Goal: Task Accomplishment & Management: Manage account settings

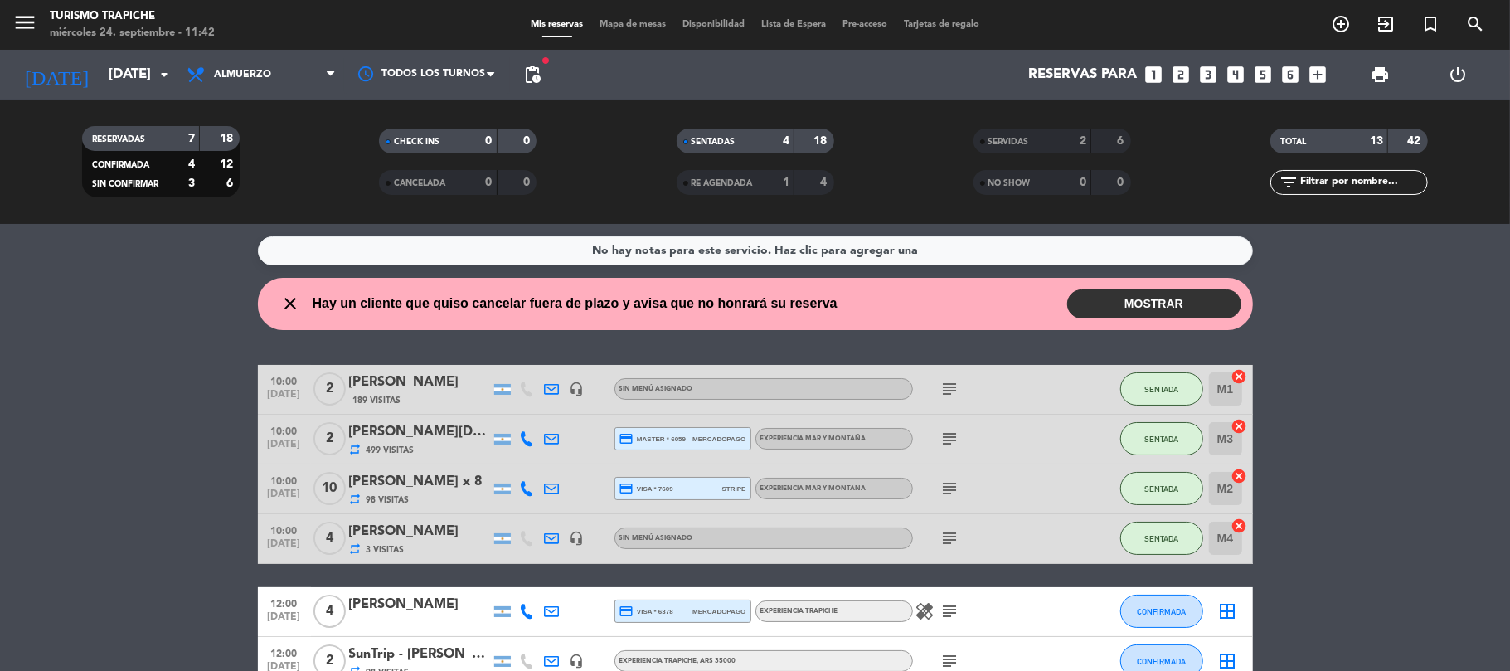
click at [1002, 141] on span "SERVIDAS" at bounding box center [1008, 142] width 41 height 8
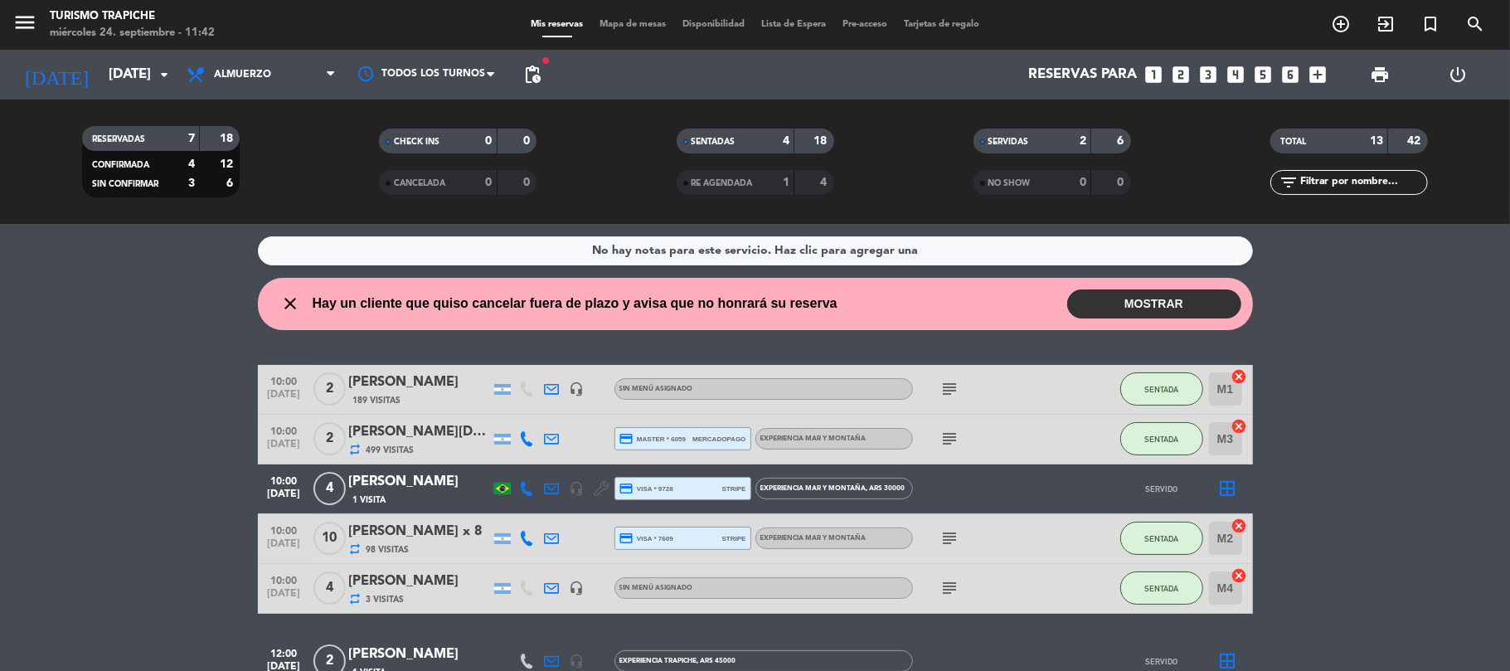
click at [555, 489] on icon at bounding box center [552, 488] width 15 height 15
click at [676, 455] on span "Copiar" at bounding box center [693, 459] width 35 height 17
drag, startPoint x: 110, startPoint y: 531, endPoint x: 139, endPoint y: 525, distance: 29.6
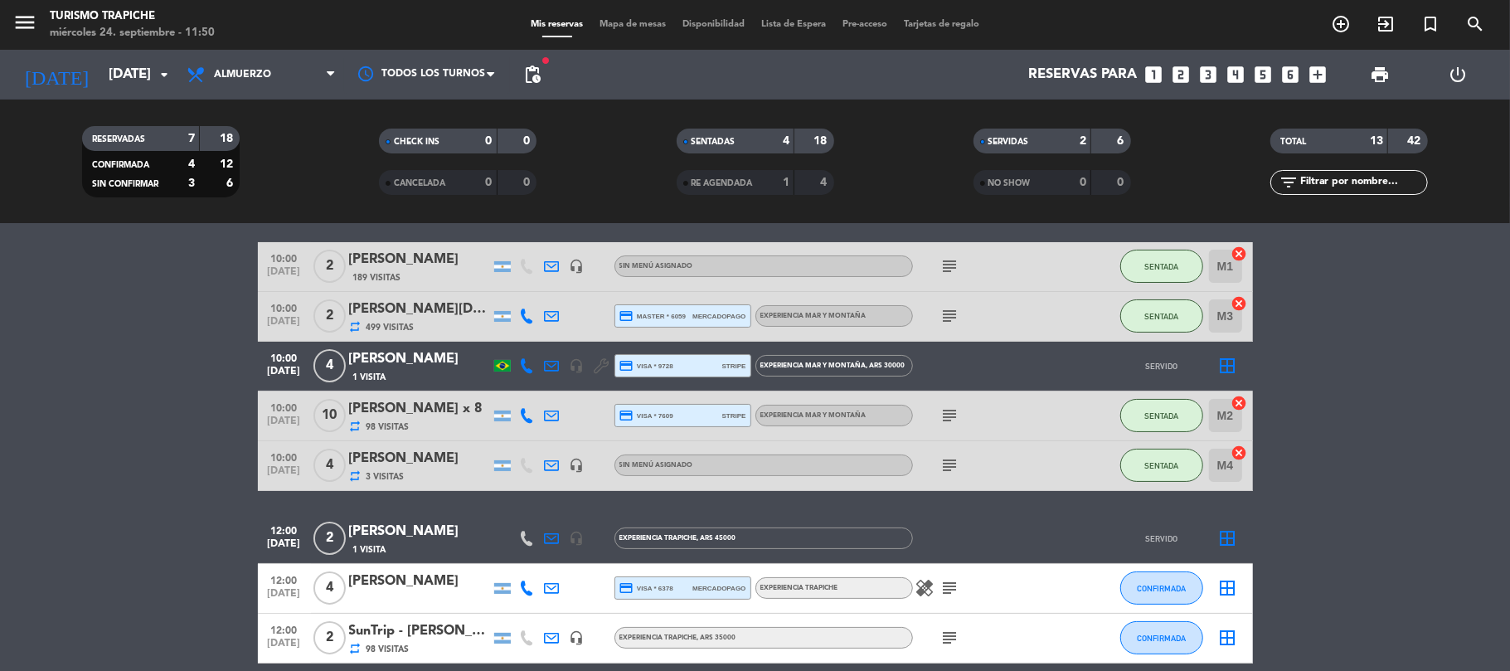
scroll to position [221, 0]
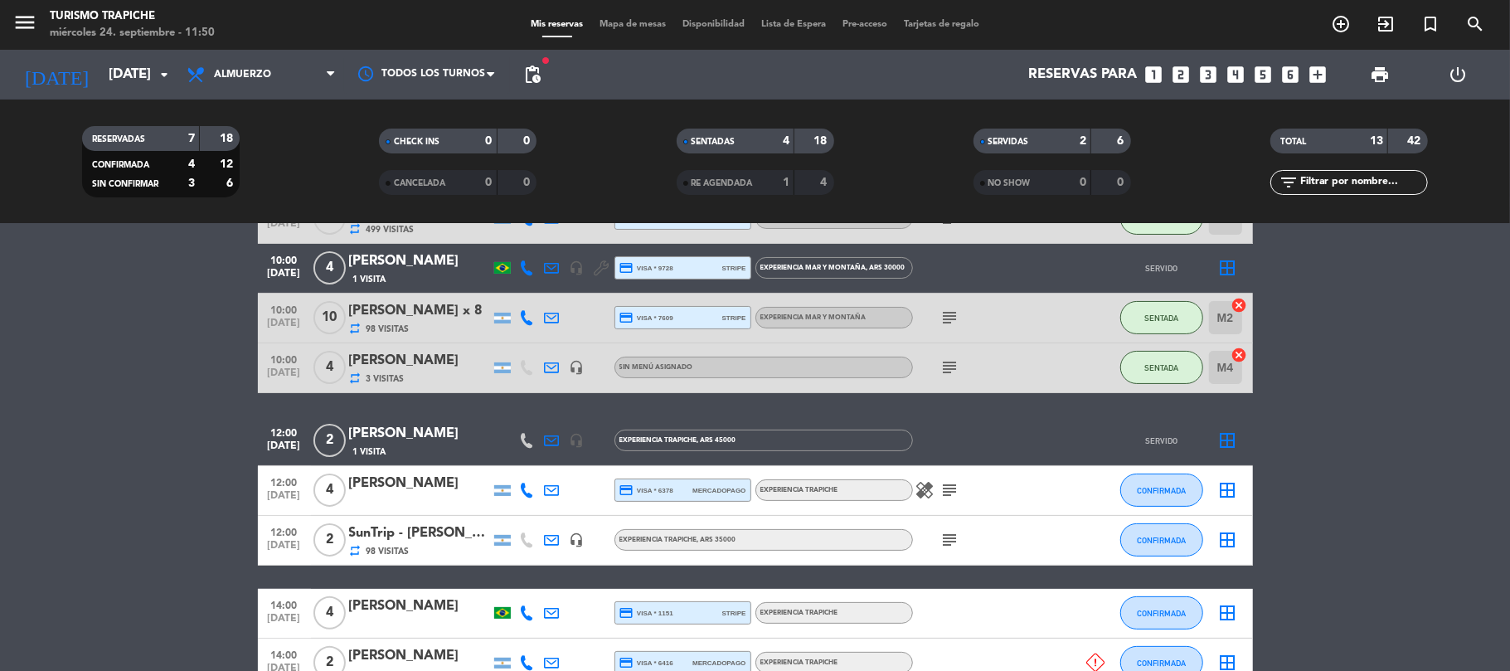
click at [156, 527] on bookings-row "10:00 [DATE] 2 [PERSON_NAME] 189 Visitas headset_mic Sin menú asignado subject …" at bounding box center [755, 502] width 1510 height 716
click at [554, 538] on icon at bounding box center [552, 539] width 15 height 15
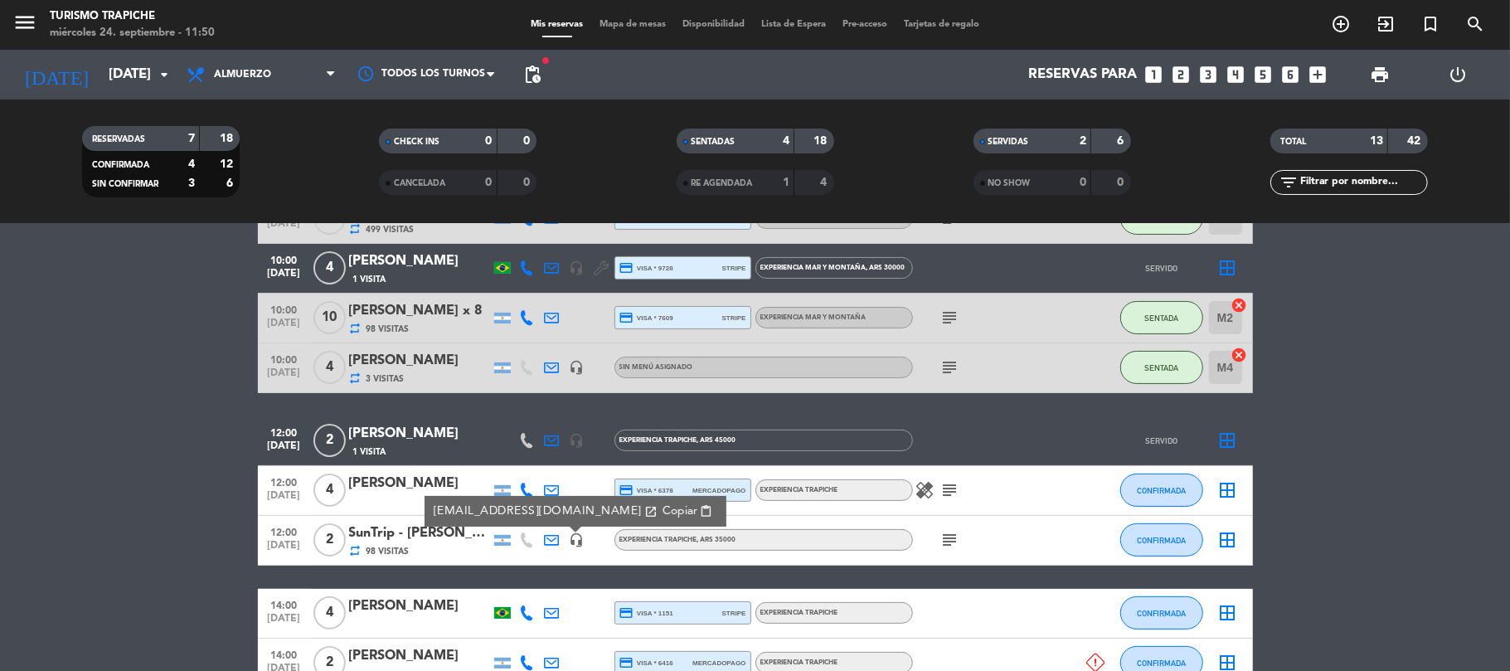
click at [78, 458] on bookings-row "10:00 [DATE] 2 [PERSON_NAME] 189 Visitas headset_mic Sin menú asignado subject …" at bounding box center [755, 502] width 1510 height 716
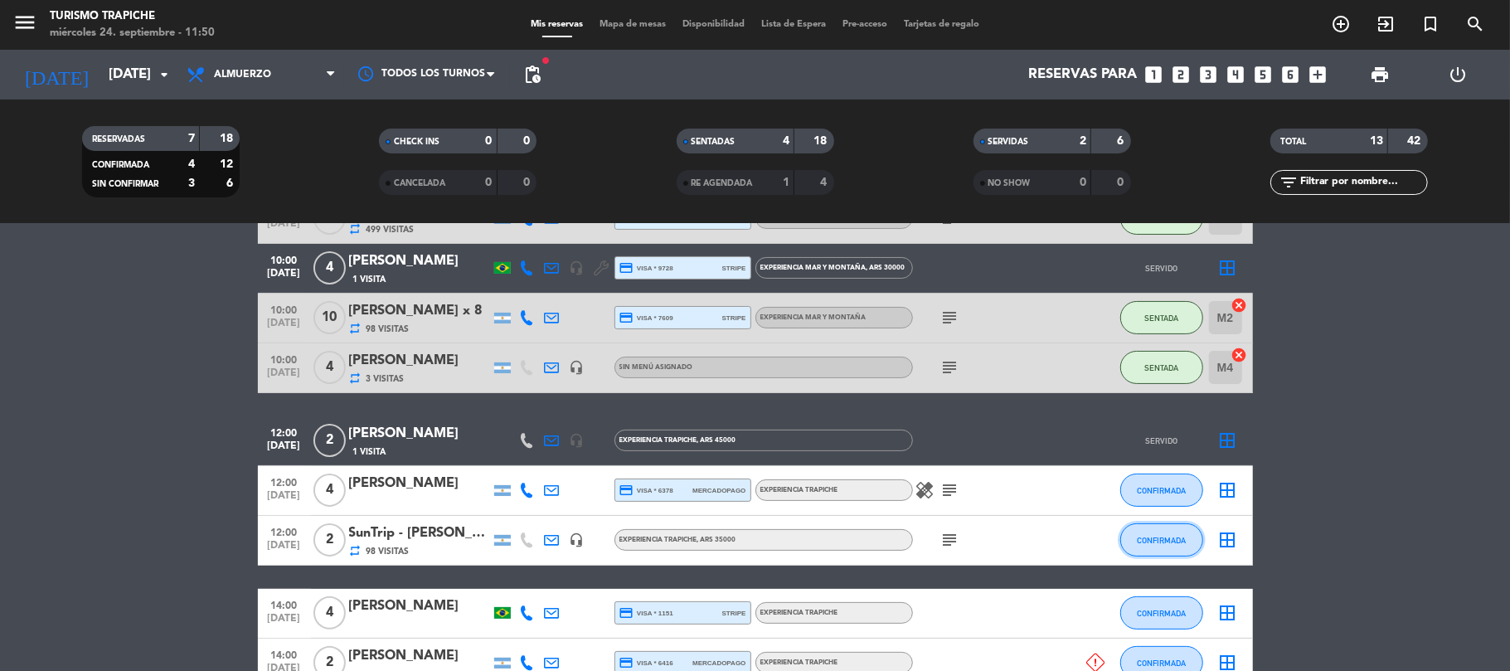
click at [1178, 541] on span "CONFIRMADA" at bounding box center [1161, 540] width 49 height 9
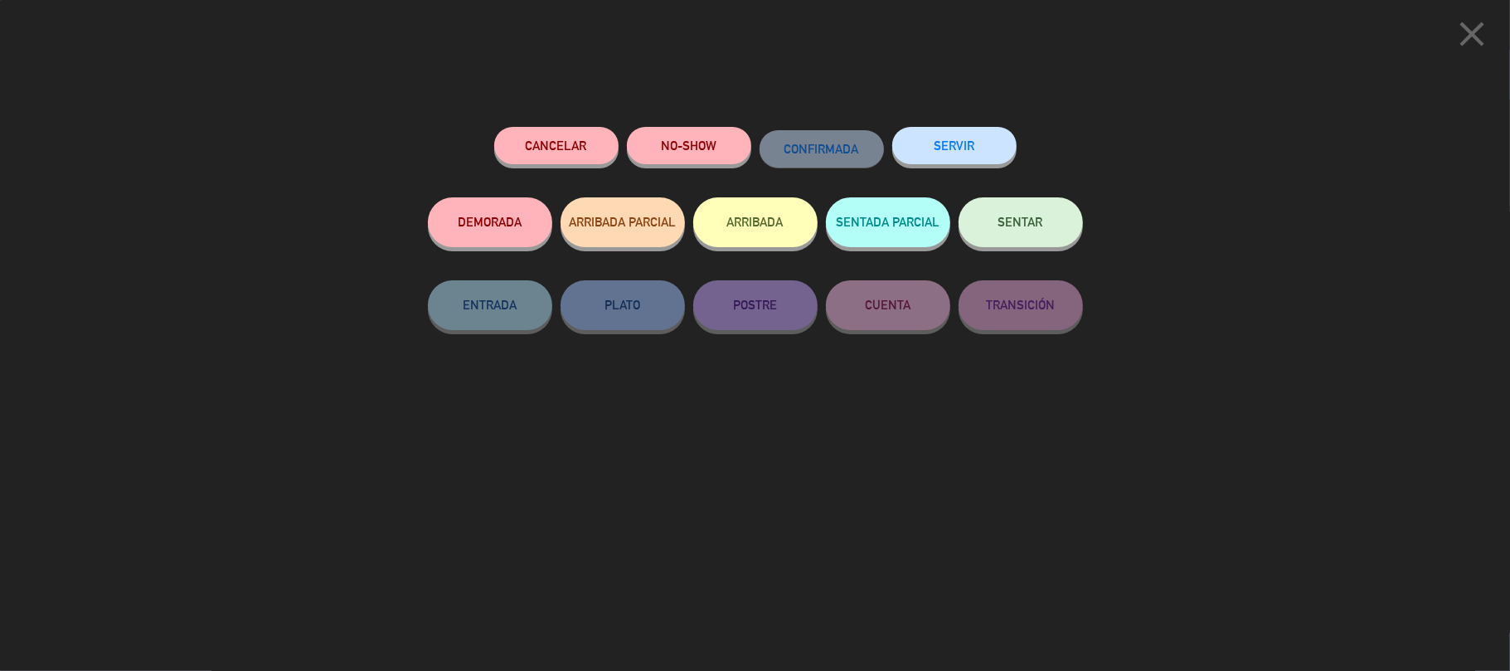
click at [1046, 230] on button "SENTAR" at bounding box center [1021, 222] width 124 height 50
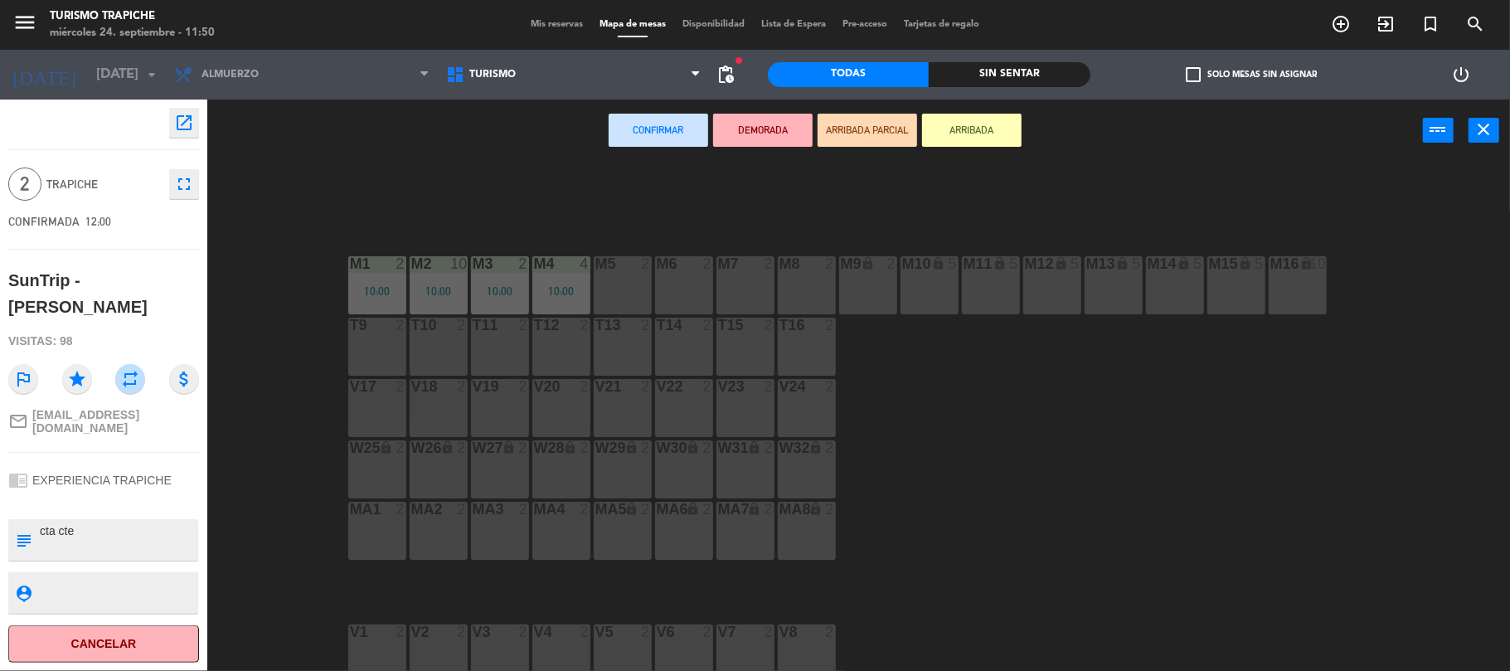
click at [621, 279] on div "M5 2" at bounding box center [623, 285] width 58 height 58
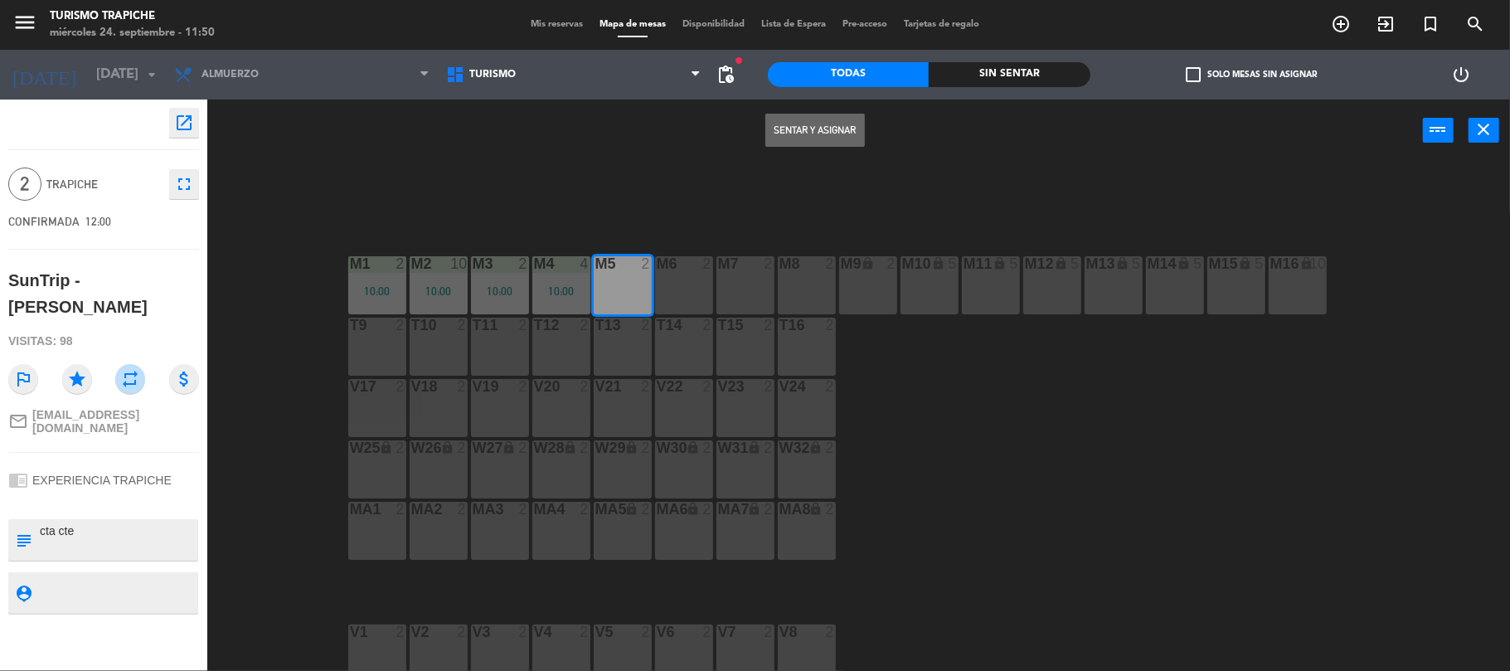
click at [820, 121] on button "Sentar y Asignar" at bounding box center [815, 130] width 100 height 33
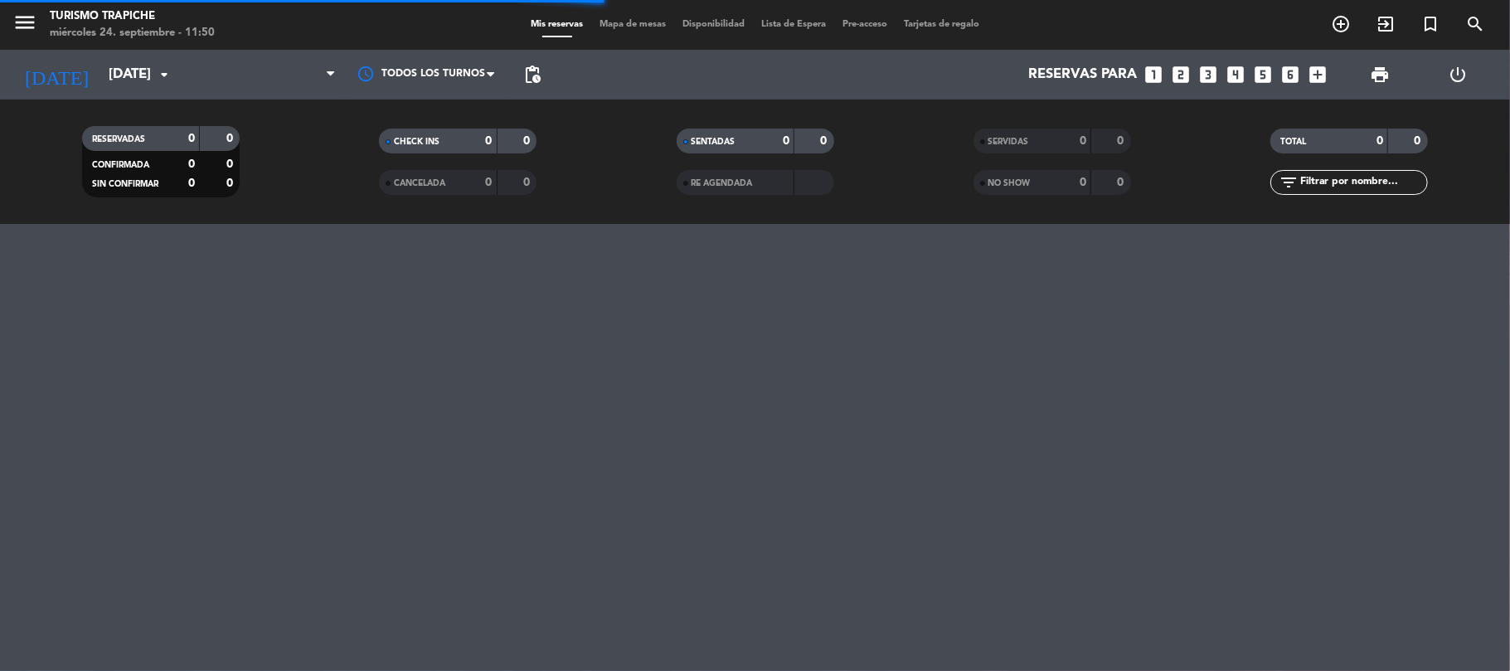
click at [66, 400] on div "menu Turismo Trapiche [DATE] 24. septiembre - 11:50 Mis reservas Mapa de mesas …" at bounding box center [755, 335] width 1510 height 671
click at [257, 64] on span "Almuerzo" at bounding box center [261, 74] width 166 height 36
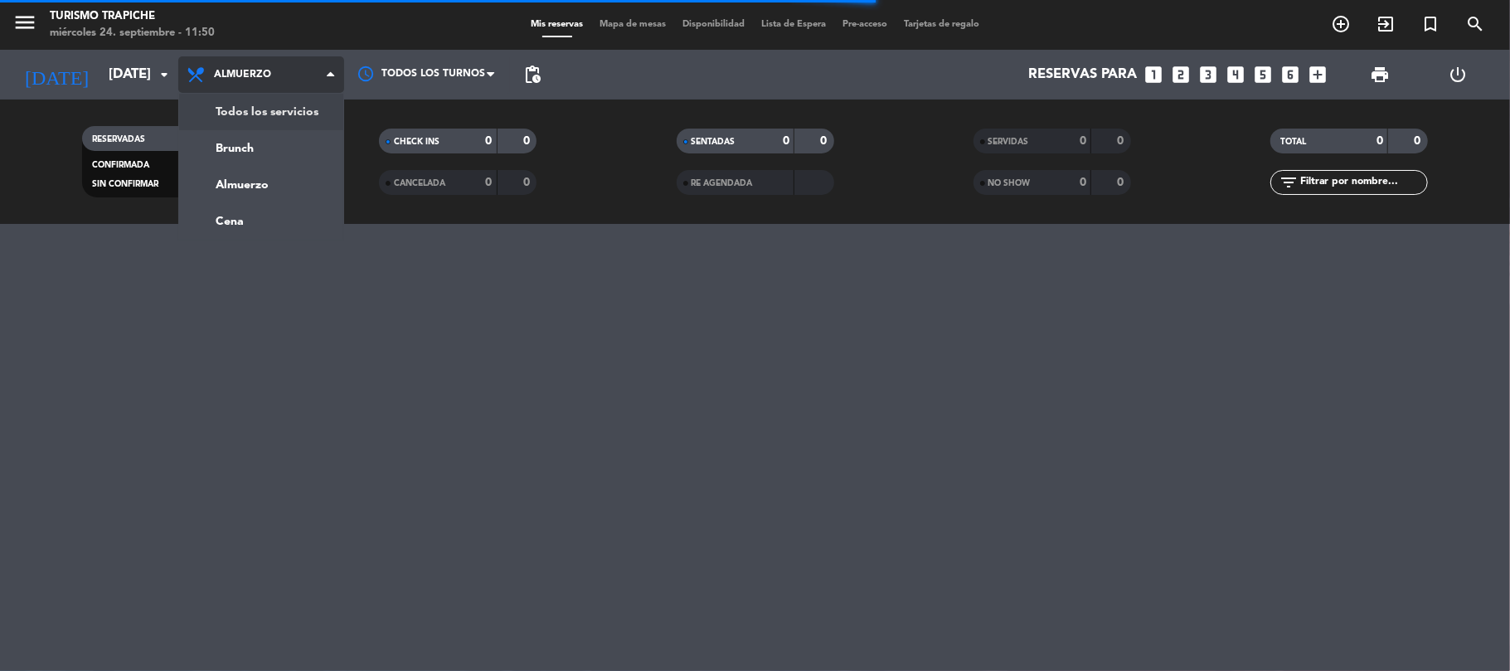
click at [287, 107] on div "menu Turismo Trapiche [DATE] 24. septiembre - 11:50 Mis reservas Mapa de mesas …" at bounding box center [755, 112] width 1510 height 224
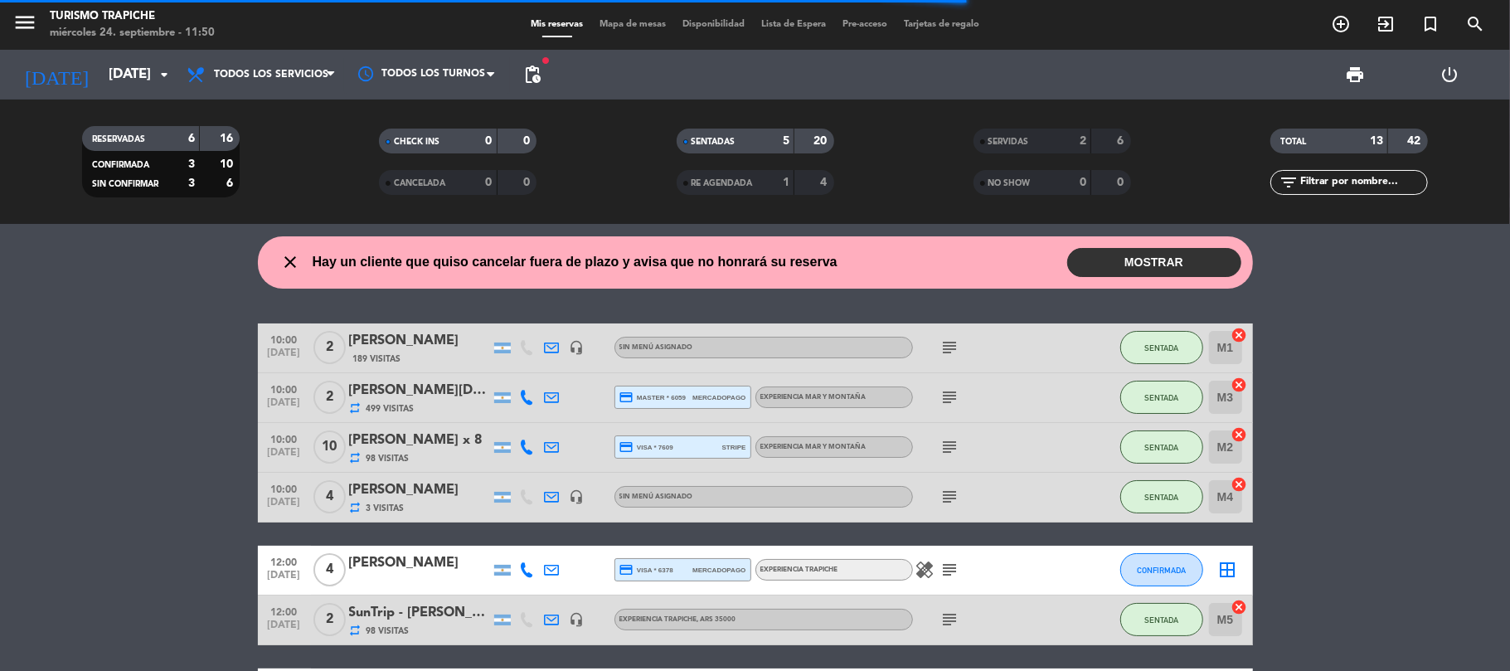
click at [169, 342] on bookings-row "10:00 [DATE] 2 [PERSON_NAME] 189 Visitas headset_mic Sin menú asignado subject …" at bounding box center [755, 631] width 1510 height 617
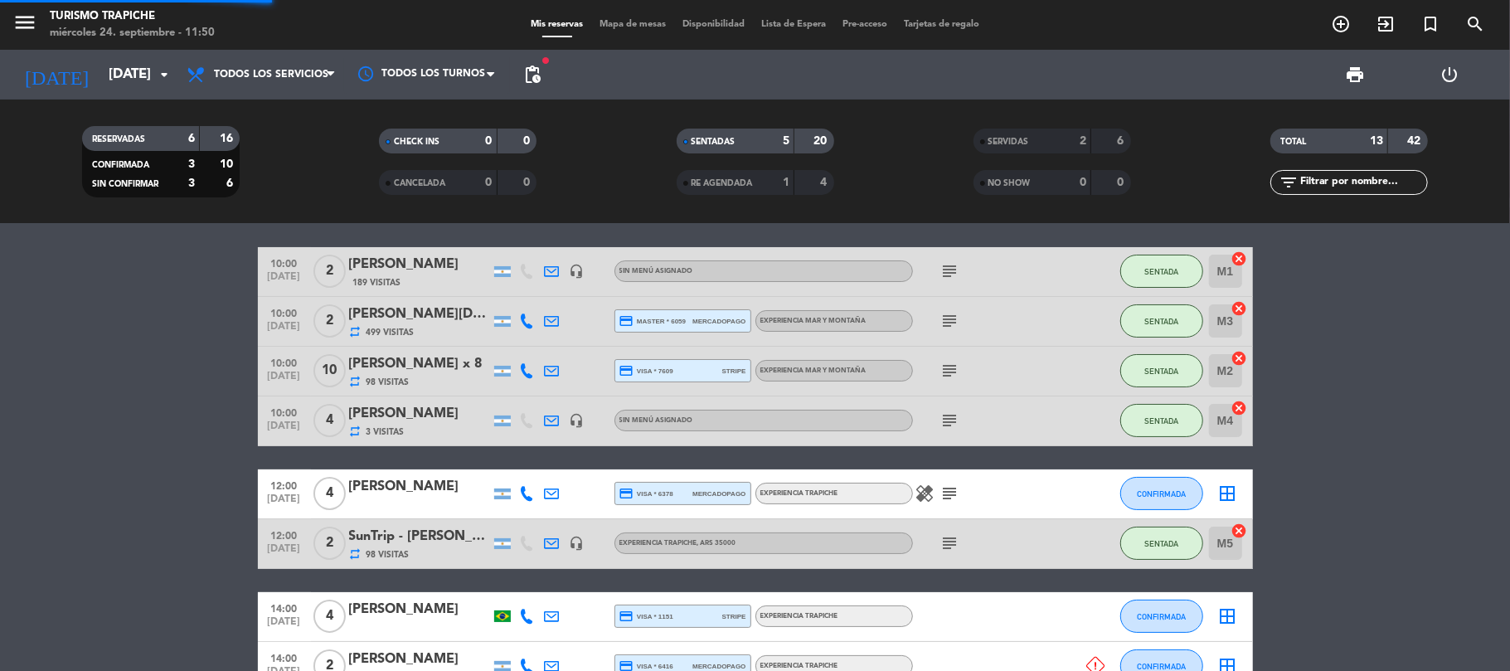
scroll to position [110, 0]
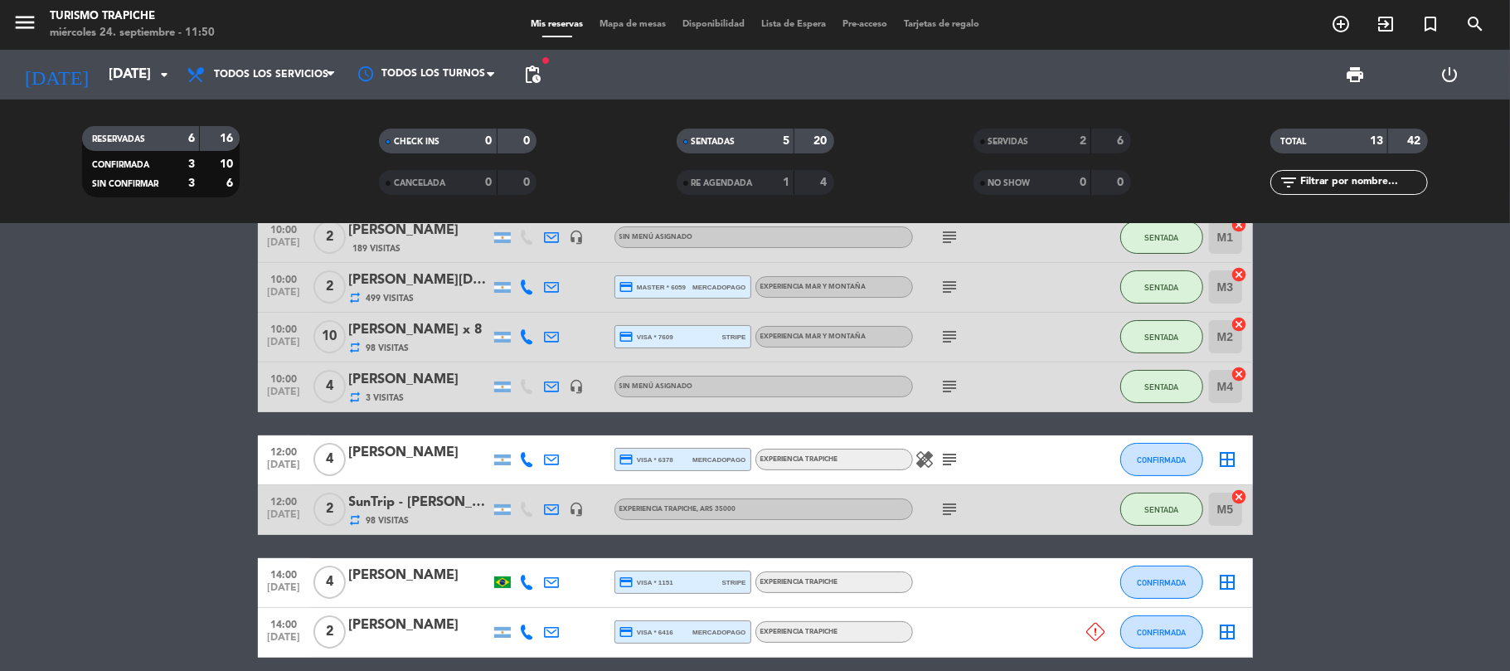
click at [254, 438] on bookings-row "10:00 [DATE] 2 [PERSON_NAME] 189 Visitas headset_mic Sin menú asignado subject …" at bounding box center [755, 521] width 1510 height 617
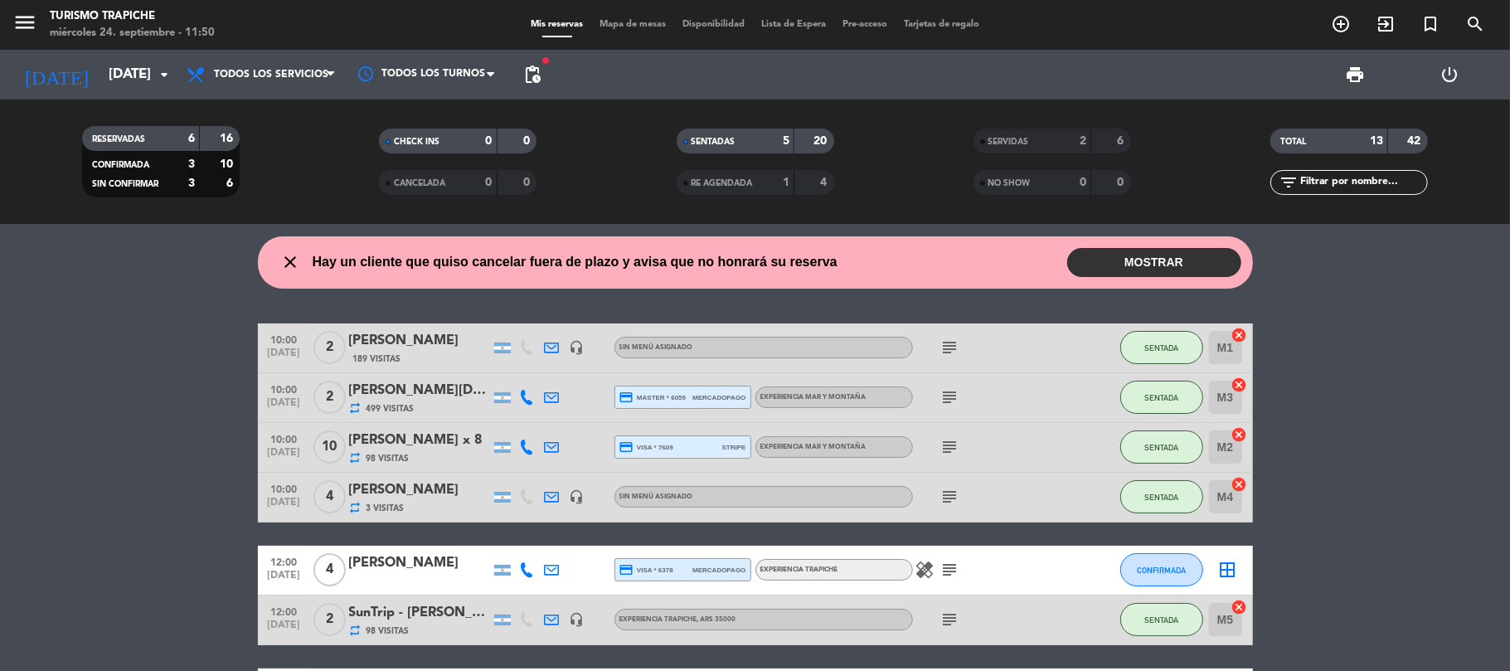
click at [166, 439] on bookings-row "10:00 [DATE] 2 [PERSON_NAME] 189 Visitas headset_mic Sin menú asignado subject …" at bounding box center [755, 631] width 1510 height 617
click at [167, 433] on bookings-row "10:00 [DATE] 2 [PERSON_NAME] 189 Visitas headset_mic Sin menú asignado subject …" at bounding box center [755, 631] width 1510 height 617
click at [129, 370] on bookings-row "10:00 [DATE] 2 [PERSON_NAME] 189 Visitas headset_mic Sin menú asignado subject …" at bounding box center [755, 631] width 1510 height 617
click at [1341, 21] on icon "add_circle_outline" at bounding box center [1341, 24] width 20 height 20
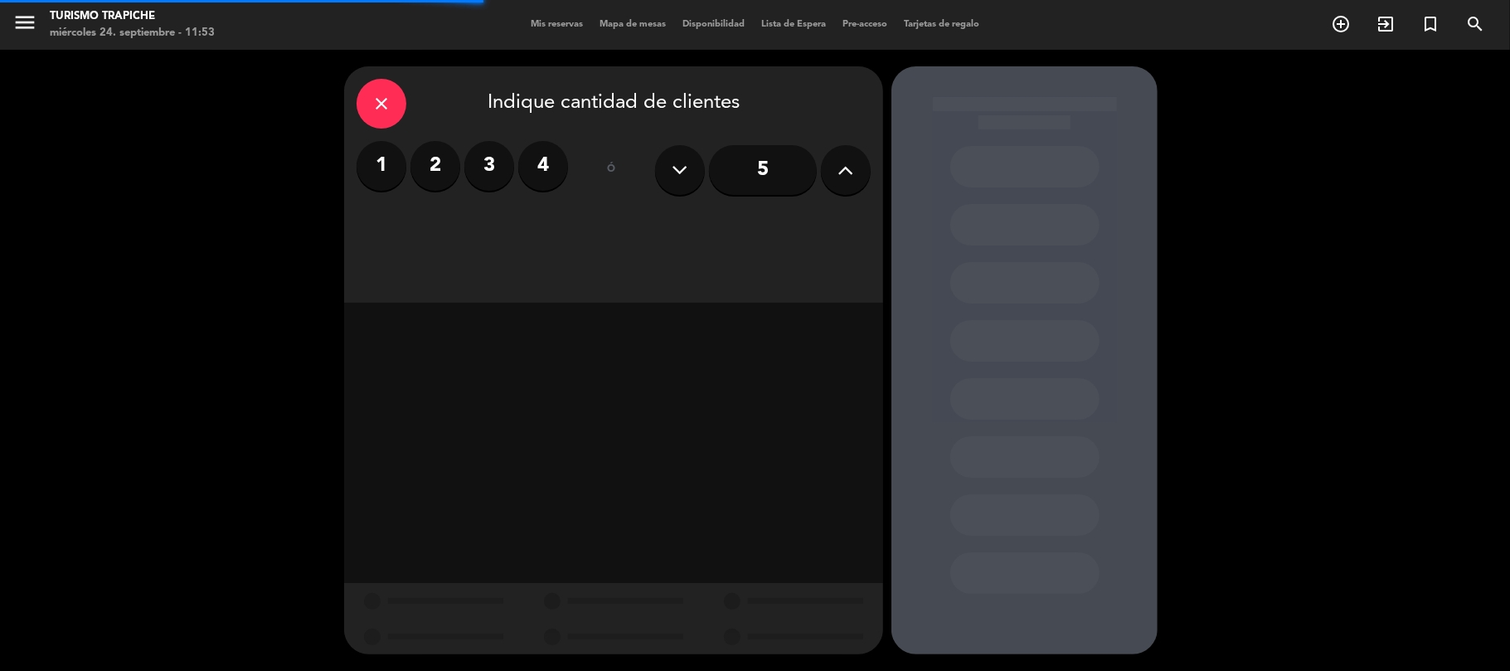
click at [498, 159] on label "3" at bounding box center [489, 166] width 50 height 50
click at [590, 222] on div "close Indique cantidad de clientes 1 2 3 4 ó 5" at bounding box center [613, 184] width 539 height 236
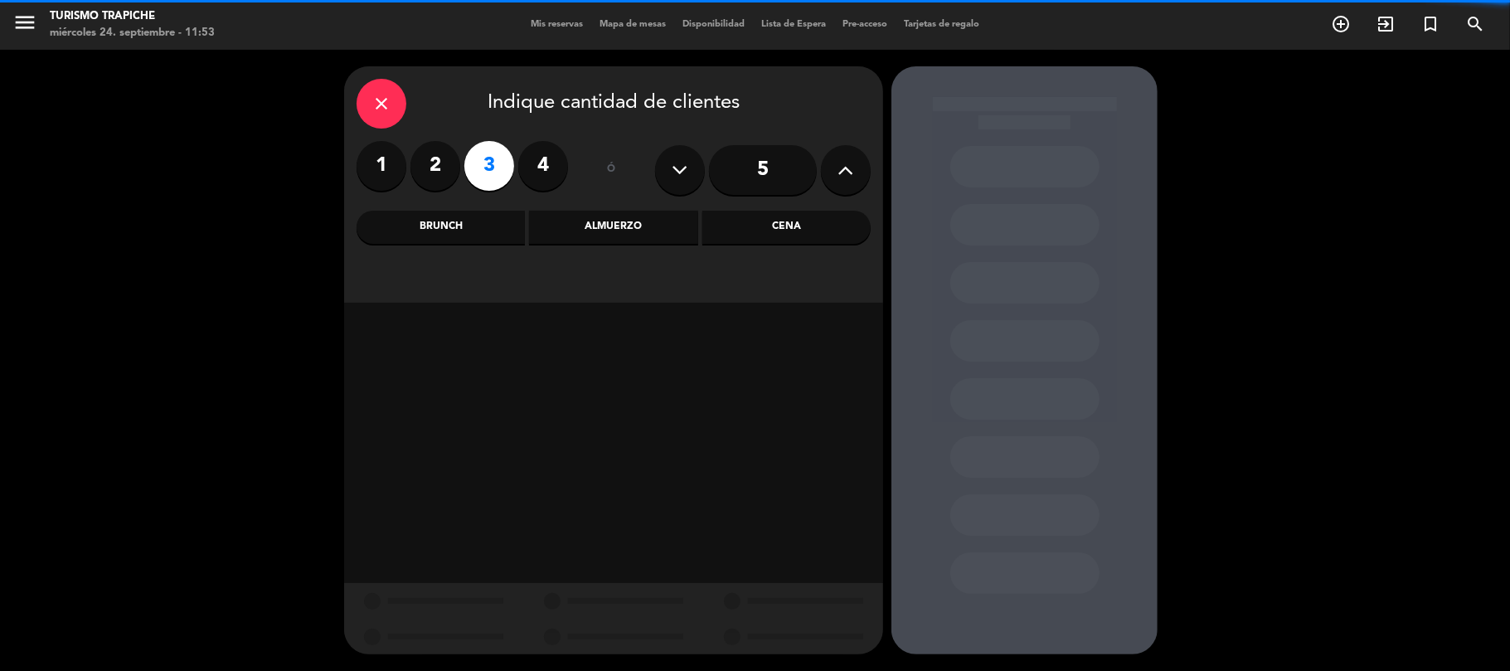
click at [599, 223] on div "Almuerzo" at bounding box center [613, 227] width 168 height 33
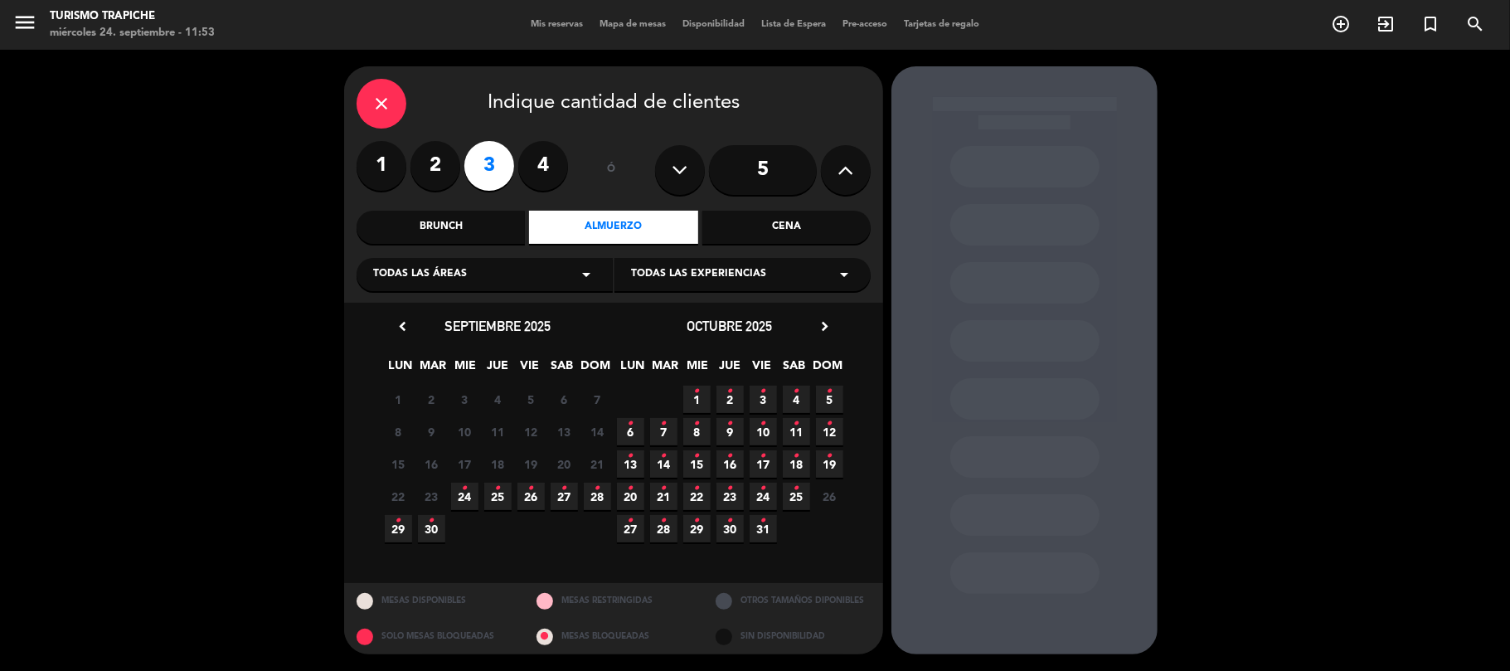
click at [465, 494] on icon "•" at bounding box center [465, 488] width 6 height 27
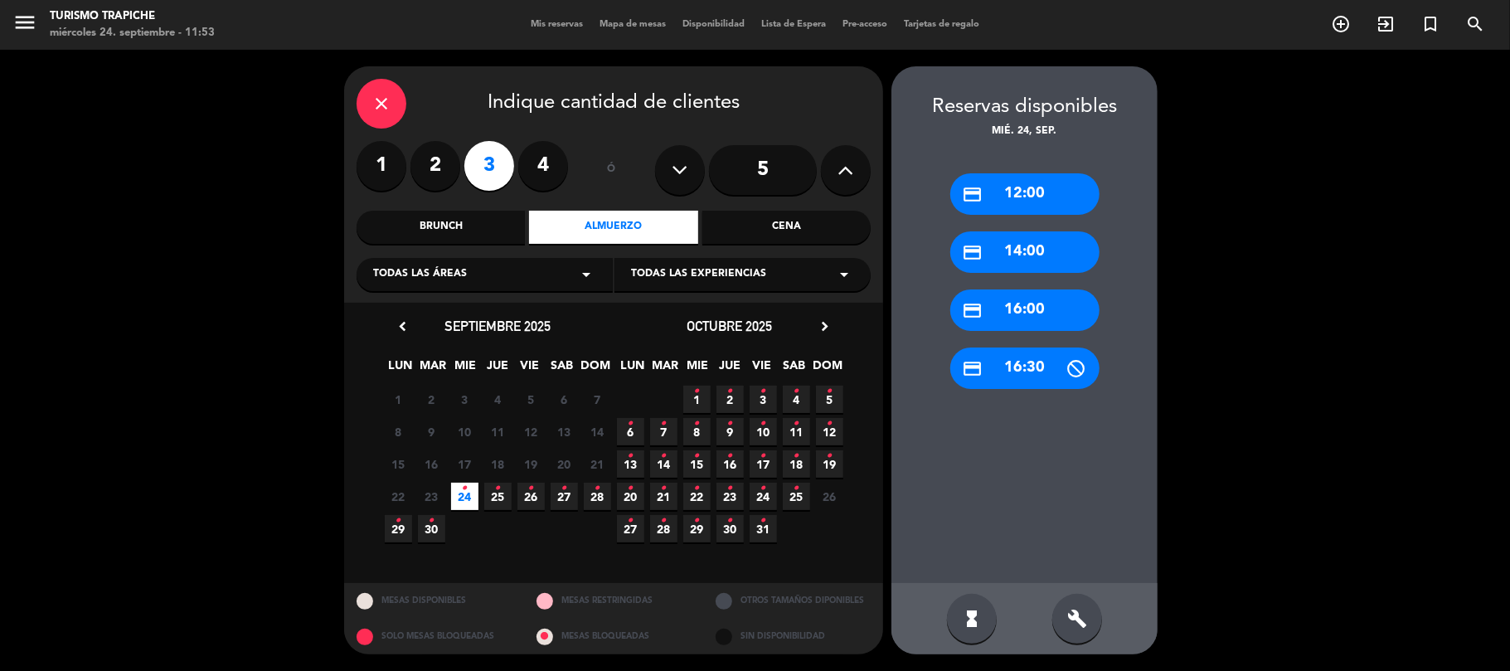
click at [1029, 201] on div "credit_card 12:00" at bounding box center [1024, 193] width 149 height 41
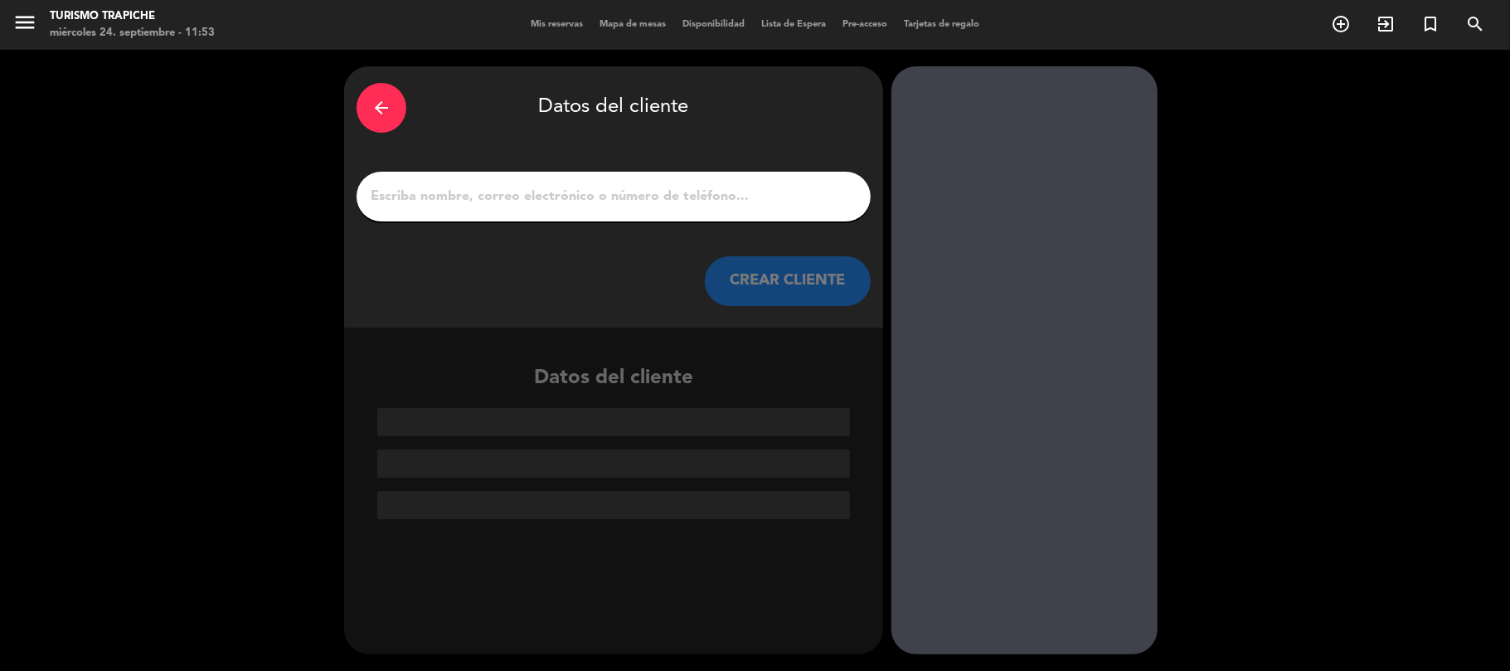
click at [643, 187] on input "1" at bounding box center [613, 196] width 489 height 23
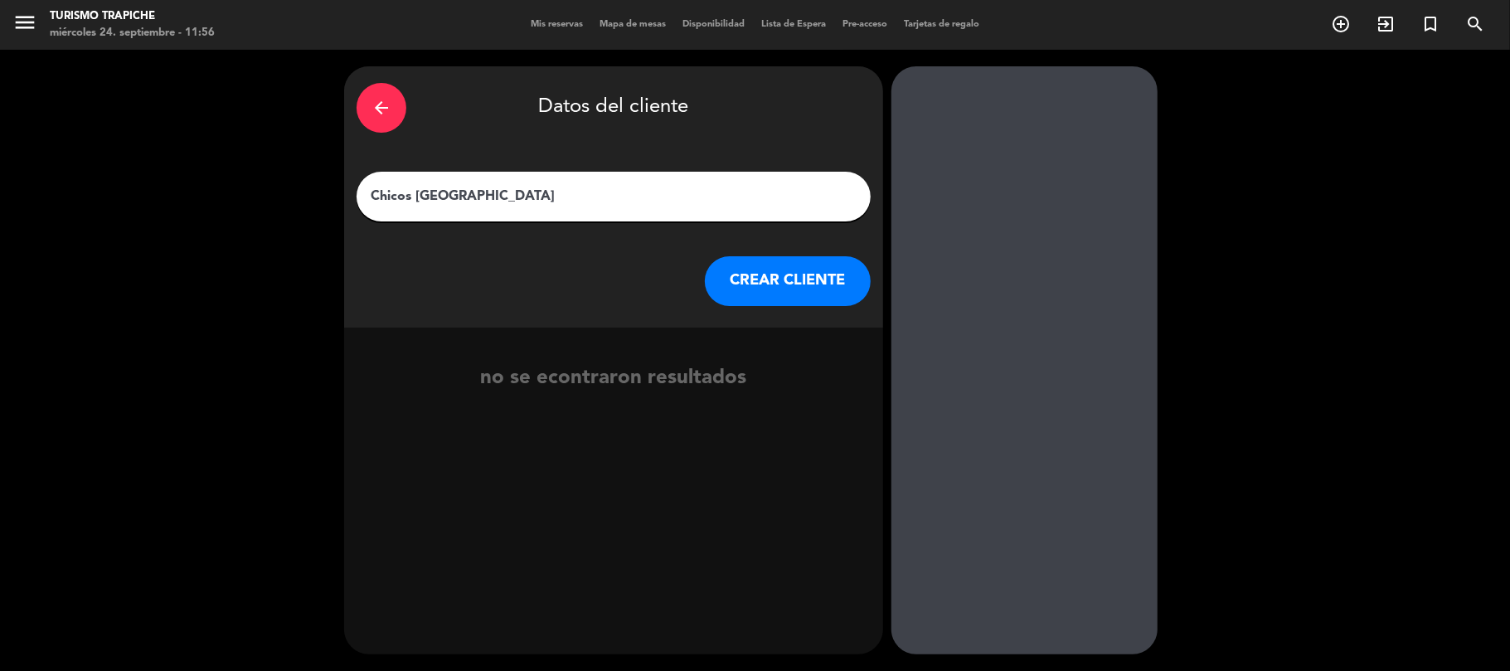
type input "Chicos [GEOGRAPHIC_DATA]"
click at [787, 273] on button "CREAR CLIENTE" at bounding box center [788, 281] width 166 height 50
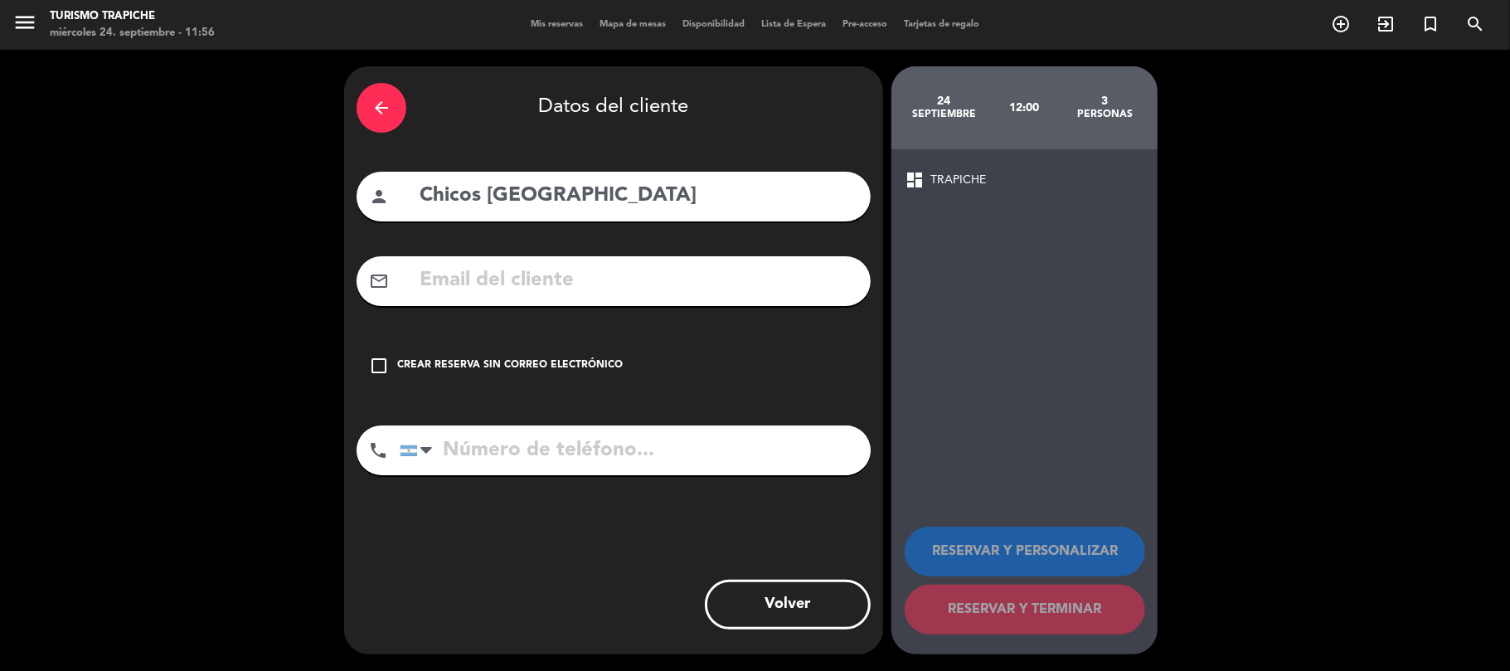
click at [491, 360] on div "Crear reserva sin correo electrónico" at bounding box center [510, 365] width 226 height 17
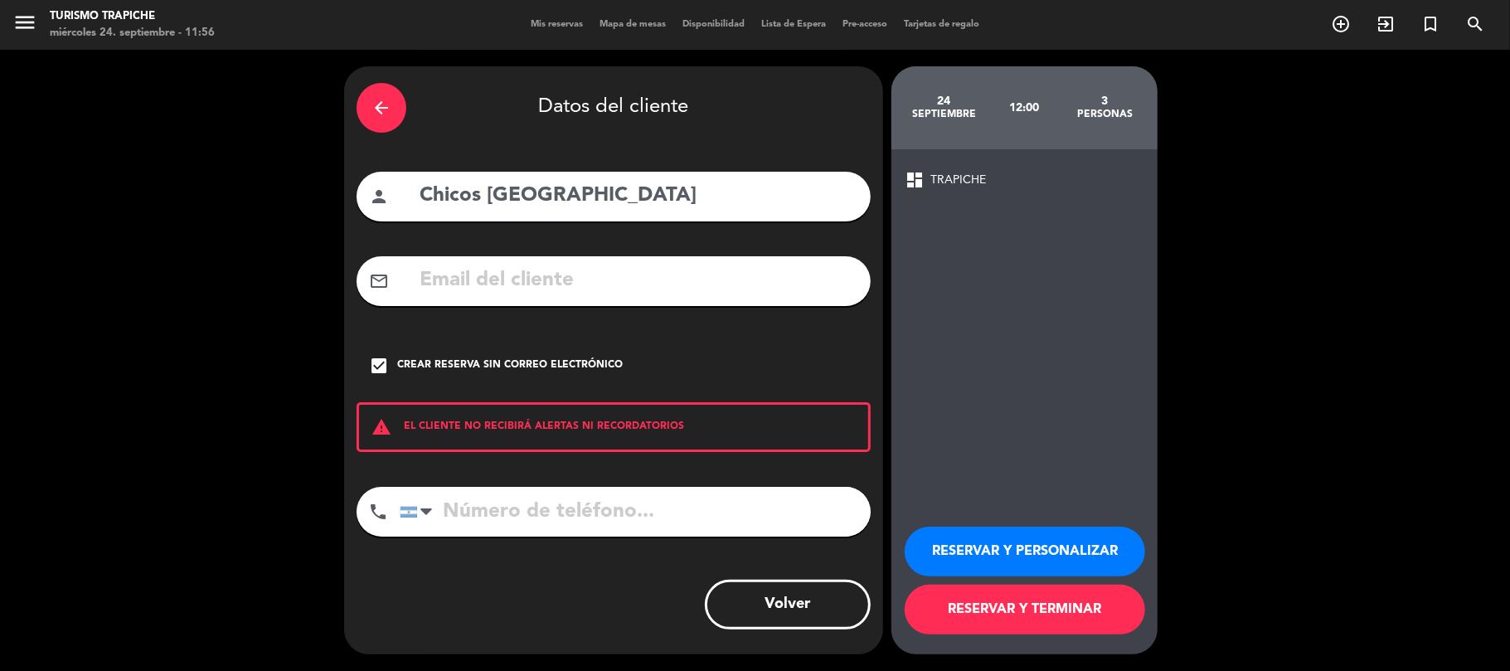
click at [990, 545] on button "RESERVAR Y PERSONALIZAR" at bounding box center [1025, 552] width 240 height 50
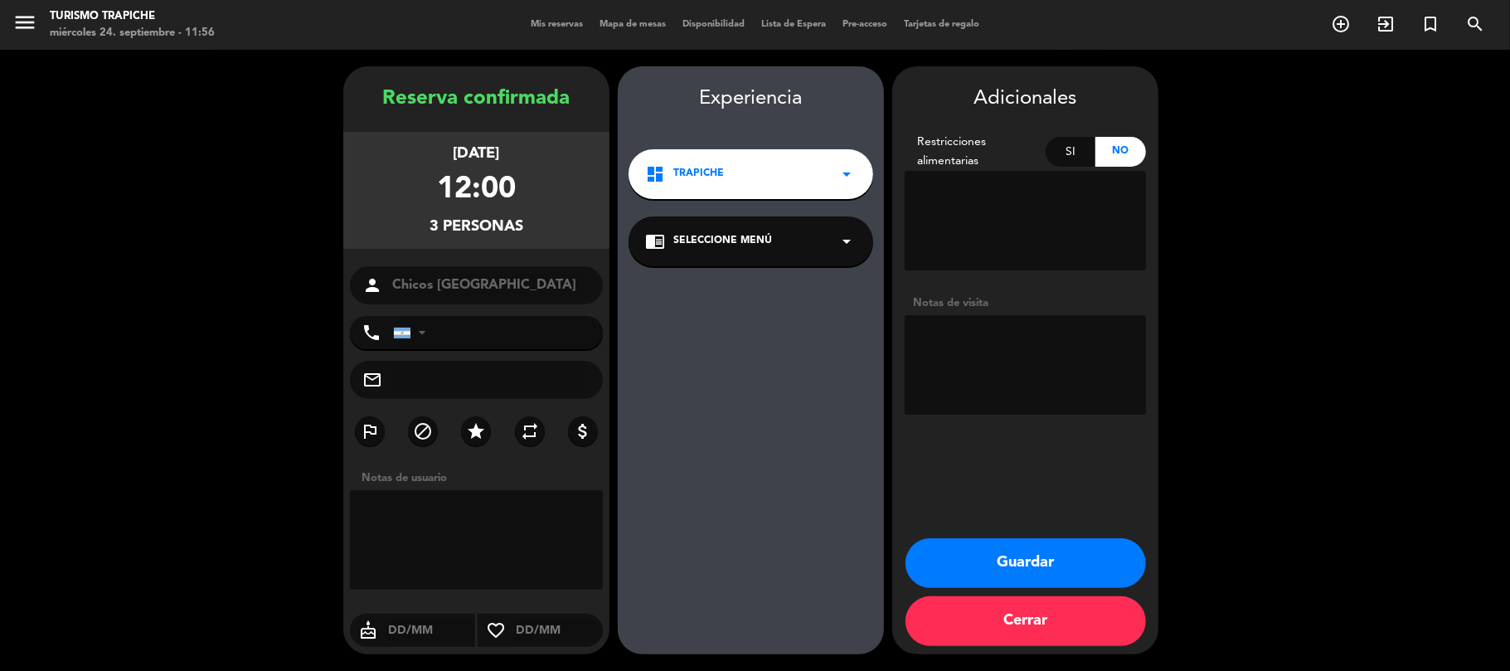
click at [1038, 565] on button "Guardar" at bounding box center [1025, 563] width 240 height 50
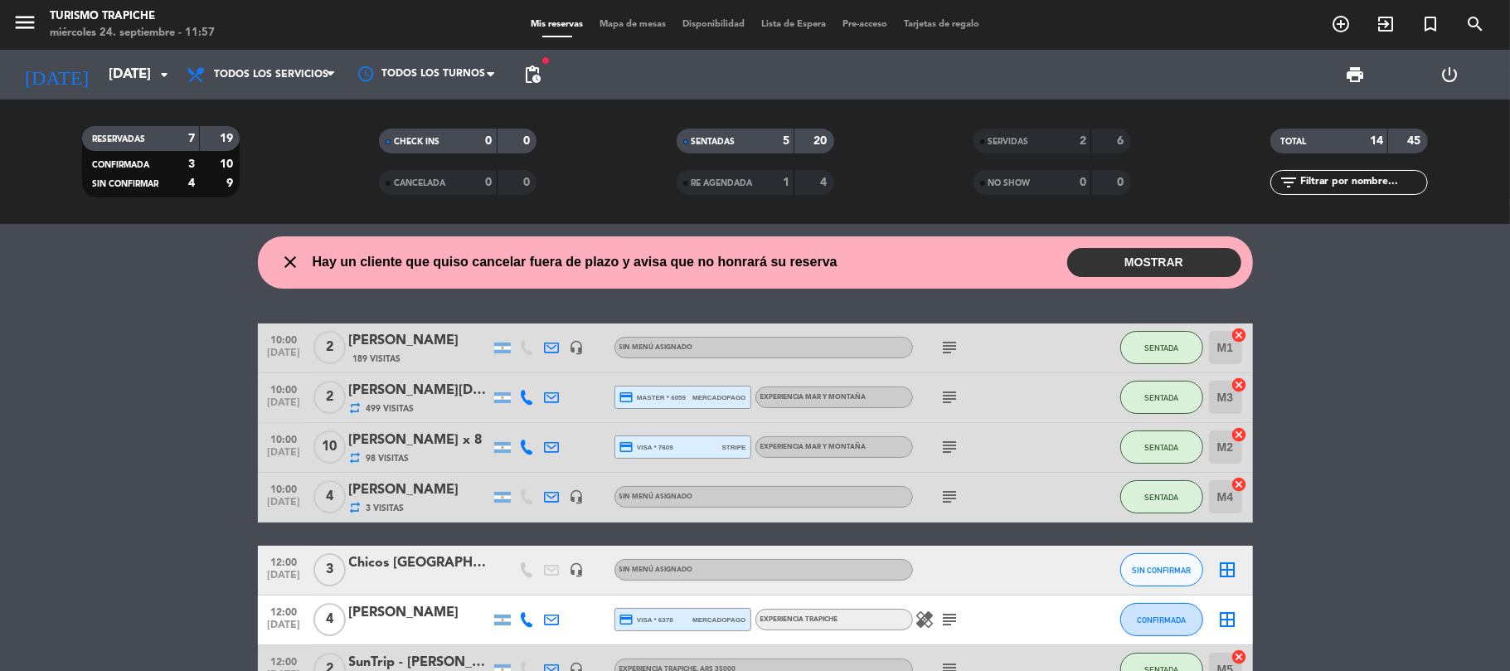
click at [949, 618] on icon "subject" at bounding box center [950, 619] width 20 height 20
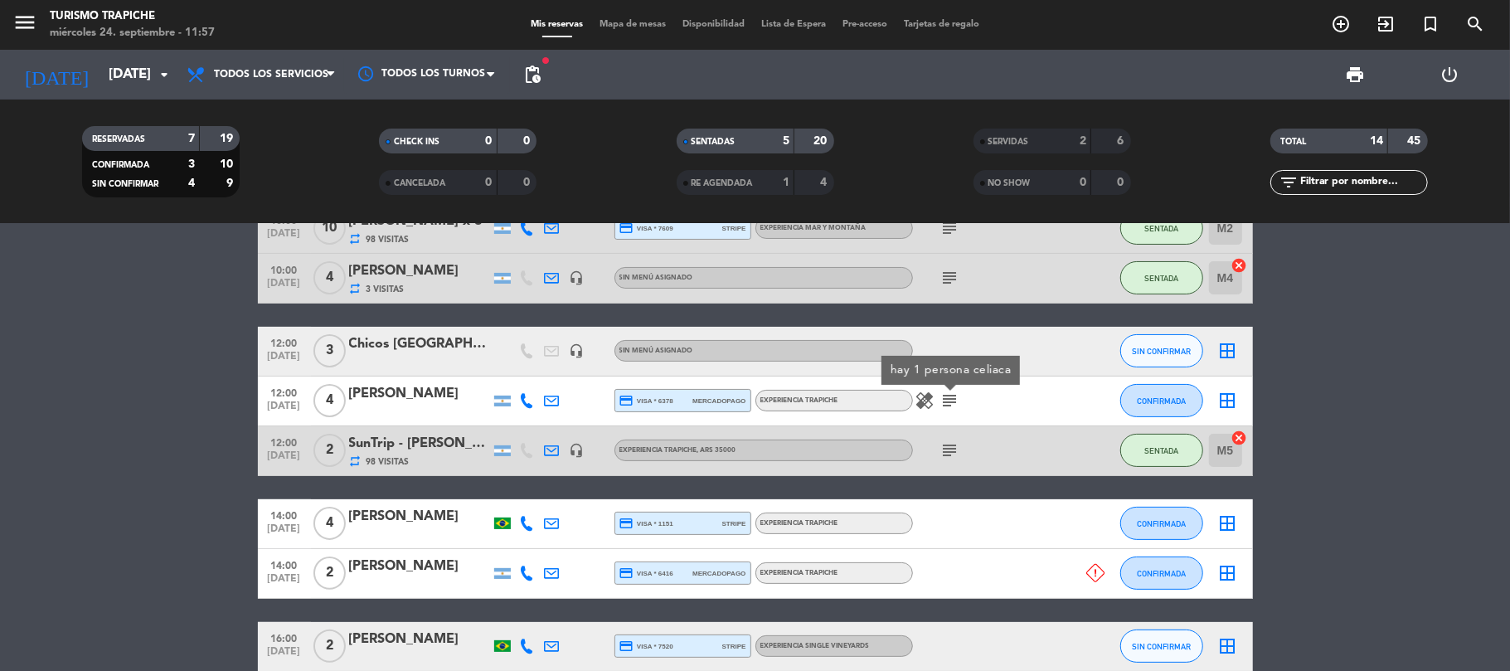
scroll to position [332, 0]
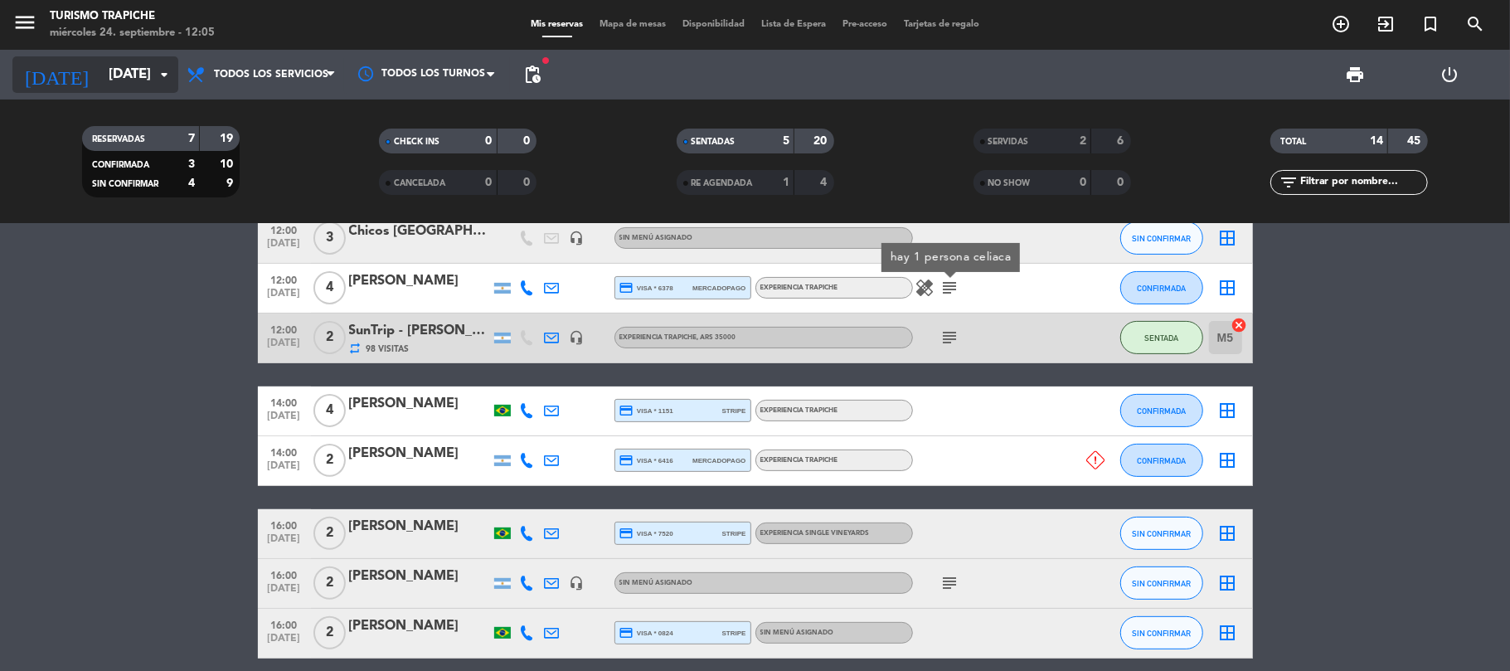
click at [136, 75] on input "[DATE]" at bounding box center [189, 75] width 179 height 32
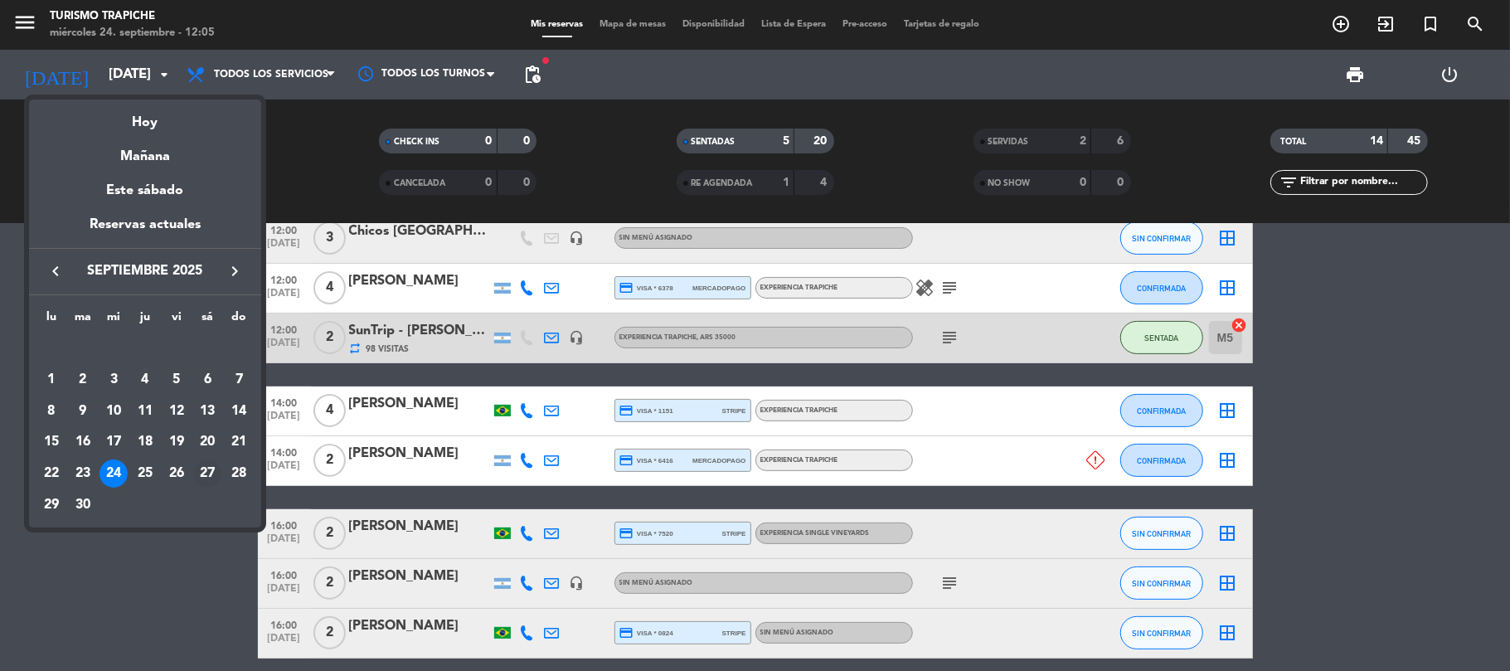
click at [203, 473] on div "27" at bounding box center [207, 473] width 28 height 28
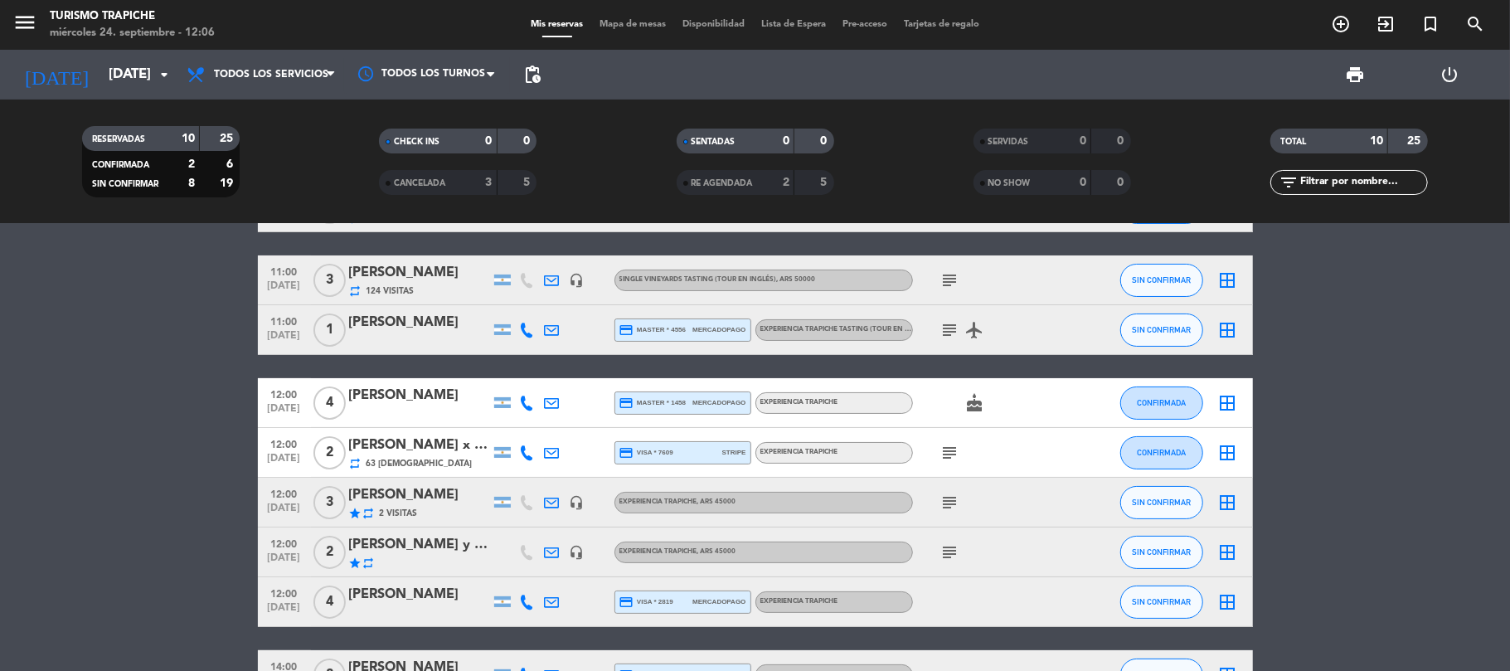
scroll to position [0, 0]
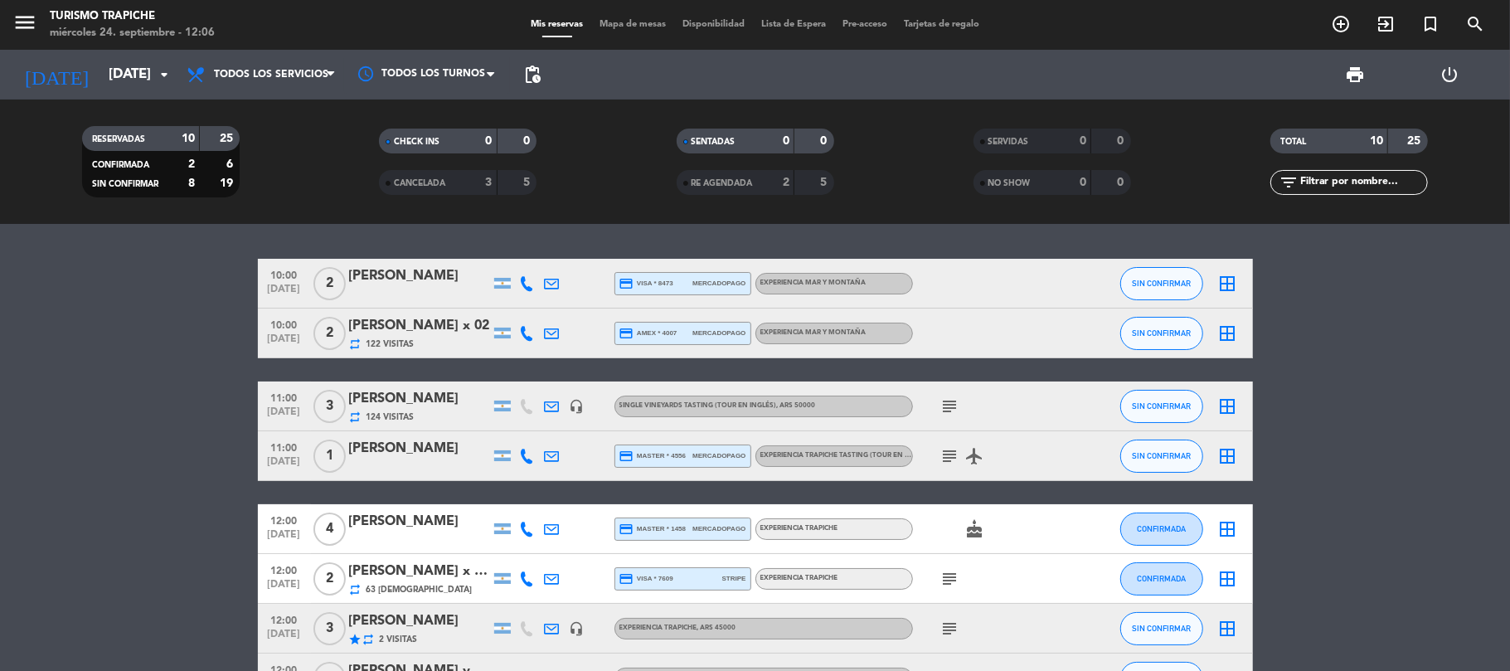
click at [149, 448] on bookings-row "10:00 [DATE] 2 Ale [PERSON_NAME] credit_card visa * 8473 mercadopago EXPERIENCI…" at bounding box center [755, 542] width 1510 height 567
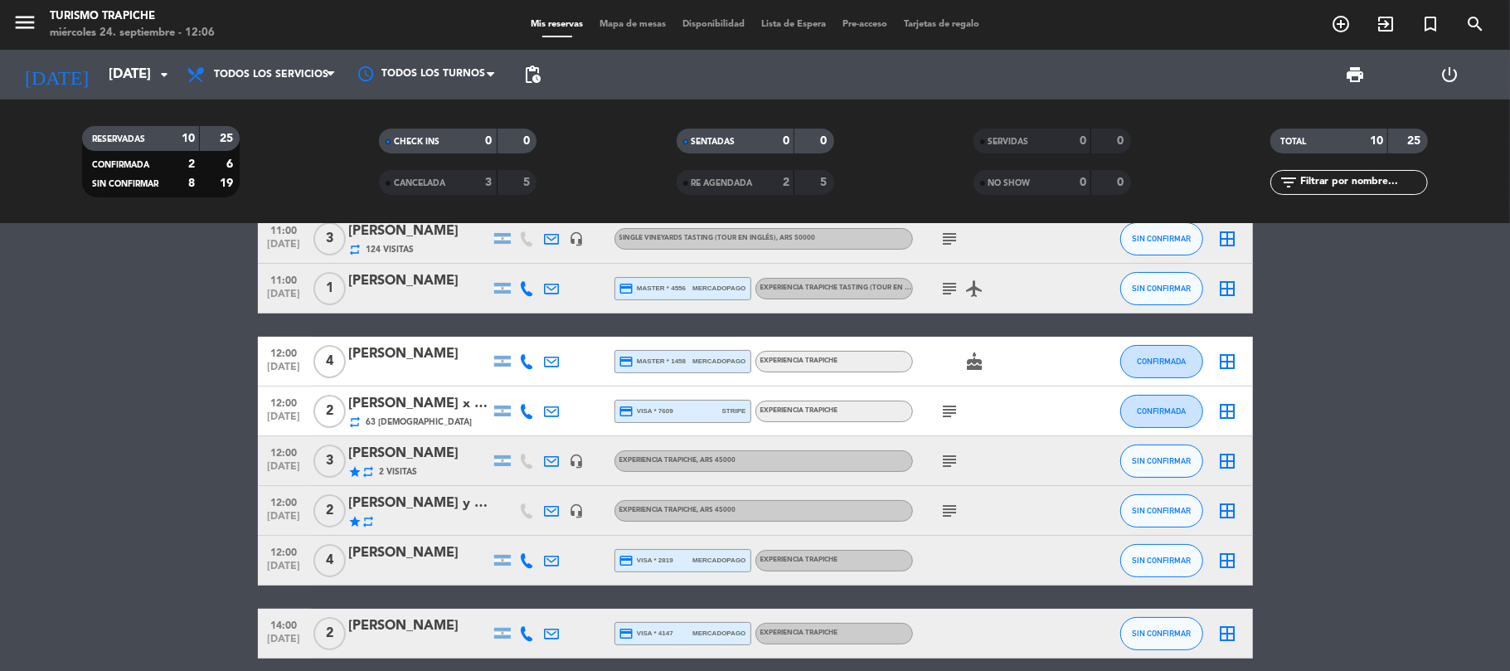
scroll to position [221, 0]
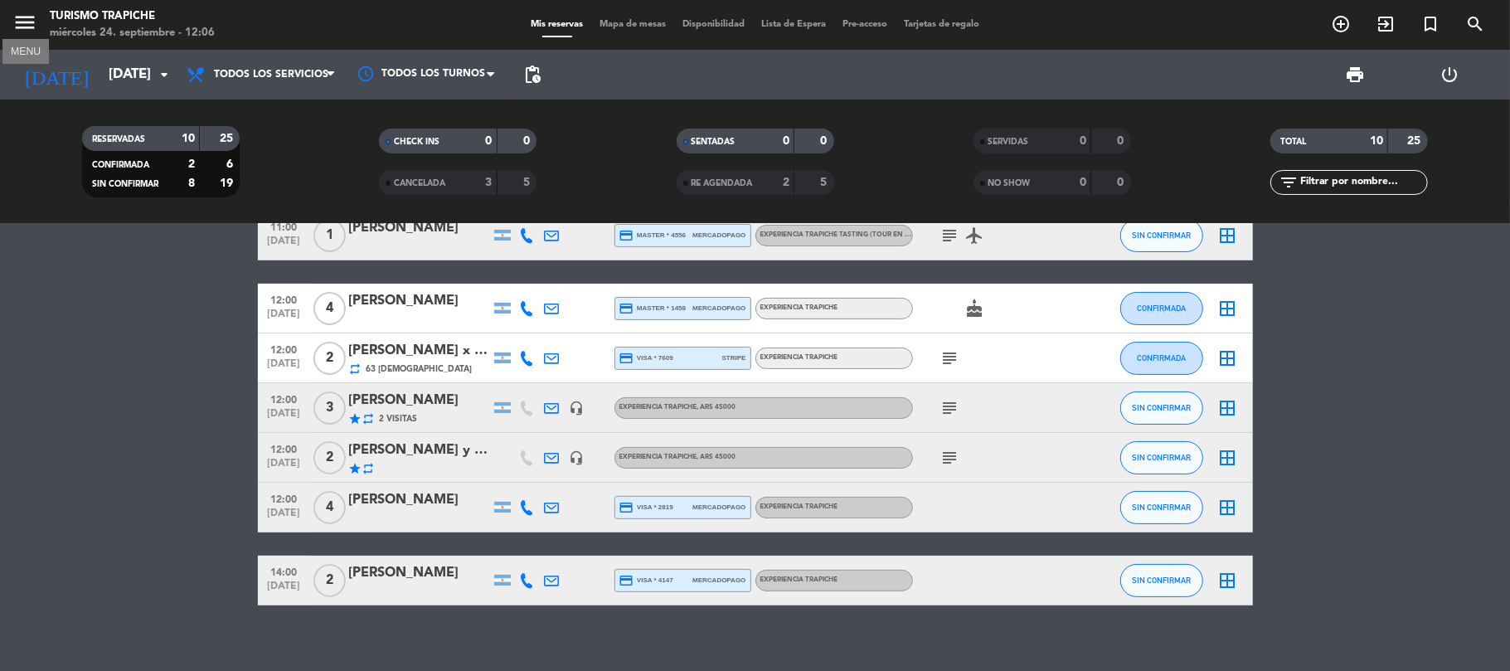
drag, startPoint x: 14, startPoint y: 17, endPoint x: 54, endPoint y: 64, distance: 61.8
click at [15, 18] on icon "menu" at bounding box center [24, 22] width 25 height 25
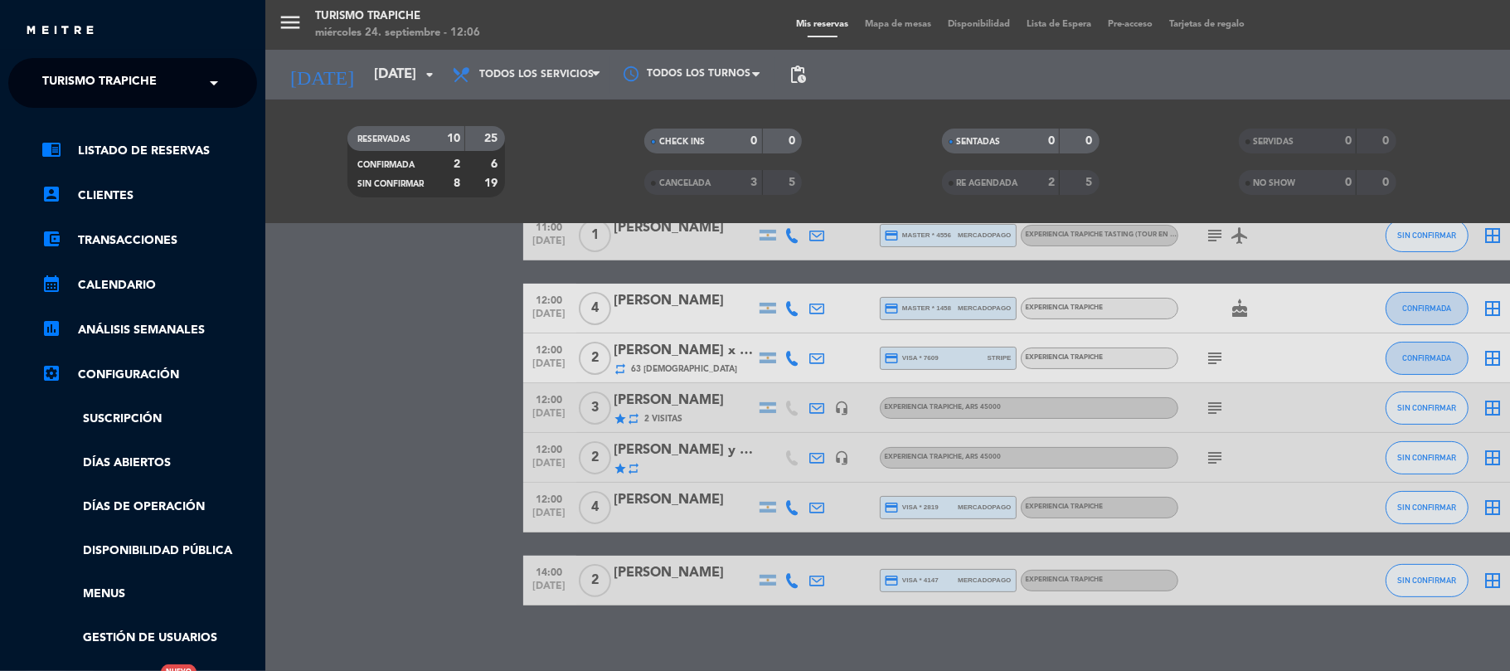
drag, startPoint x: 55, startPoint y: 64, endPoint x: 80, endPoint y: 87, distance: 34.6
click at [55, 65] on ng-select "× Turismo Trapiche ×" at bounding box center [132, 83] width 249 height 50
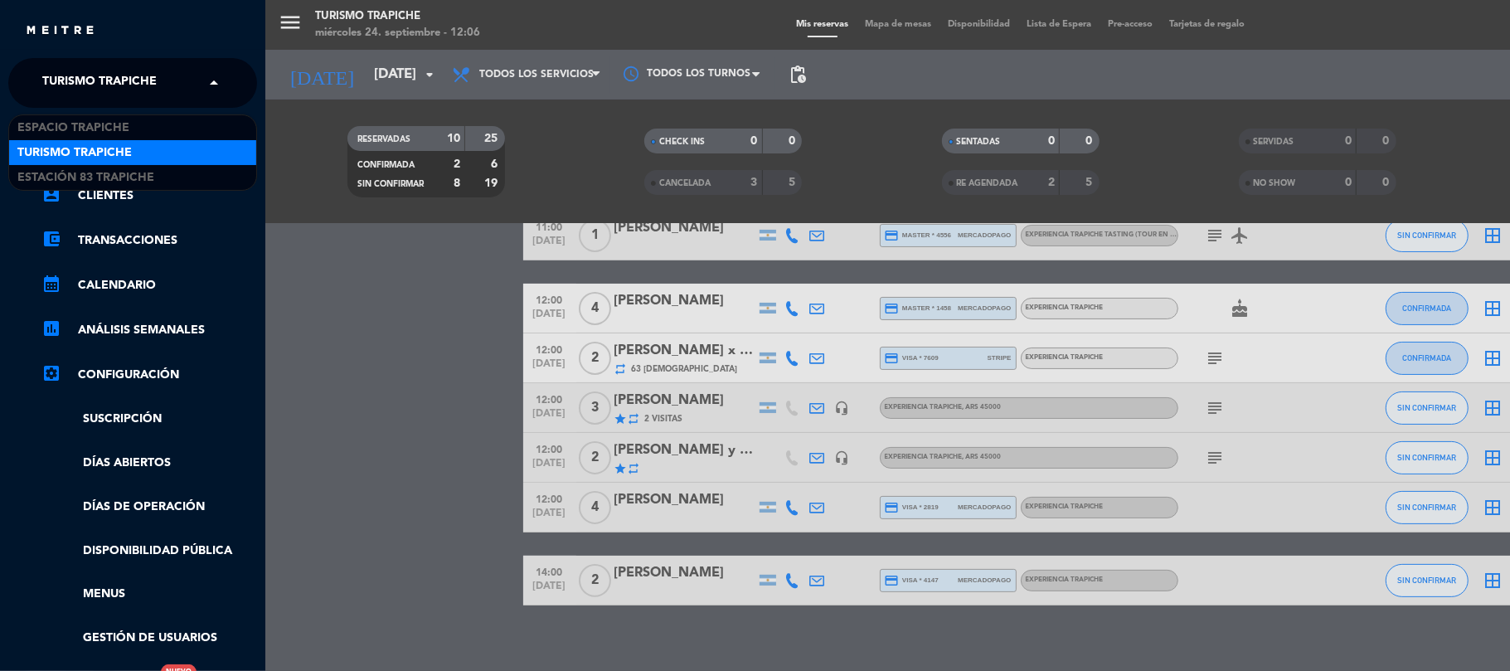
click at [80, 87] on span "Turismo Trapiche" at bounding box center [99, 83] width 114 height 35
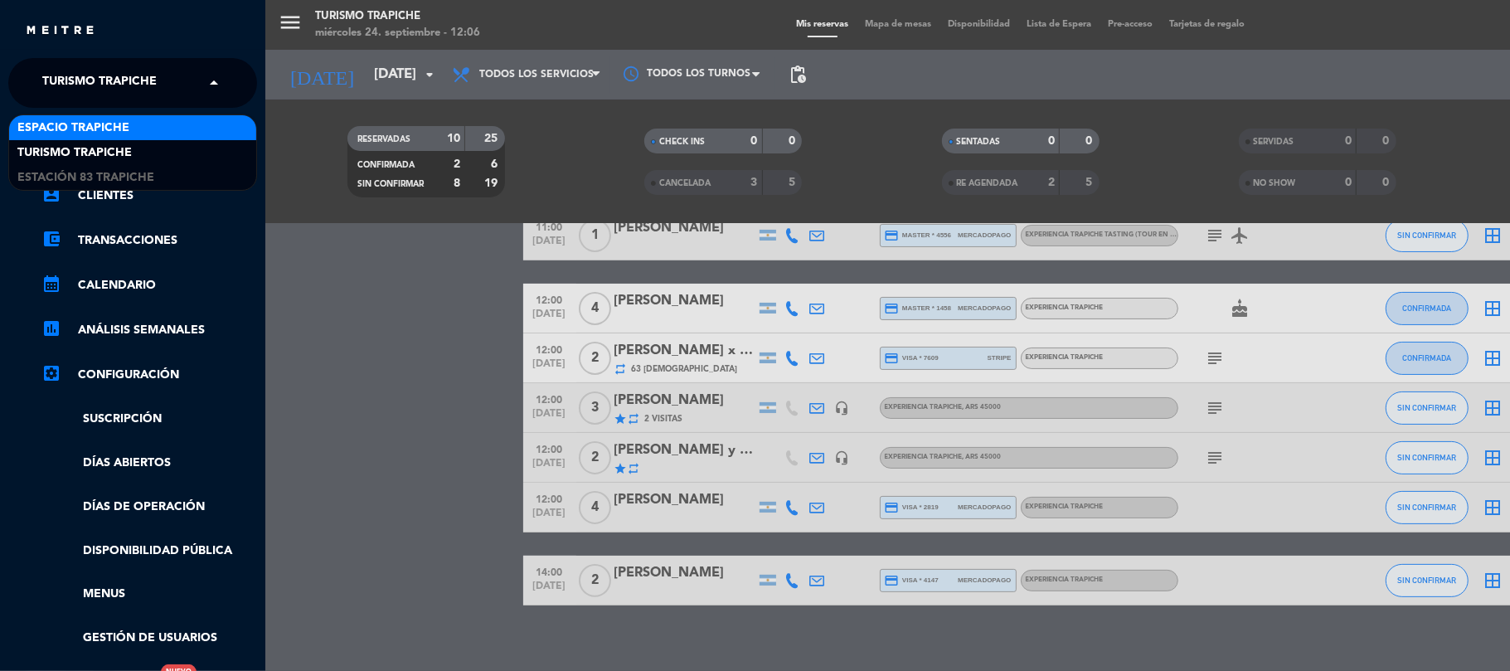
click at [81, 126] on span "Espacio Trapiche" at bounding box center [73, 128] width 112 height 19
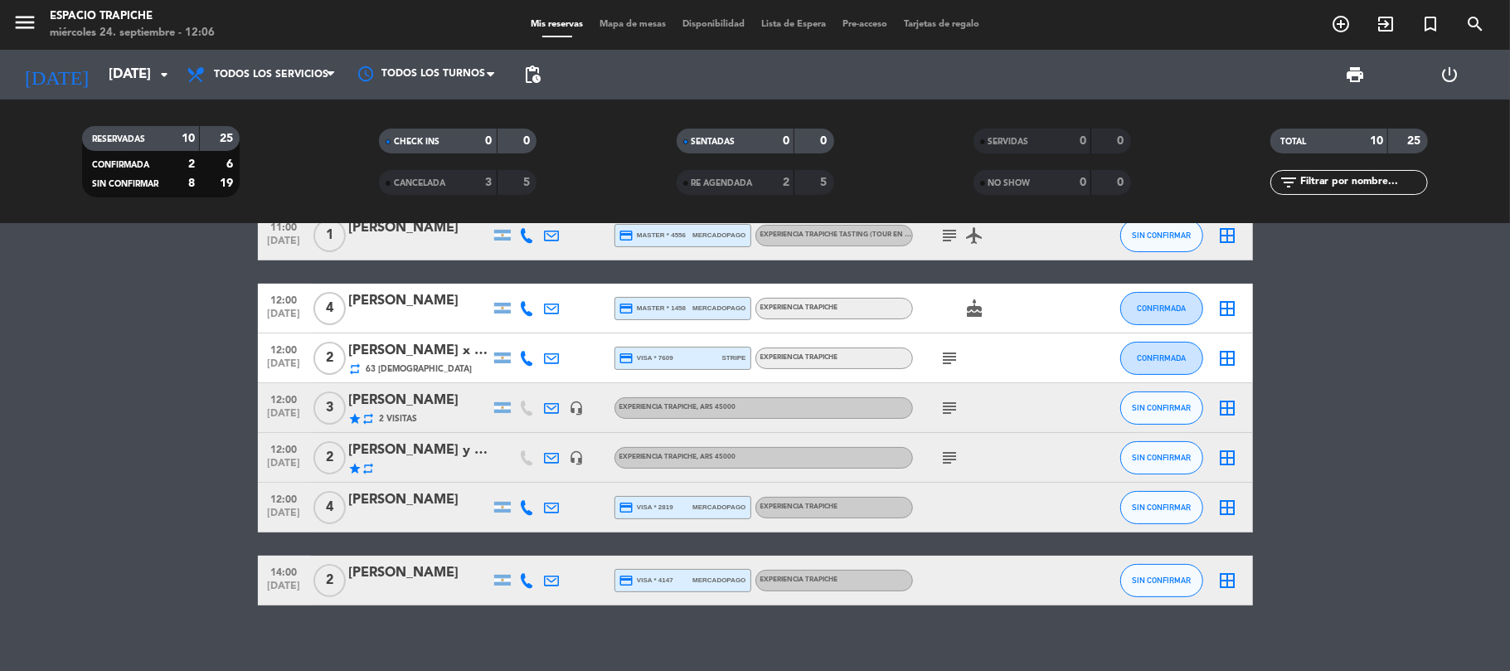
click at [111, 514] on bookings-row "10:00 [DATE] 2 Ale [PERSON_NAME] credit_card visa * 8473 mercadopago EXPERIENCI…" at bounding box center [755, 321] width 1510 height 567
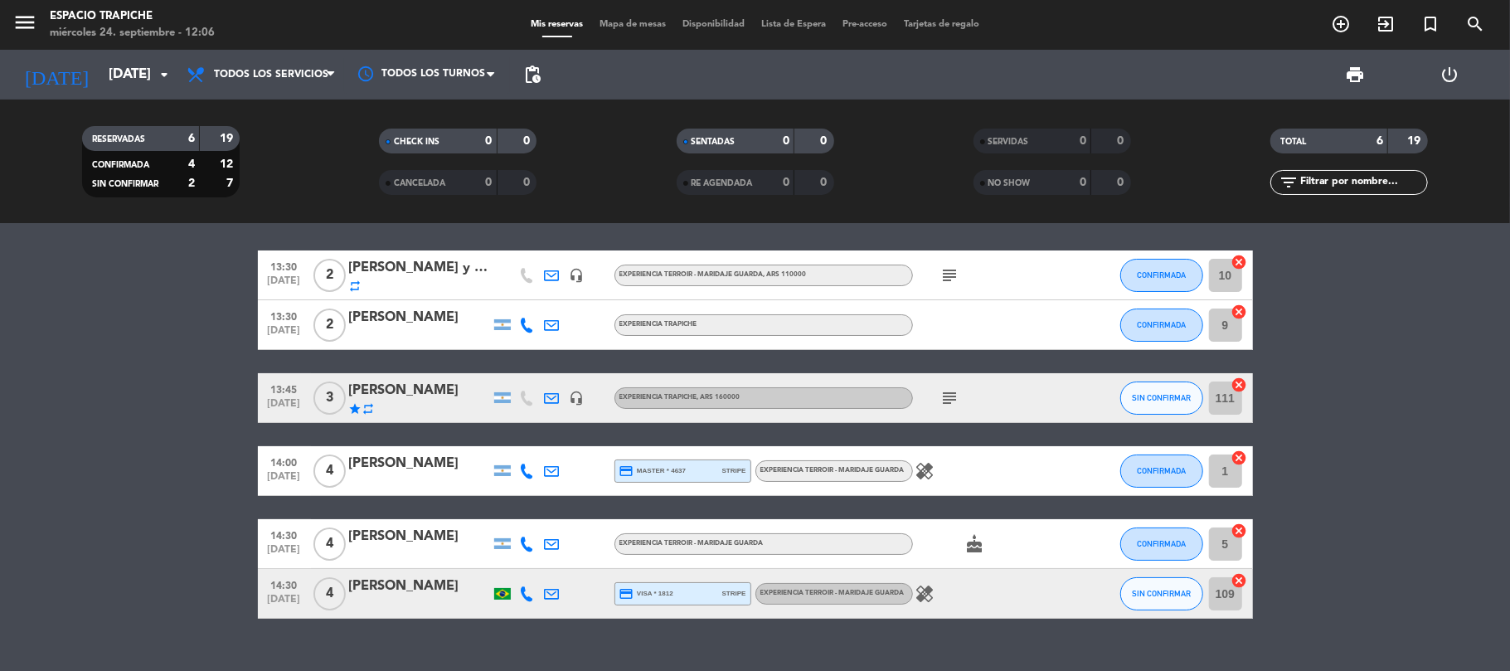
scroll to position [0, 0]
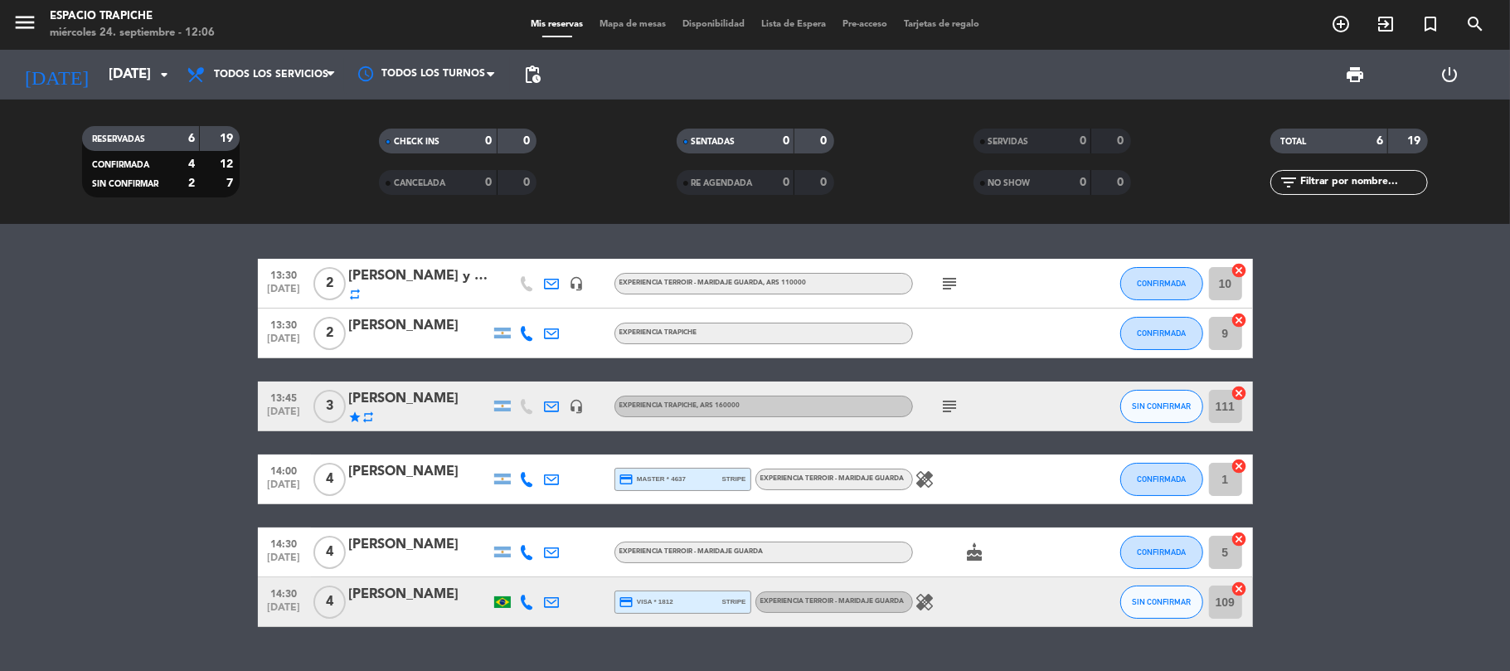
click at [532, 604] on icon at bounding box center [527, 602] width 15 height 15
click at [27, 303] on bookings-row "13:30 [DATE] 2 [PERSON_NAME] y [PERSON_NAME] [PERSON_NAME] repeat headset_mic E…" at bounding box center [755, 443] width 1510 height 368
click at [100, 87] on input "[DATE]" at bounding box center [189, 75] width 179 height 32
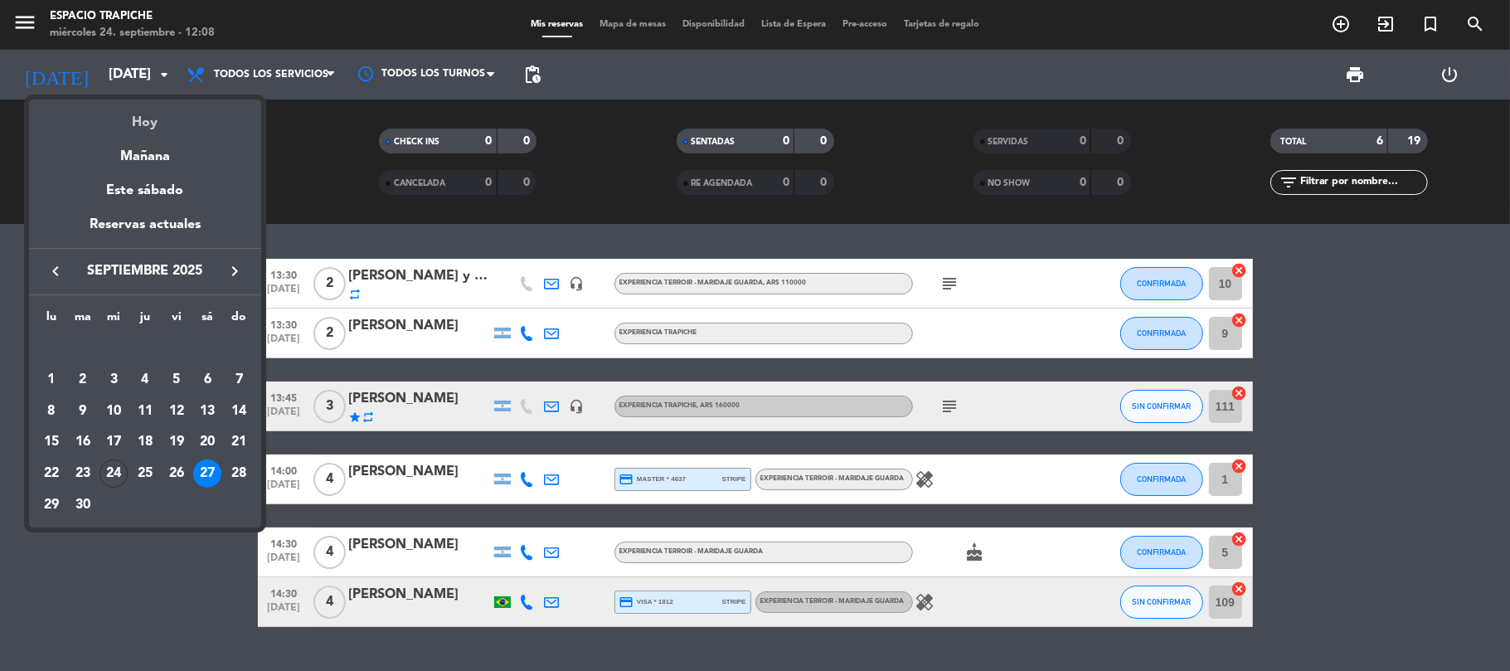
click at [138, 118] on div "Hoy" at bounding box center [145, 117] width 232 height 34
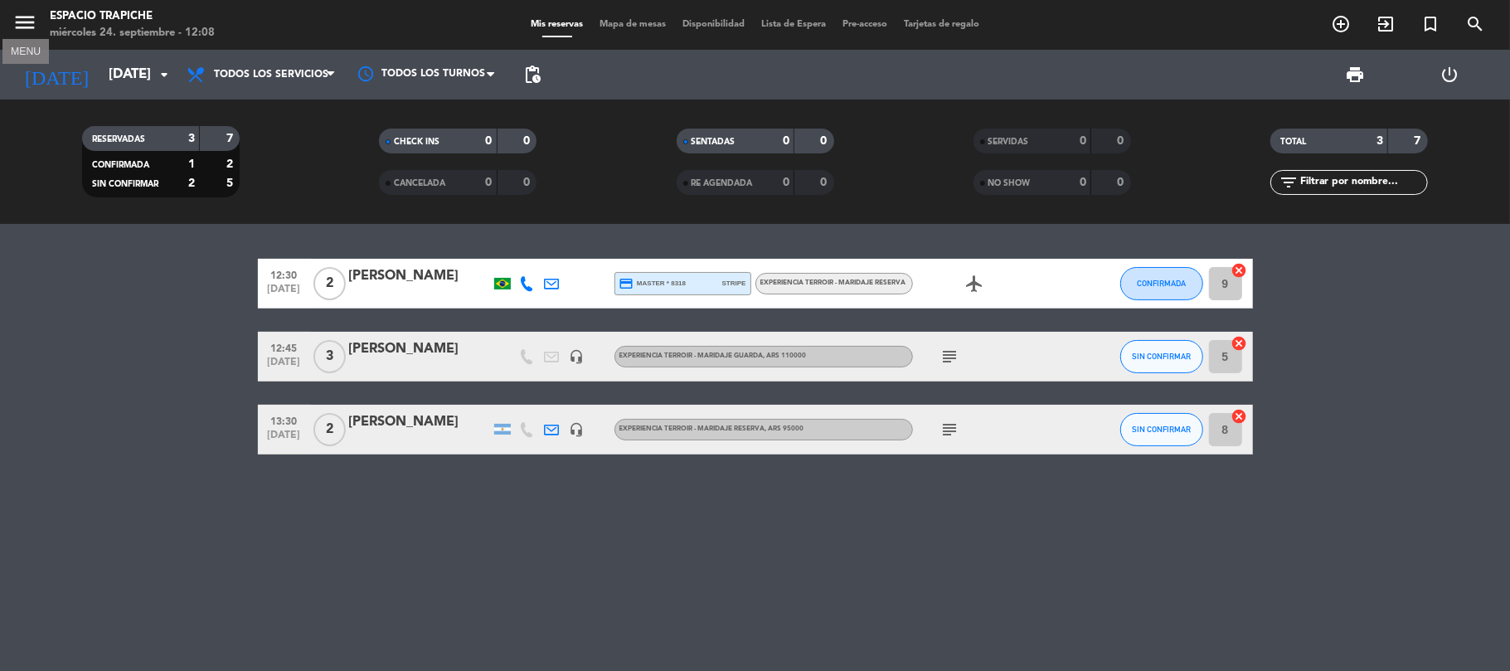
click at [22, 31] on icon "menu" at bounding box center [24, 22] width 25 height 25
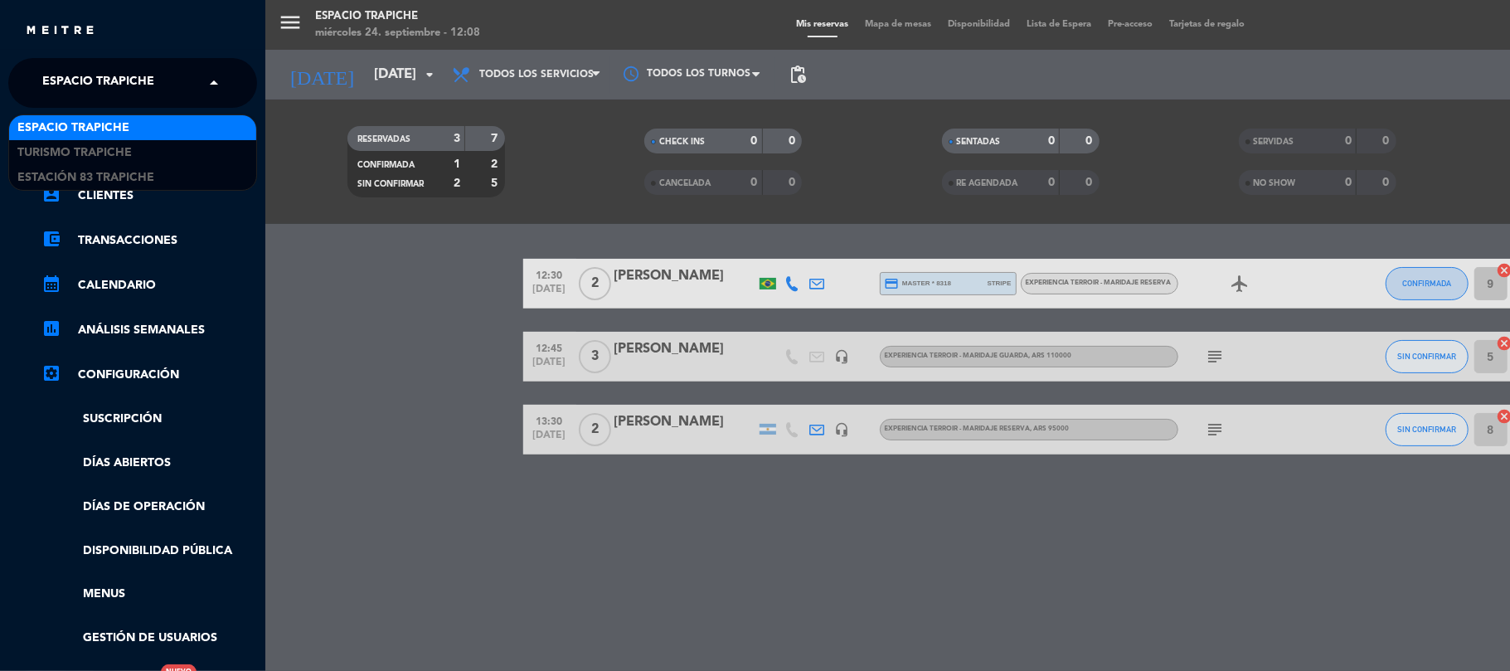
click at [73, 86] on span "Espacio Trapiche" at bounding box center [98, 83] width 112 height 35
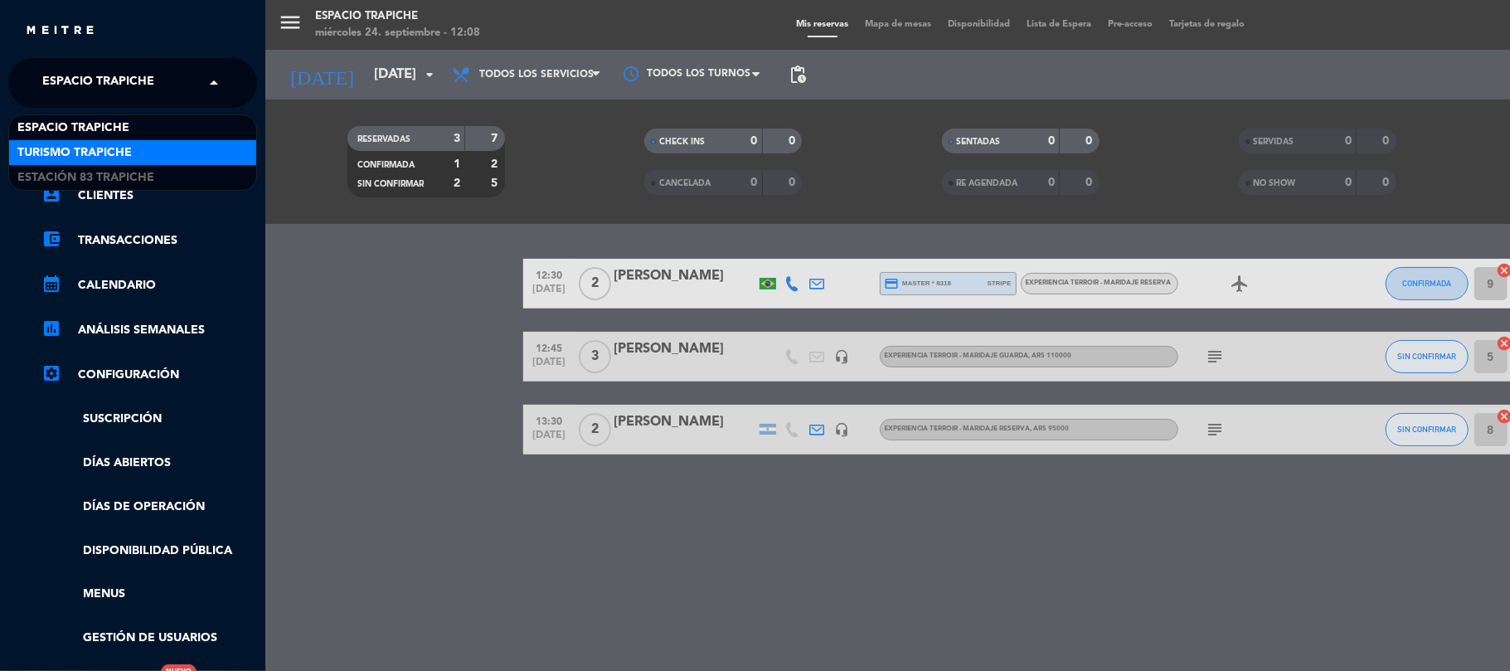
click at [78, 148] on span "Turismo Trapiche" at bounding box center [74, 152] width 114 height 19
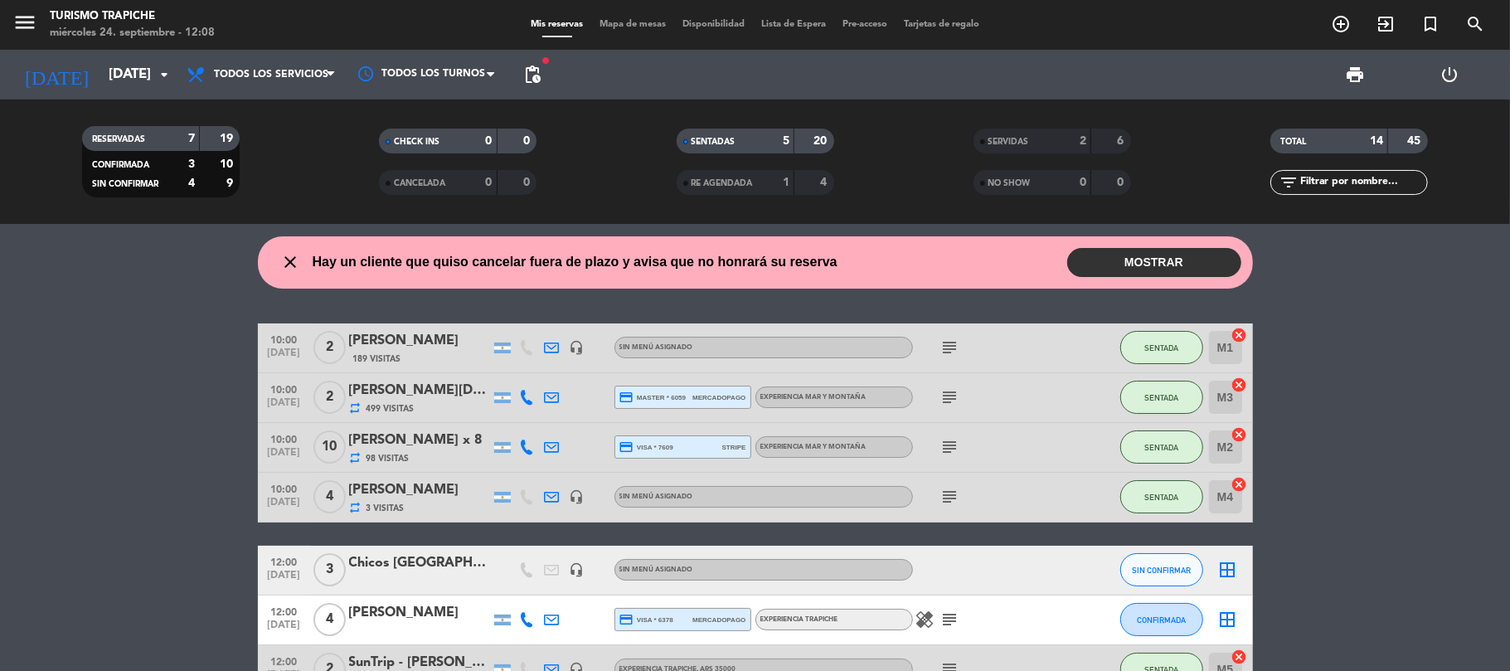
drag, startPoint x: 21, startPoint y: 521, endPoint x: 133, endPoint y: 430, distance: 144.4
click at [24, 519] on bookings-row "10:00 [DATE] 2 [PERSON_NAME] 189 Visitas headset_mic Sin menú asignado subject …" at bounding box center [755, 656] width 1510 height 667
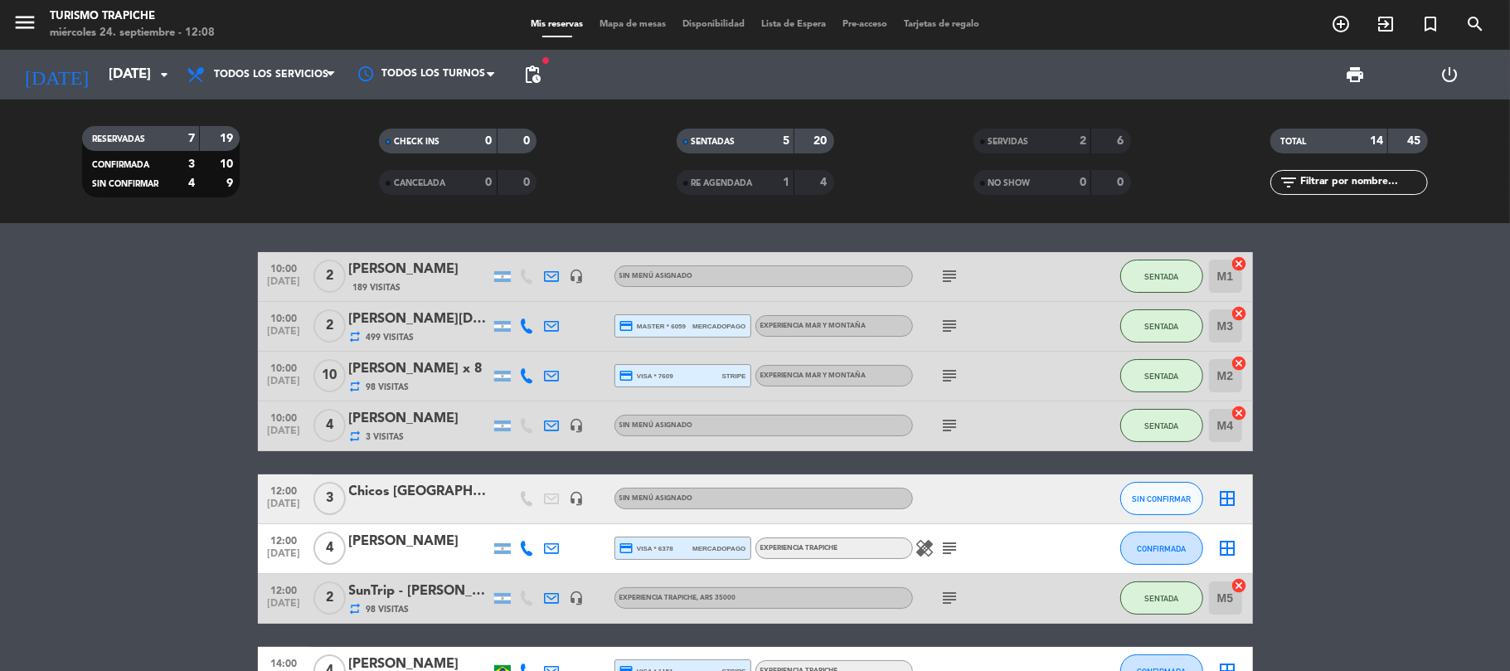
scroll to position [110, 0]
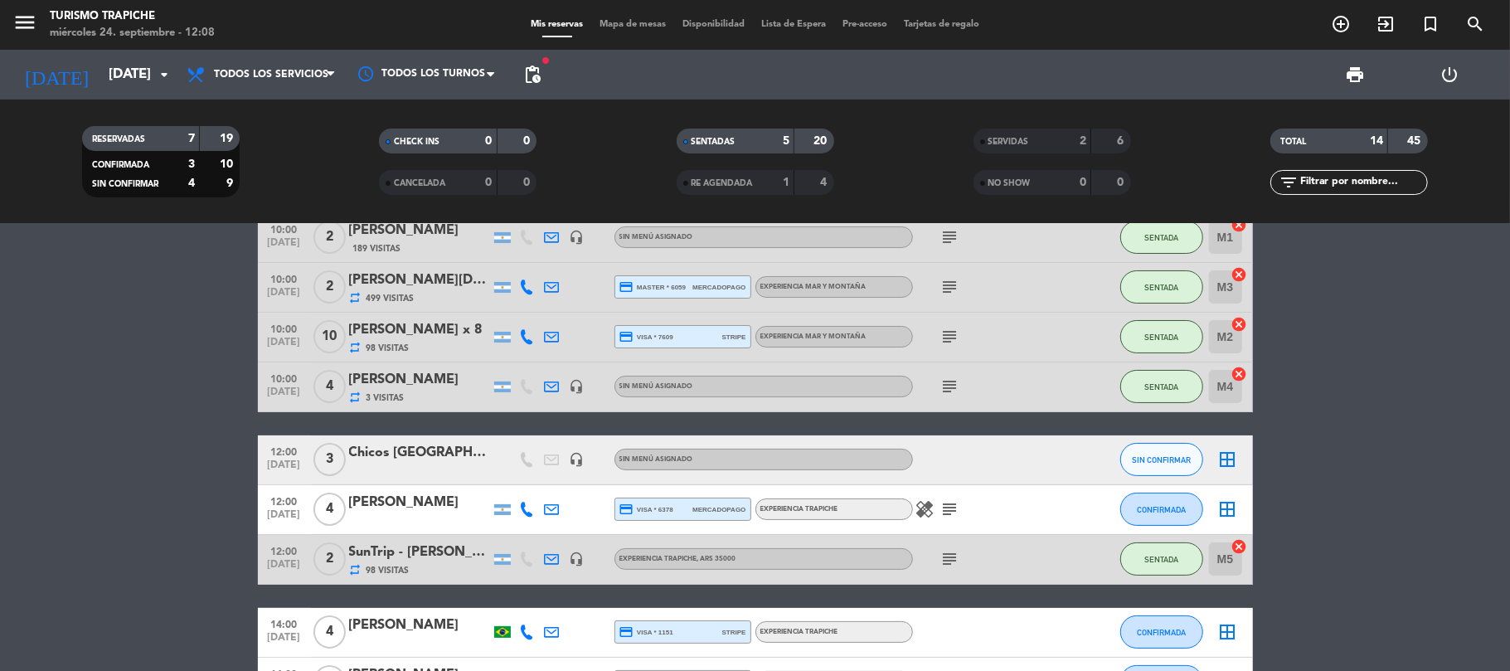
click at [123, 406] on bookings-row "10:00 [DATE] 2 [PERSON_NAME] 189 Visitas headset_mic Sin menú asignado subject …" at bounding box center [755, 546] width 1510 height 667
click at [71, 386] on bookings-row "10:00 [DATE] 2 [PERSON_NAME] 189 Visitas headset_mic Sin menú asignado subject …" at bounding box center [755, 546] width 1510 height 667
click at [22, 7] on span "menu" at bounding box center [30, 25] width 37 height 39
click at [14, 28] on icon "menu" at bounding box center [24, 22] width 25 height 25
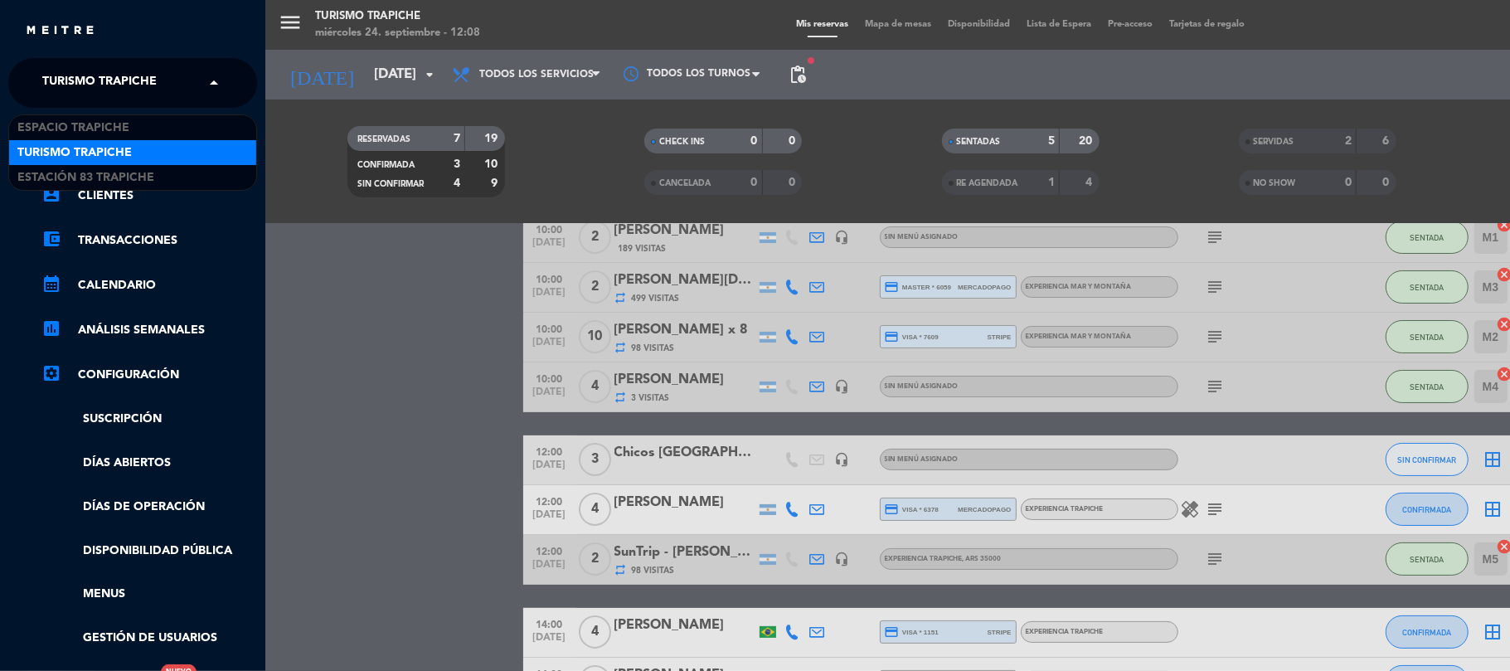
click at [124, 78] on span "Turismo Trapiche" at bounding box center [99, 83] width 114 height 35
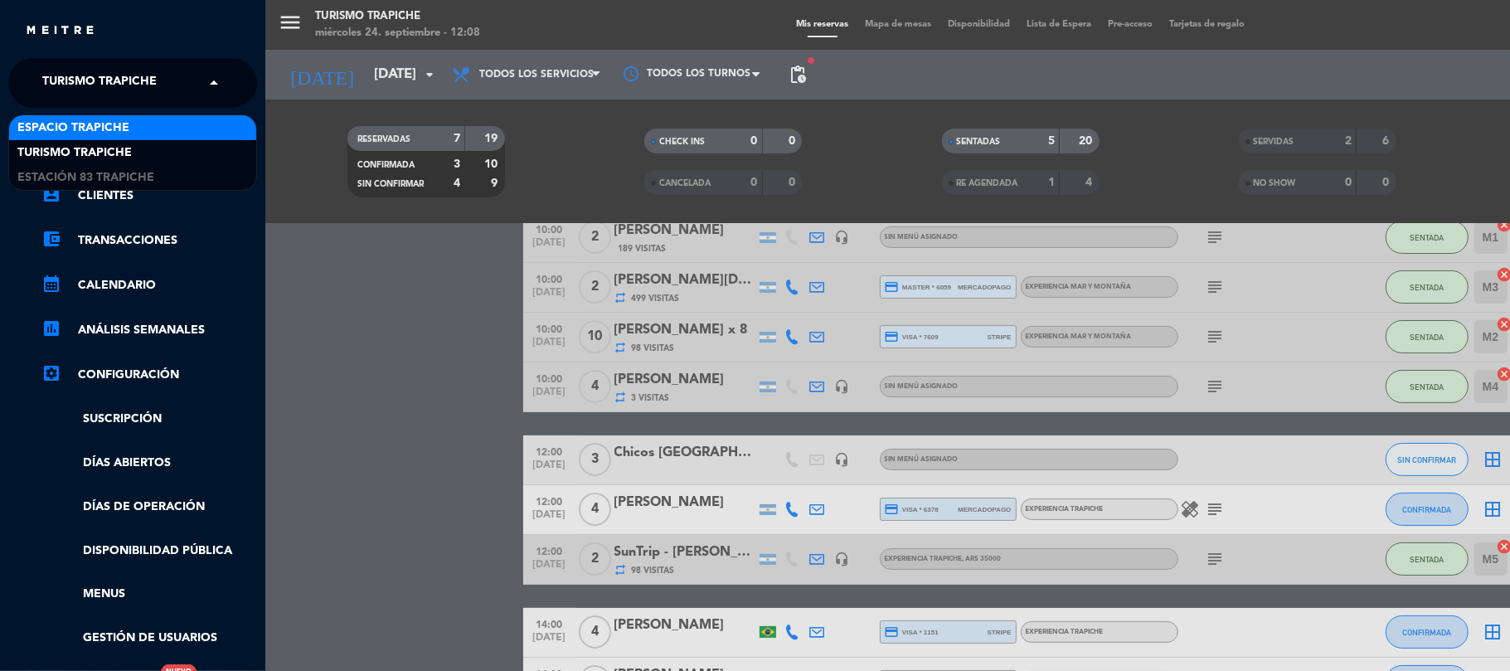
click at [126, 133] on span "Espacio Trapiche" at bounding box center [73, 128] width 112 height 19
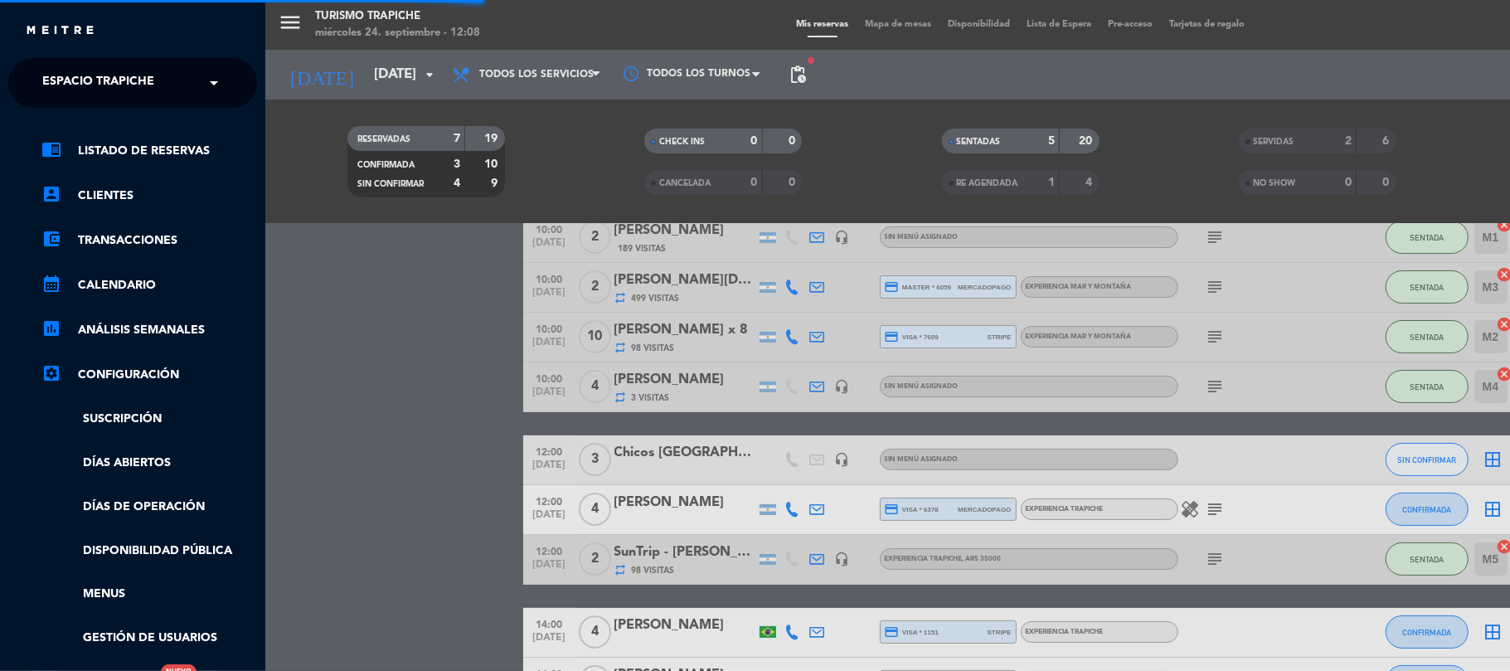
click at [294, 411] on div "menu Turismo Trapiche [DATE] 24. septiembre - 12:08 Mis reservas Mapa de mesas …" at bounding box center [1020, 335] width 1510 height 671
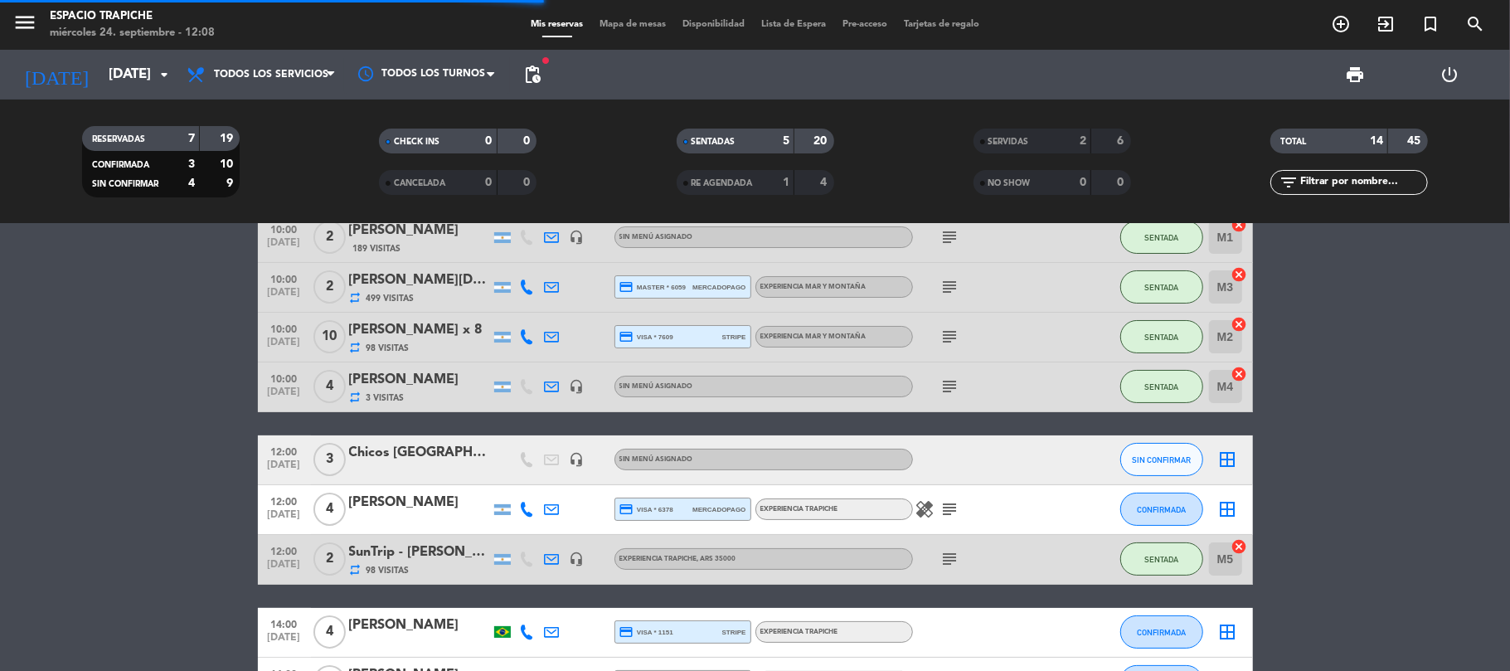
scroll to position [0, 0]
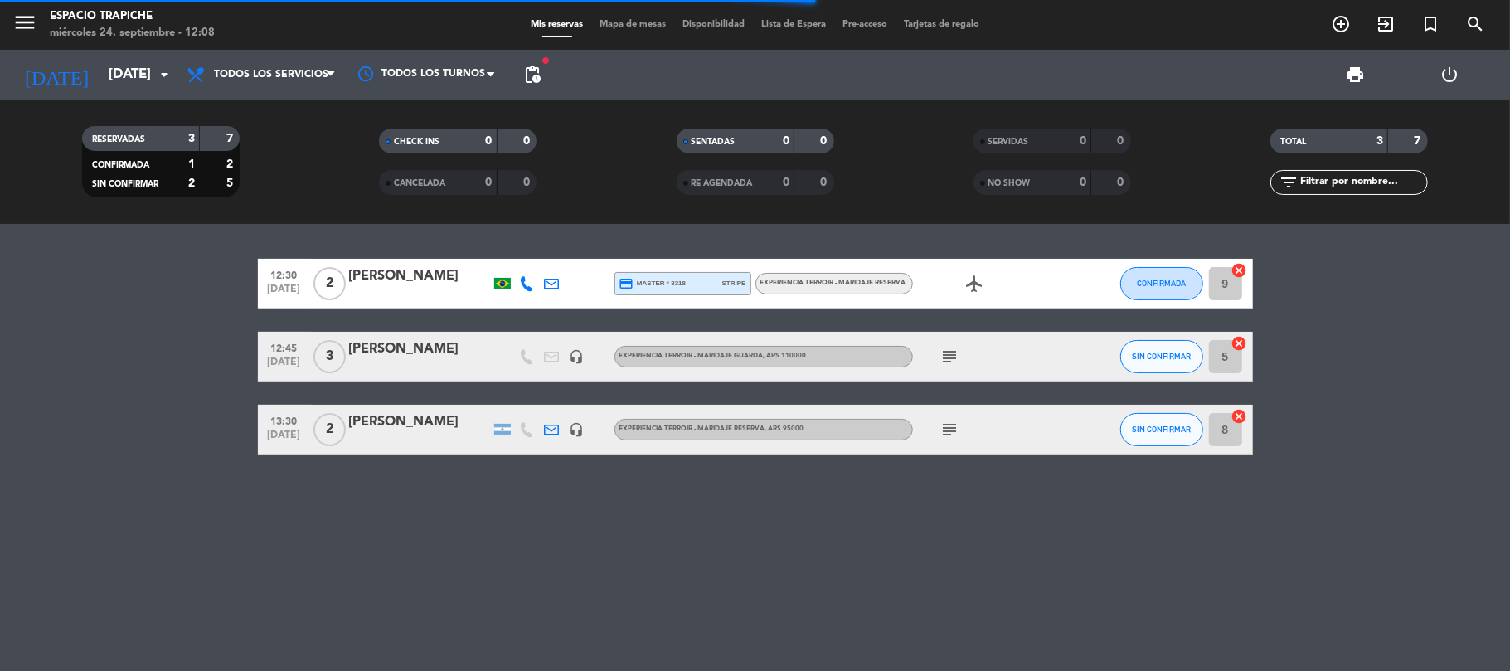
drag, startPoint x: 137, startPoint y: 474, endPoint x: 353, endPoint y: 343, distance: 253.0
click at [144, 465] on div "12:30 [DATE] 2 [PERSON_NAME] credit_card master * 8318 stripe Experiencia Terro…" at bounding box center [755, 447] width 1510 height 447
click at [0, 455] on div "12:30 [DATE] 2 [PERSON_NAME] credit_card master * 8318 stripe Experiencia Terro…" at bounding box center [755, 447] width 1510 height 447
click at [7, 27] on div "menu Espacio Trapiche [DATE] 24. septiembre - 12:08" at bounding box center [188, 25] width 377 height 39
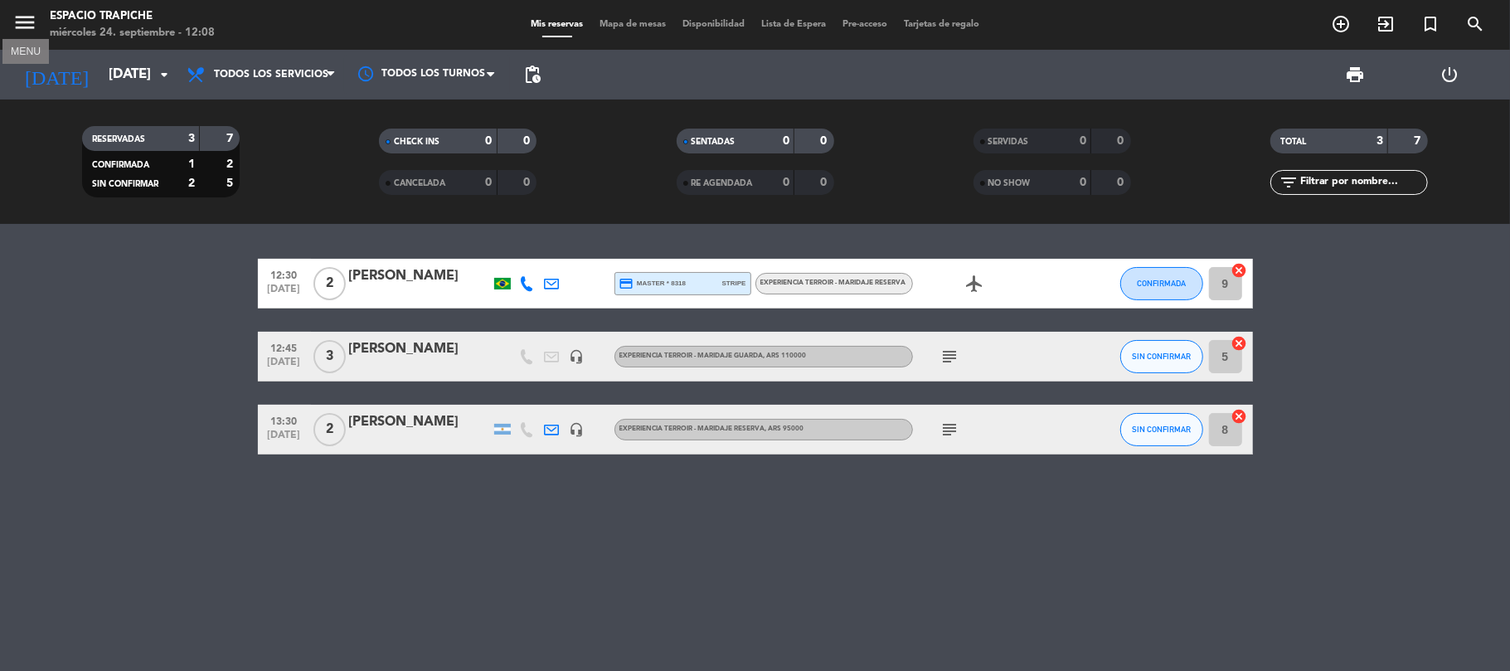
click at [12, 27] on icon "menu" at bounding box center [24, 22] width 25 height 25
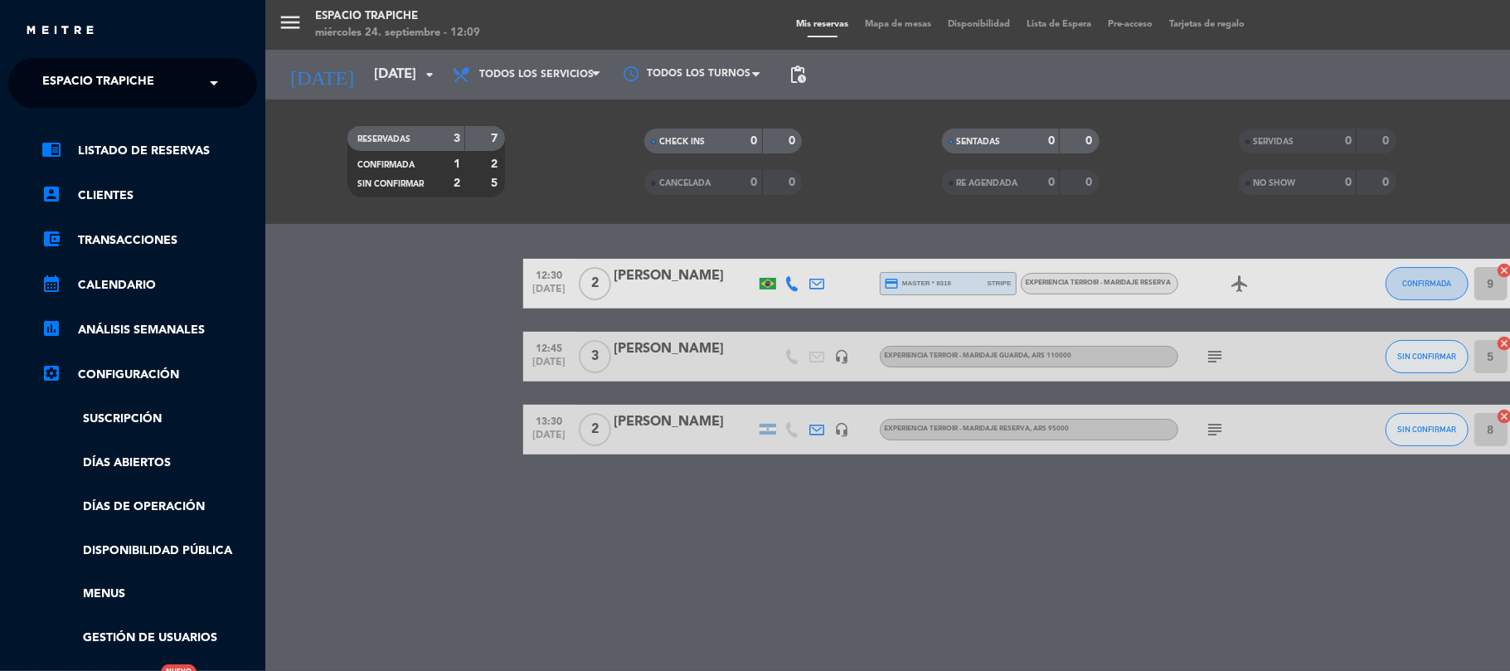
click at [55, 108] on div "chrome_reader_mode Listado de Reservas account_box Clientes account_balance_wal…" at bounding box center [133, 424] width 274 height 633
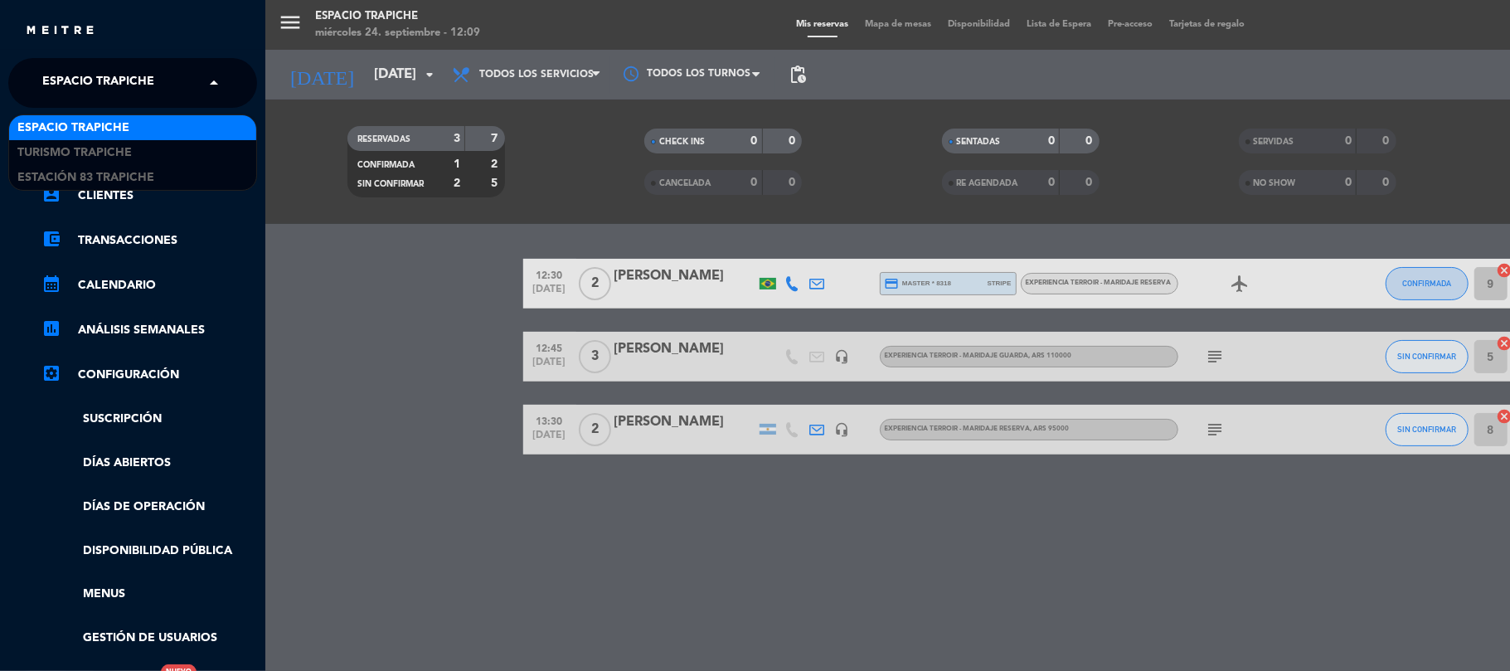
click at [81, 91] on span "Espacio Trapiche" at bounding box center [98, 83] width 112 height 35
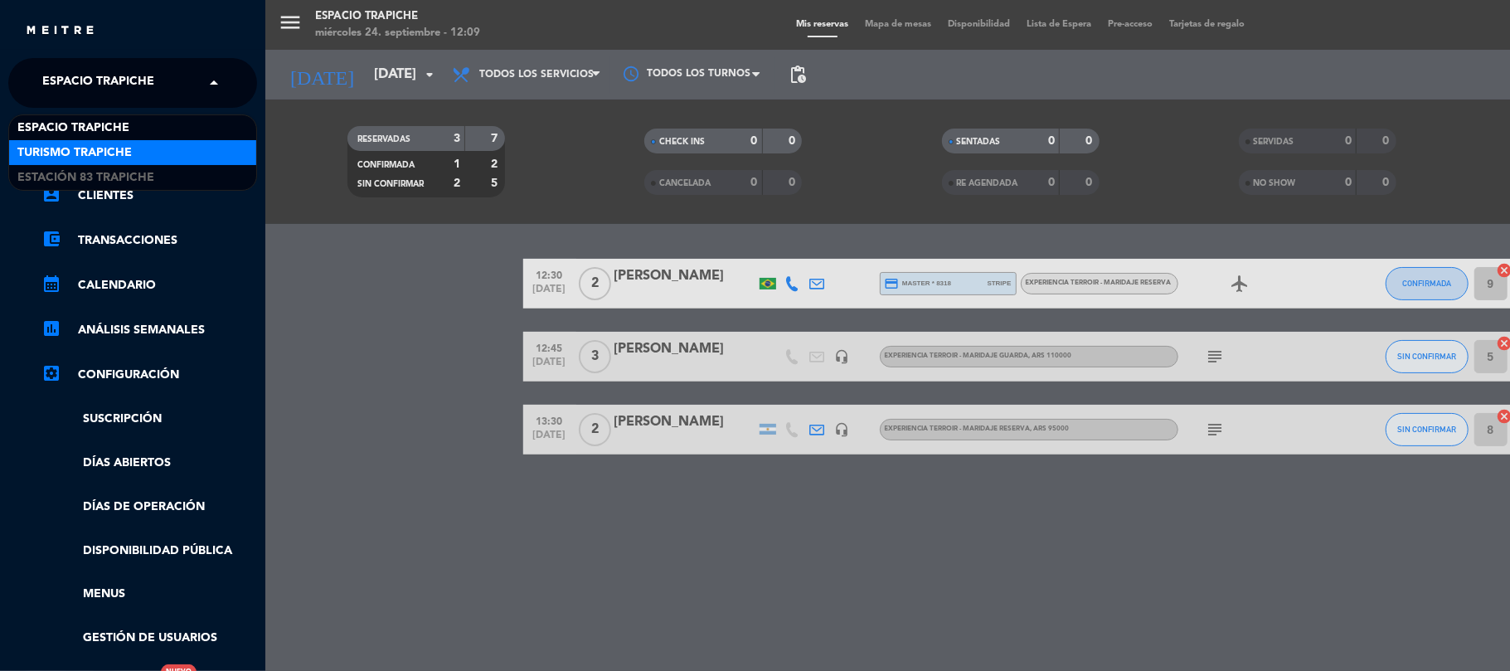
click at [94, 156] on span "Turismo Trapiche" at bounding box center [74, 152] width 114 height 19
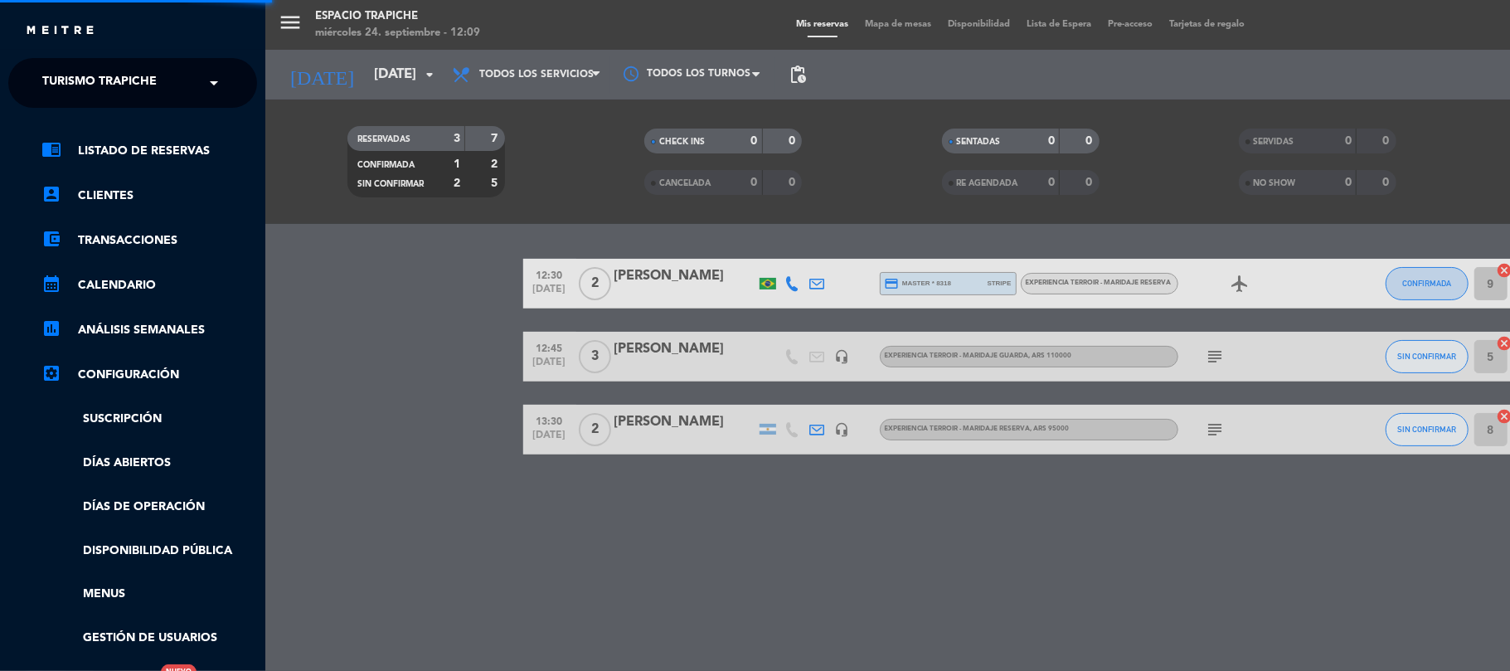
click at [434, 415] on div "menu Espacio Trapiche [DATE] 24. septiembre - 12:09 Mis reservas Mapa de mesas …" at bounding box center [1020, 335] width 1510 height 671
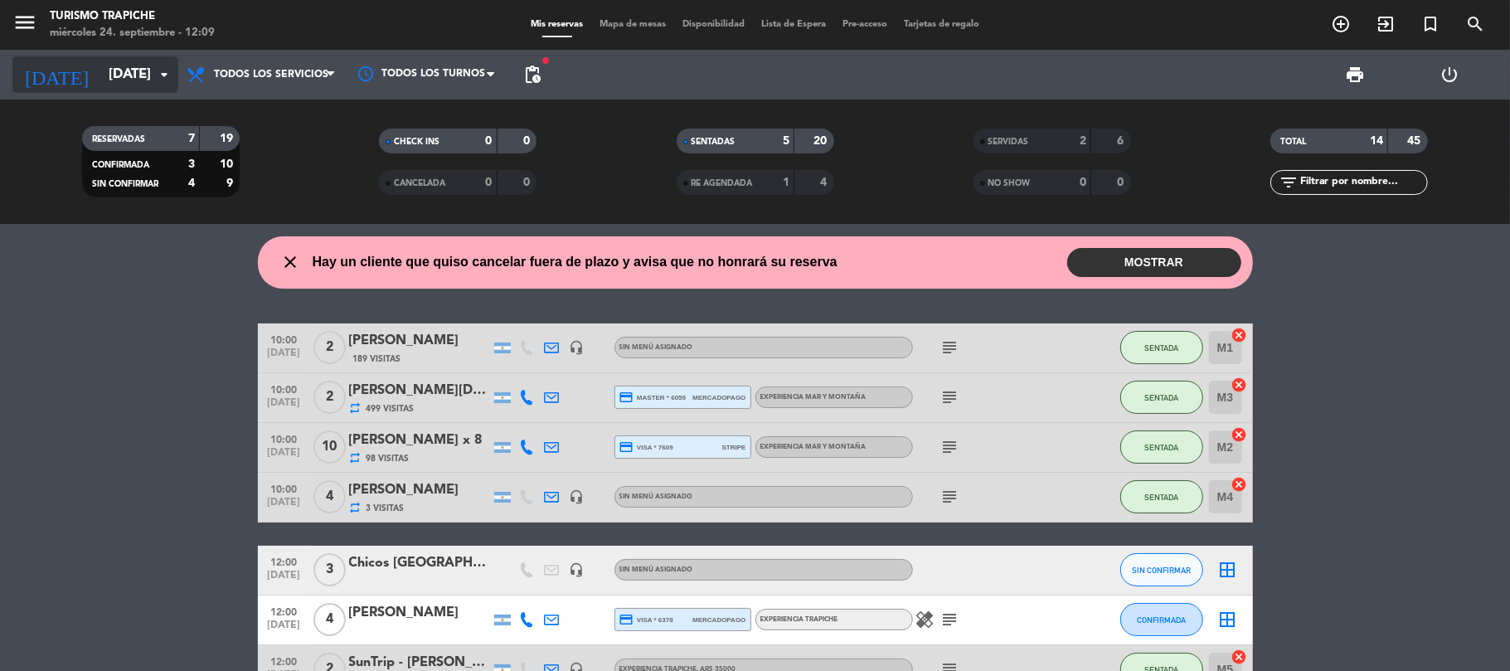
click at [100, 80] on input "[DATE]" at bounding box center [189, 75] width 179 height 32
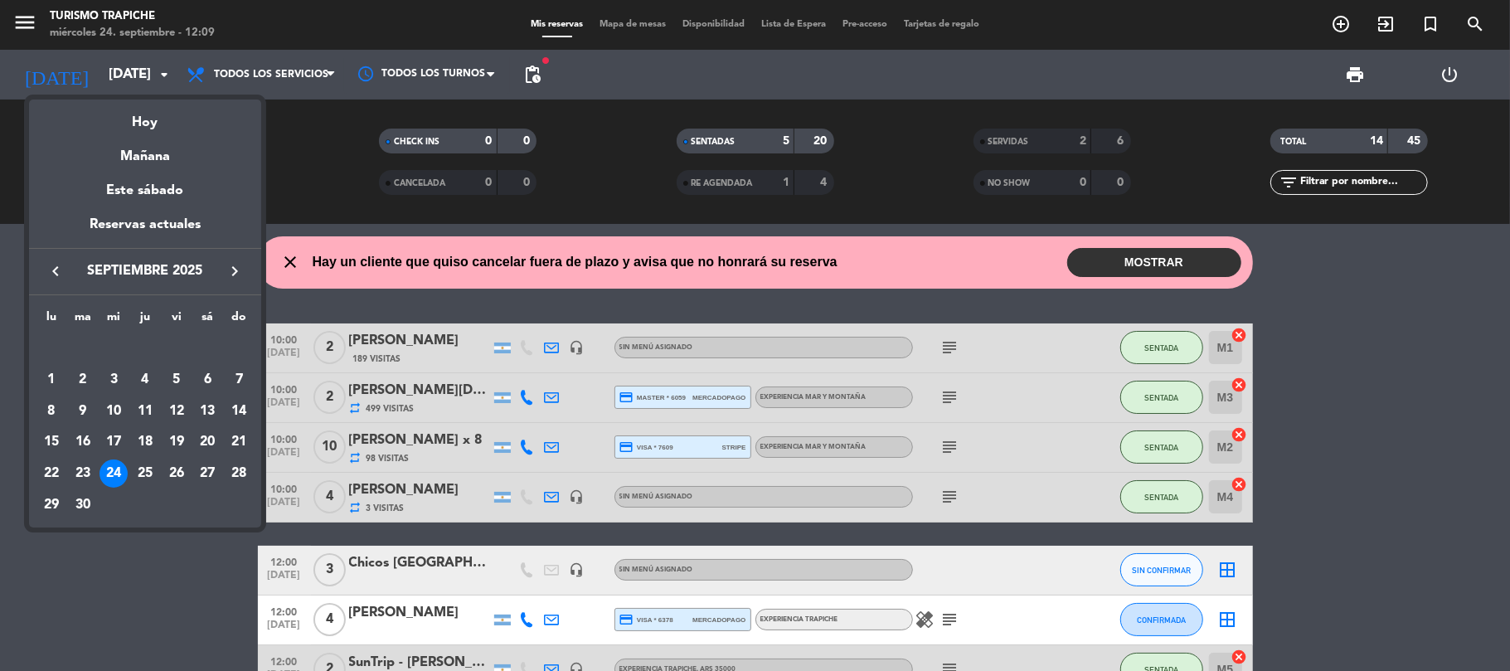
click at [226, 269] on icon "keyboard_arrow_right" at bounding box center [235, 271] width 20 height 20
click at [111, 389] on div "1" at bounding box center [114, 380] width 28 height 28
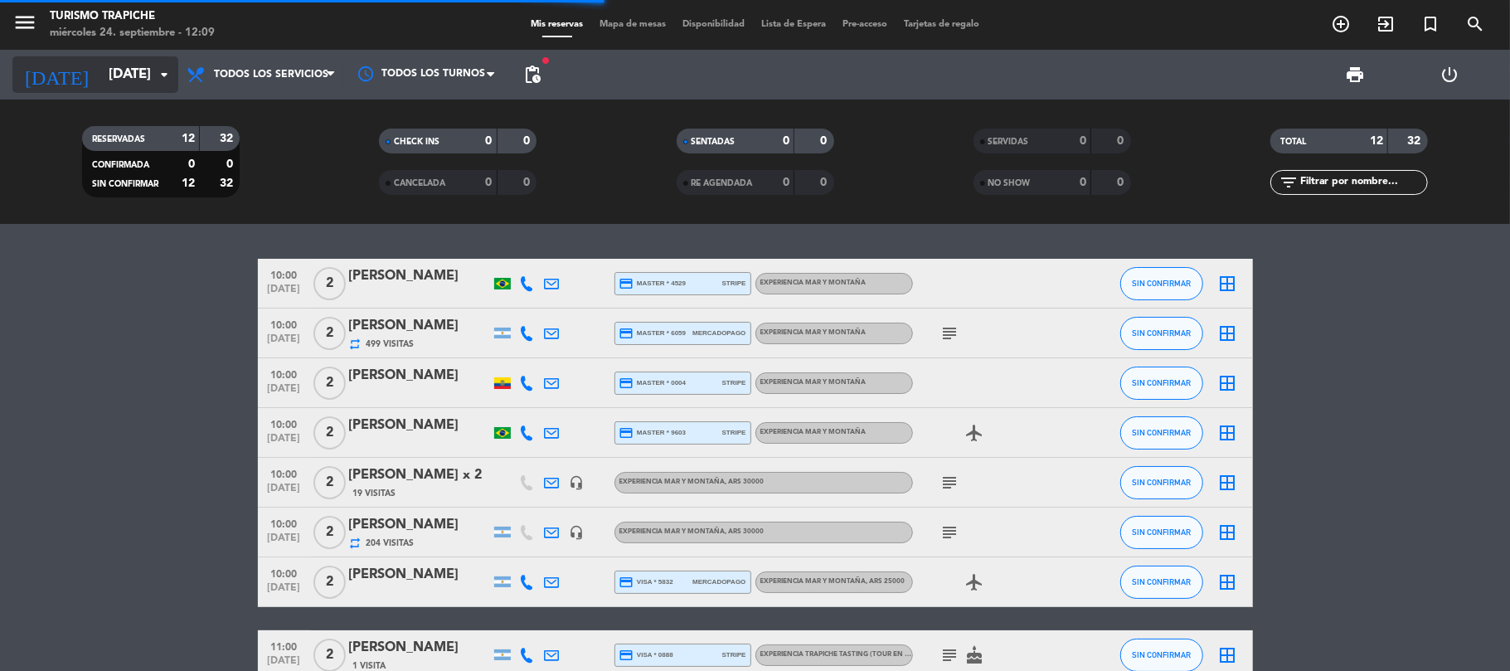
click at [100, 59] on input "[DATE]" at bounding box center [189, 75] width 179 height 32
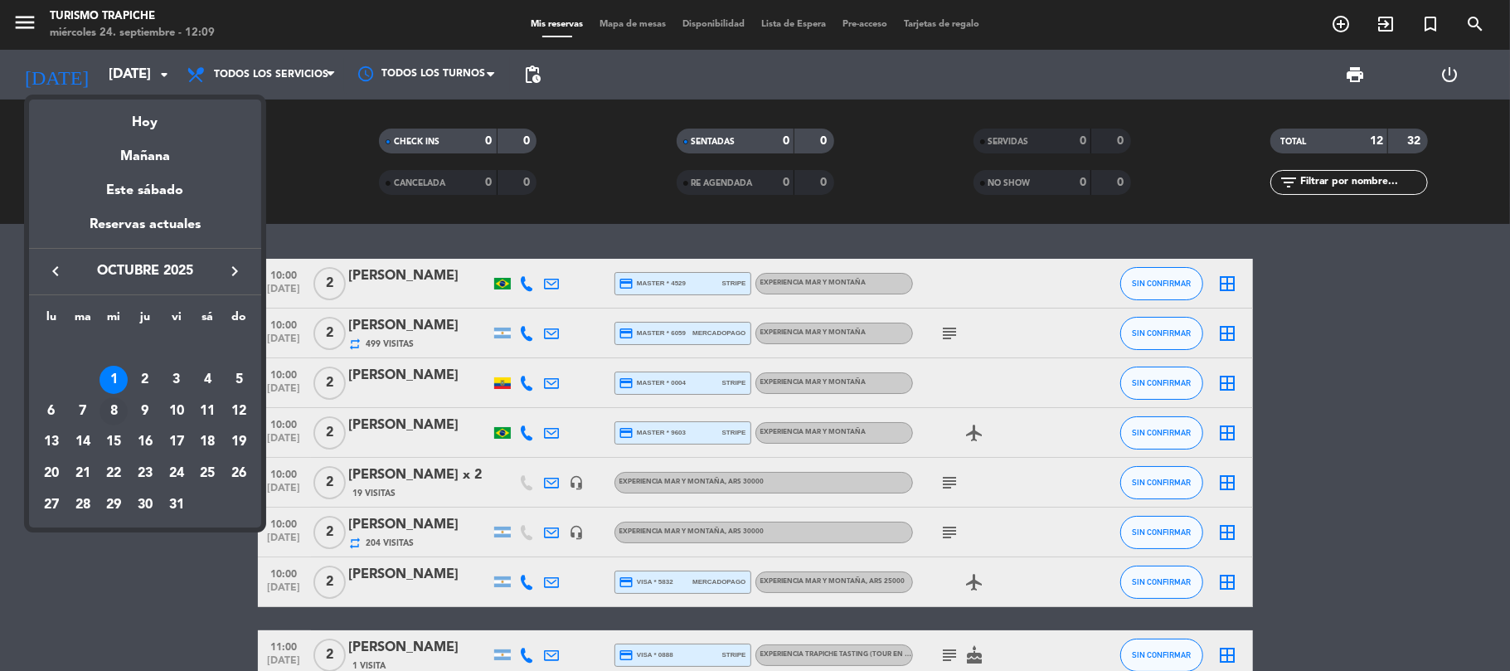
click at [110, 415] on div "8" at bounding box center [114, 411] width 28 height 28
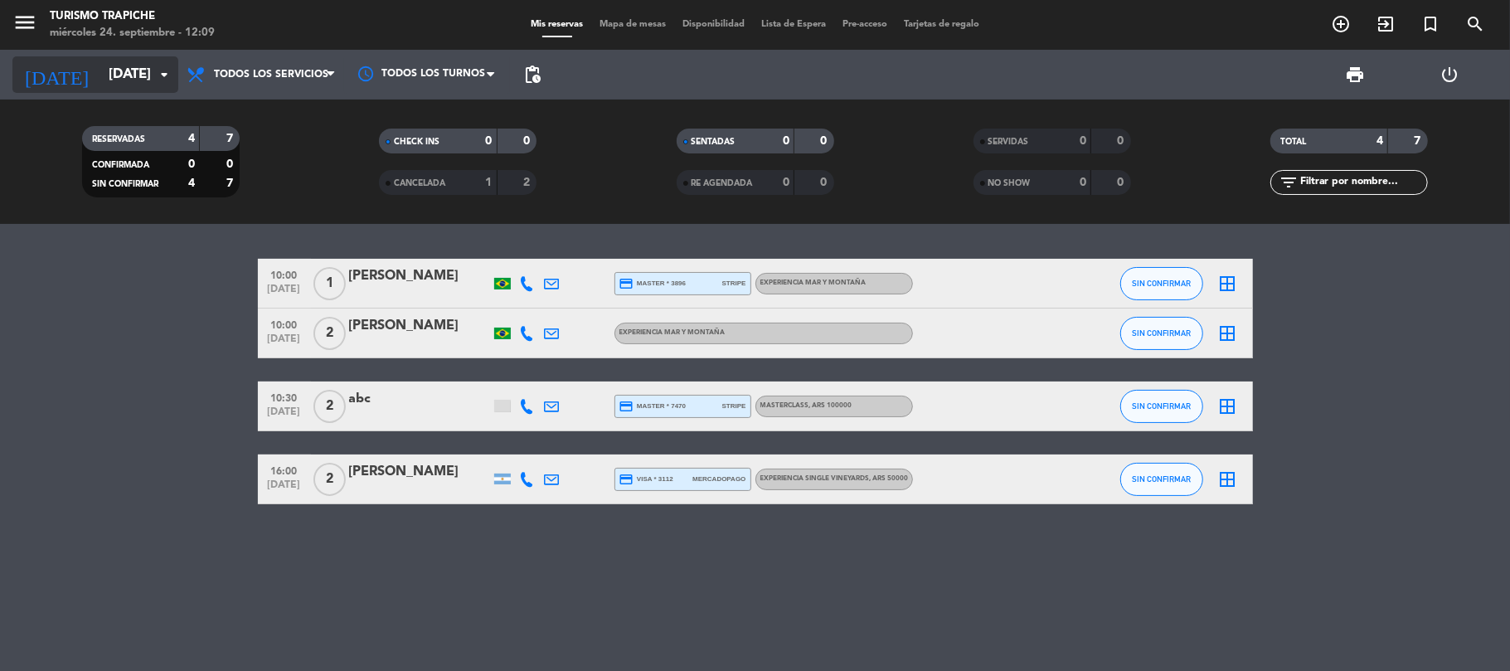
click at [136, 74] on input "[DATE]" at bounding box center [189, 75] width 179 height 32
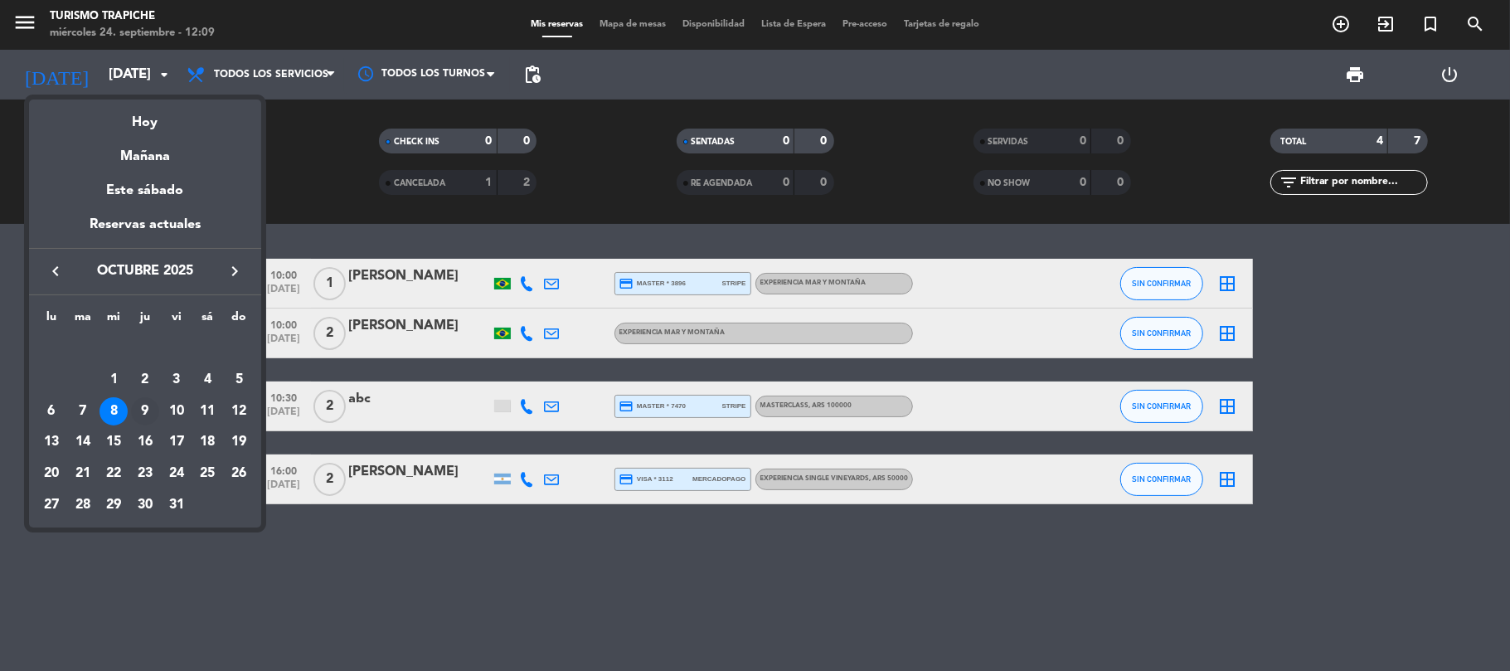
click at [140, 408] on div "9" at bounding box center [145, 411] width 28 height 28
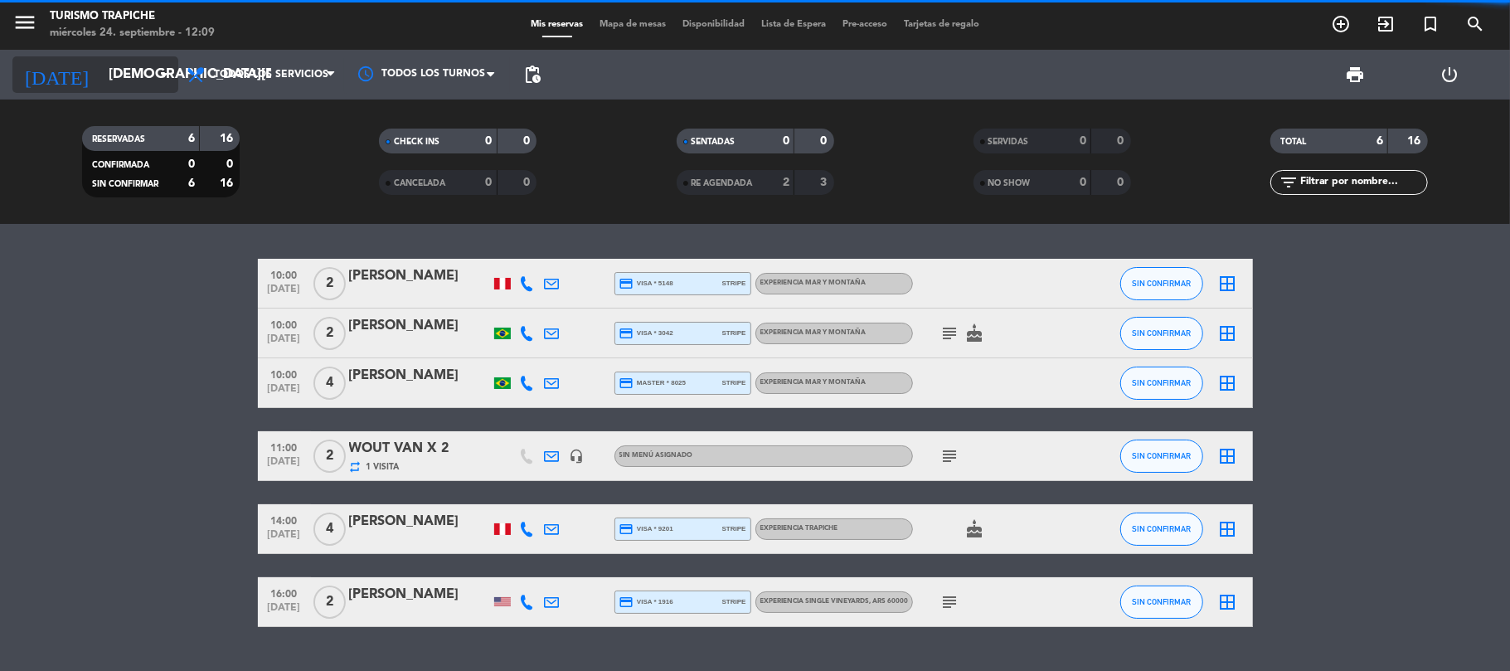
click at [108, 81] on input "[DEMOGRAPHIC_DATA][DATE]" at bounding box center [189, 75] width 179 height 32
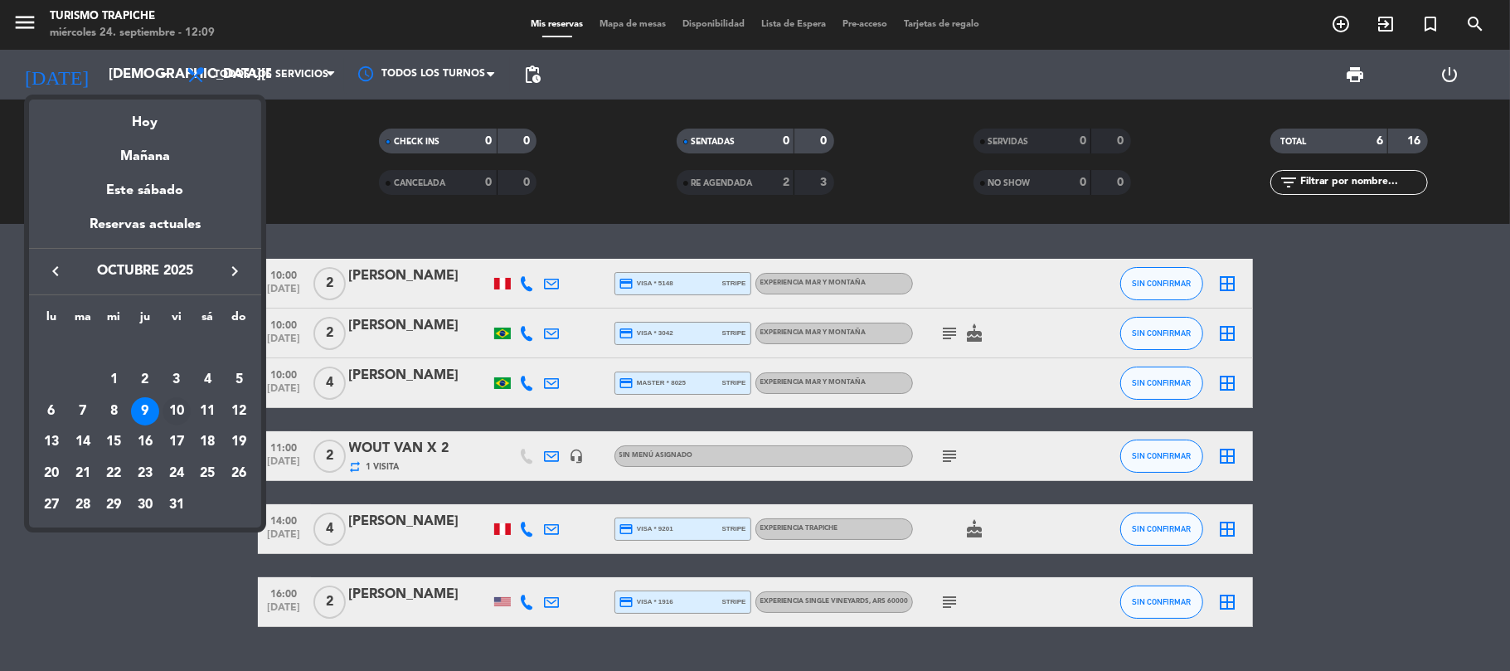
click at [176, 409] on div "10" at bounding box center [177, 411] width 28 height 28
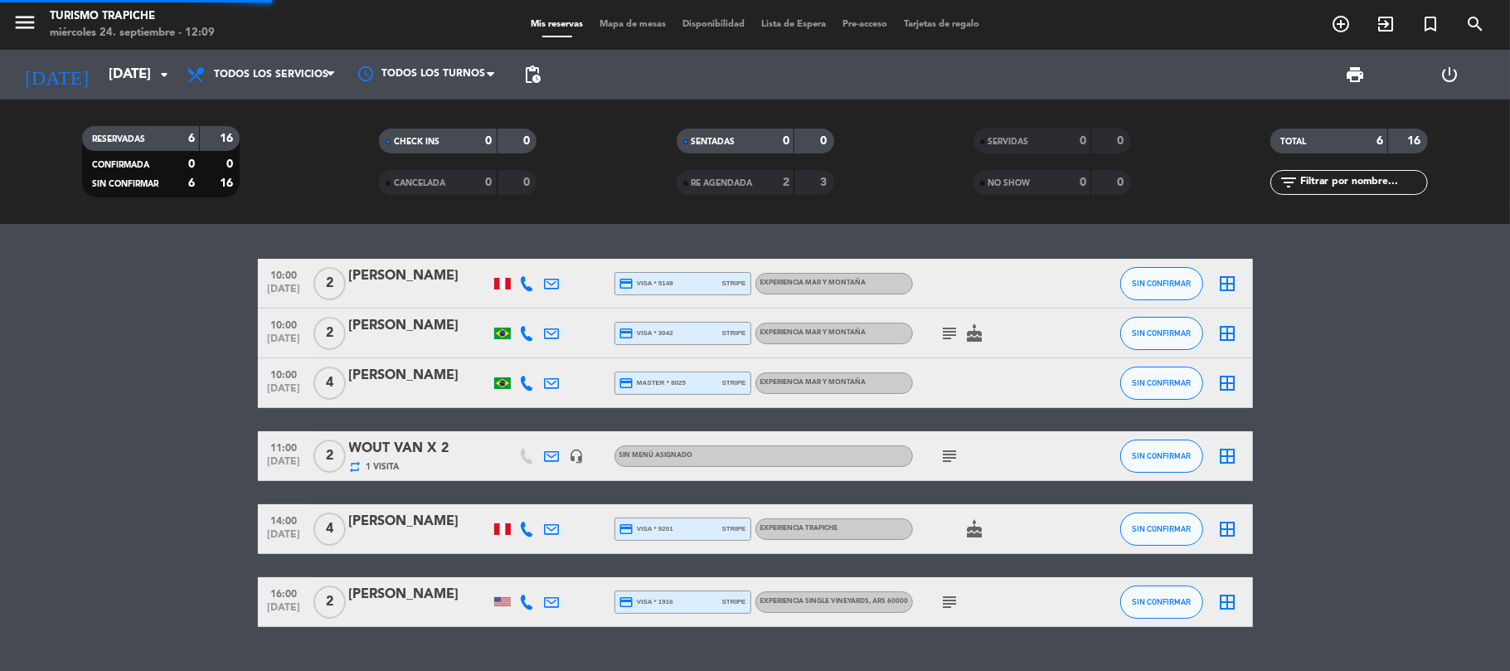
click at [143, 419] on bookings-row "10:00 [DATE] [DATE][PERSON_NAME] credit_card visa * 5148 stripe EXPERIENCIA MAR…" at bounding box center [755, 443] width 1510 height 368
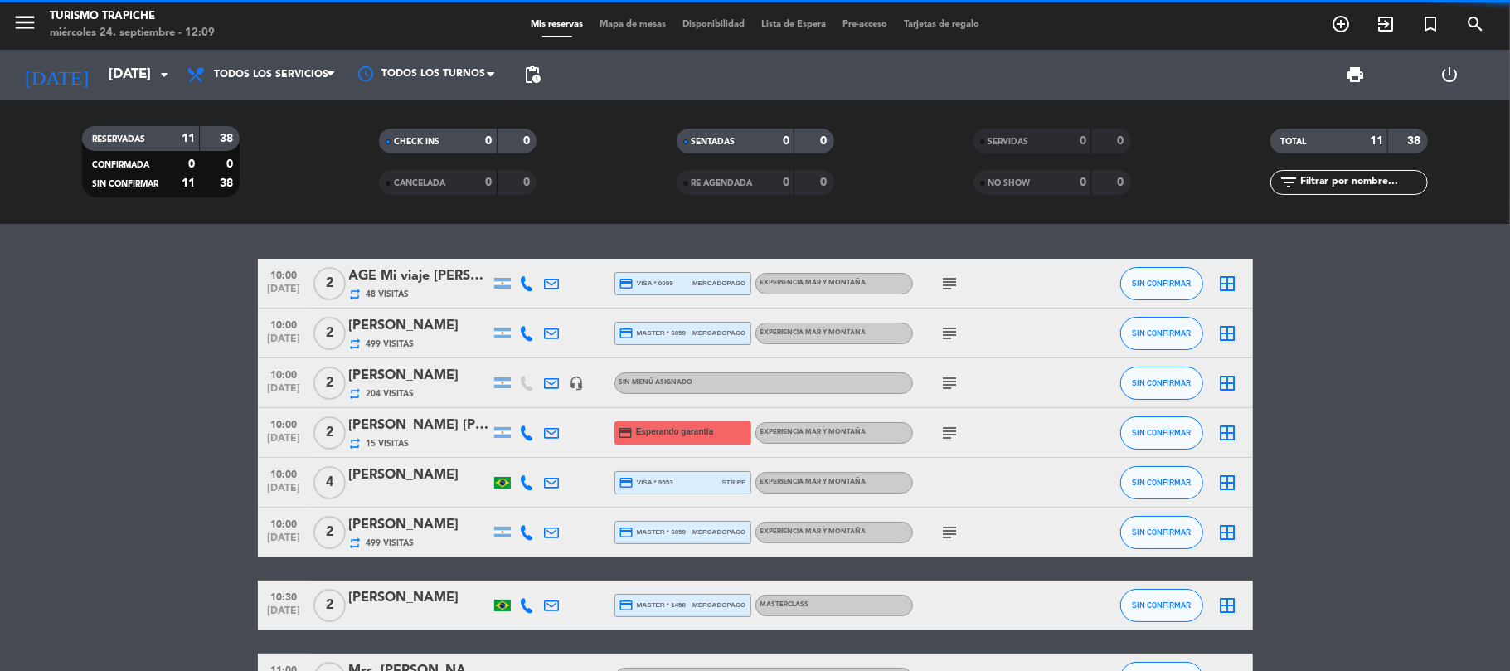
click at [197, 517] on bookings-row "10:00 [DATE] 2 AGE Mi viaje [PERSON_NAME][GEOGRAPHIC_DATA]// [PERSON_NAME] x2 r…" at bounding box center [755, 579] width 1510 height 640
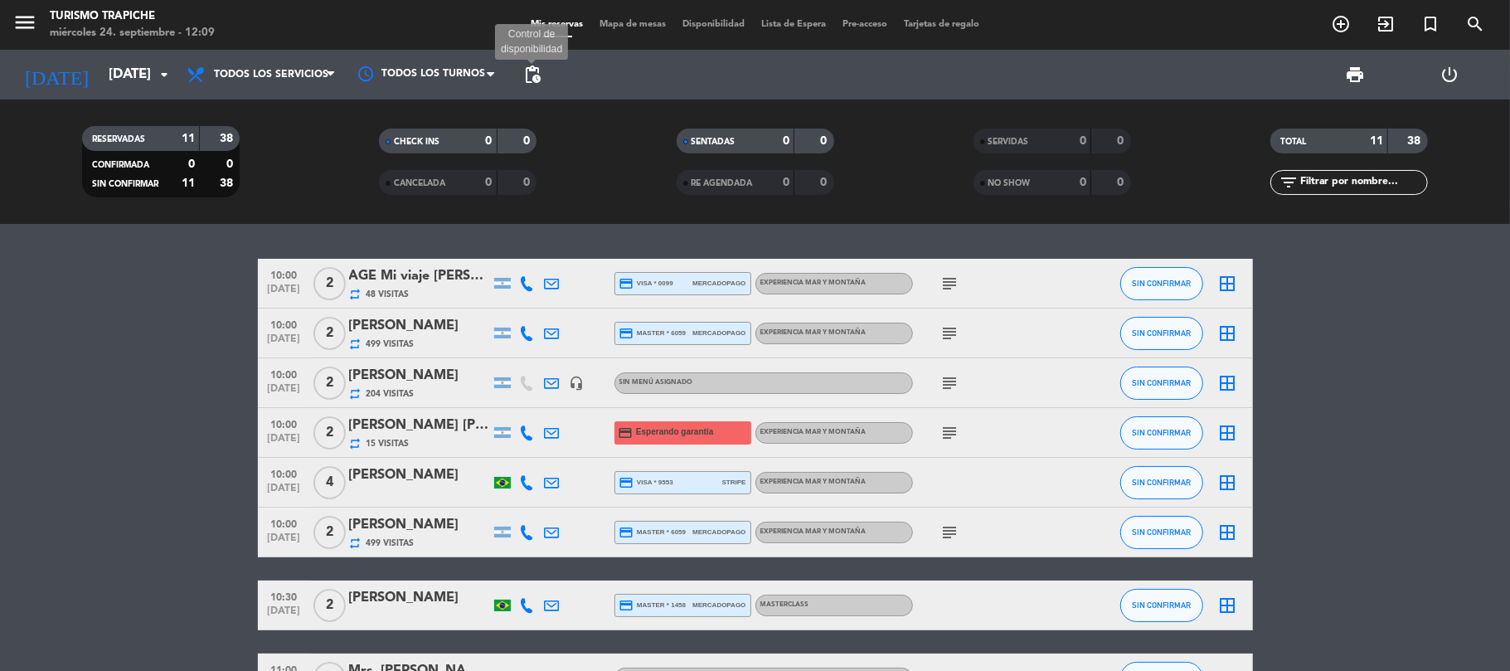
click at [541, 80] on span "pending_actions" at bounding box center [532, 75] width 20 height 20
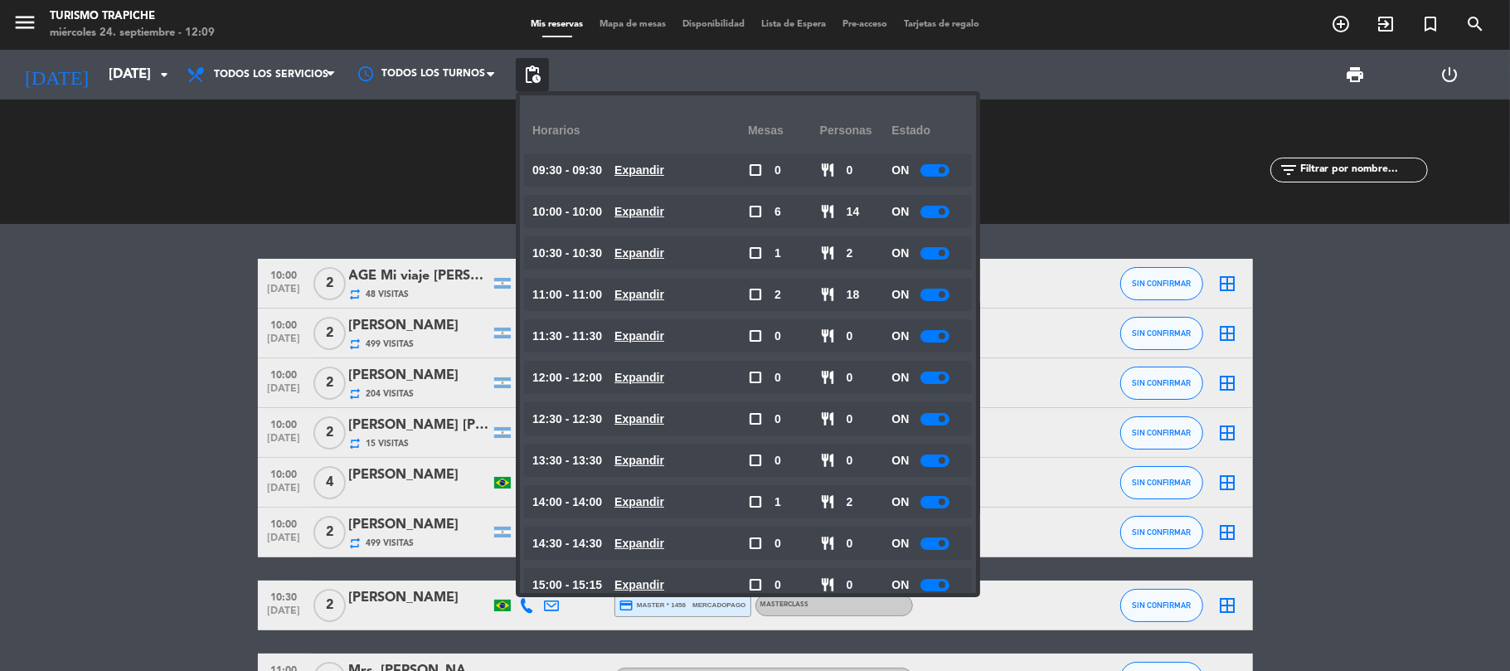
click at [541, 80] on span "pending_actions" at bounding box center [532, 75] width 20 height 20
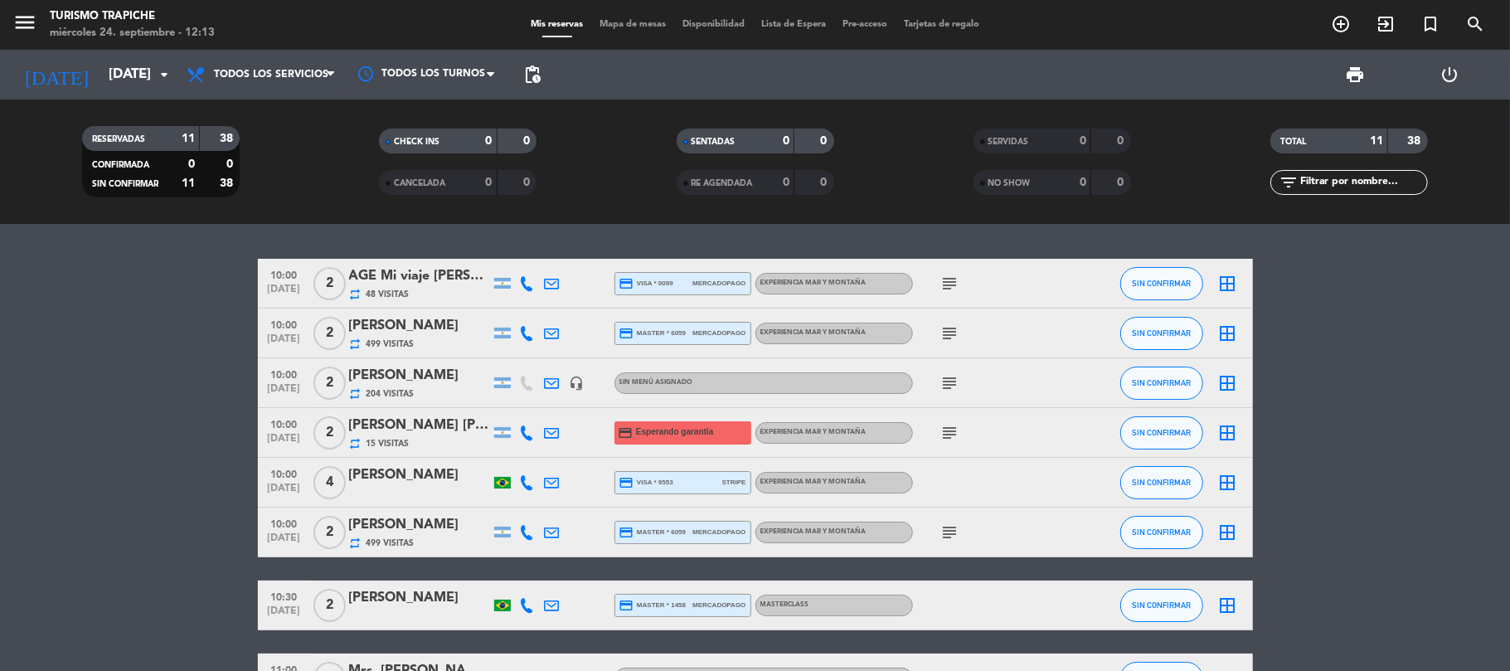
click at [44, 93] on div "[DATE] [DATE] arrow_drop_down" at bounding box center [95, 75] width 166 height 50
click at [100, 66] on input "[DATE]" at bounding box center [189, 75] width 179 height 32
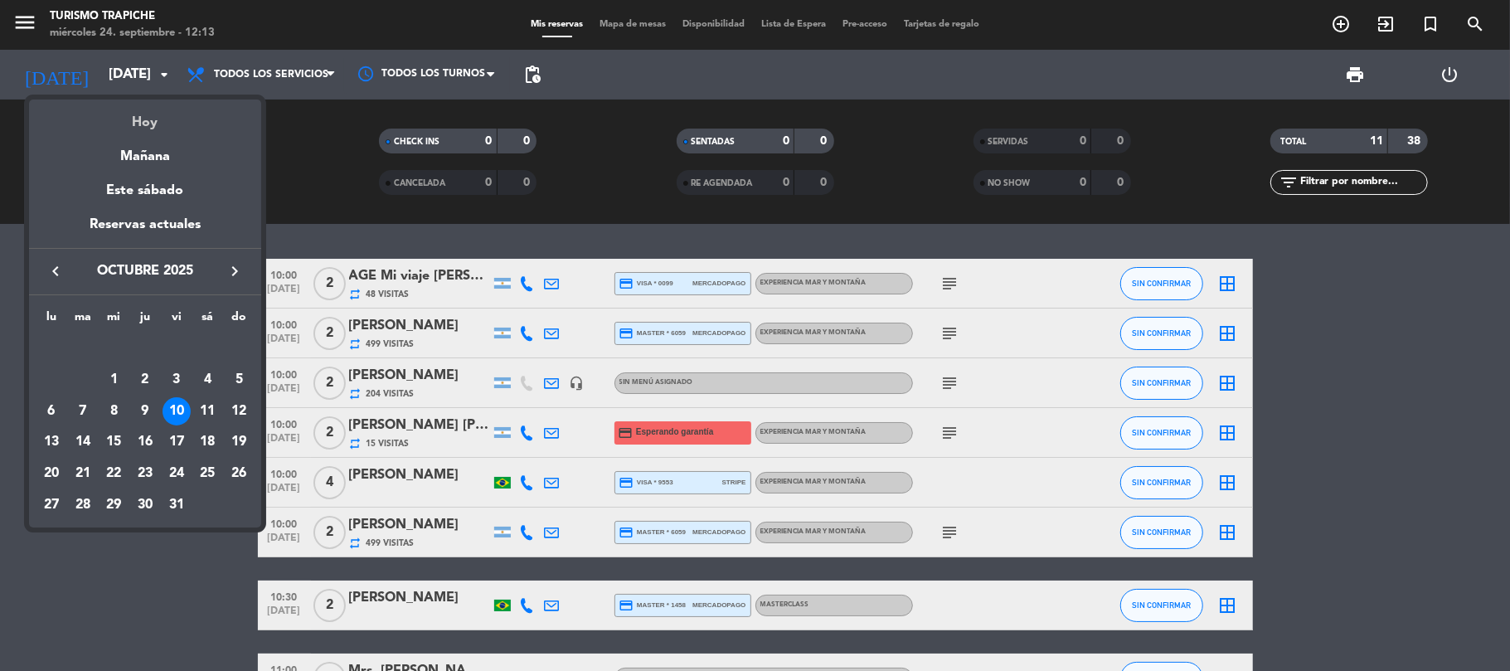
click at [126, 120] on div "Hoy" at bounding box center [145, 117] width 232 height 34
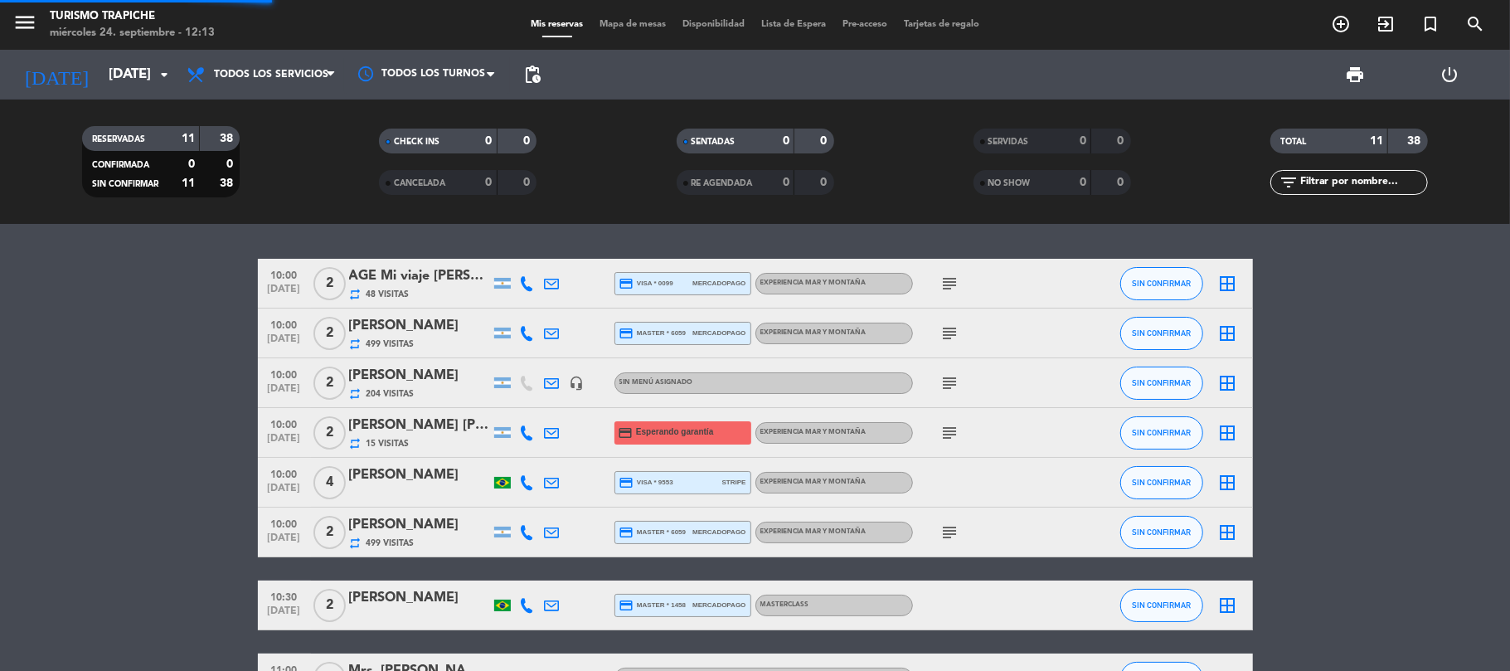
click at [111, 435] on bookings-row "10:00 [DATE] 2 AGE Mi viaje [PERSON_NAME][GEOGRAPHIC_DATA]// [PERSON_NAME] x2 r…" at bounding box center [755, 579] width 1510 height 640
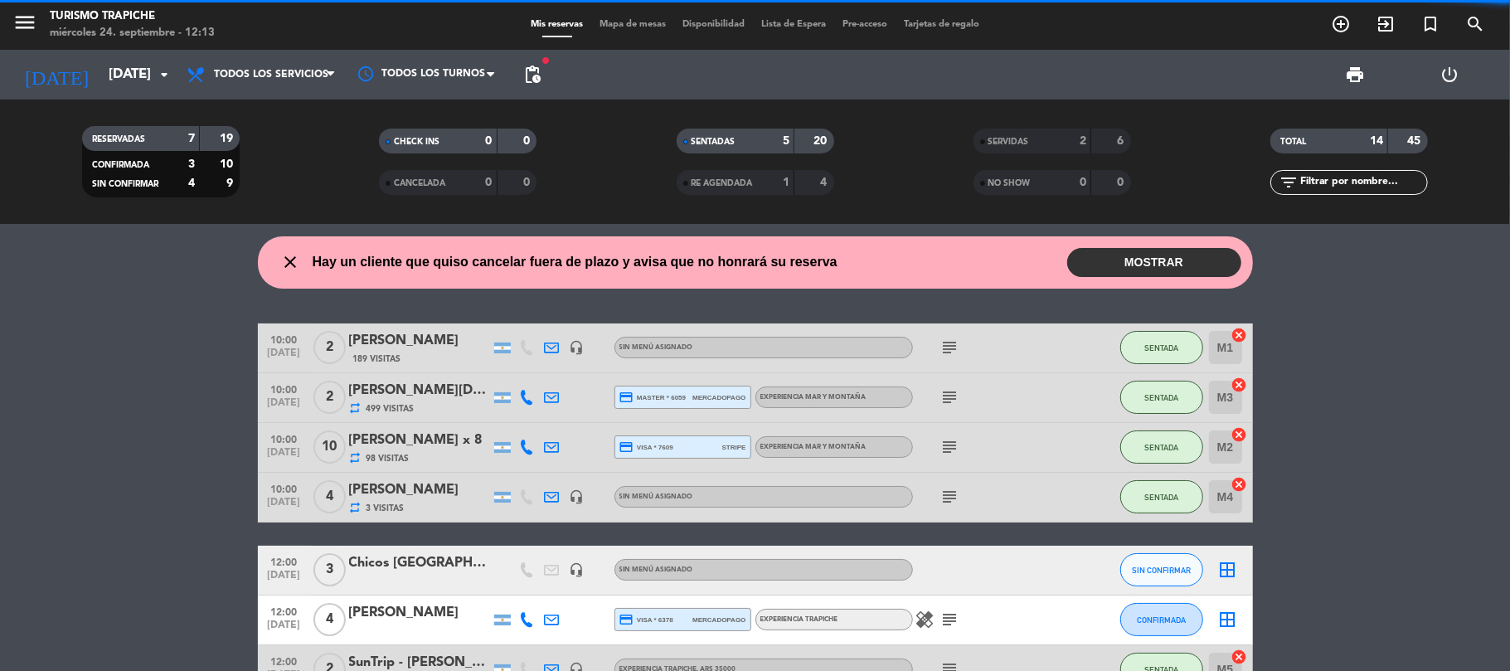
click at [1172, 262] on button "MOSTRAR" at bounding box center [1154, 262] width 174 height 29
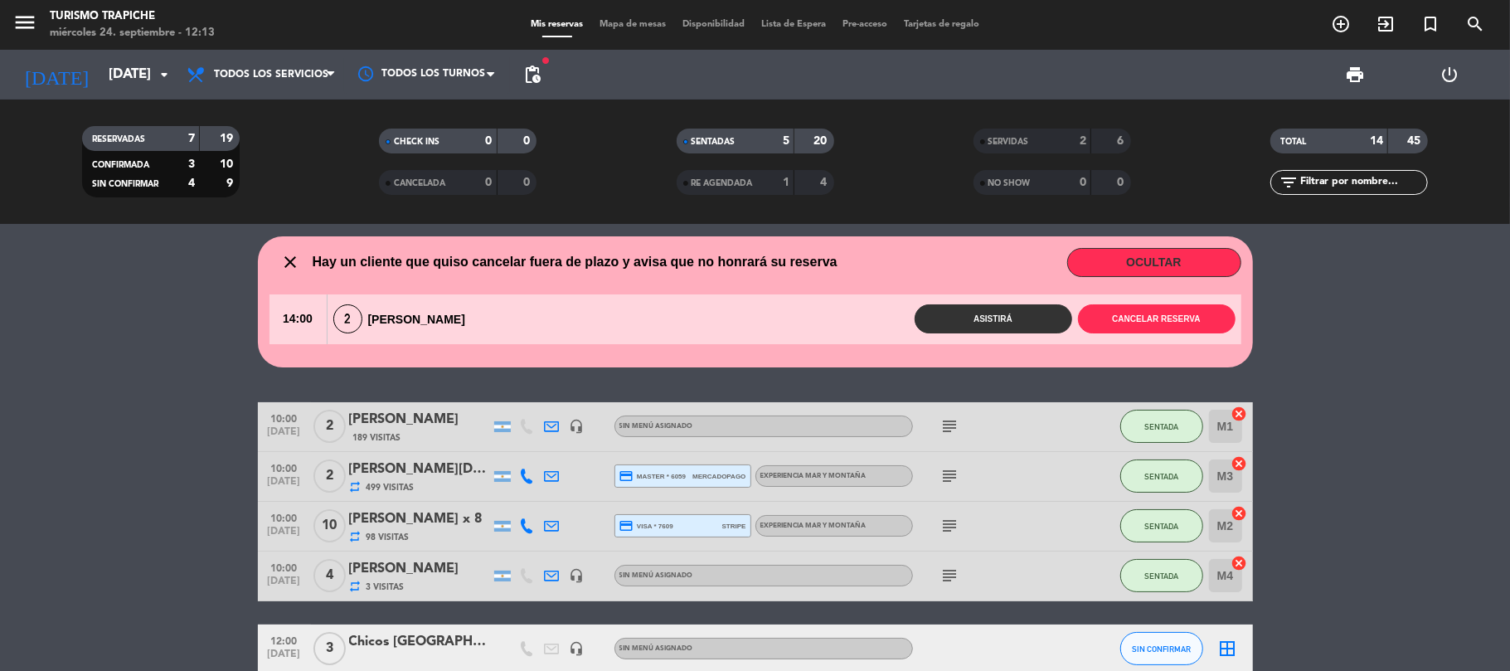
click at [1141, 259] on button "OCULTAR" at bounding box center [1154, 262] width 174 height 29
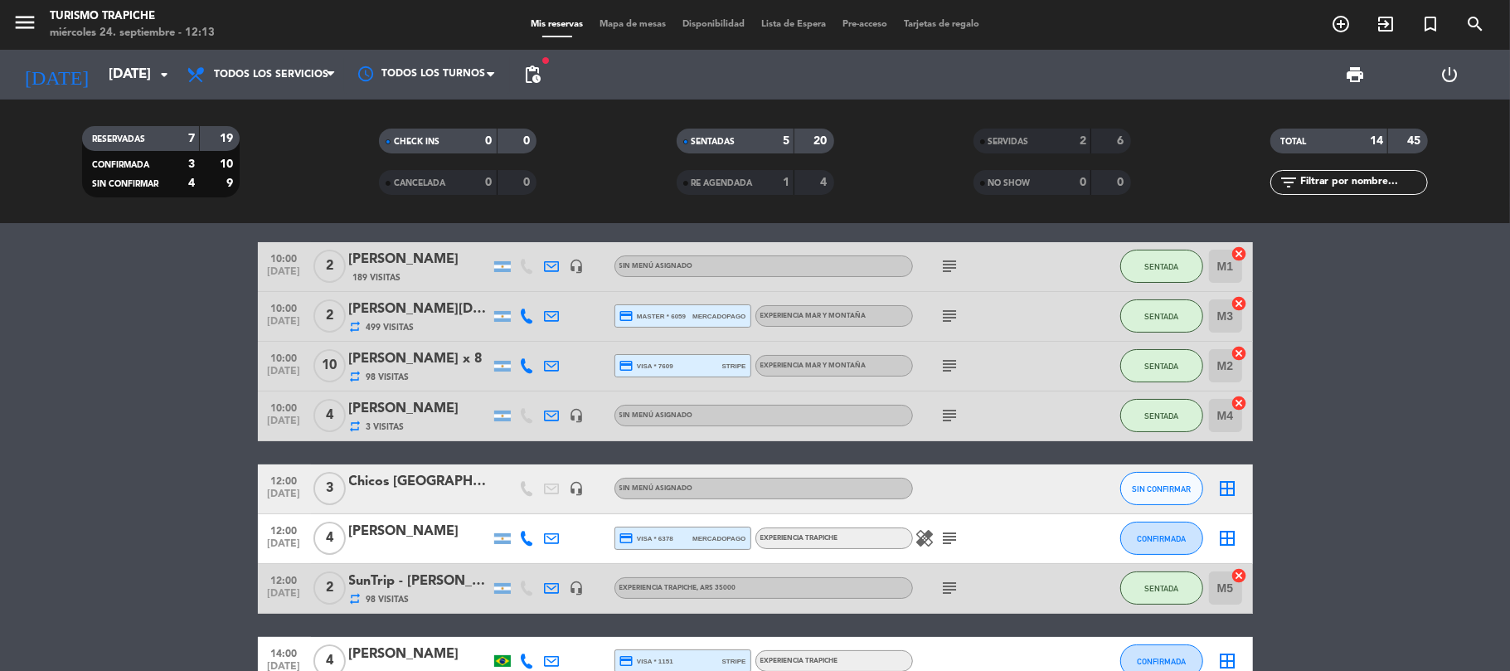
scroll to position [221, 0]
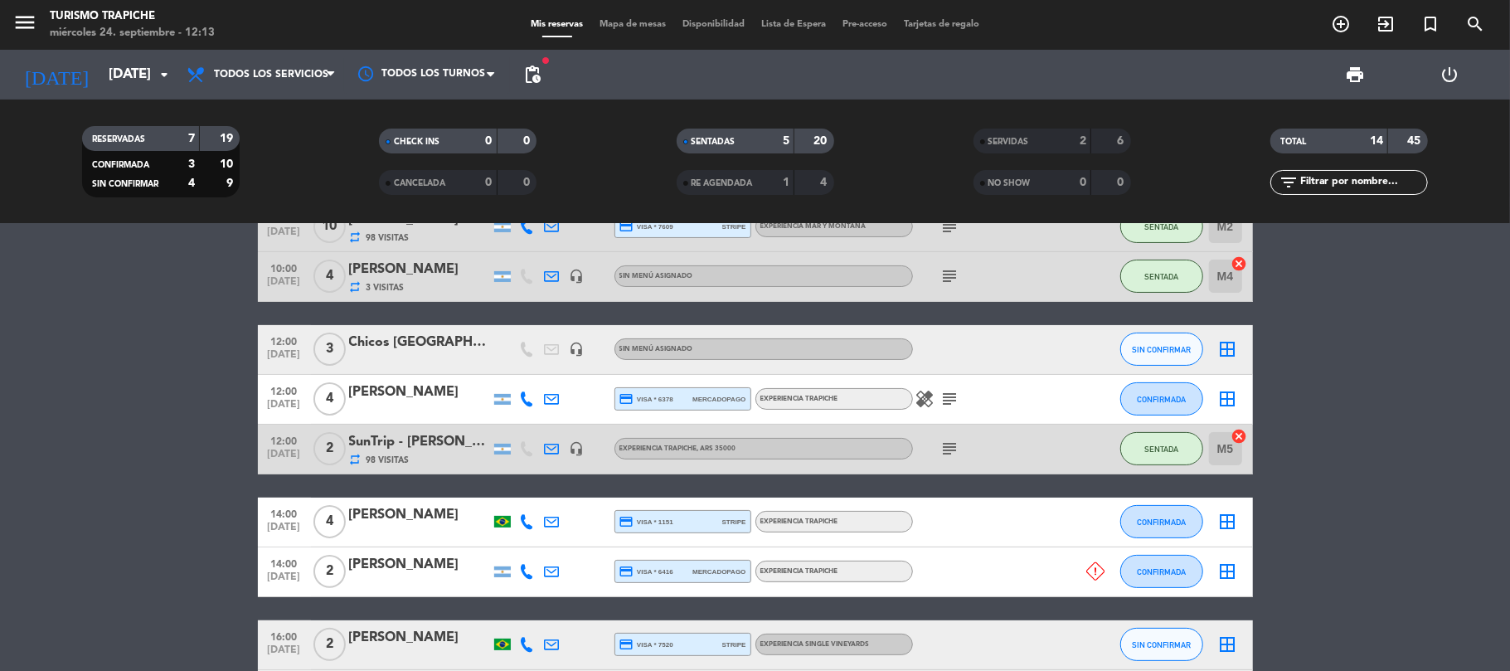
click at [143, 459] on bookings-row "10:00 [DATE] 2 [PERSON_NAME] 189 Visitas headset_mic Sin menú asignado subject …" at bounding box center [755, 436] width 1510 height 667
click at [1129, 342] on button "SIN CONFIRMAR" at bounding box center [1161, 349] width 83 height 33
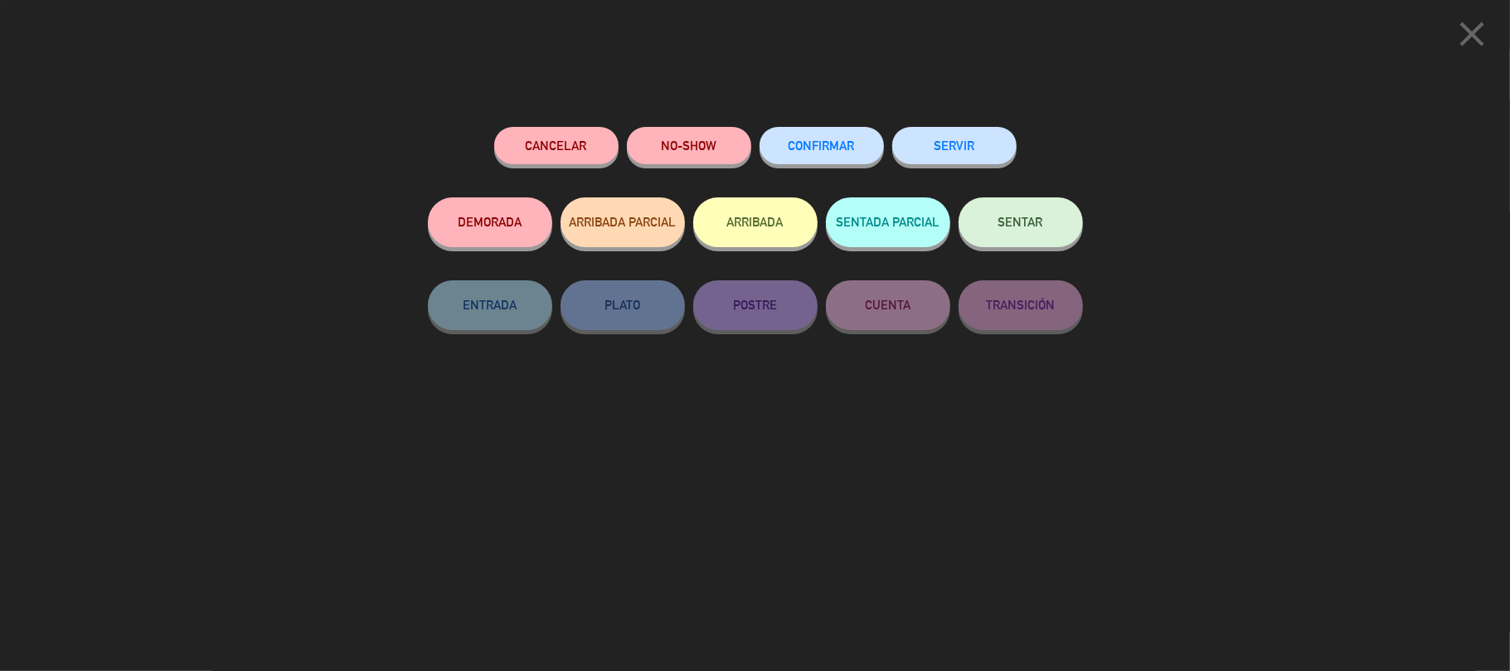
click at [962, 151] on button "SERVIR" at bounding box center [954, 145] width 124 height 37
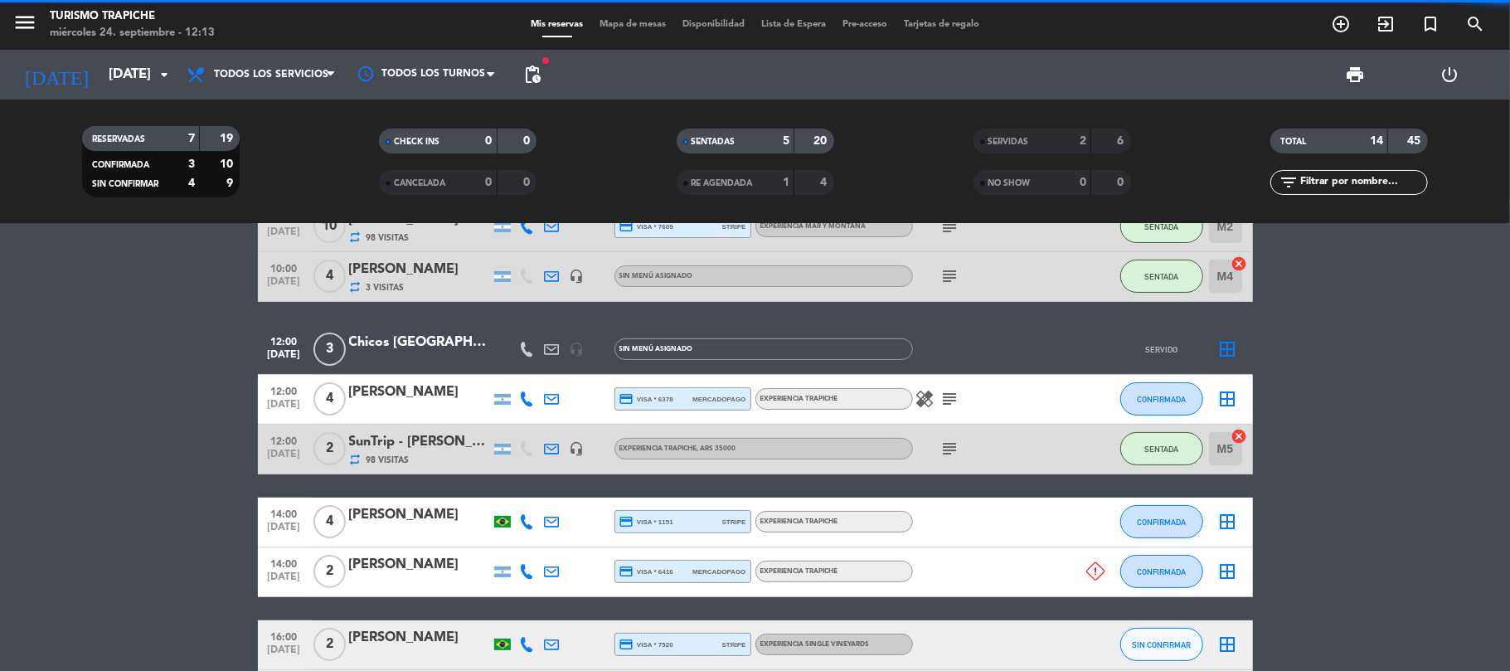
drag, startPoint x: 90, startPoint y: 372, endPoint x: 104, endPoint y: 380, distance: 15.2
click at [94, 373] on bookings-row "10:00 [DATE] 2 [PERSON_NAME] 189 Visitas headset_mic Sin menú asignado subject …" at bounding box center [755, 436] width 1510 height 667
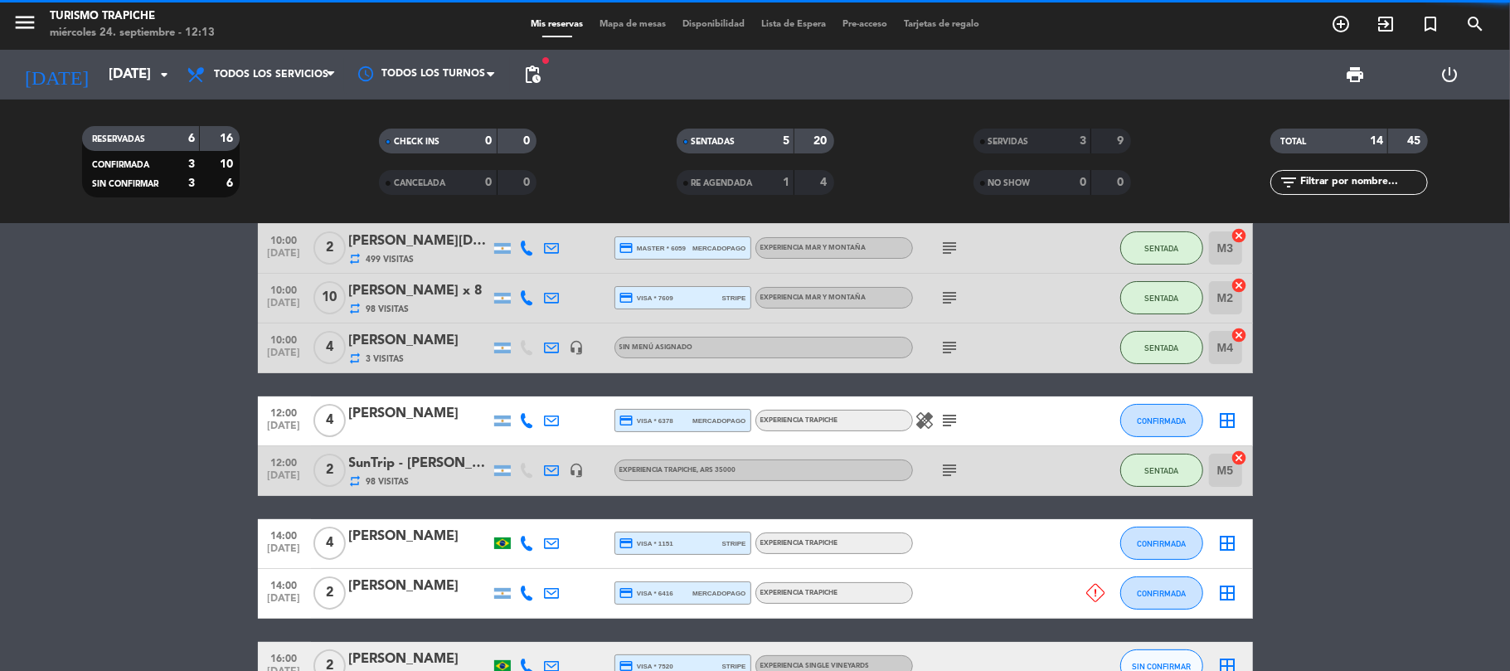
scroll to position [110, 0]
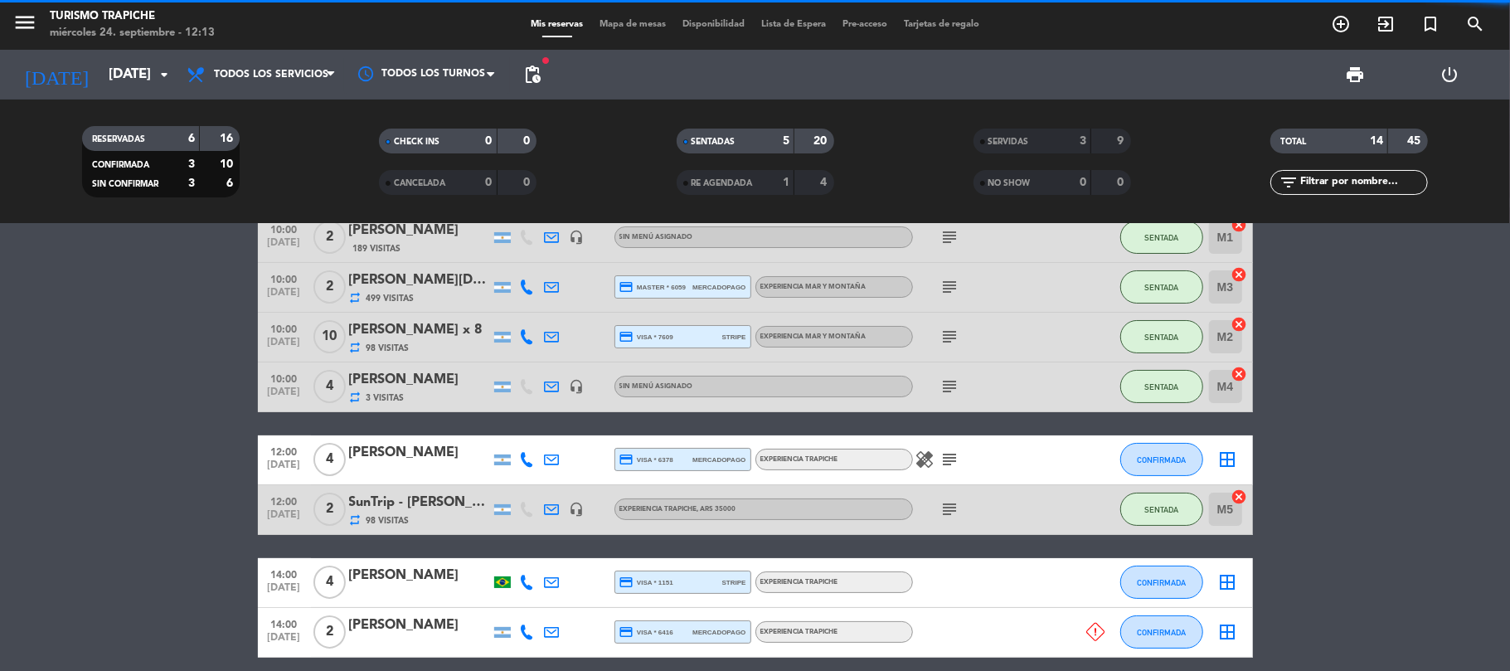
click at [173, 512] on bookings-row "10:00 [DATE] 2 [PERSON_NAME] 189 Visitas headset_mic Sin menú asignado subject …" at bounding box center [755, 521] width 1510 height 617
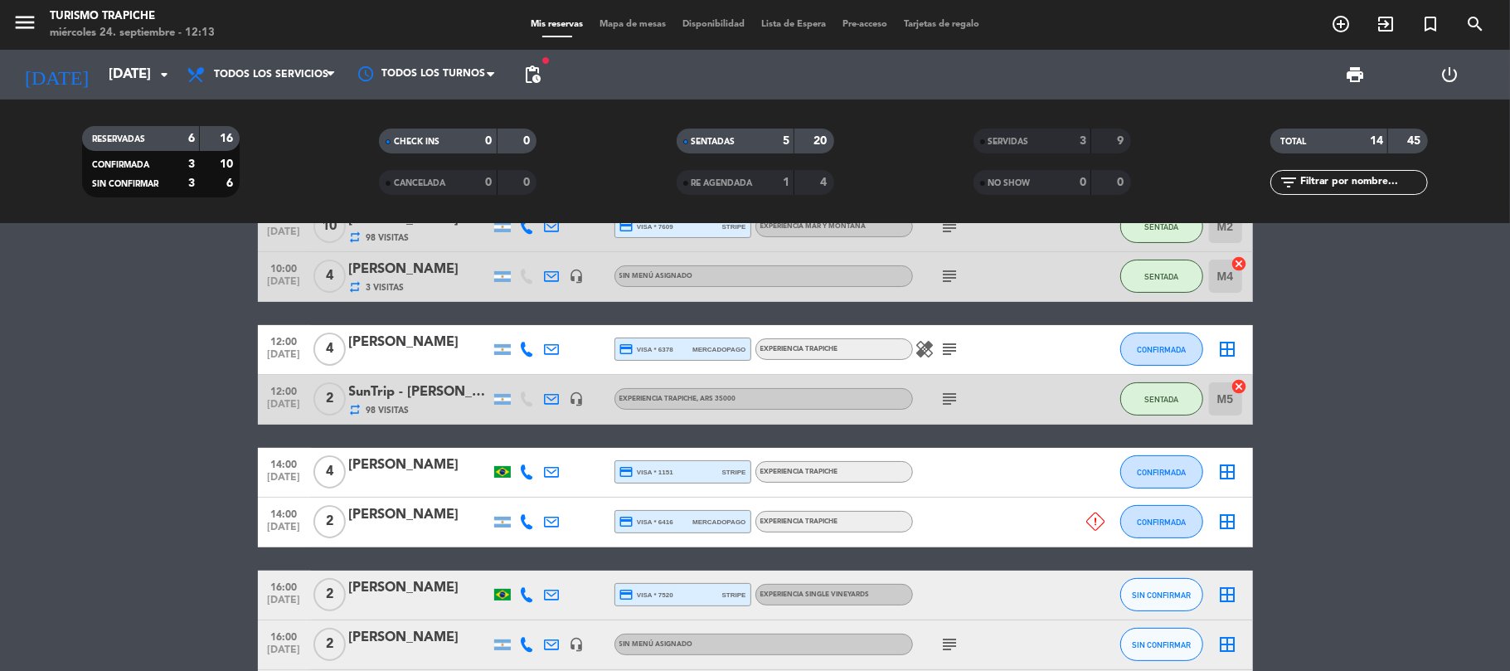
scroll to position [332, 0]
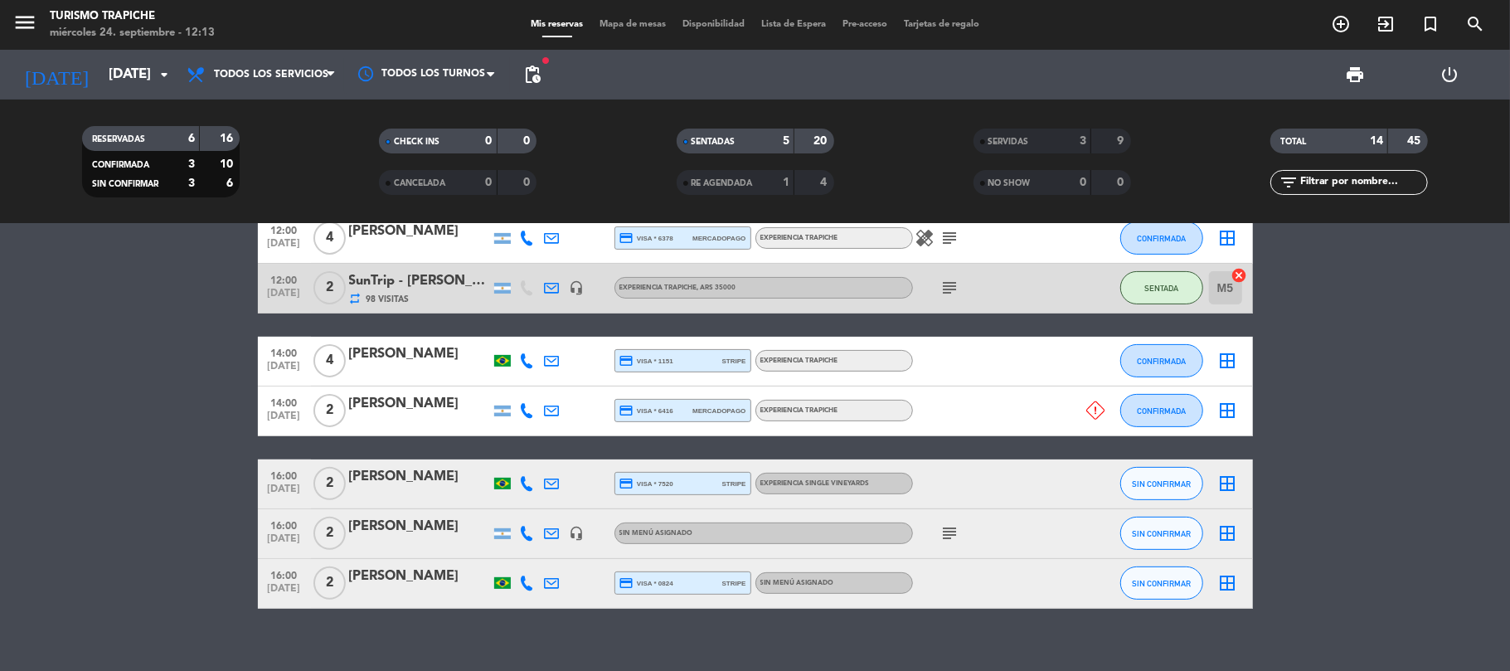
click at [187, 557] on bookings-row "10:00 [DATE] 2 [PERSON_NAME] 189 Visitas headset_mic Sin menú asignado subject …" at bounding box center [755, 300] width 1510 height 617
click at [100, 63] on input "[DATE]" at bounding box center [189, 75] width 179 height 32
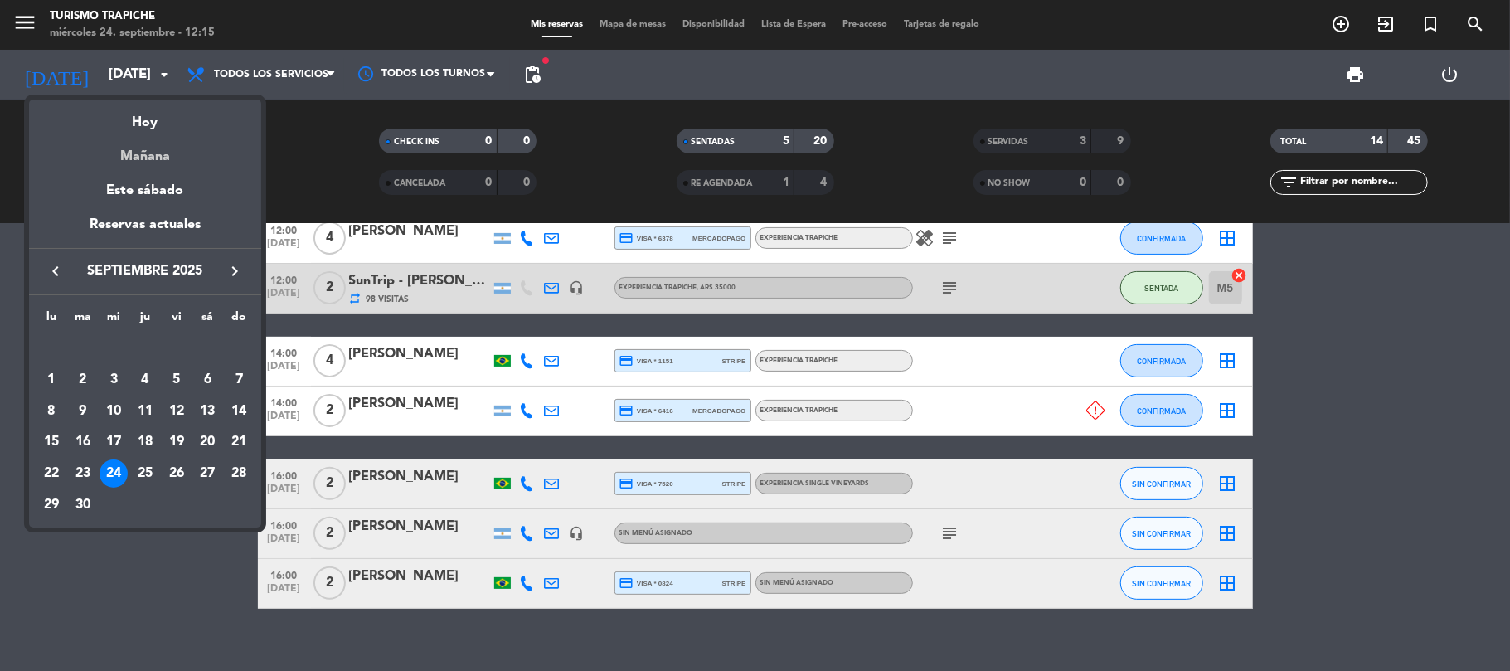
click at [121, 149] on div "Mañana" at bounding box center [145, 150] width 232 height 34
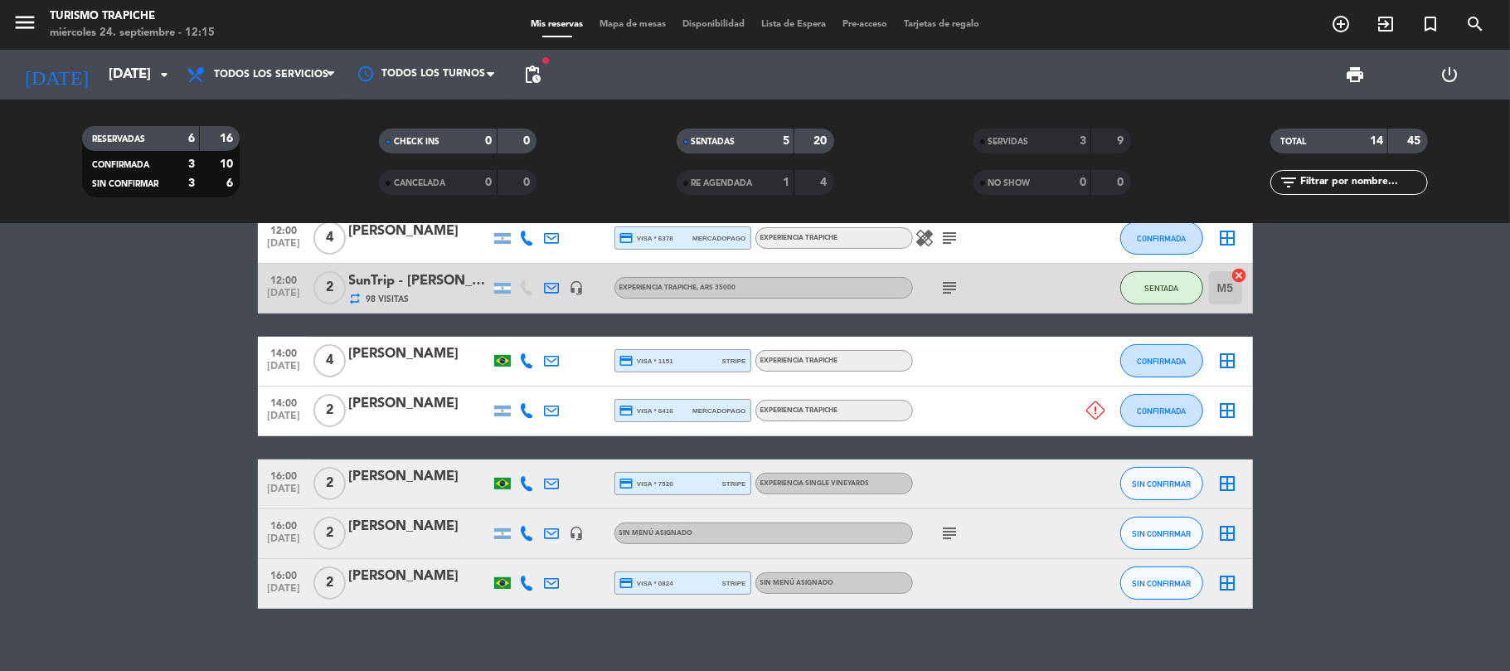
type input "[DEMOGRAPHIC_DATA][DATE]"
click at [66, 398] on bookings-row "10:00 [DATE] 2 [PERSON_NAME] 189 Visitas headset_mic Sin menú asignado subject …" at bounding box center [755, 300] width 1510 height 617
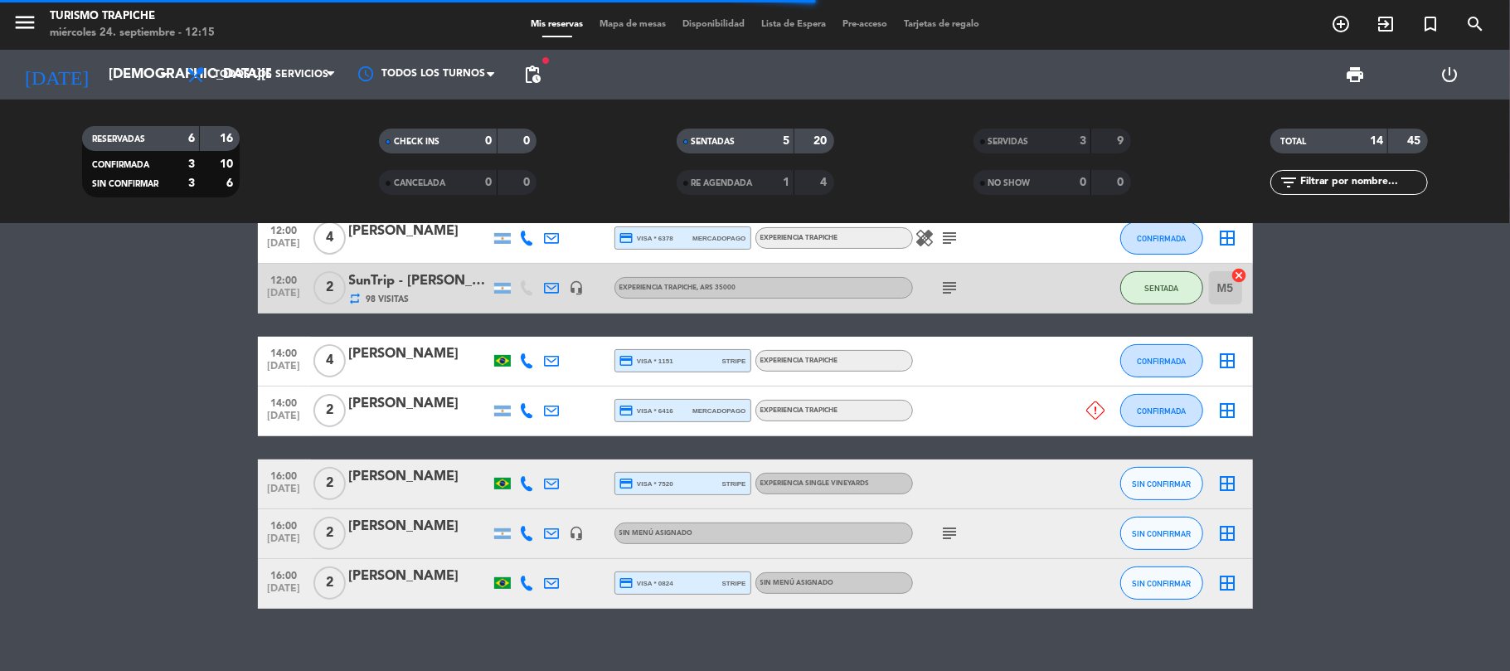
click at [117, 345] on bookings-row "10:00 [DATE] 2 [PERSON_NAME] 189 Visitas headset_mic Sin menú asignado subject …" at bounding box center [755, 300] width 1510 height 617
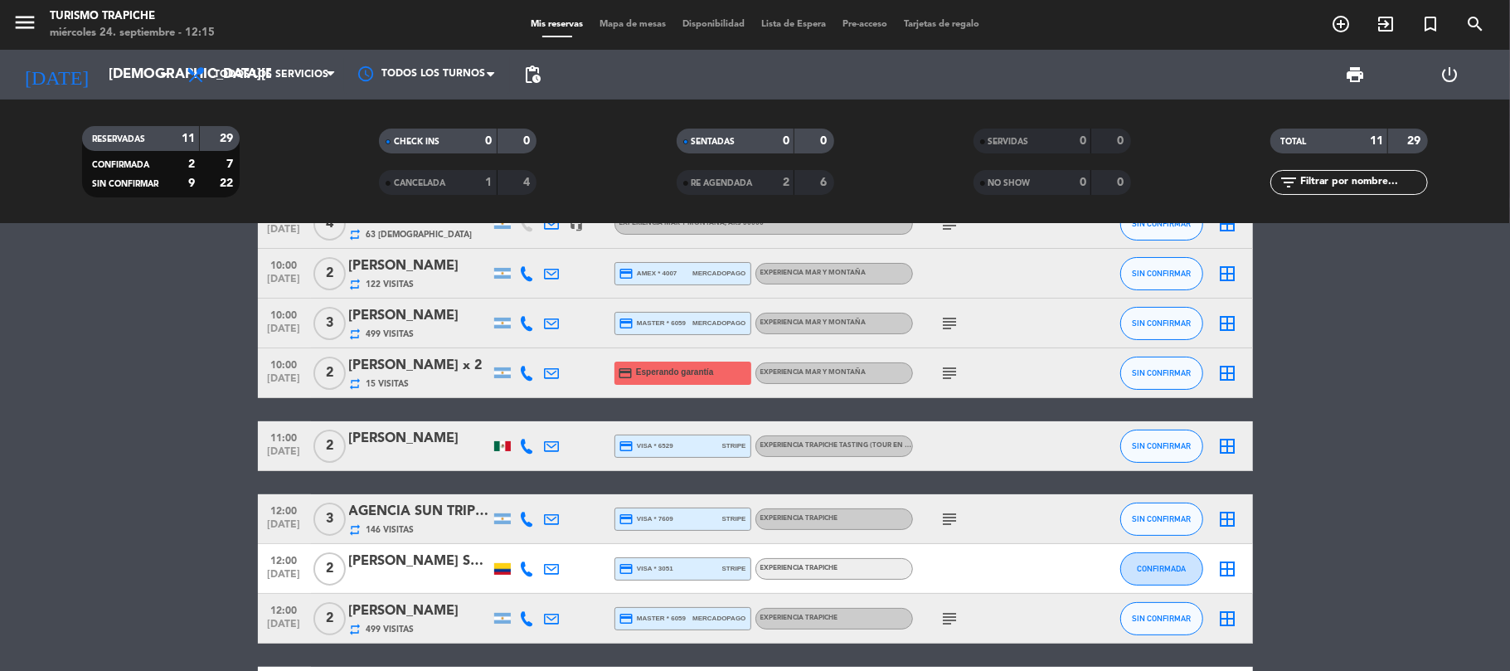
scroll to position [0, 0]
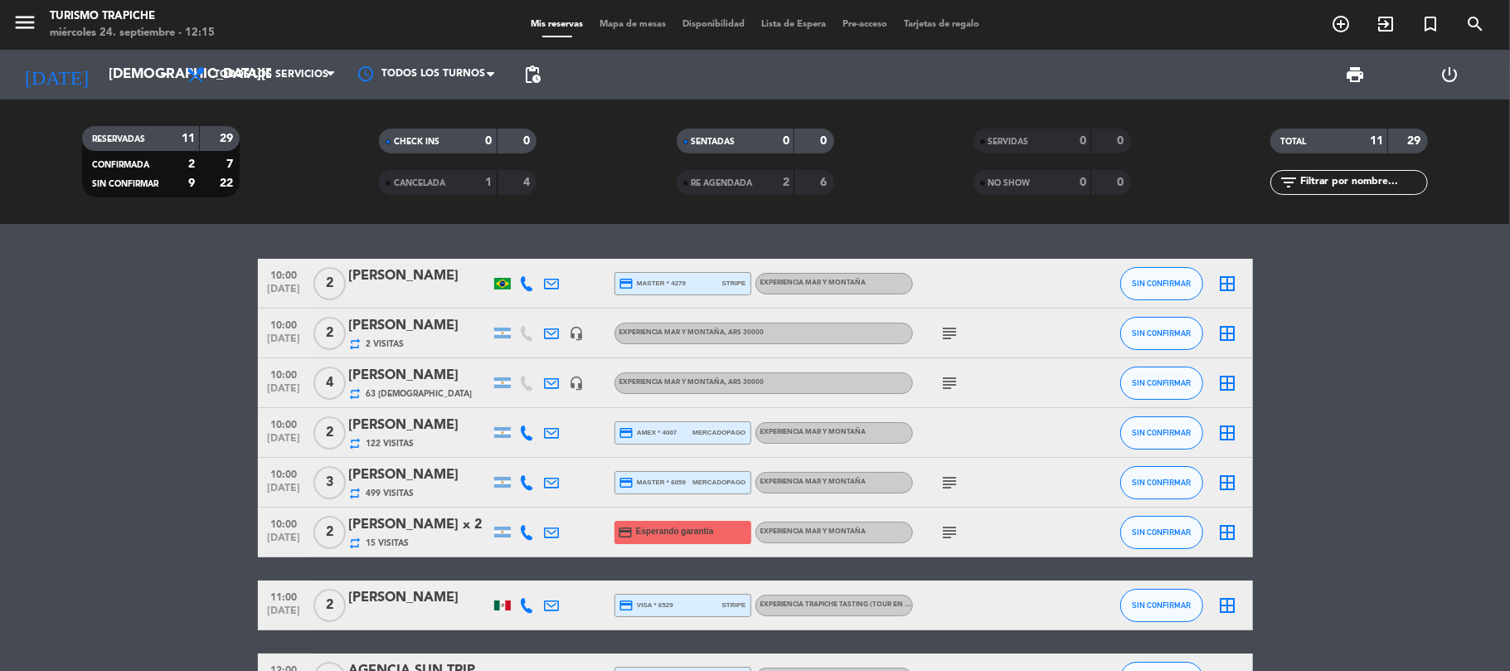
click at [111, 419] on bookings-row "10:00 [DATE] 2 [PERSON_NAME] credit_card master * 4279 stripe EXPERIENCIA MAR Y…" at bounding box center [755, 567] width 1510 height 617
click at [532, 77] on span "pending_actions" at bounding box center [532, 75] width 20 height 20
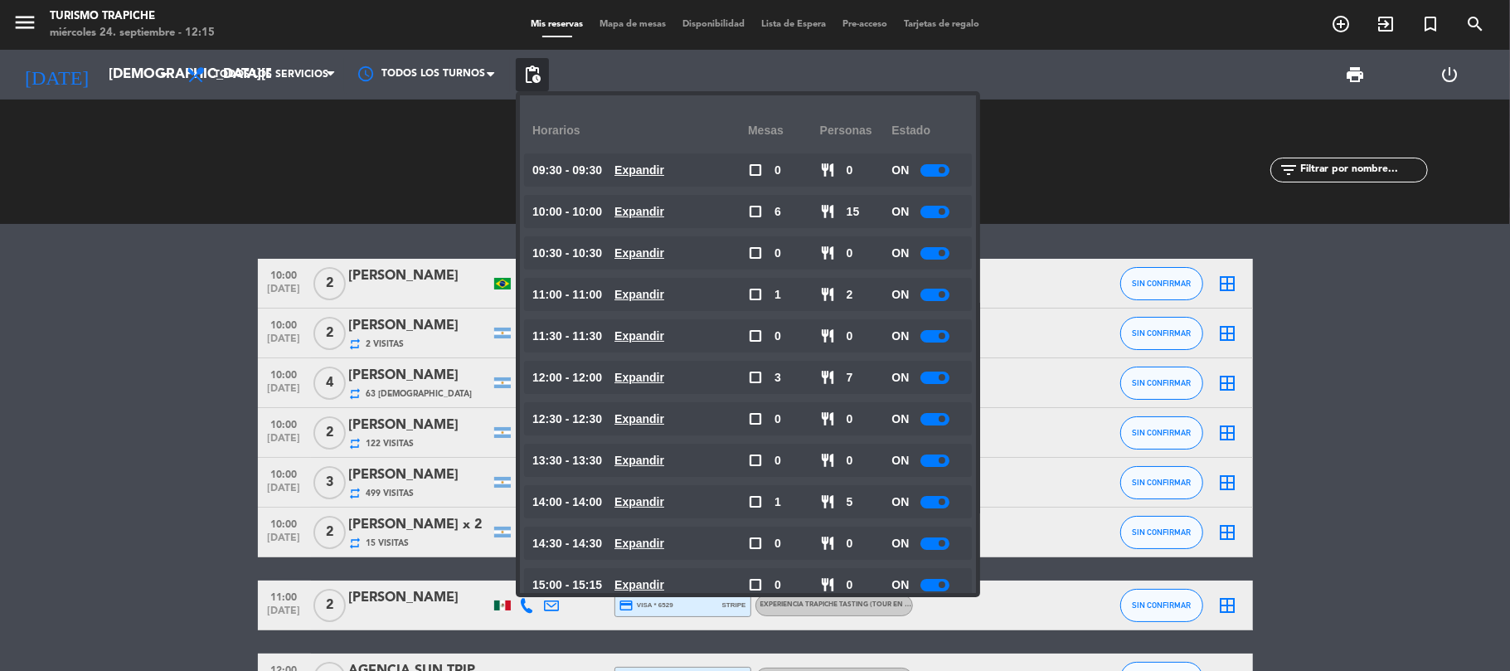
click at [532, 77] on span "pending_actions" at bounding box center [532, 75] width 20 height 20
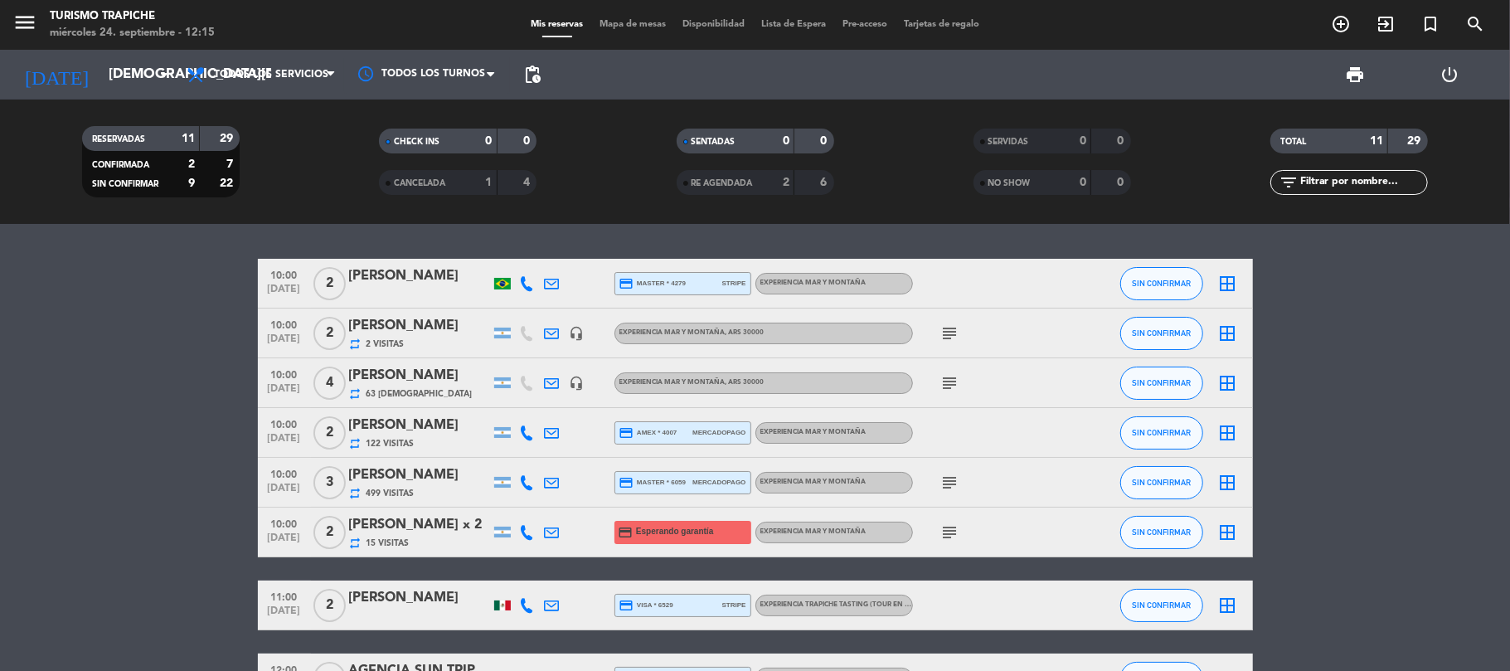
click at [393, 595] on div "[PERSON_NAME]" at bounding box center [419, 598] width 141 height 22
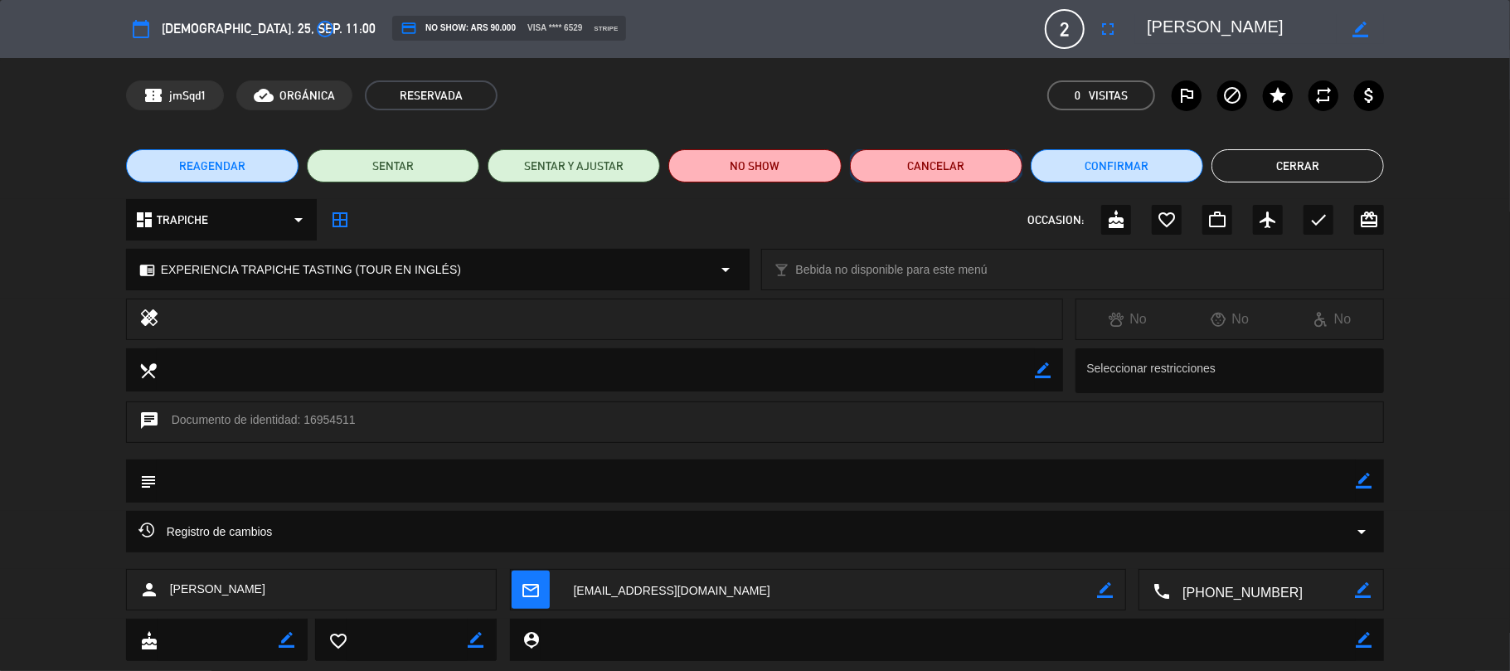
click at [968, 167] on button "Cancelar" at bounding box center [936, 165] width 172 height 33
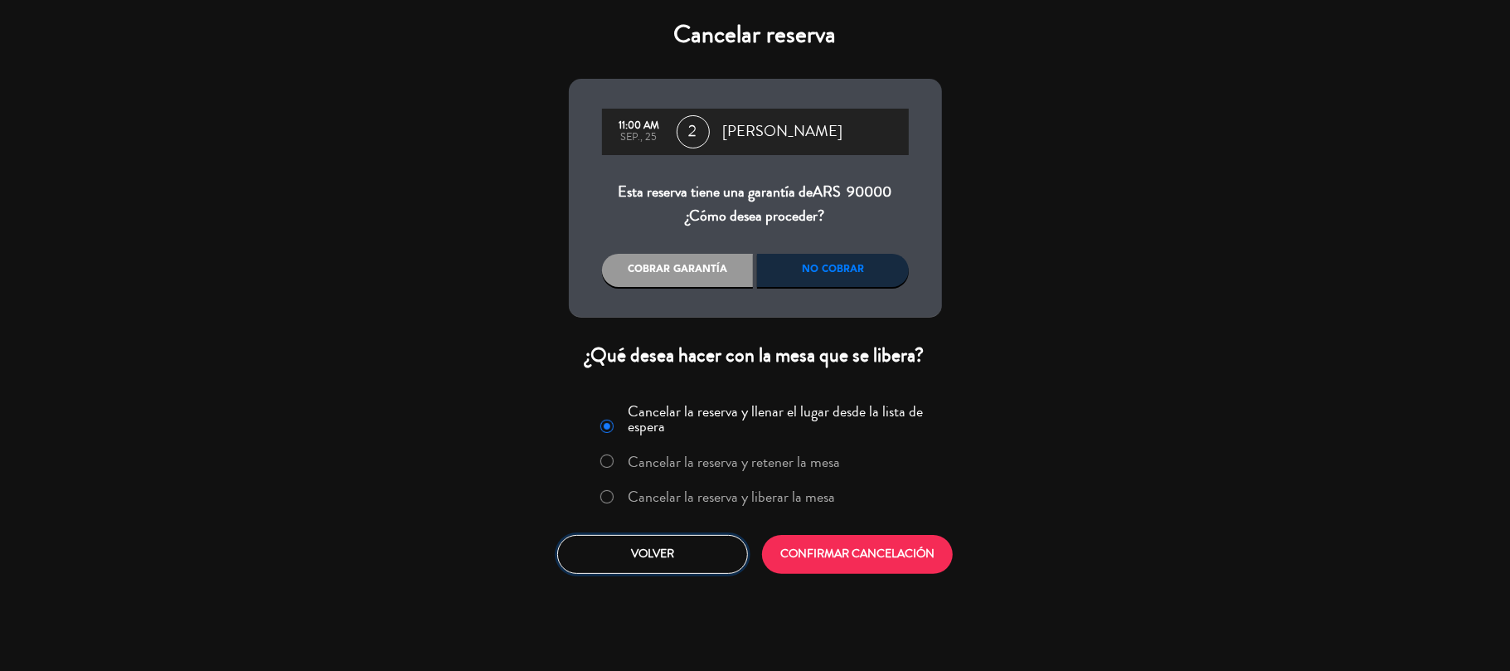
click at [698, 566] on button "Volver" at bounding box center [652, 554] width 191 height 39
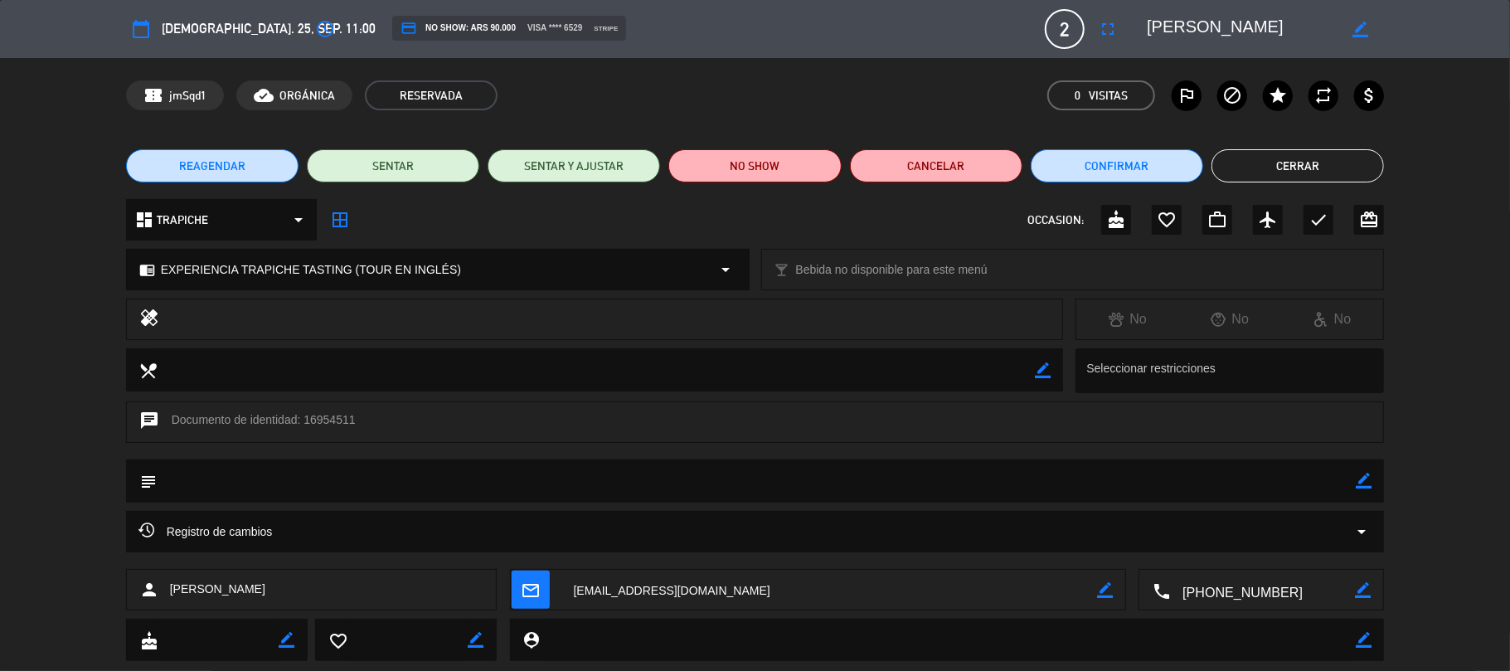
click at [164, 173] on button "REAGENDAR" at bounding box center [212, 165] width 172 height 33
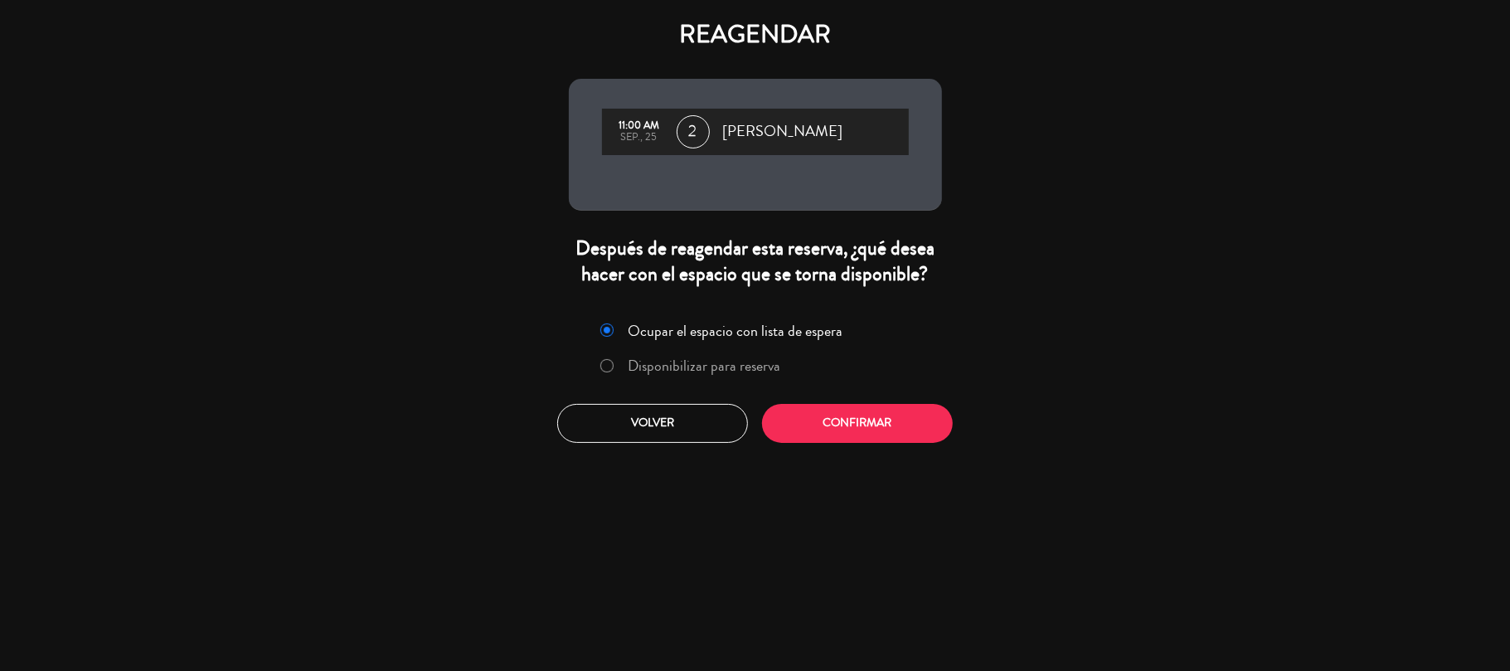
click at [685, 363] on label "Disponibilizar para reserva" at bounding box center [704, 365] width 153 height 15
click at [833, 422] on button "Confirmar" at bounding box center [857, 423] width 191 height 39
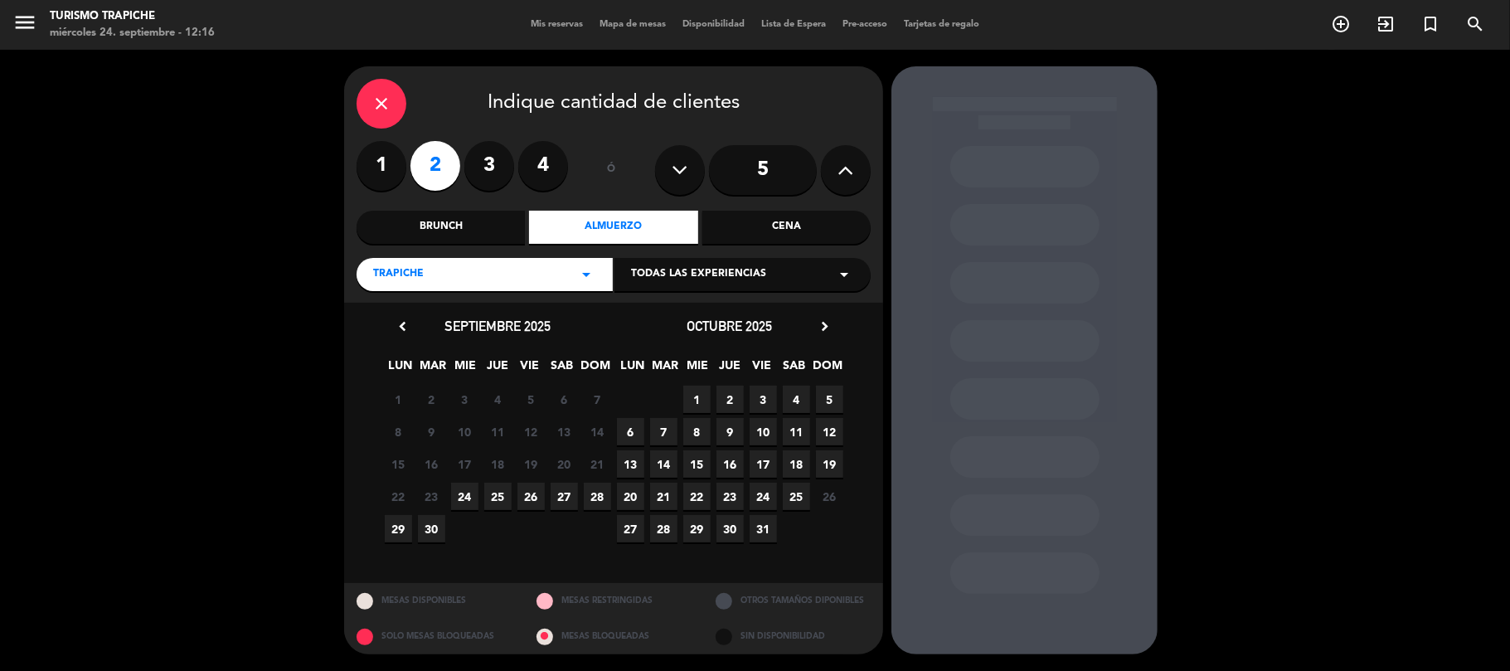
click at [468, 498] on span "24" at bounding box center [464, 496] width 27 height 27
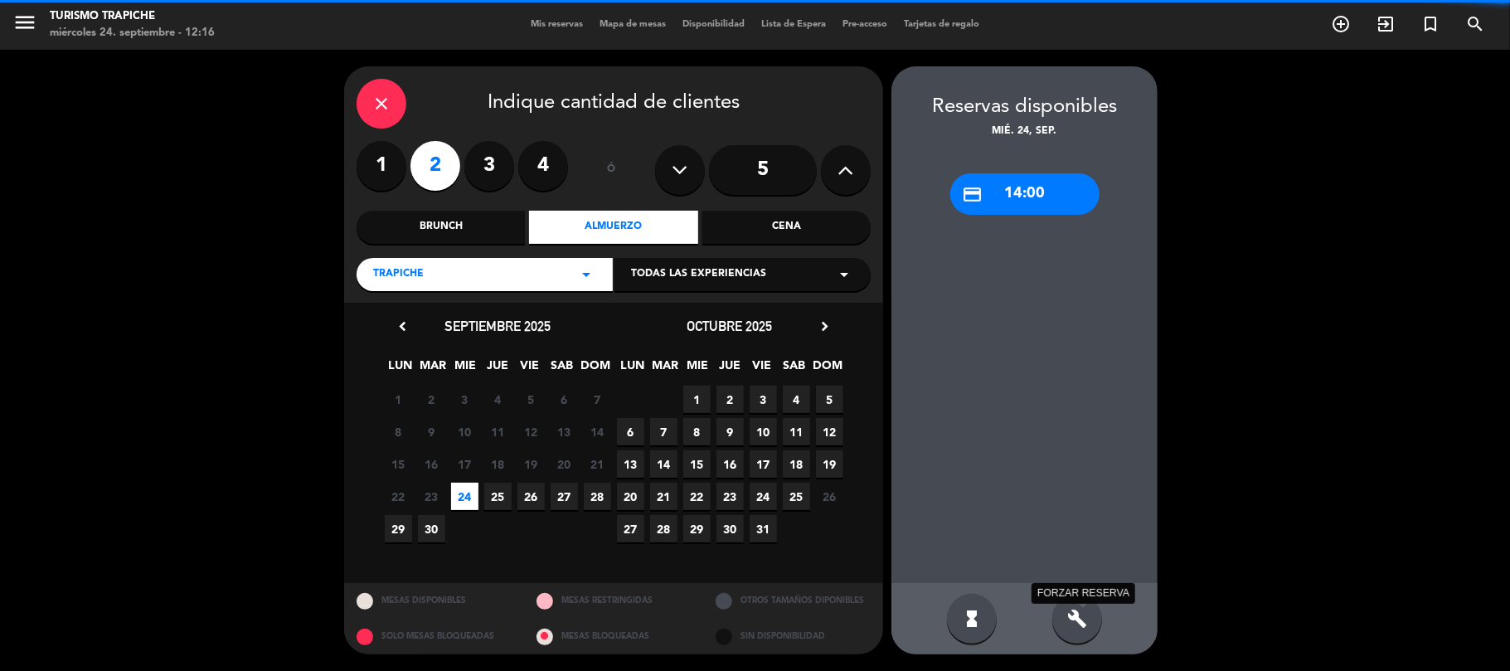
click at [1085, 624] on icon "build" at bounding box center [1077, 619] width 20 height 20
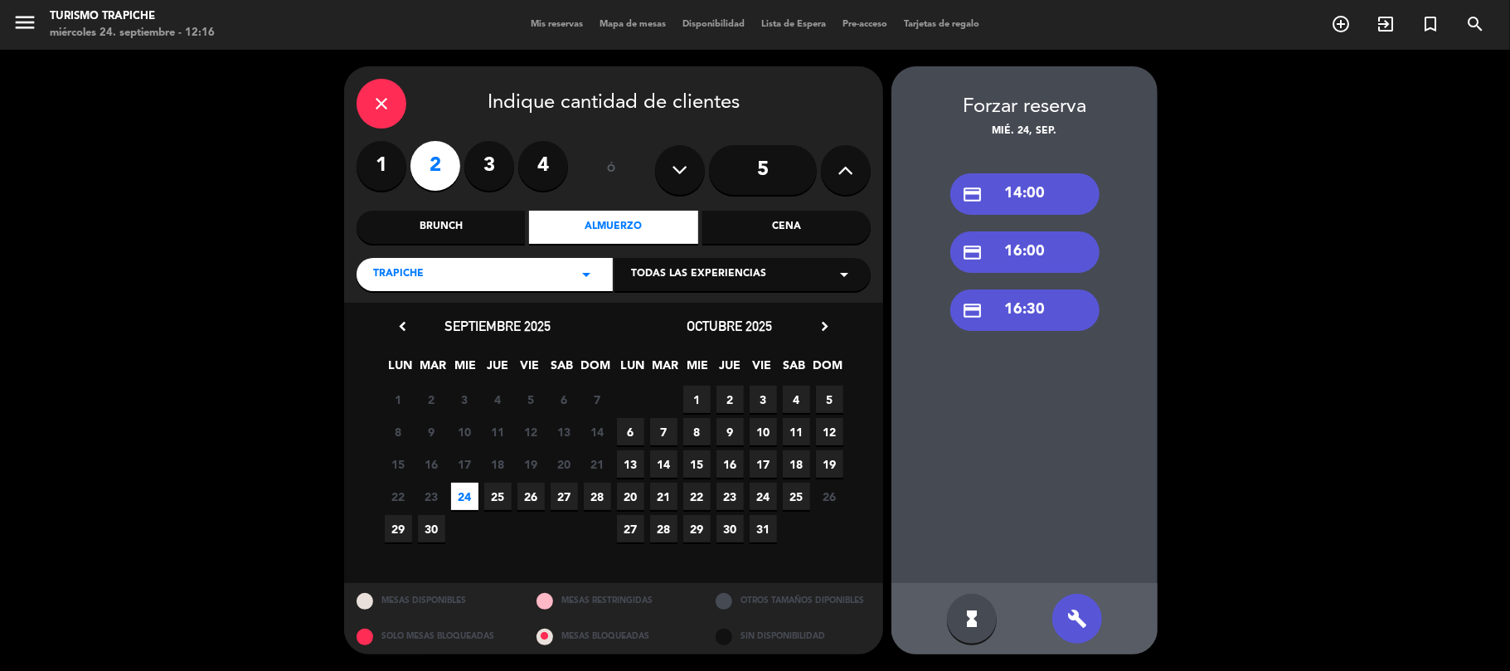
click at [491, 272] on div "TRAPICHE arrow_drop_down" at bounding box center [485, 274] width 256 height 33
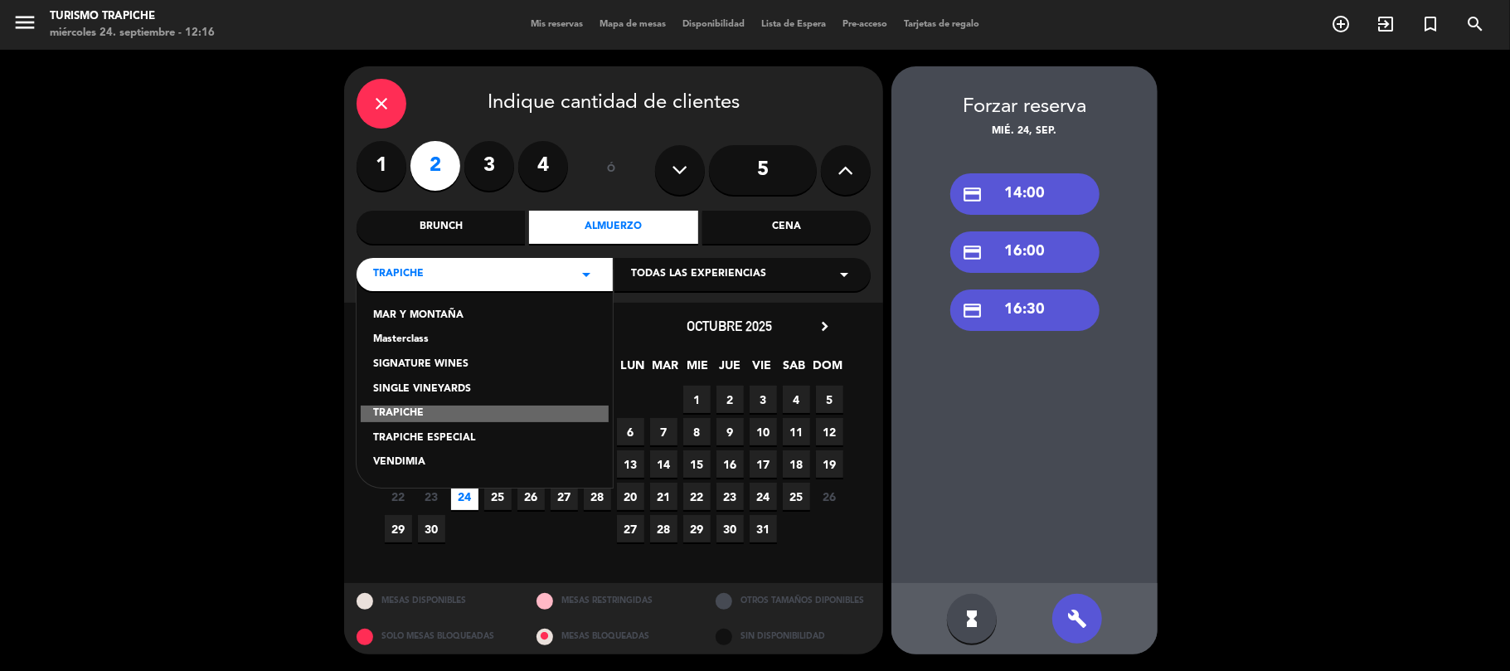
click at [445, 313] on div "MAR Y MONTAÑA" at bounding box center [484, 316] width 223 height 17
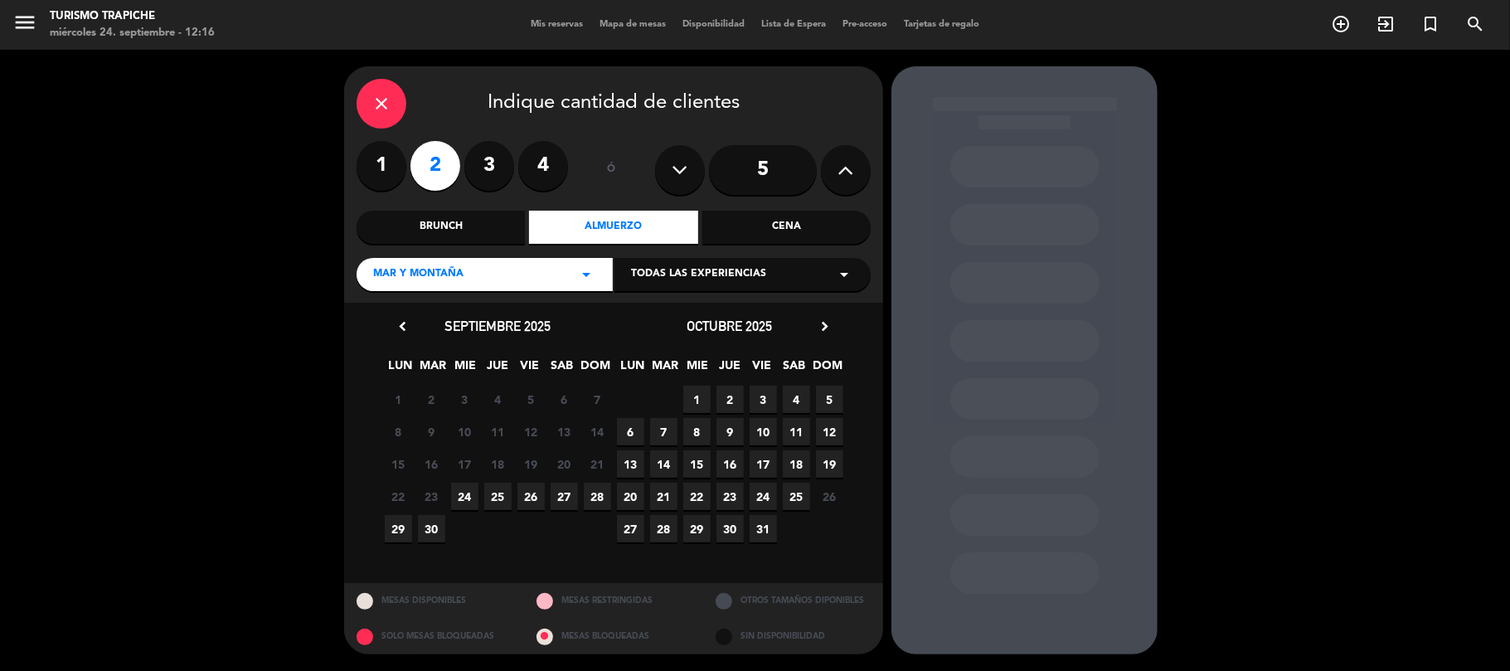
click at [488, 494] on span "25" at bounding box center [497, 496] width 27 height 27
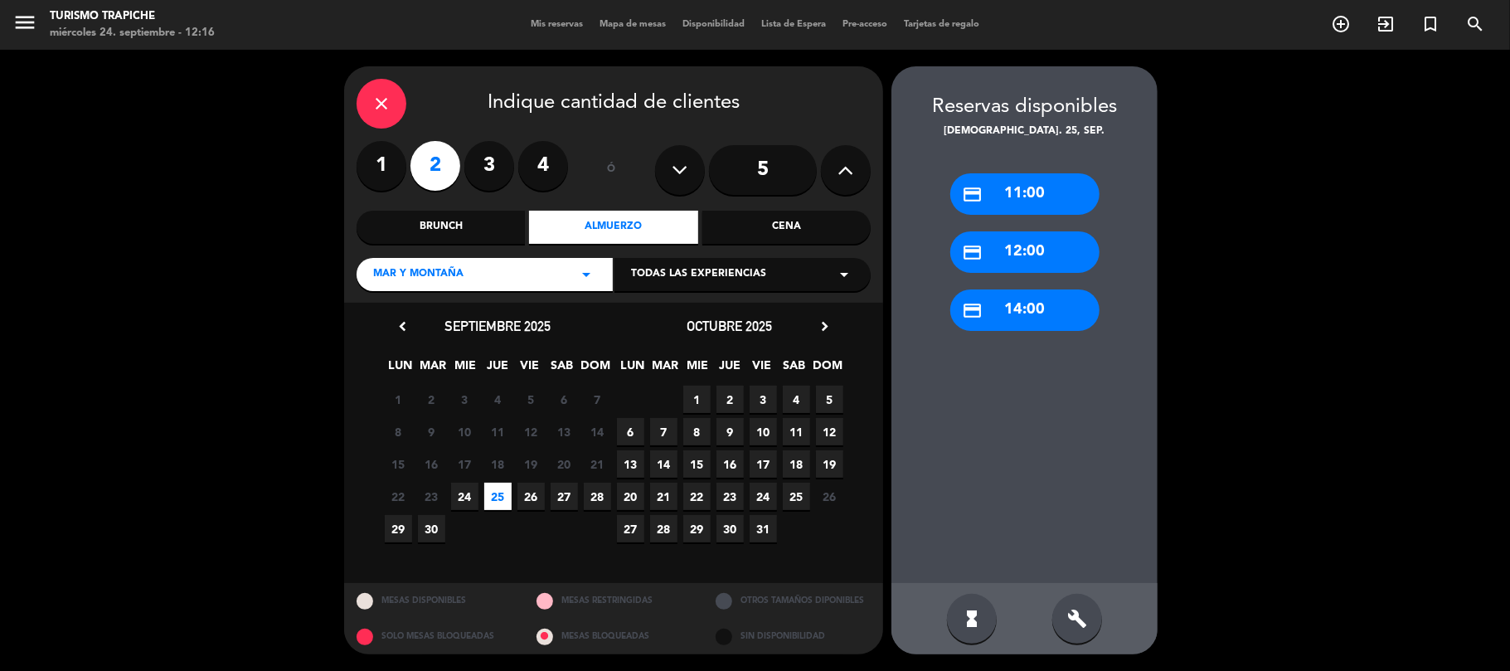
click at [1082, 631] on div "build" at bounding box center [1077, 619] width 50 height 50
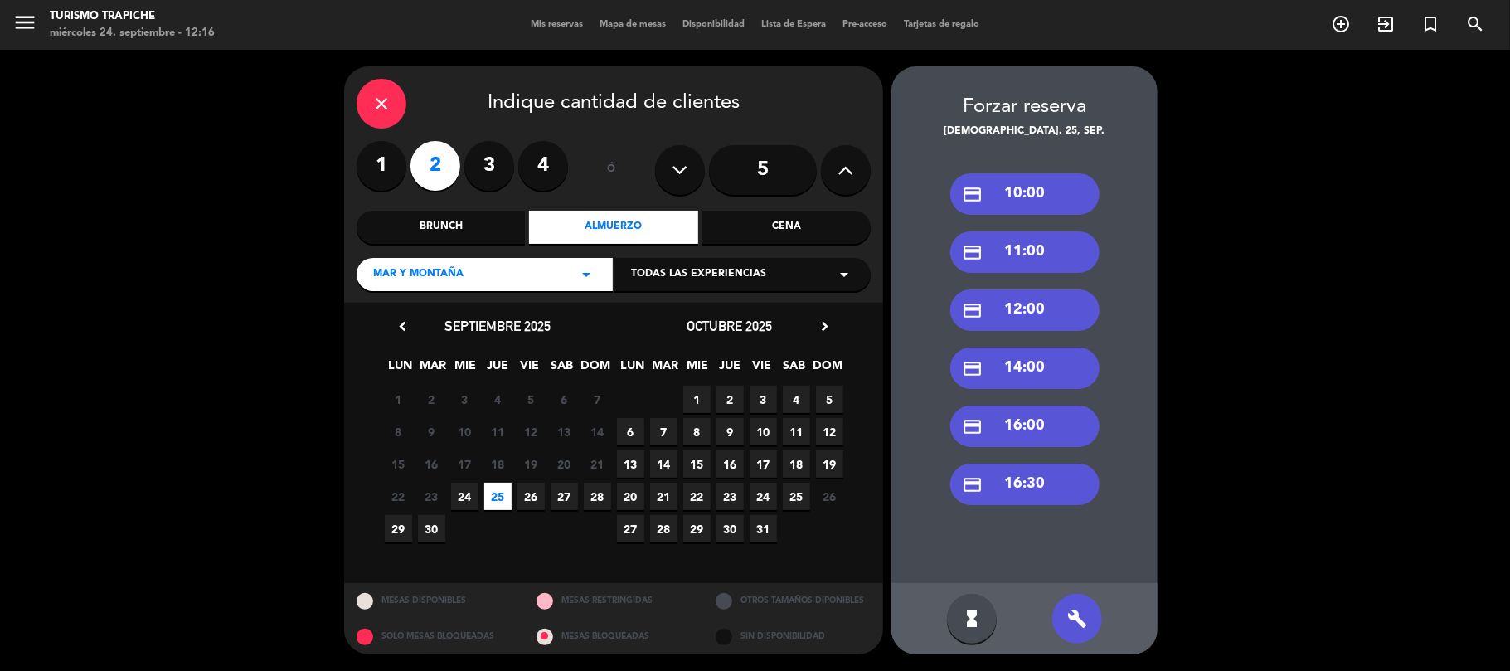
click at [1050, 197] on div "credit_card 10:00" at bounding box center [1024, 193] width 149 height 41
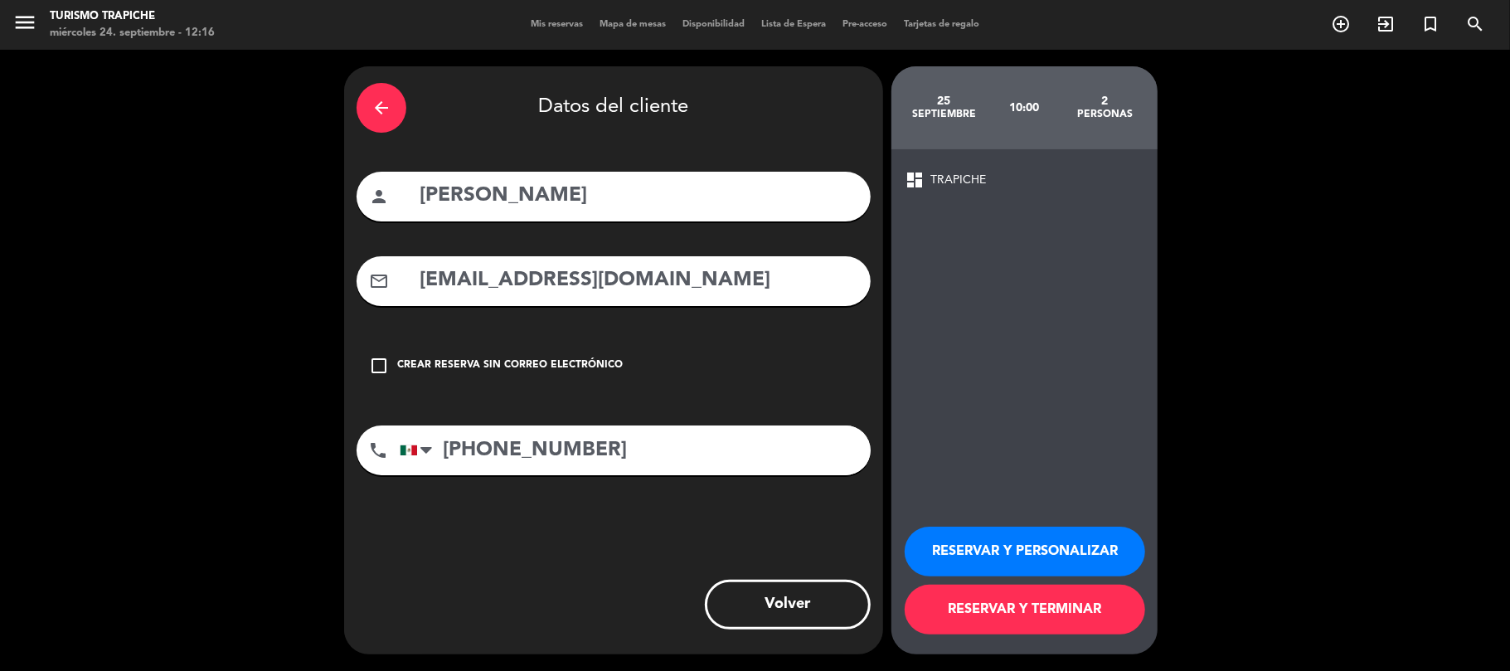
click at [1052, 611] on button "RESERVAR Y TERMINAR" at bounding box center [1025, 610] width 240 height 50
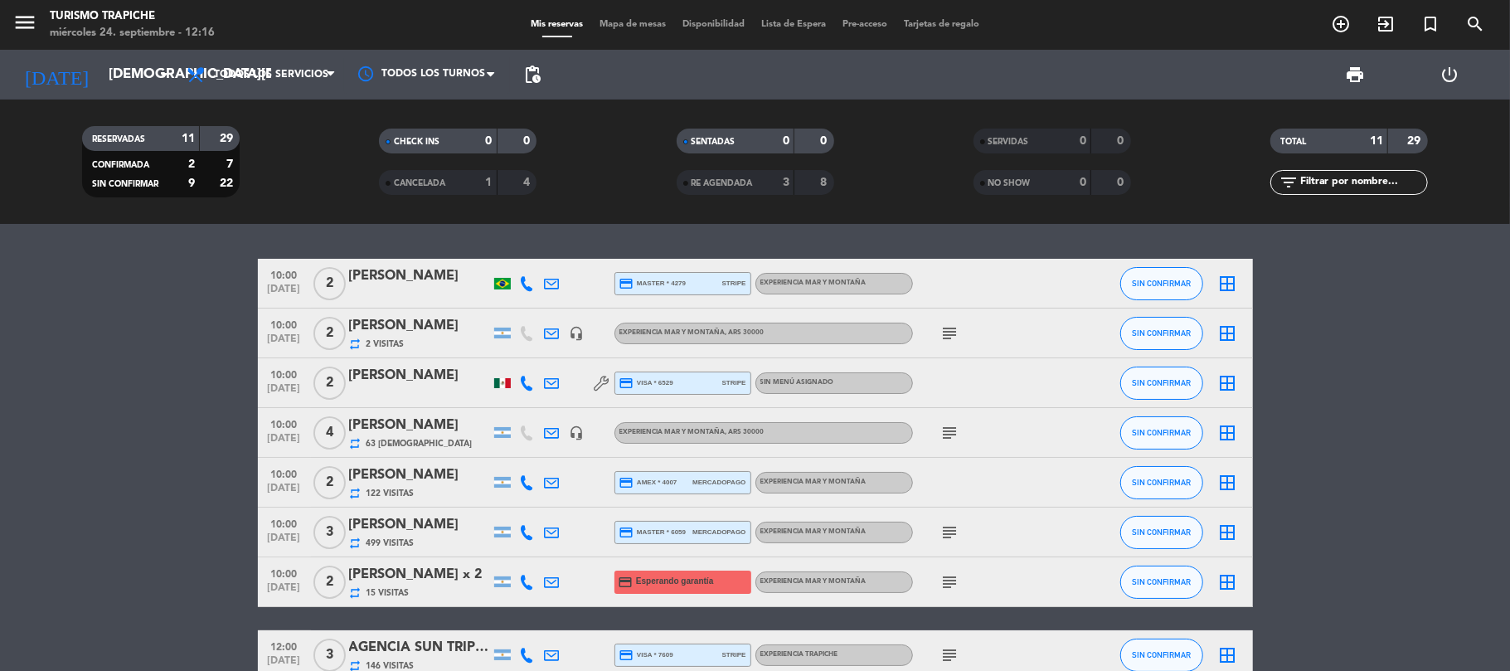
click at [179, 441] on bookings-row "10:00 [DATE] 2 [PERSON_NAME] credit_card master * 4279 stripe EXPERIENCIA MAR Y…" at bounding box center [755, 556] width 1510 height 594
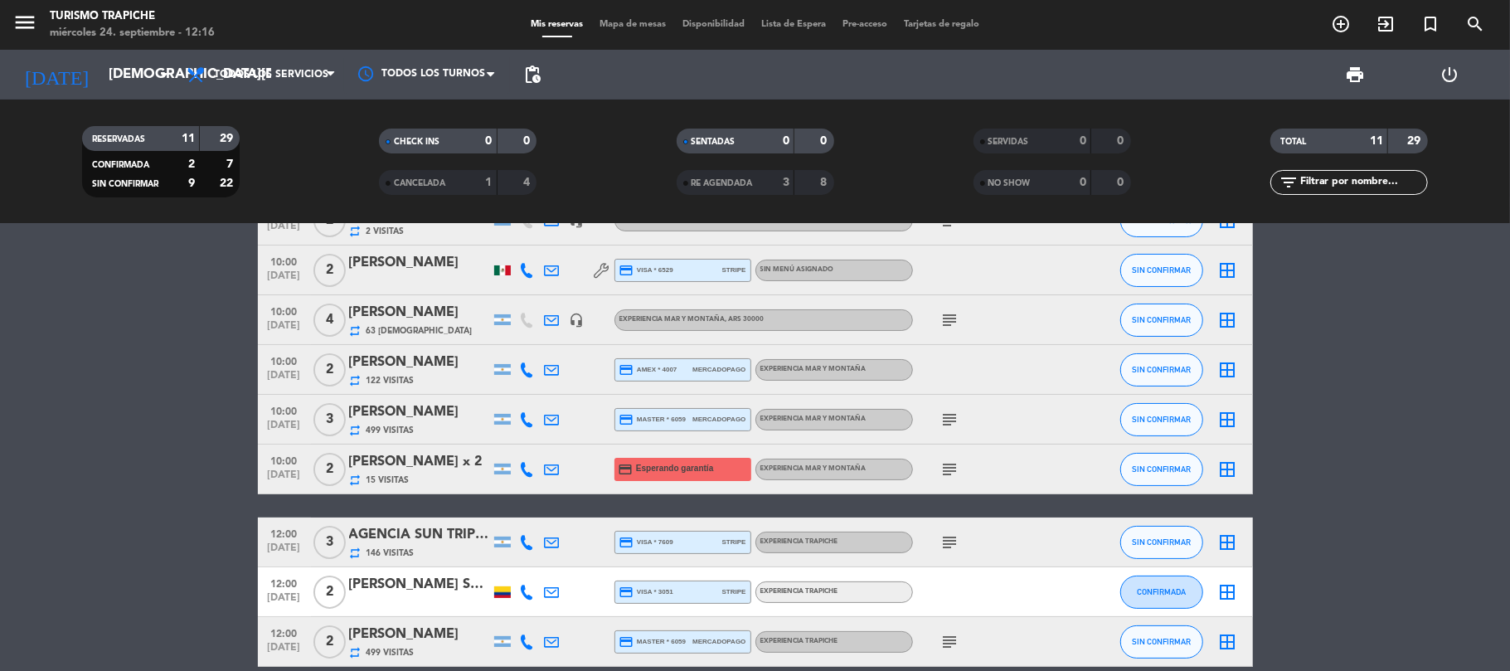
scroll to position [221, 0]
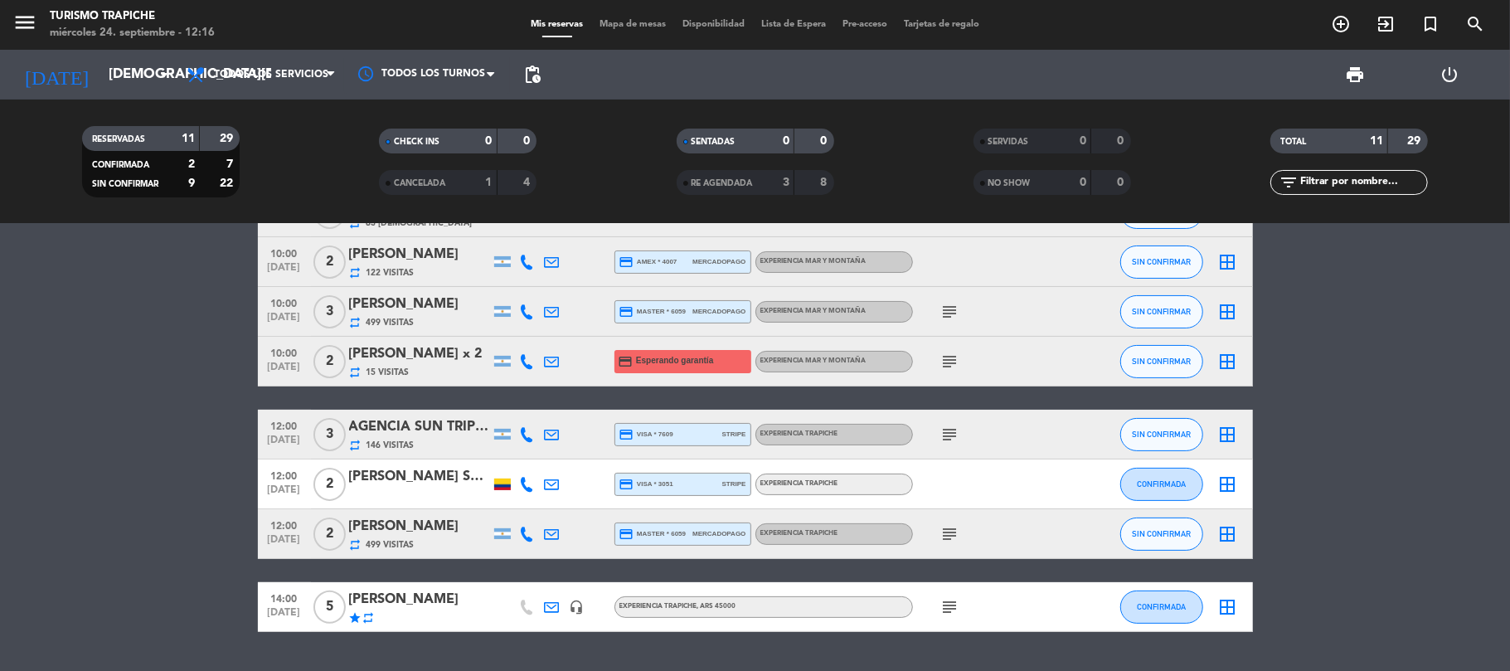
click at [187, 441] on bookings-row "10:00 [DATE] 2 [PERSON_NAME] credit_card master * 4279 stripe EXPERIENCIA MAR Y…" at bounding box center [755, 335] width 1510 height 594
click at [143, 74] on input "[DEMOGRAPHIC_DATA][DATE]" at bounding box center [189, 75] width 179 height 32
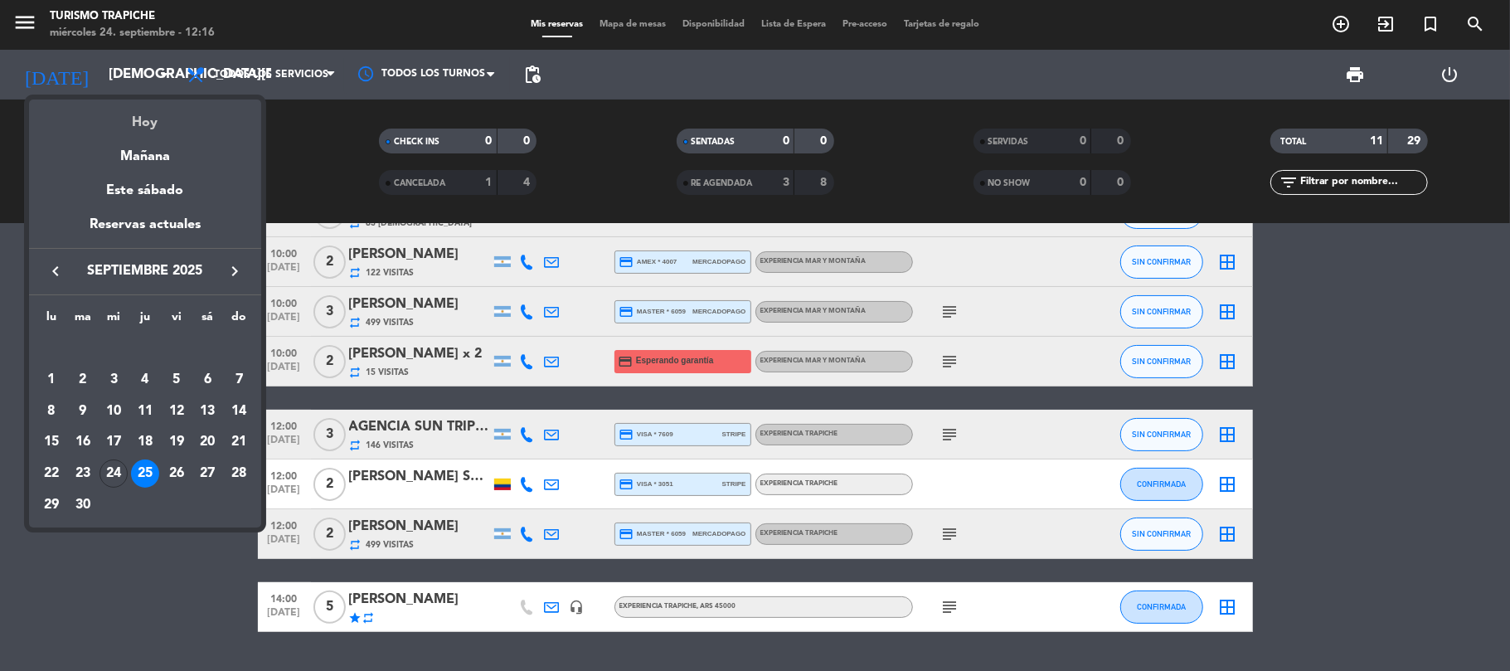
click at [149, 114] on div "Hoy" at bounding box center [145, 117] width 232 height 34
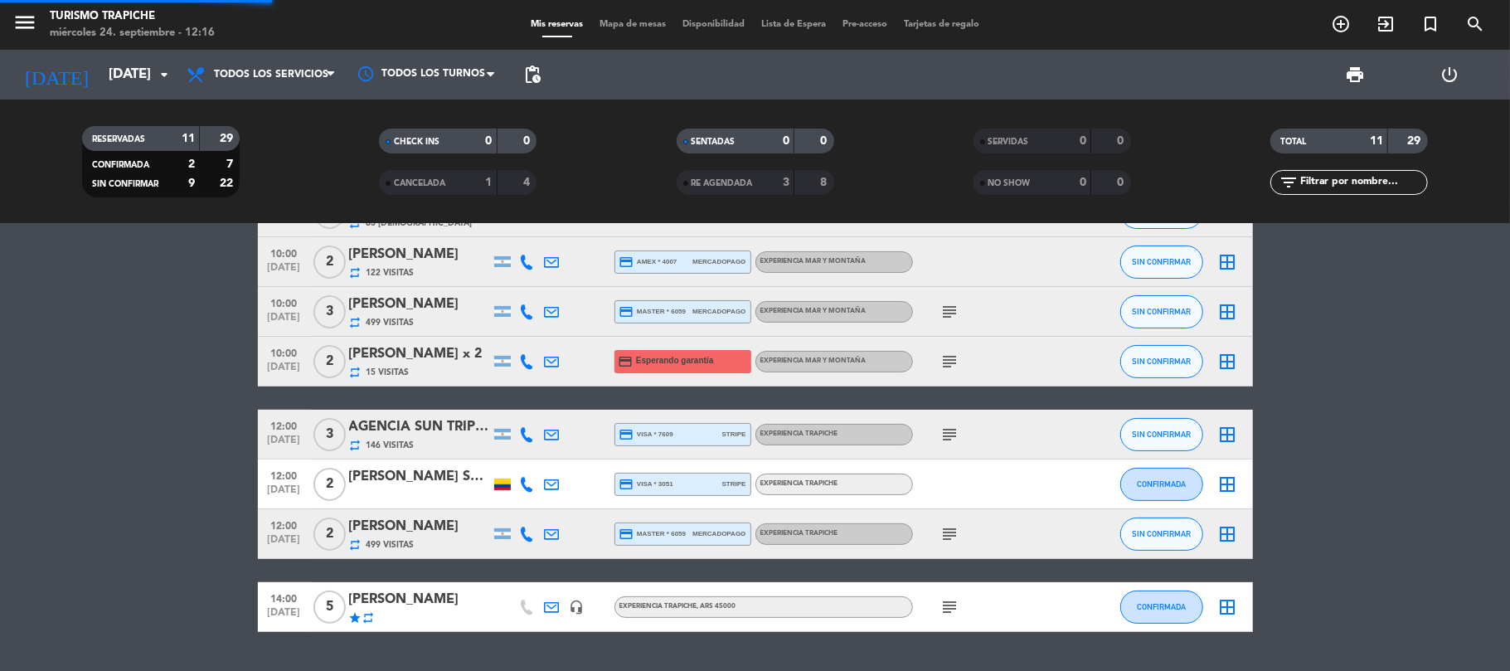
drag, startPoint x: 117, startPoint y: 398, endPoint x: 183, endPoint y: 468, distance: 96.8
click at [119, 399] on bookings-row "10:00 [DATE] 2 [PERSON_NAME] credit_card master * 4279 stripe EXPERIENCIA MAR Y…" at bounding box center [755, 335] width 1510 height 594
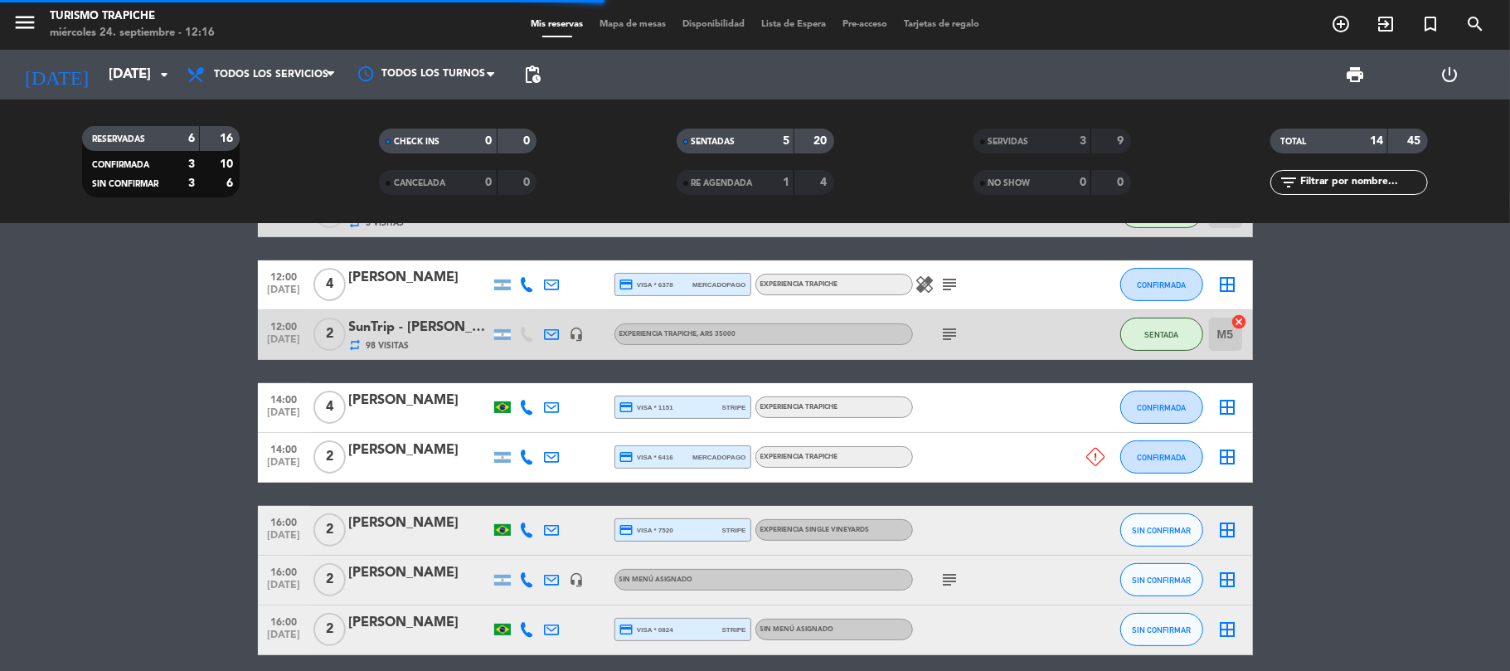
click at [107, 463] on bookings-row "10:00 [DATE] 2 [PERSON_NAME] 189 Visitas headset_mic Sin menú asignado subject …" at bounding box center [755, 346] width 1510 height 617
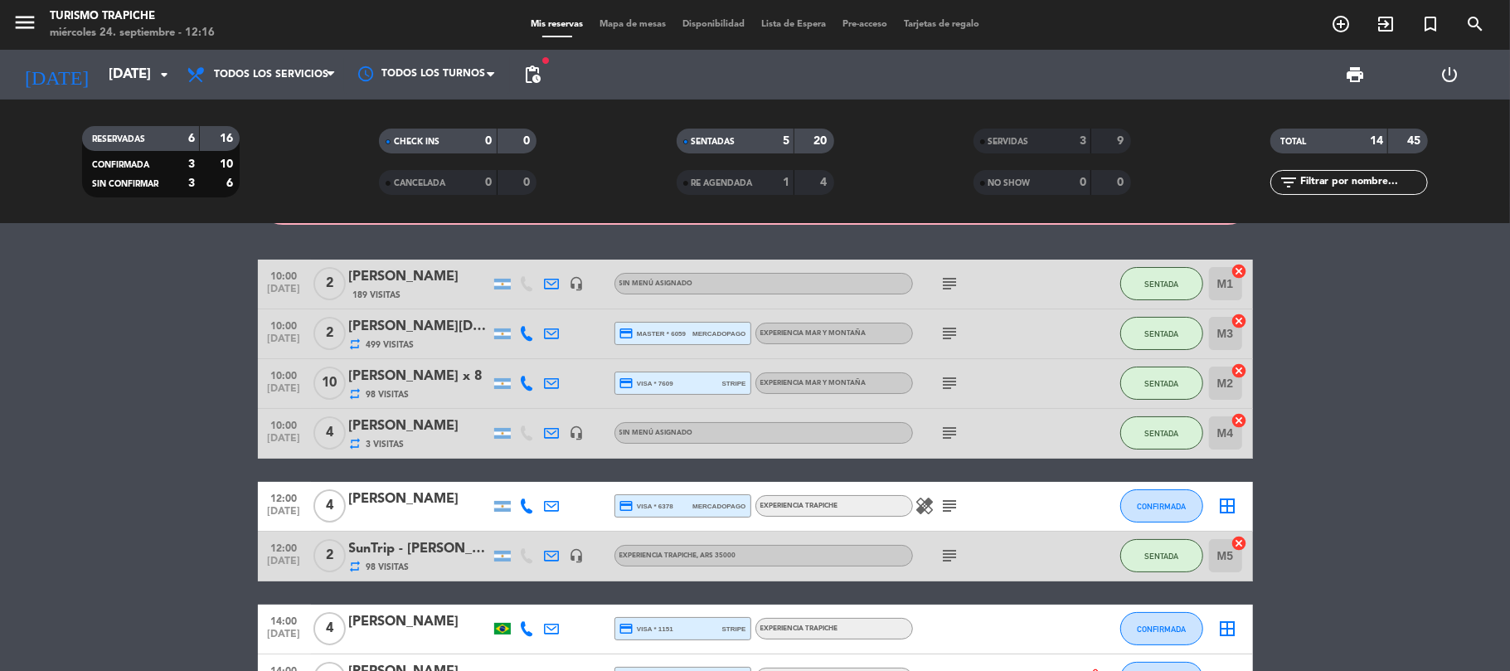
click at [163, 464] on bookings-row "10:00 [DATE] 2 [PERSON_NAME] 189 Visitas headset_mic Sin menú asignado subject …" at bounding box center [755, 568] width 1510 height 617
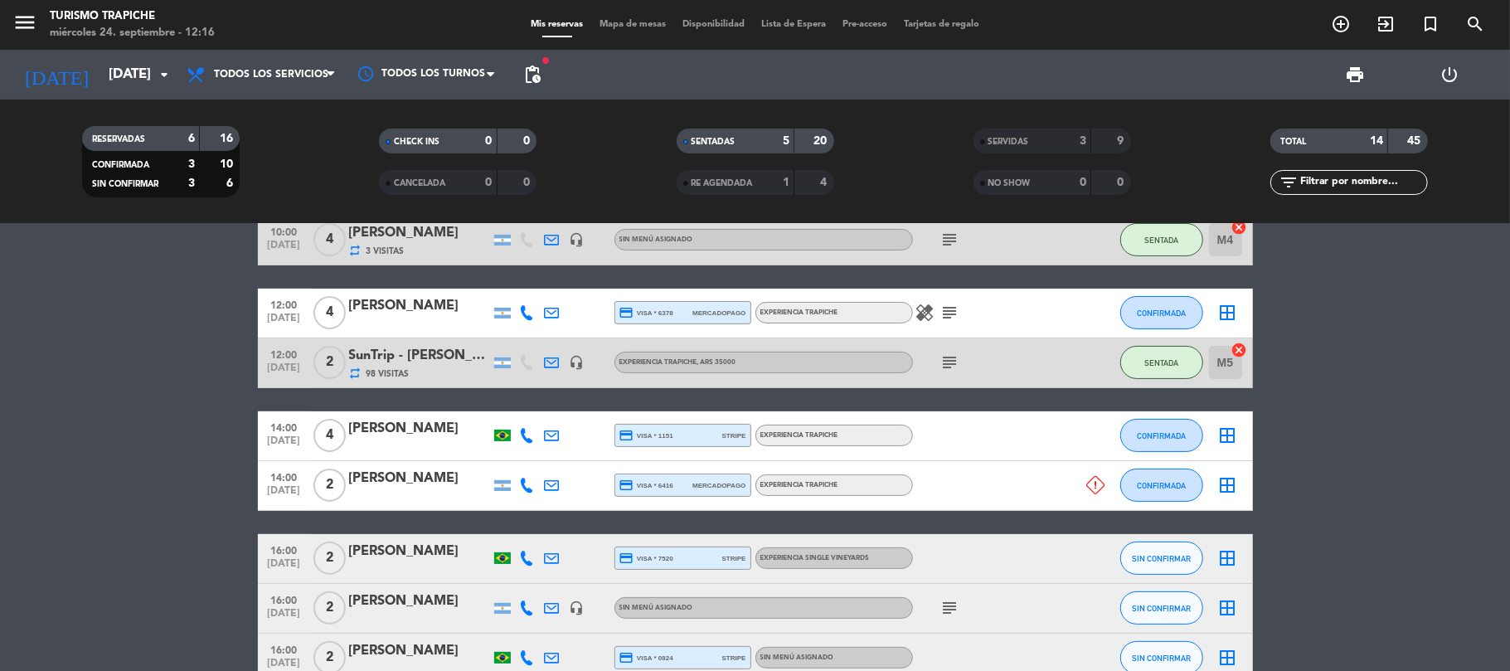
click at [163, 464] on bookings-row "10:00 [DATE] 2 [PERSON_NAME] 189 Visitas headset_mic Sin menú asignado subject …" at bounding box center [755, 374] width 1510 height 617
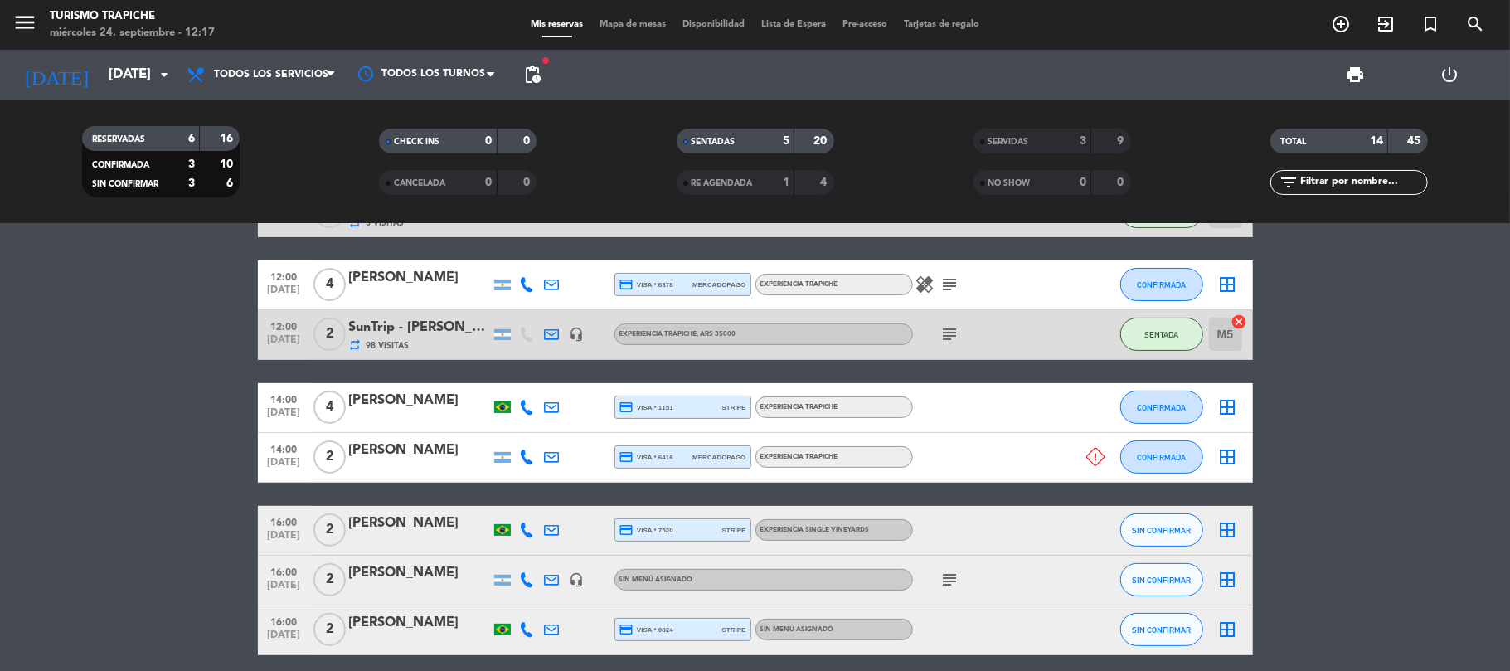
click at [955, 282] on icon "subject" at bounding box center [950, 284] width 20 height 20
click at [3, 18] on div "menu Turismo Trapiche [DATE] 24. septiembre - 12:27" at bounding box center [188, 25] width 377 height 39
click at [13, 20] on div "menu Turismo Trapiche [DATE] 24. septiembre - 12:27" at bounding box center [188, 25] width 377 height 39
click at [17, 22] on icon "menu" at bounding box center [24, 22] width 25 height 25
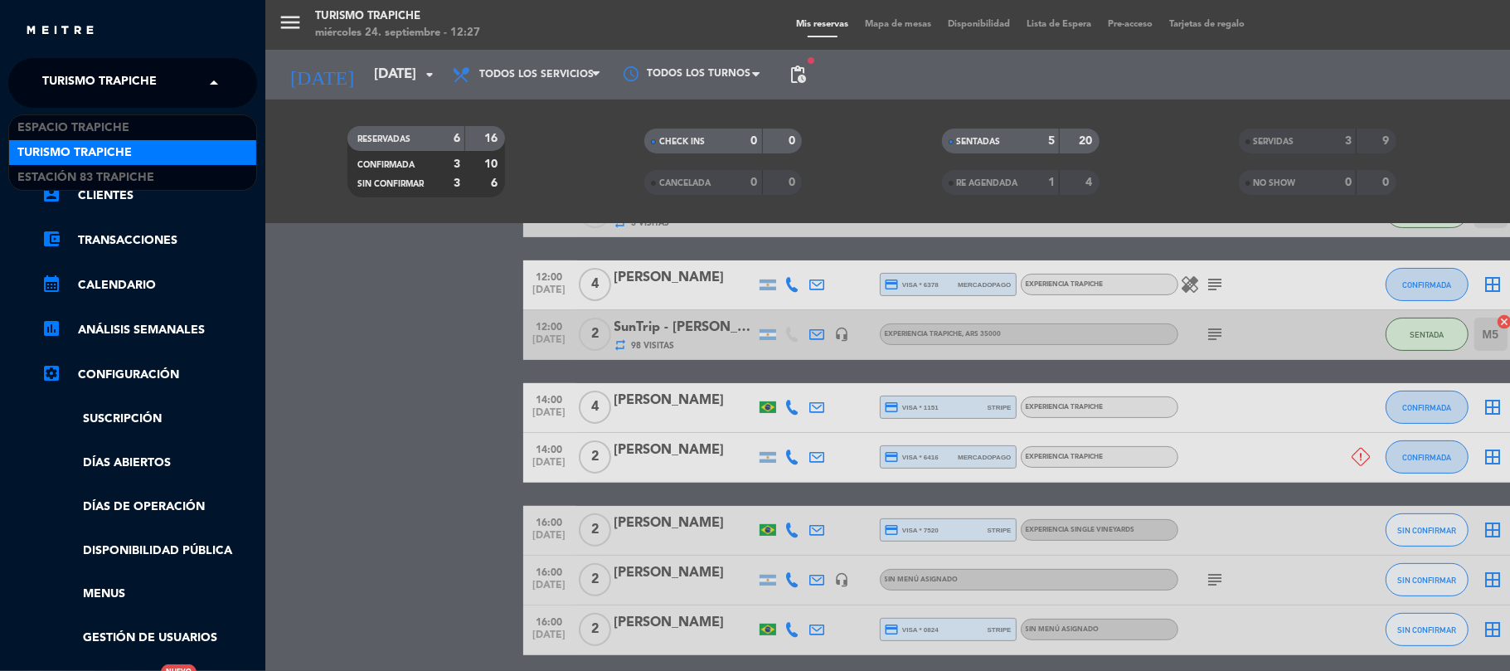
click at [50, 85] on span "Turismo Trapiche" at bounding box center [99, 83] width 114 height 35
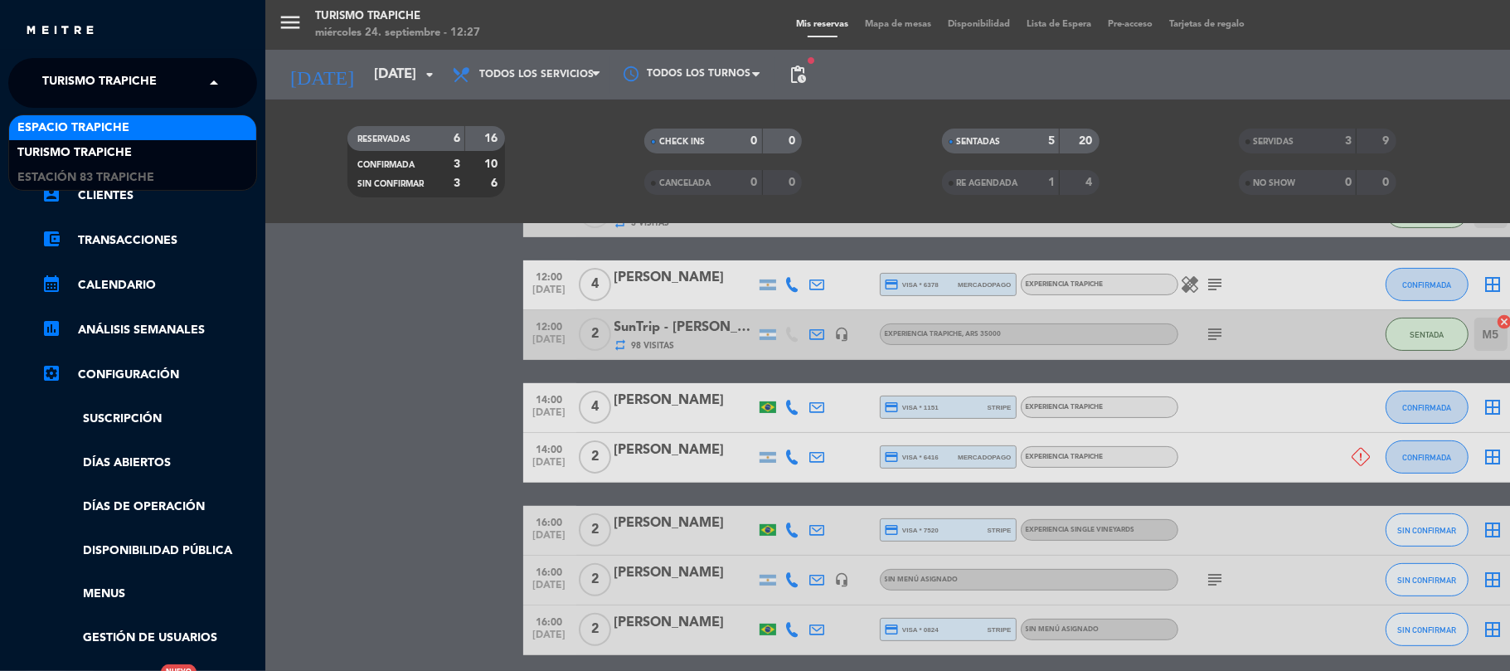
click at [56, 131] on span "Espacio Trapiche" at bounding box center [73, 128] width 112 height 19
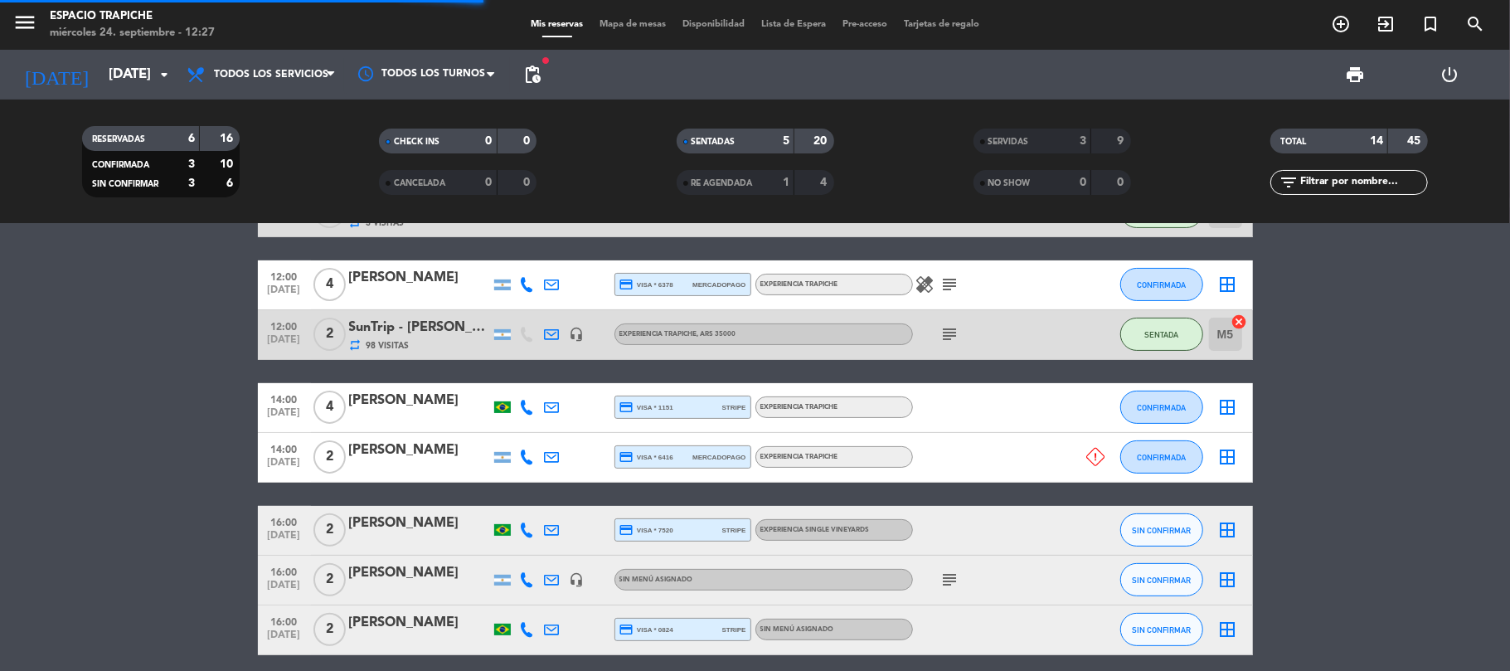
click at [177, 380] on bookings-row "10:00 [DATE] 2 [PERSON_NAME] 189 Visitas headset_mic Sin menú asignado subject …" at bounding box center [755, 346] width 1510 height 617
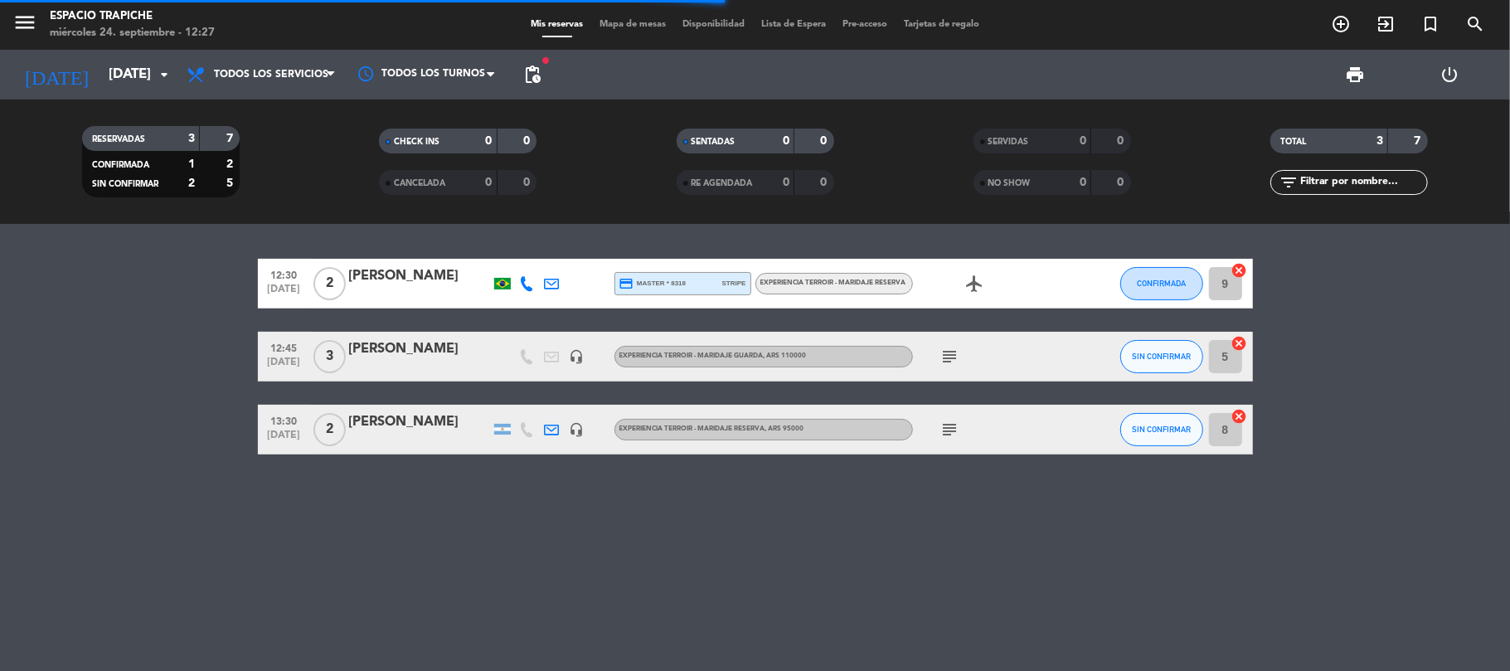
click at [131, 444] on bookings-row "12:30 [DATE] 2 [PERSON_NAME] credit_card master * 8318 stripe Experiencia Terro…" at bounding box center [755, 357] width 1510 height 196
click at [423, 279] on div "[PERSON_NAME]" at bounding box center [419, 276] width 141 height 22
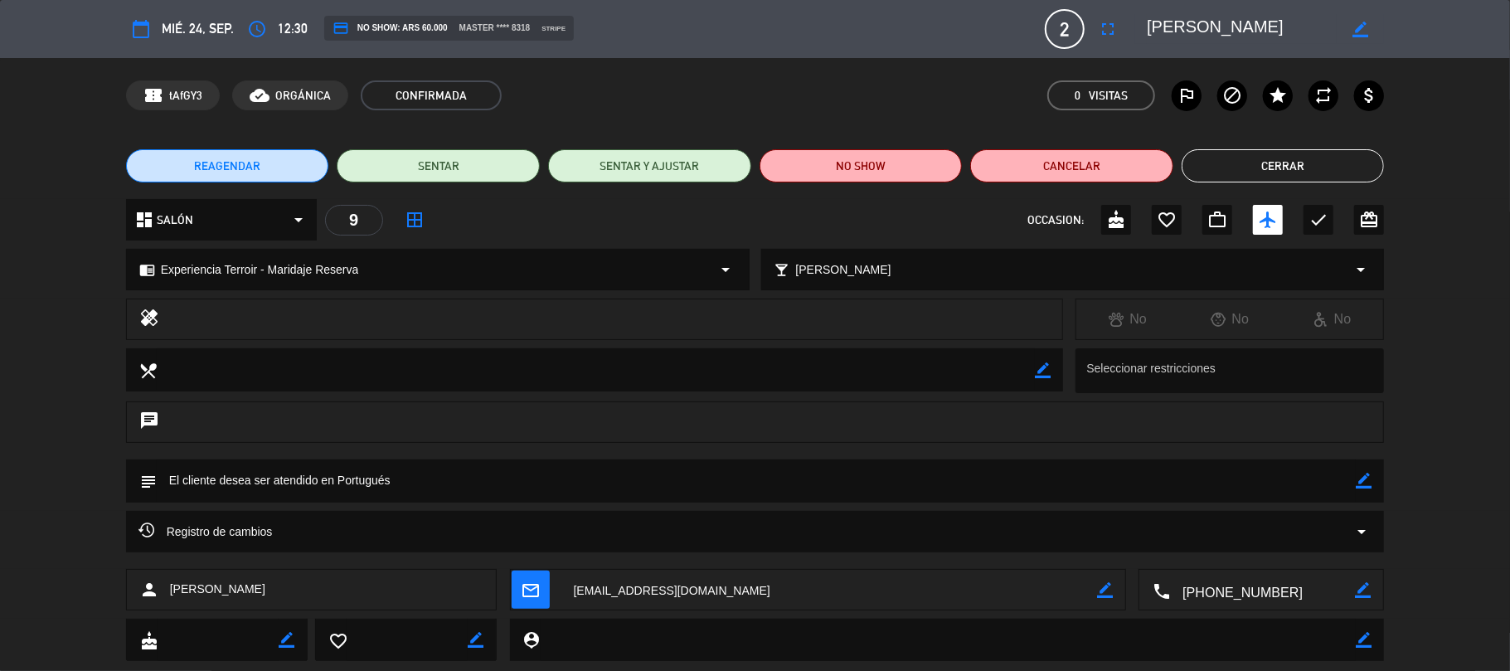
drag, startPoint x: 289, startPoint y: 589, endPoint x: 161, endPoint y: 601, distance: 129.1
click at [161, 601] on div "person [PERSON_NAME]" at bounding box center [311, 589] width 371 height 41
copy div "[PERSON_NAME]"
click at [1247, 151] on button "Cerrar" at bounding box center [1283, 165] width 203 height 33
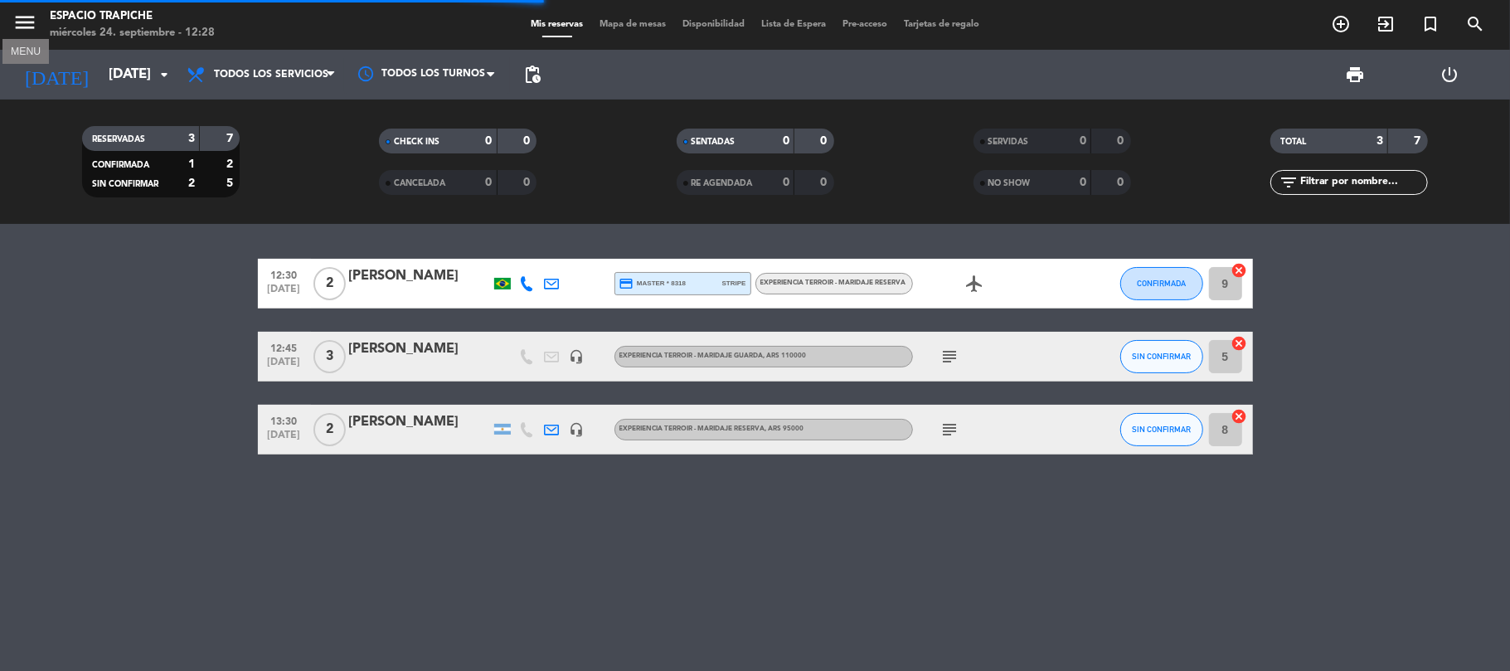
click at [31, 32] on span "menu MENU" at bounding box center [30, 25] width 37 height 39
click at [28, 32] on icon "menu" at bounding box center [24, 22] width 25 height 25
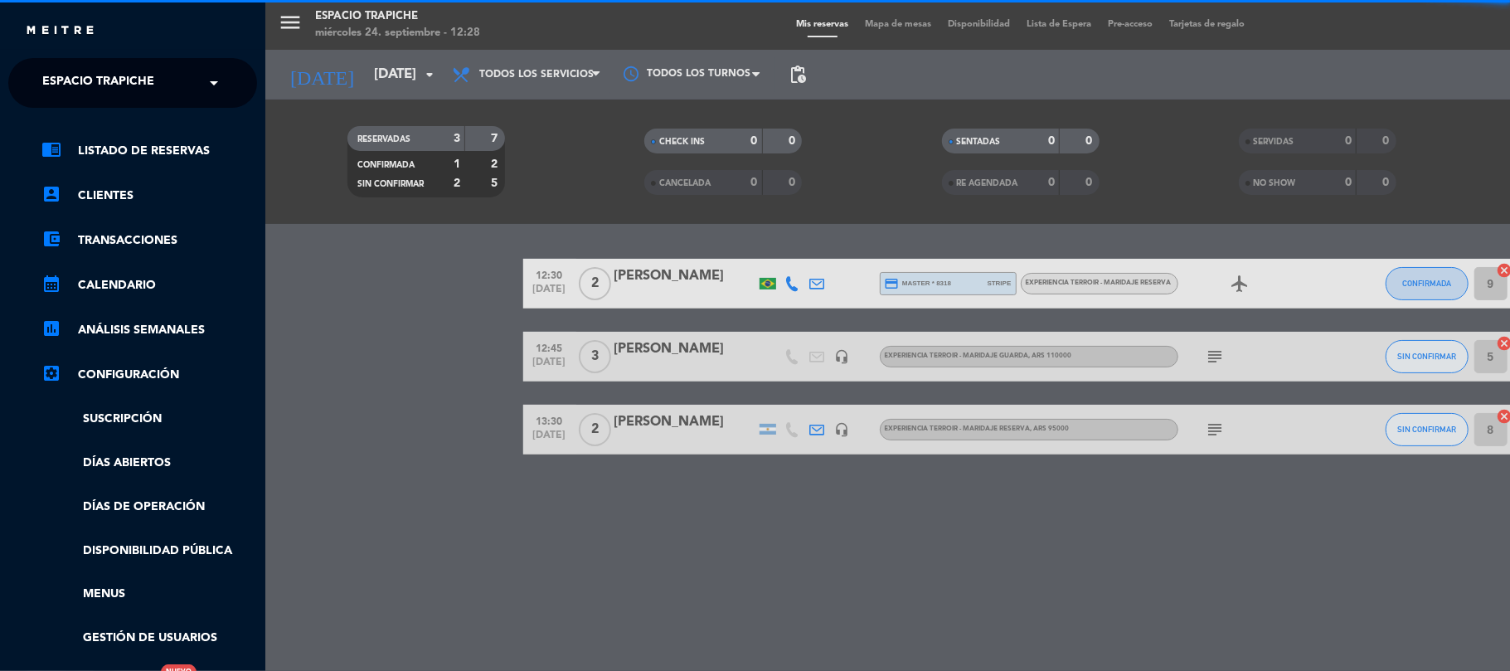
click at [53, 84] on span "Espacio Trapiche" at bounding box center [98, 83] width 112 height 35
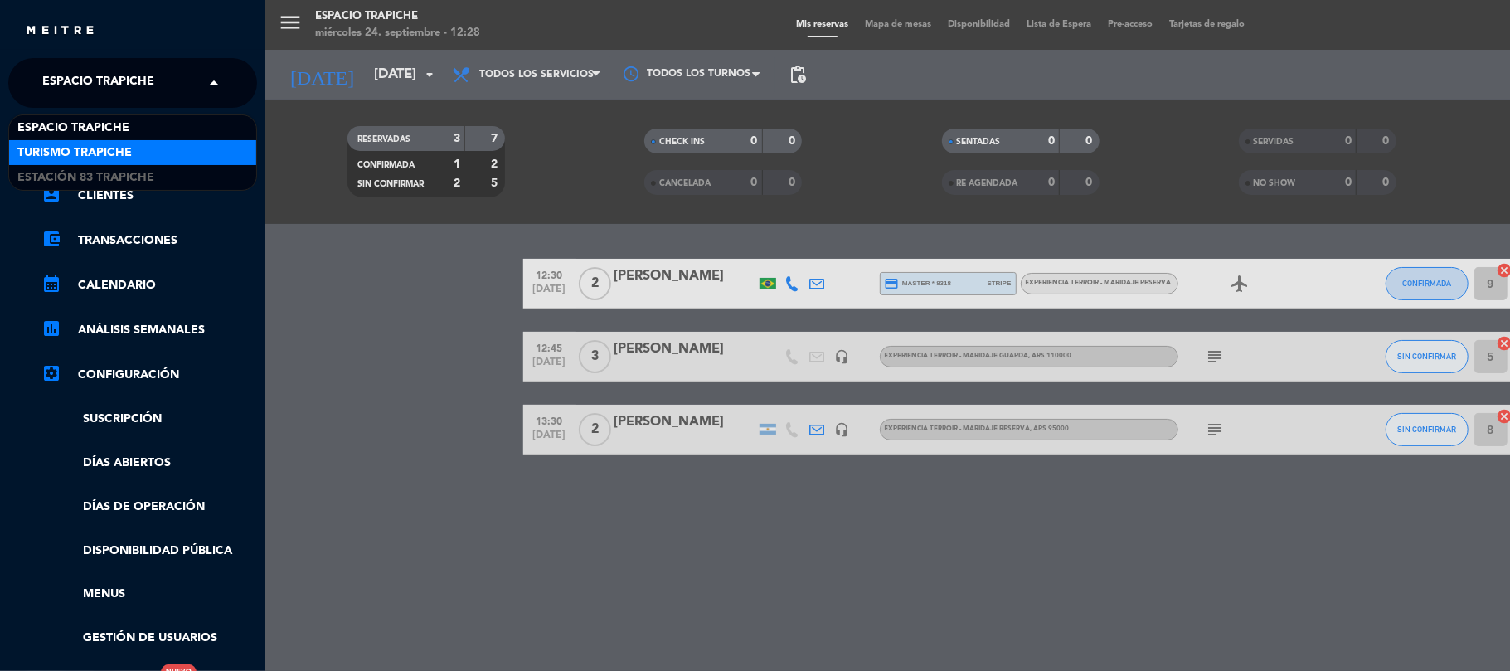
click at [76, 150] on span "Turismo Trapiche" at bounding box center [74, 152] width 114 height 19
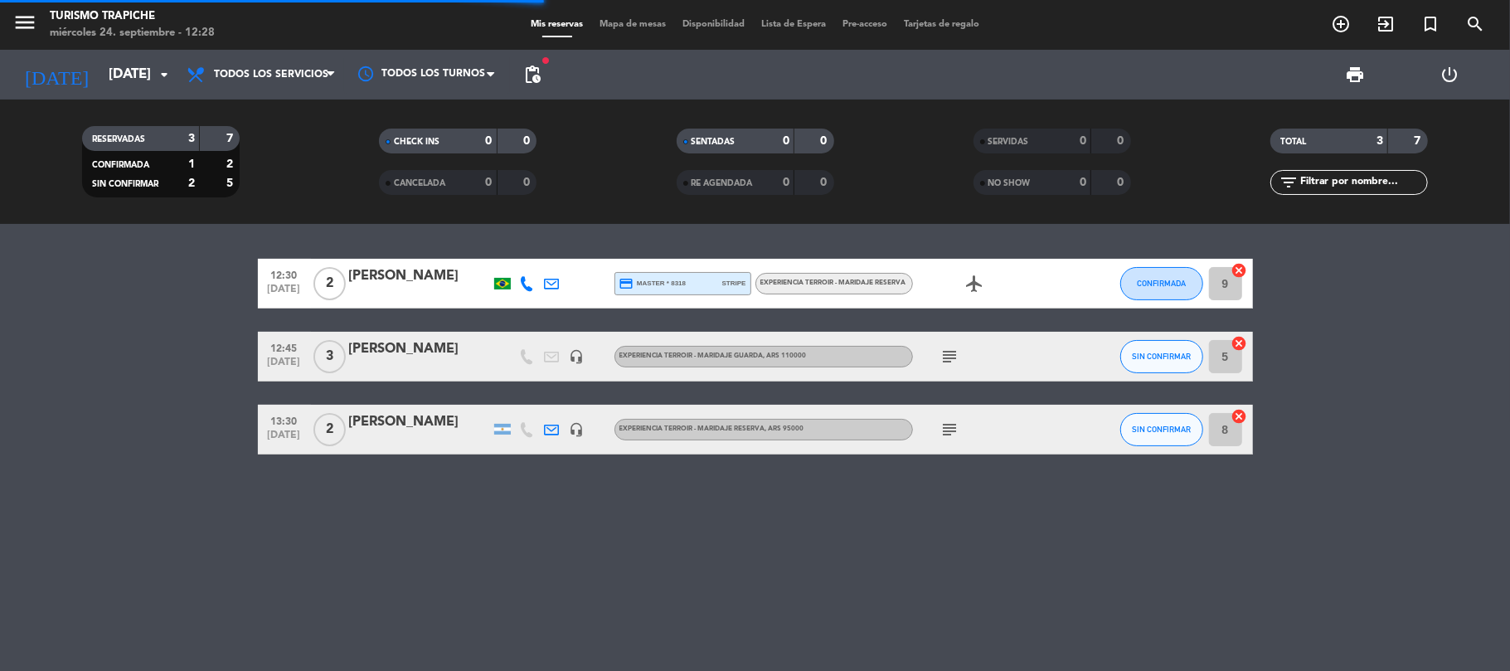
click at [123, 315] on bookings-row "12:30 [DATE] 2 [PERSON_NAME] credit_card master * 8318 stripe Experiencia Terro…" at bounding box center [755, 357] width 1510 height 196
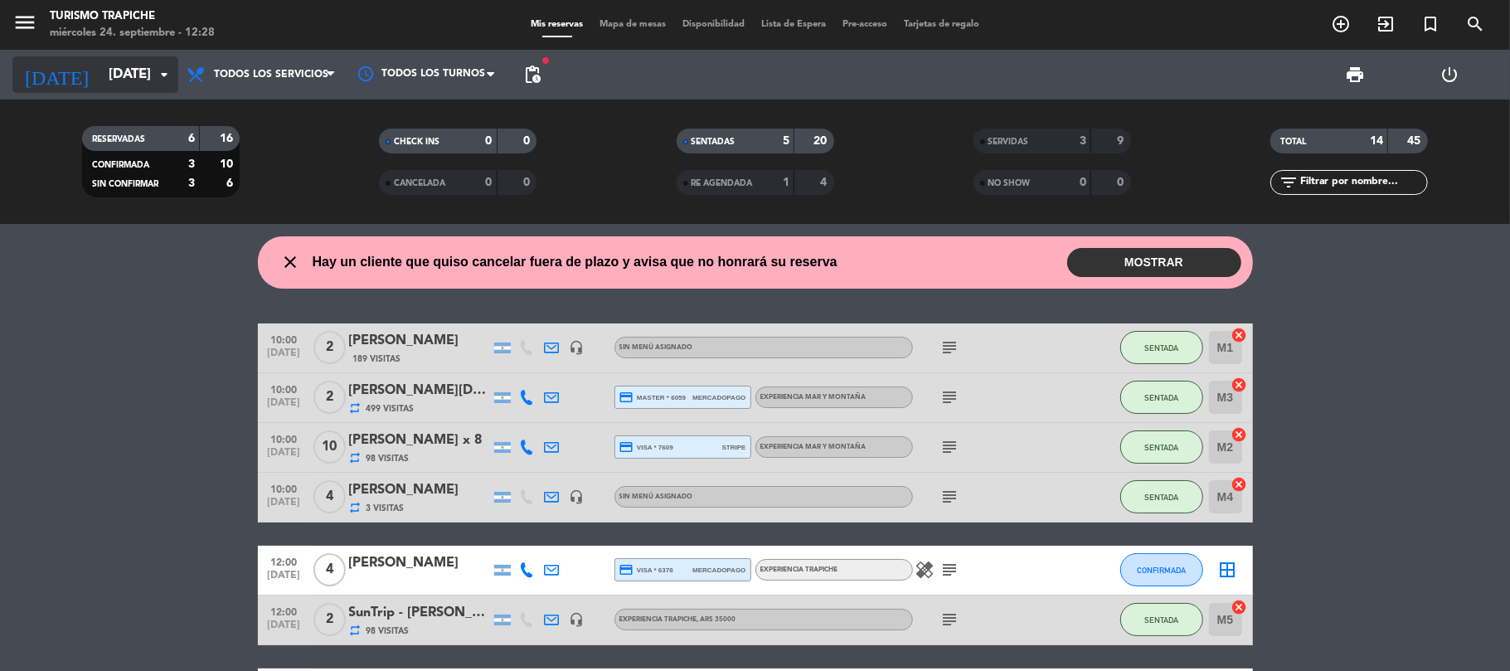
click at [100, 80] on input "[DATE]" at bounding box center [189, 75] width 179 height 32
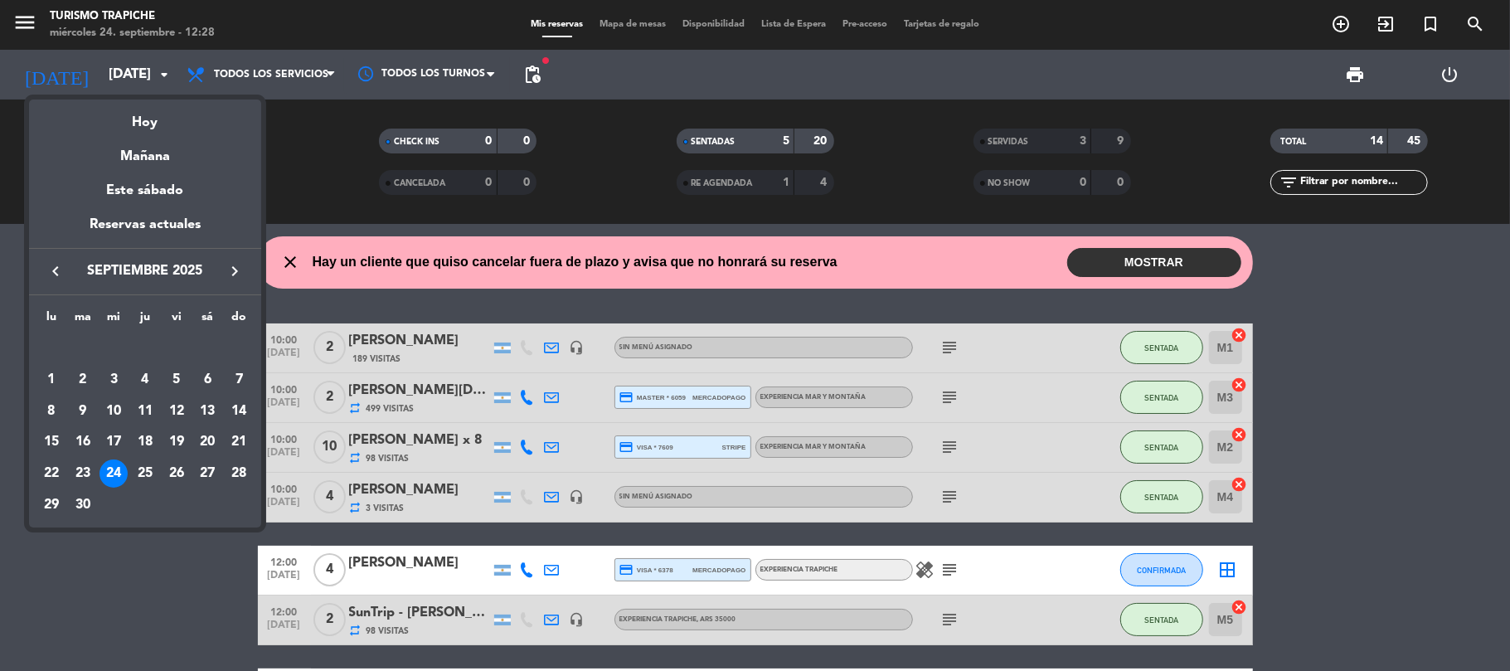
click at [232, 276] on icon "keyboard_arrow_right" at bounding box center [235, 271] width 20 height 20
click at [182, 408] on div "10" at bounding box center [177, 411] width 28 height 28
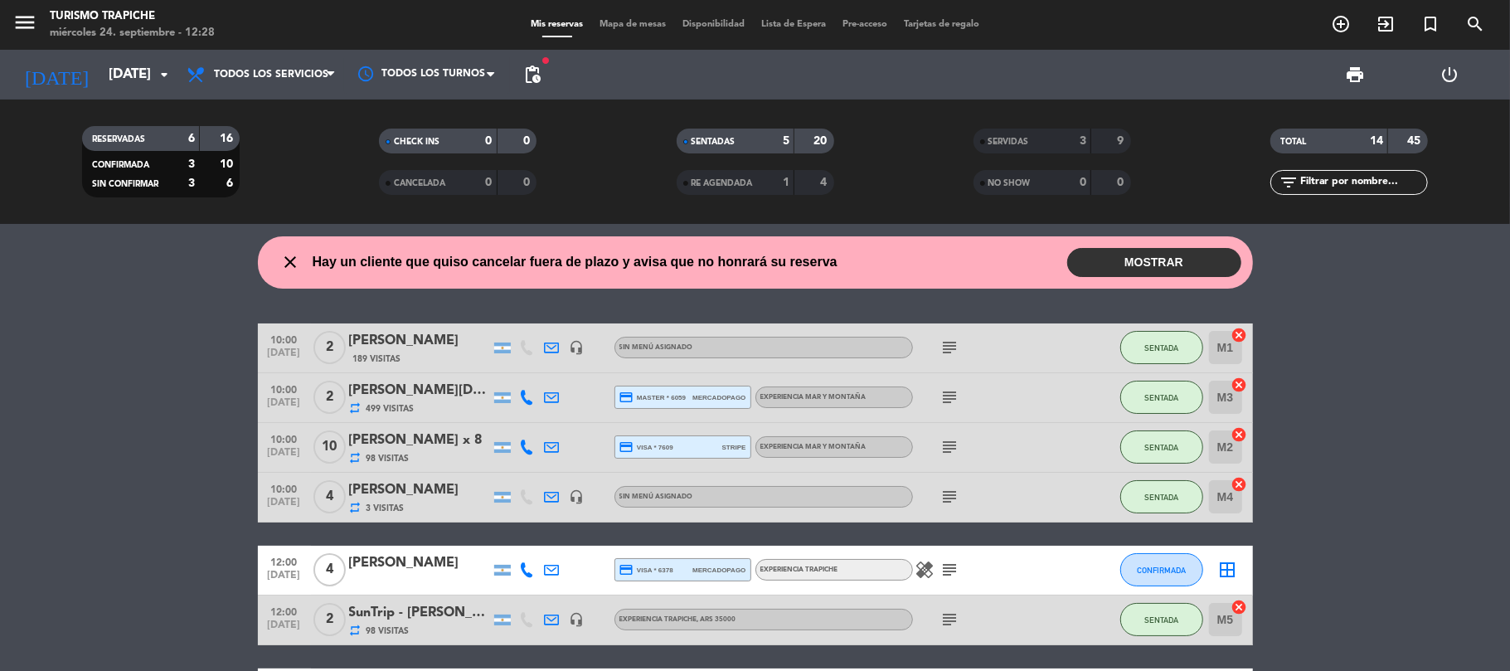
type input "[DATE]"
click at [149, 433] on bookings-row "10:00 [DATE] 2 [PERSON_NAME] 189 Visitas headset_mic Sin menú asignado subject …" at bounding box center [755, 631] width 1510 height 617
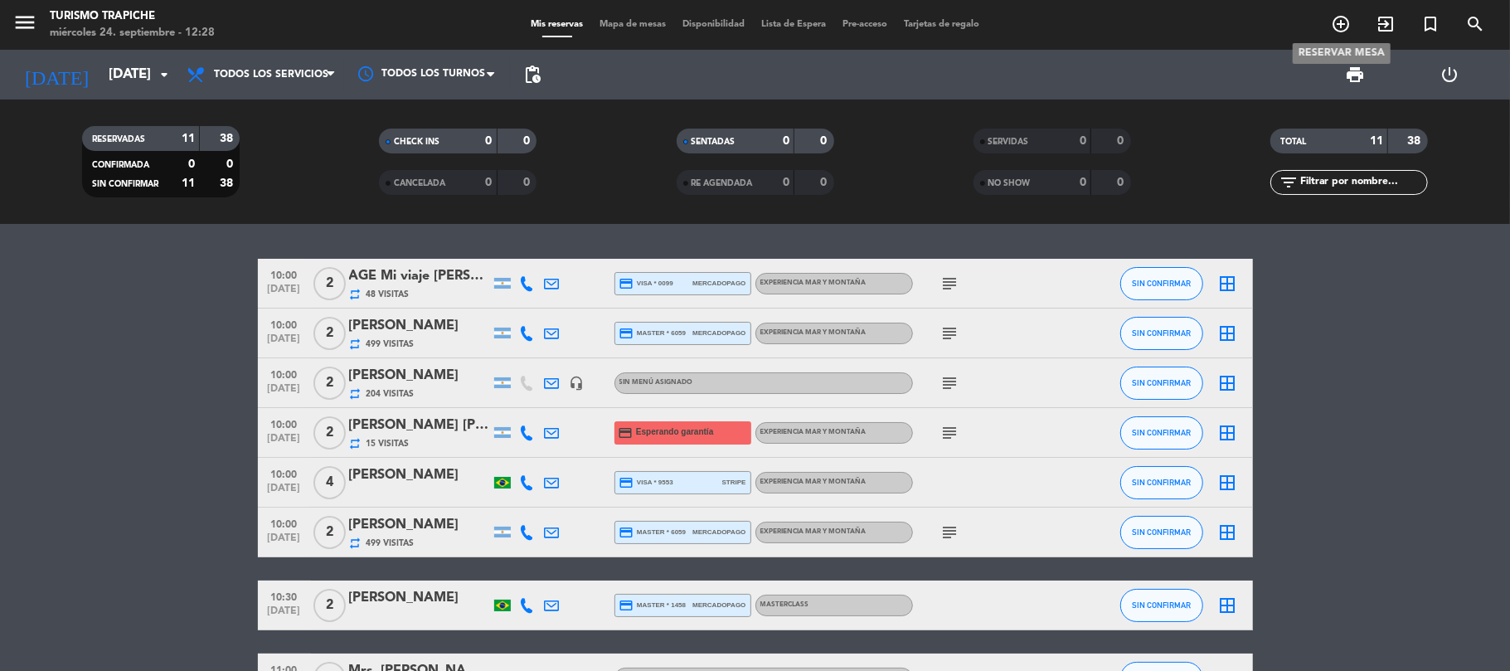
click at [1337, 17] on icon "add_circle_outline" at bounding box center [1341, 24] width 20 height 20
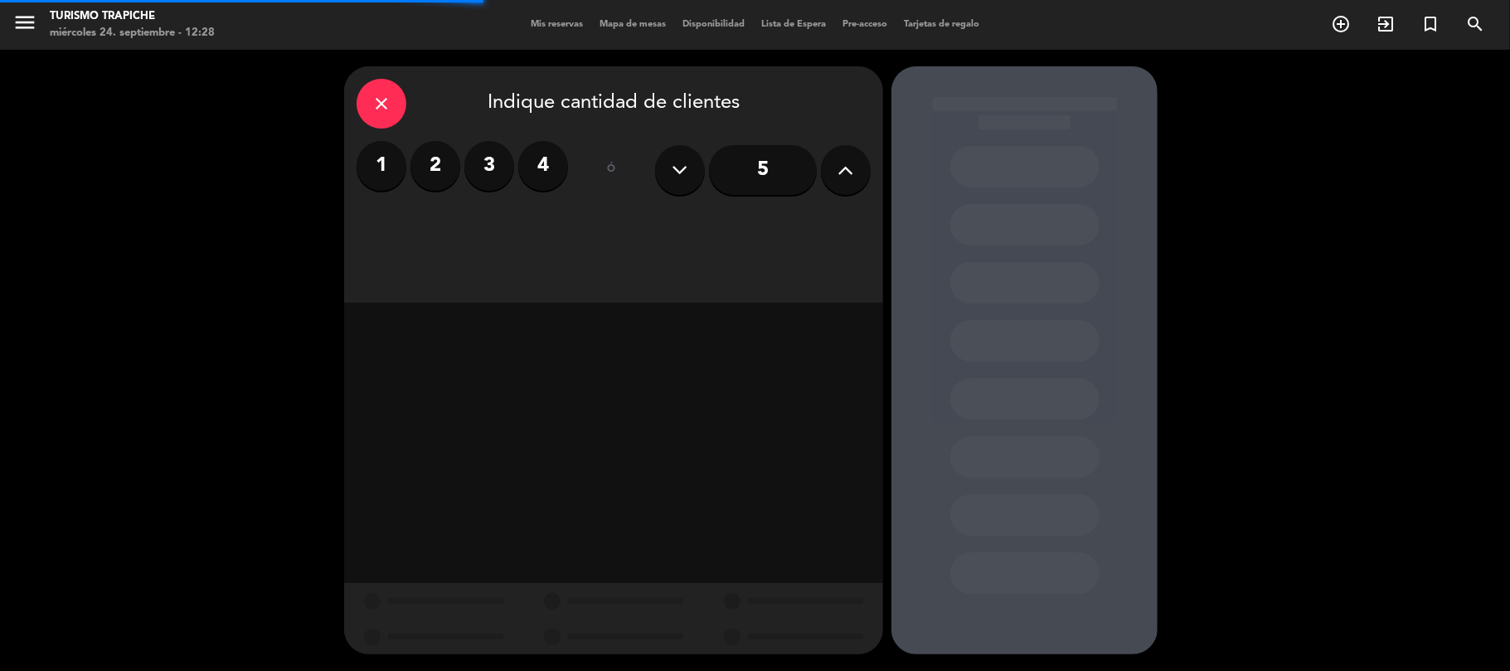
click at [443, 184] on label "2" at bounding box center [435, 166] width 50 height 50
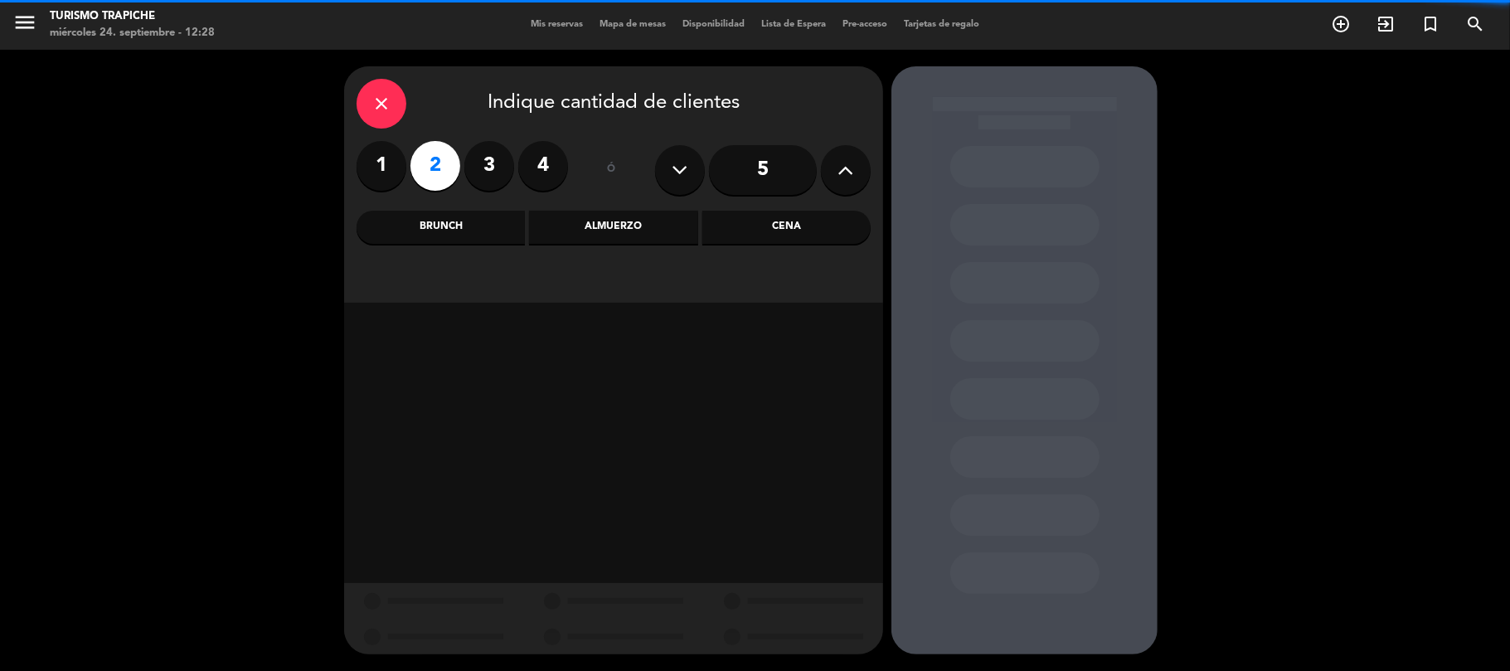
click at [610, 249] on div "close Indique cantidad de clientes 1 2 3 4 ó 5 Brunch Almuerzo Cena" at bounding box center [613, 184] width 539 height 236
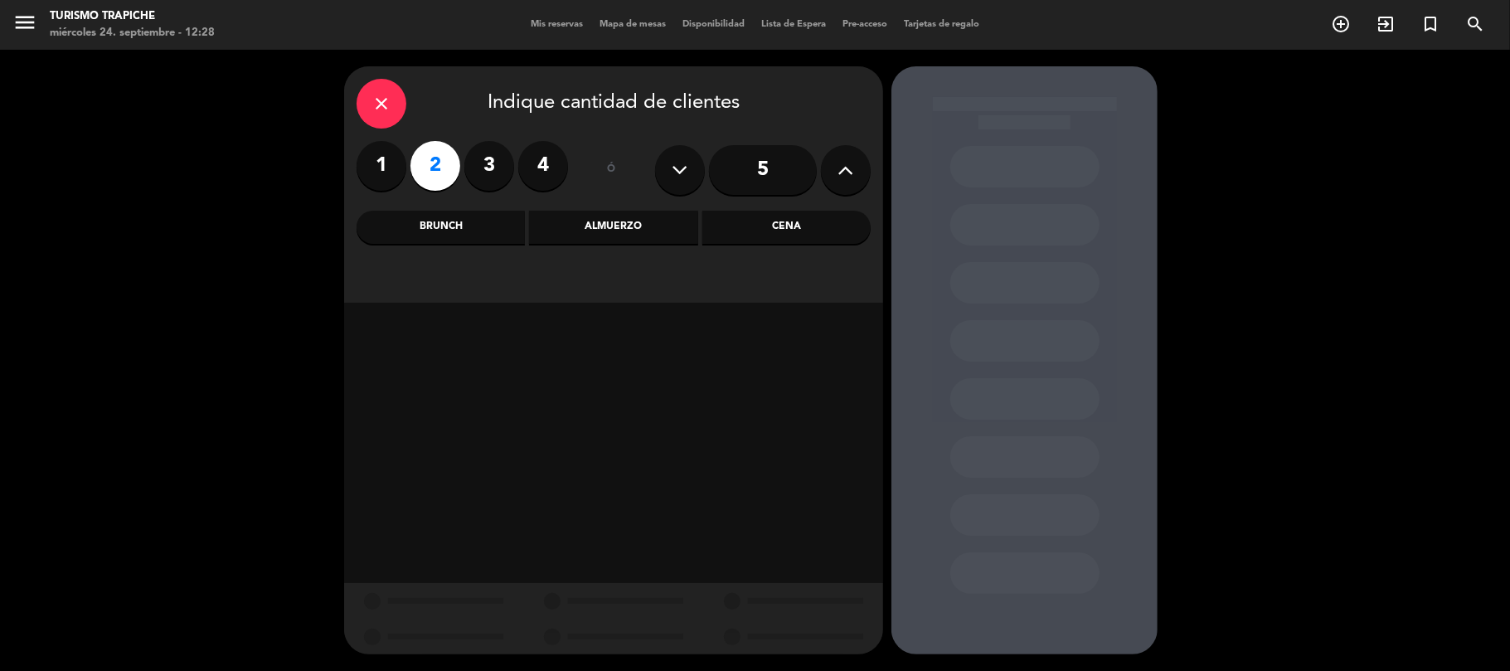
click at [611, 232] on div "Almuerzo" at bounding box center [613, 227] width 168 height 33
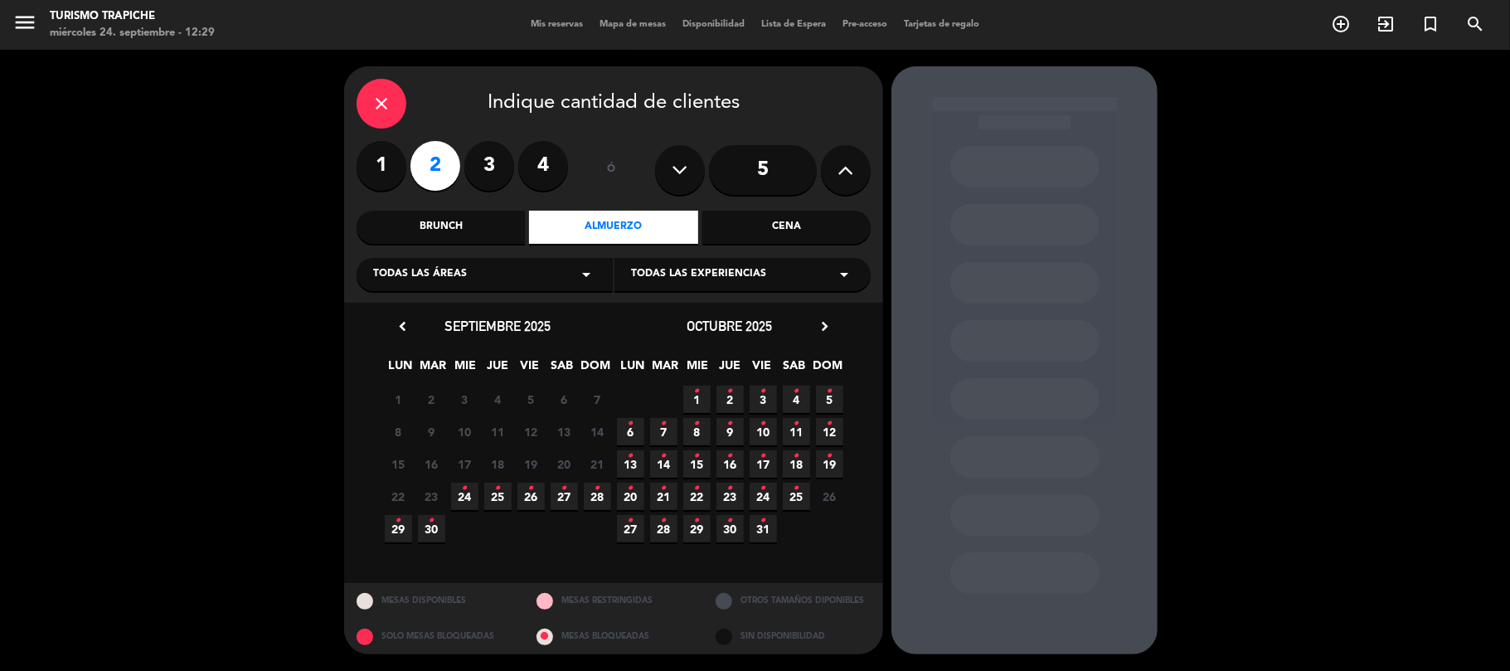
click at [769, 429] on span "10 •" at bounding box center [763, 431] width 27 height 27
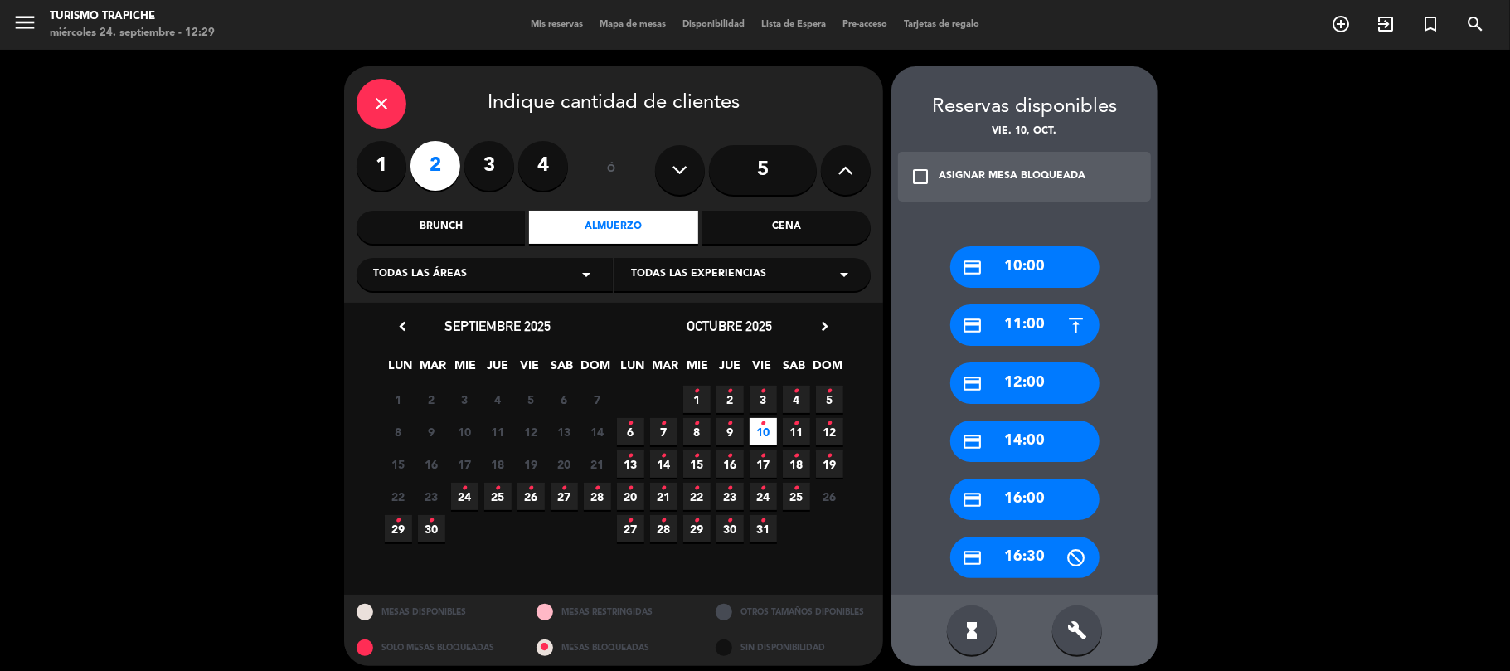
click at [983, 260] on icon "credit_card" at bounding box center [973, 267] width 21 height 21
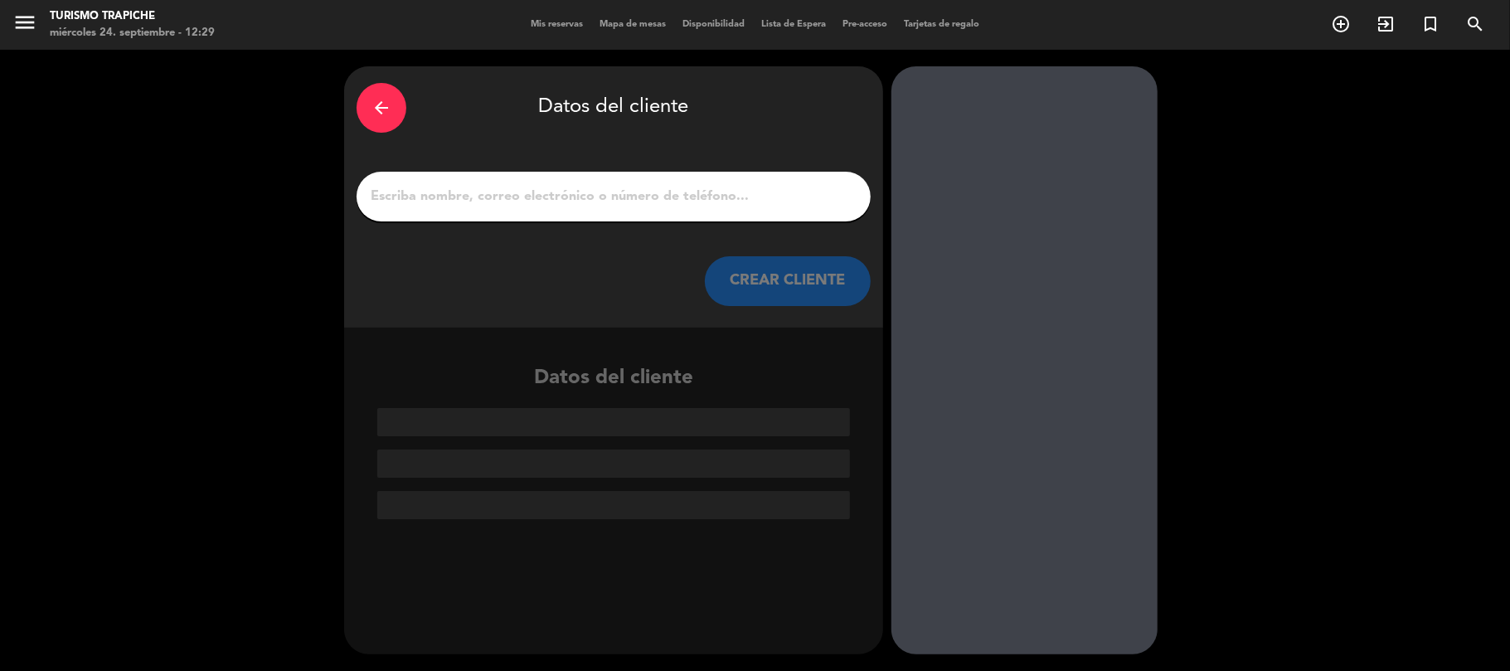
click at [575, 193] on input "1" at bounding box center [613, 196] width 489 height 23
paste input "[PERSON_NAME] y [PERSON_NAME]"
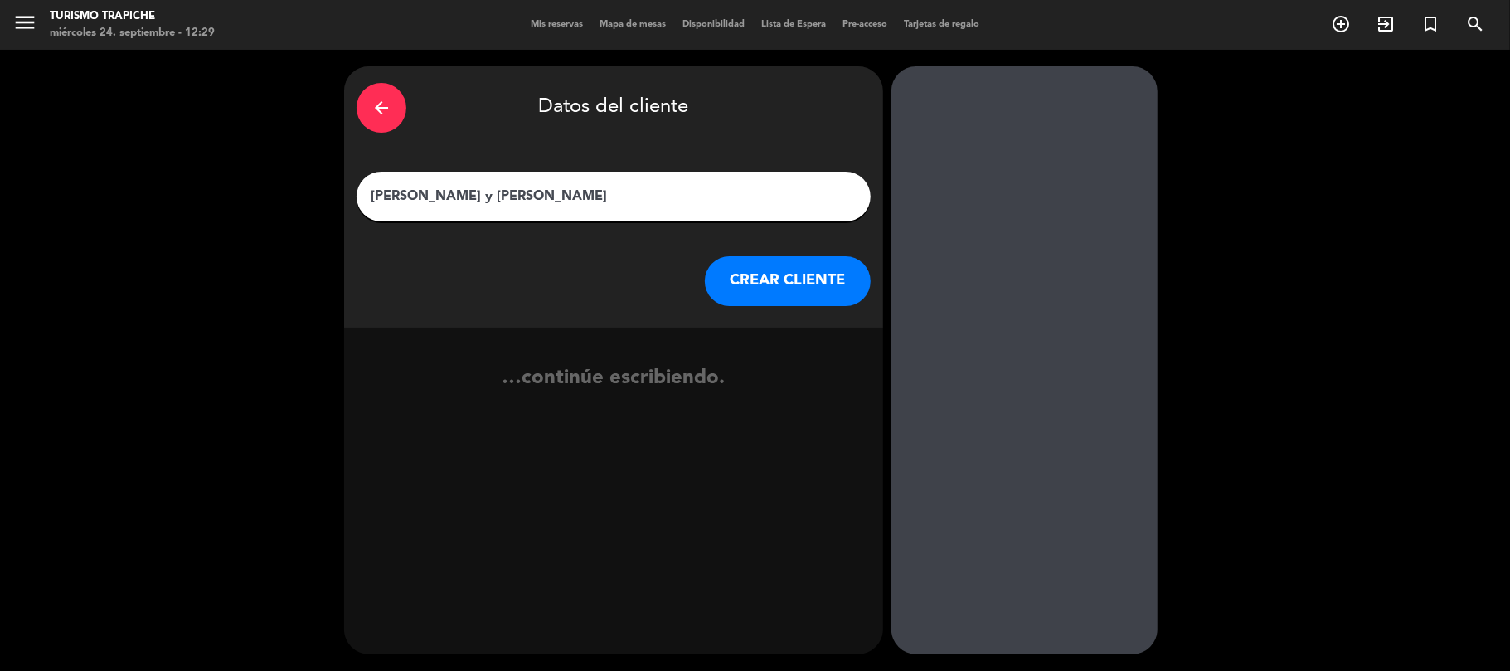
type input "[PERSON_NAME] y [PERSON_NAME]"
click at [756, 267] on button "CREAR CLIENTE" at bounding box center [788, 281] width 166 height 50
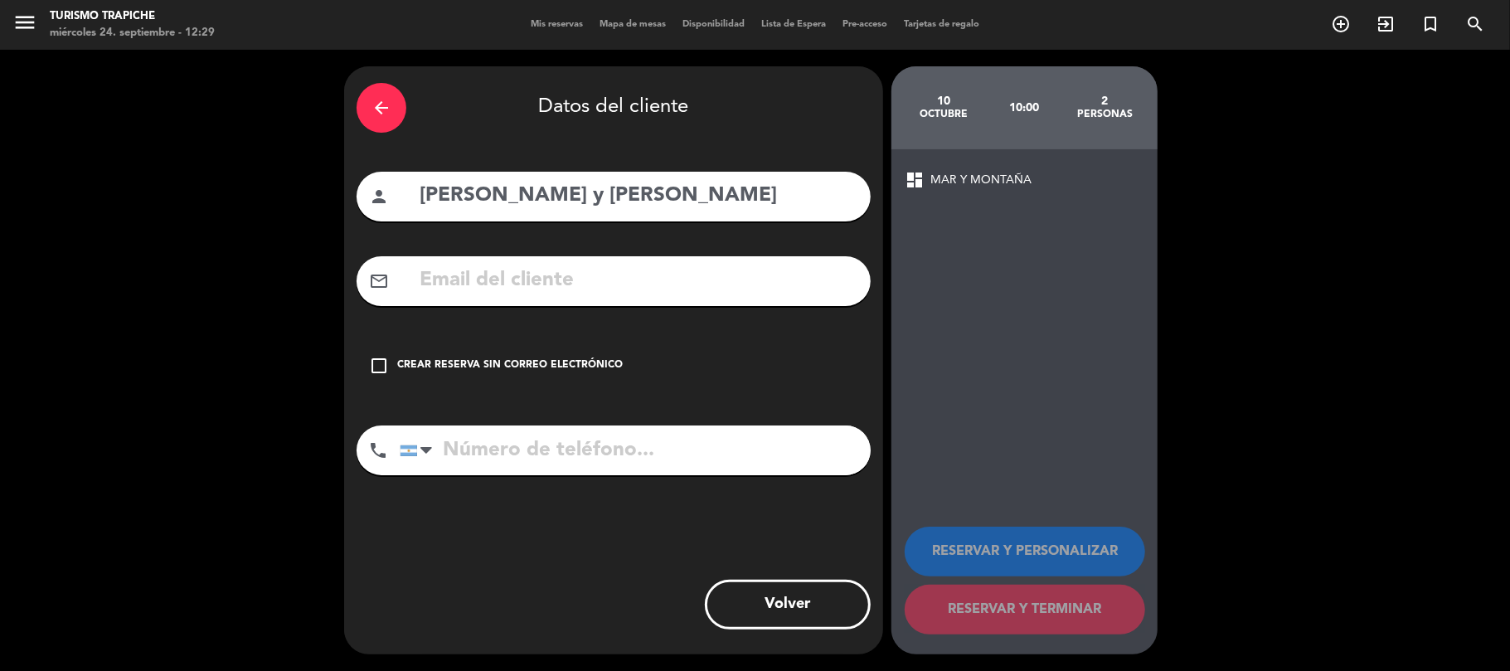
click at [518, 296] on input "text" at bounding box center [638, 281] width 440 height 34
paste input "[EMAIL_ADDRESS][DOMAIN_NAME]"
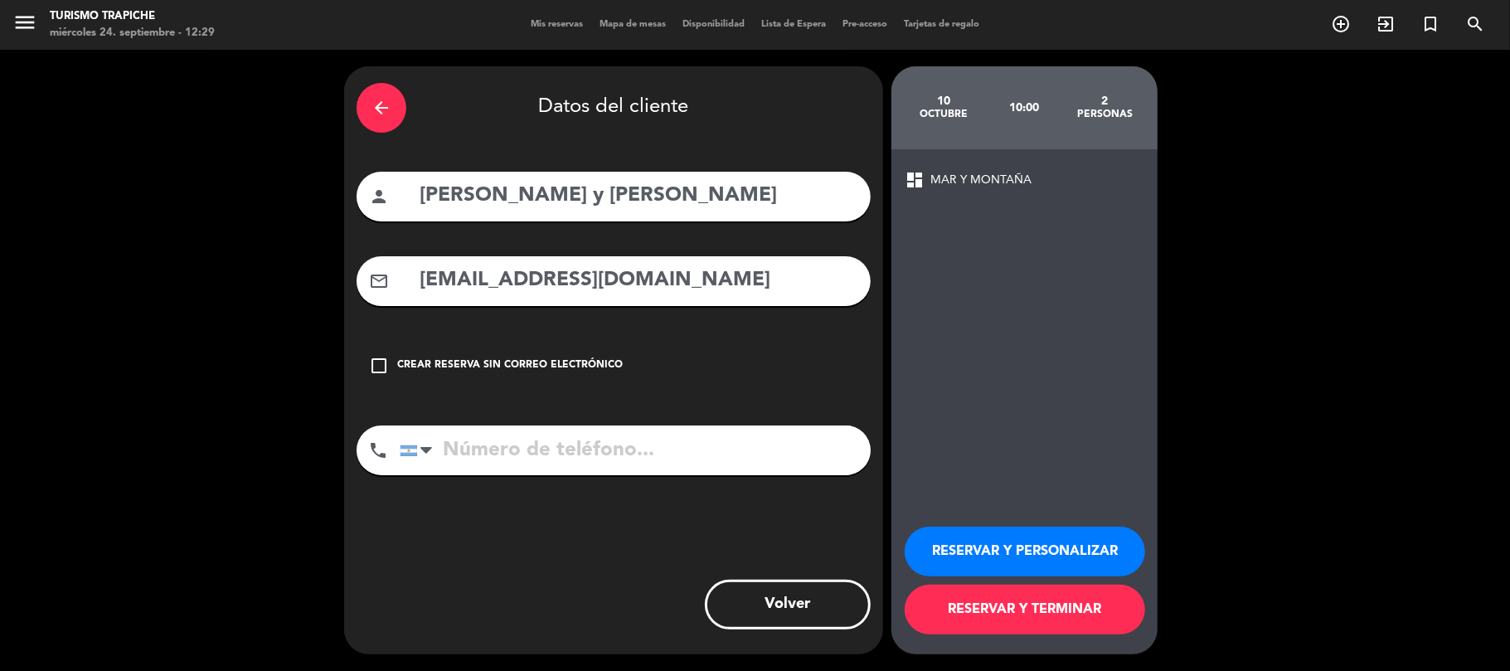
type input "[EMAIL_ADDRESS][DOMAIN_NAME]"
click at [584, 459] on input "tel" at bounding box center [635, 450] width 471 height 50
paste input "[PHONE_NUMBER]"
type input "[PHONE_NUMBER]"
click at [1013, 542] on button "RESERVAR Y PERSONALIZAR" at bounding box center [1025, 552] width 240 height 50
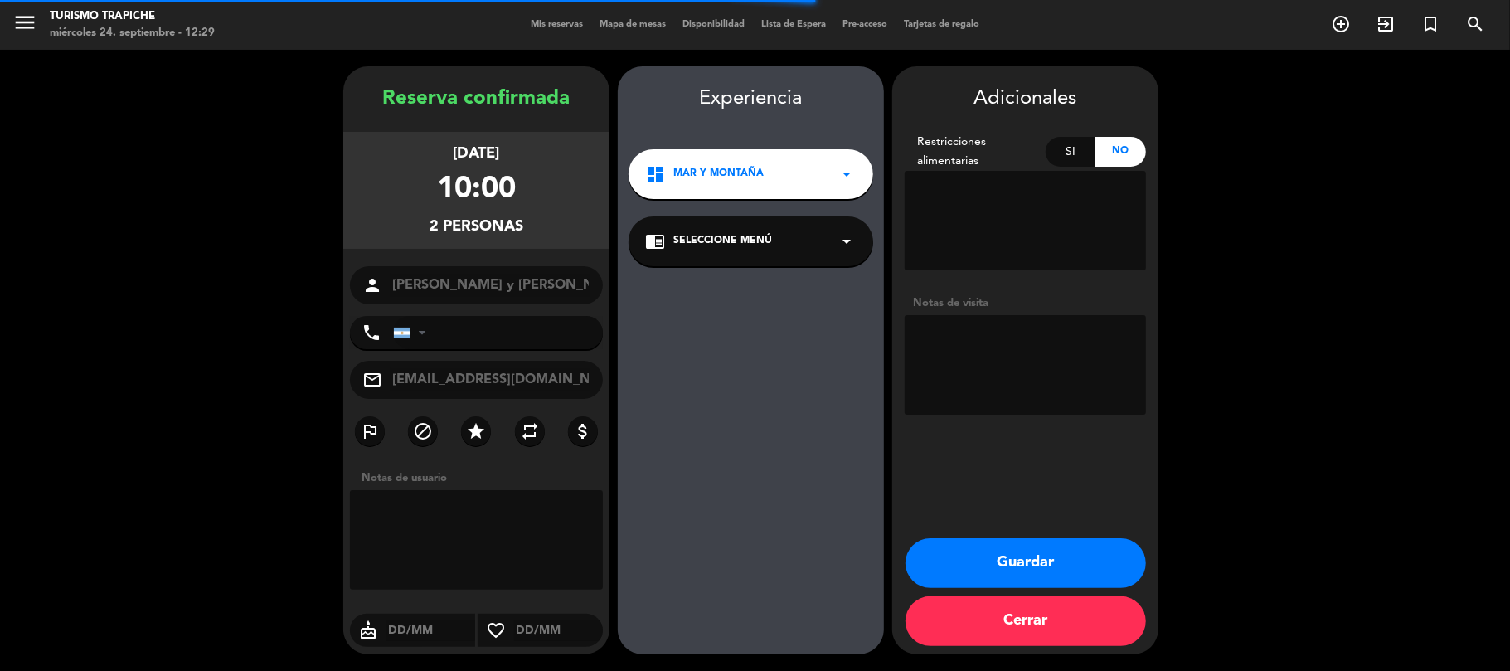
type input "[PHONE_NUMBER]"
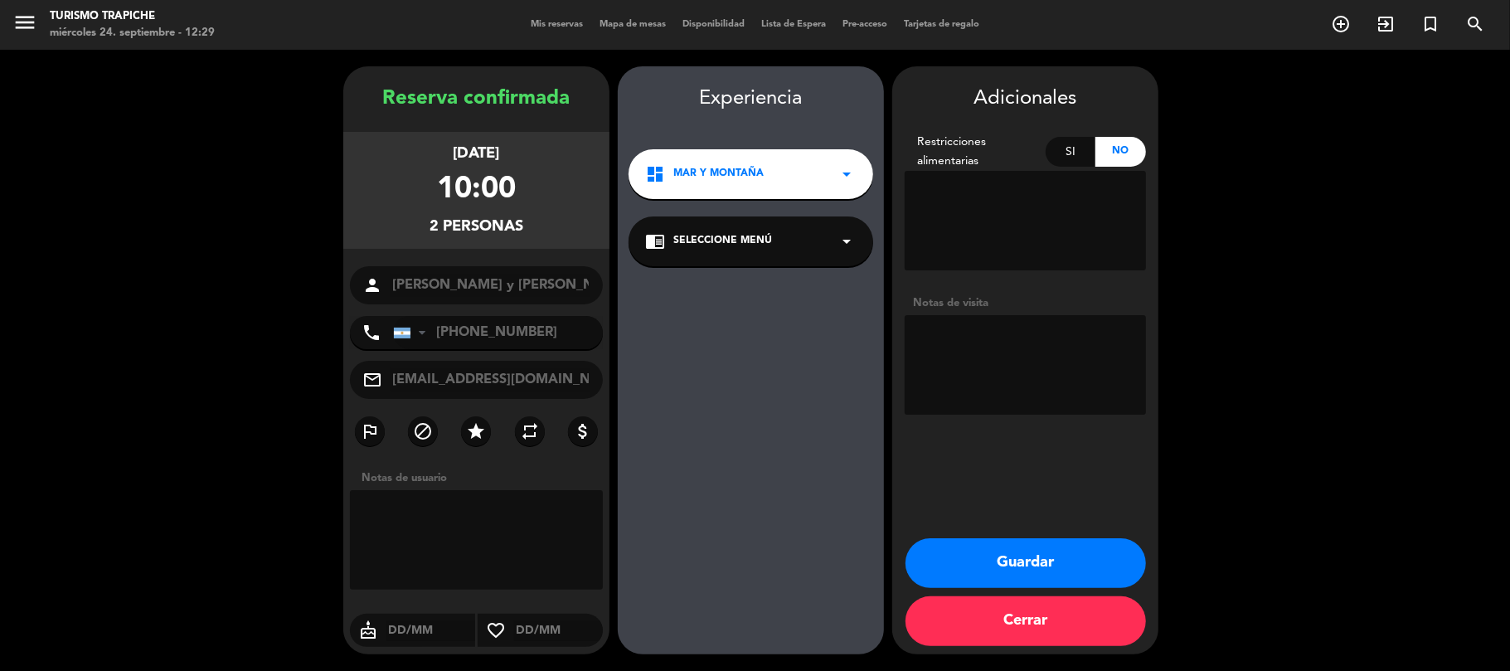
click at [774, 235] on div "chrome_reader_mode Seleccione Menú arrow_drop_down" at bounding box center [751, 241] width 245 height 50
click at [766, 285] on div "EXPERIENCIA MAR Y MONTAÑA" at bounding box center [750, 287] width 211 height 17
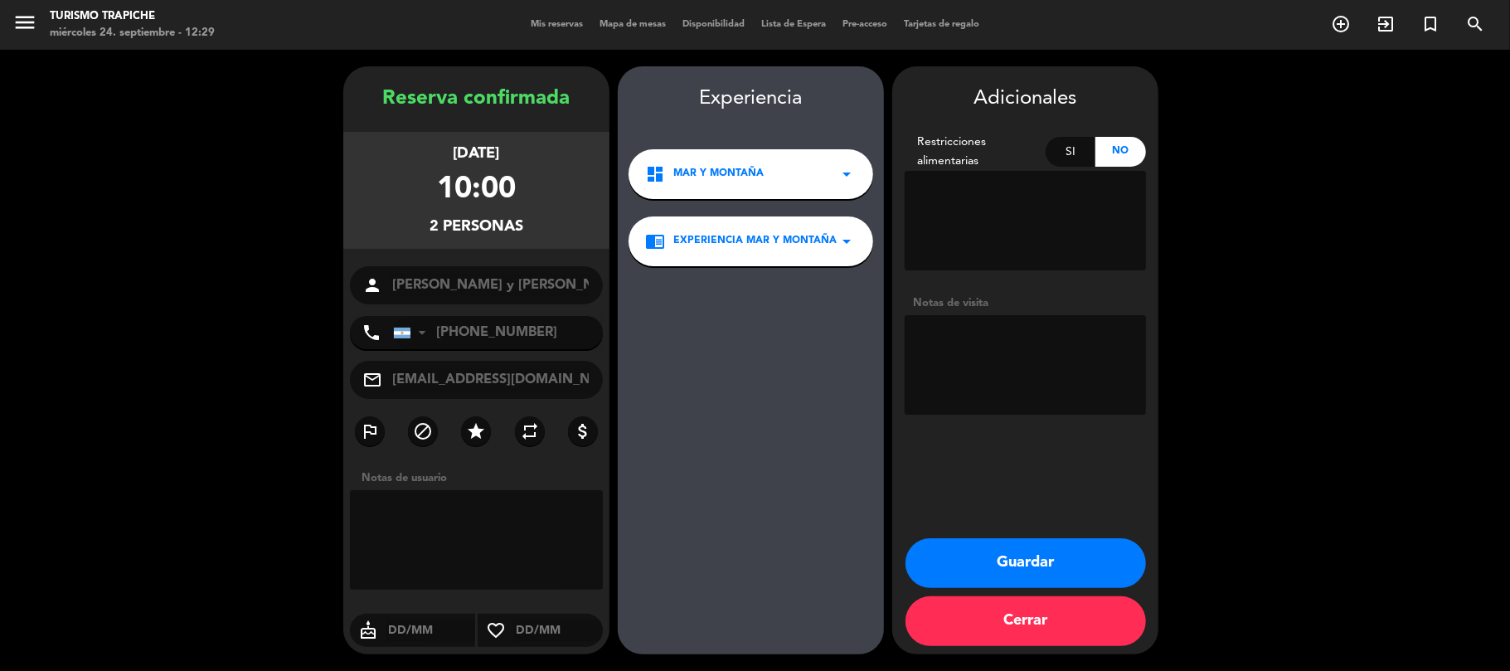
click at [970, 561] on button "Guardar" at bounding box center [1025, 563] width 240 height 50
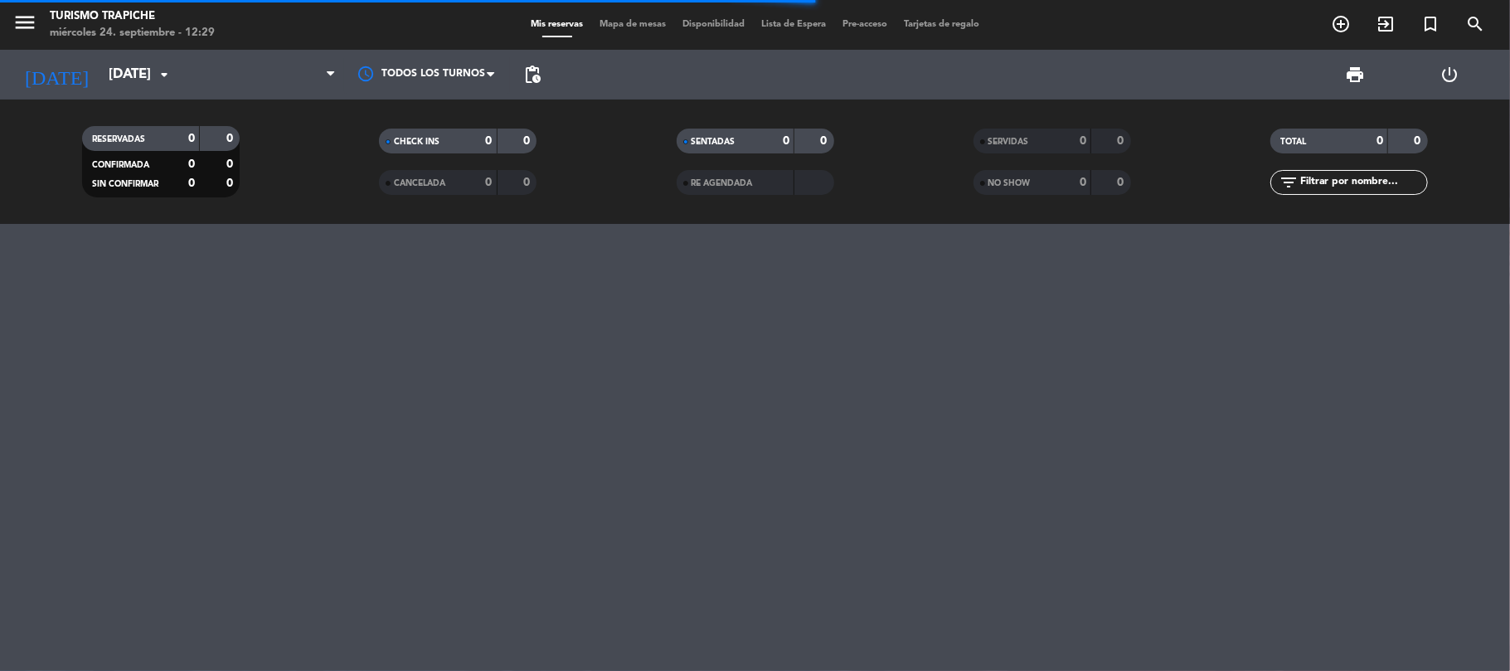
click at [0, 346] on div "menu Turismo Trapiche [DATE] 24. septiembre - 12:29 Mis reservas Mapa de mesas …" at bounding box center [755, 335] width 1510 height 671
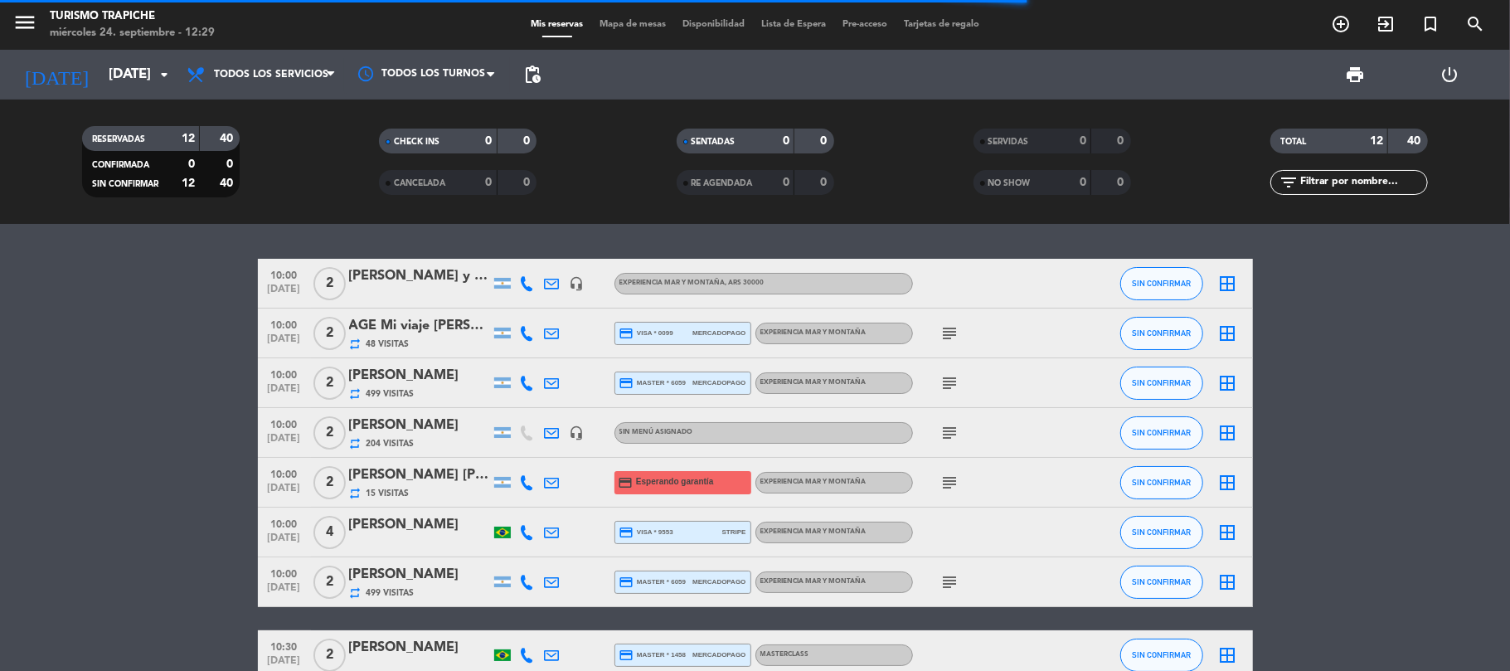
click at [425, 277] on div "[PERSON_NAME] y [PERSON_NAME]" at bounding box center [419, 276] width 141 height 22
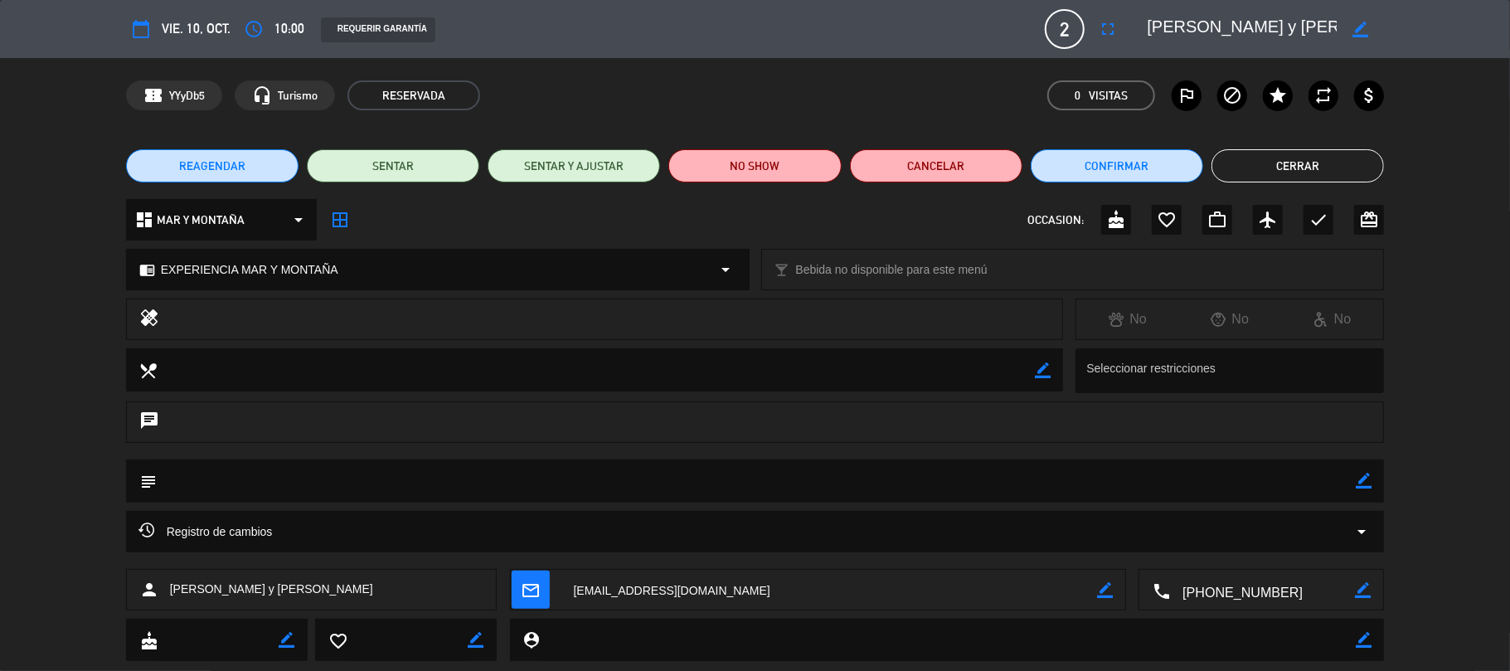
click at [347, 22] on div "REQUERIR GARANTÍA" at bounding box center [378, 29] width 114 height 25
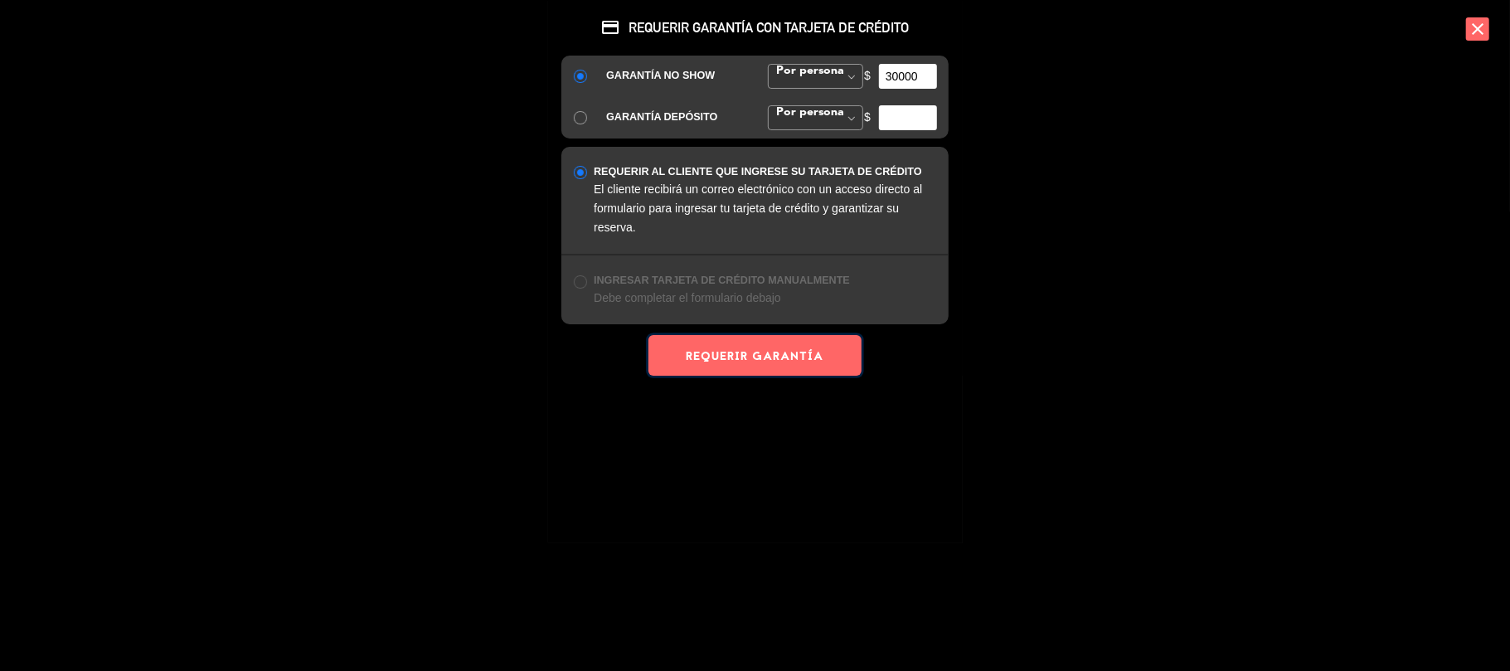
click at [789, 363] on button "REQUERIR GARANTÍA" at bounding box center [754, 355] width 212 height 41
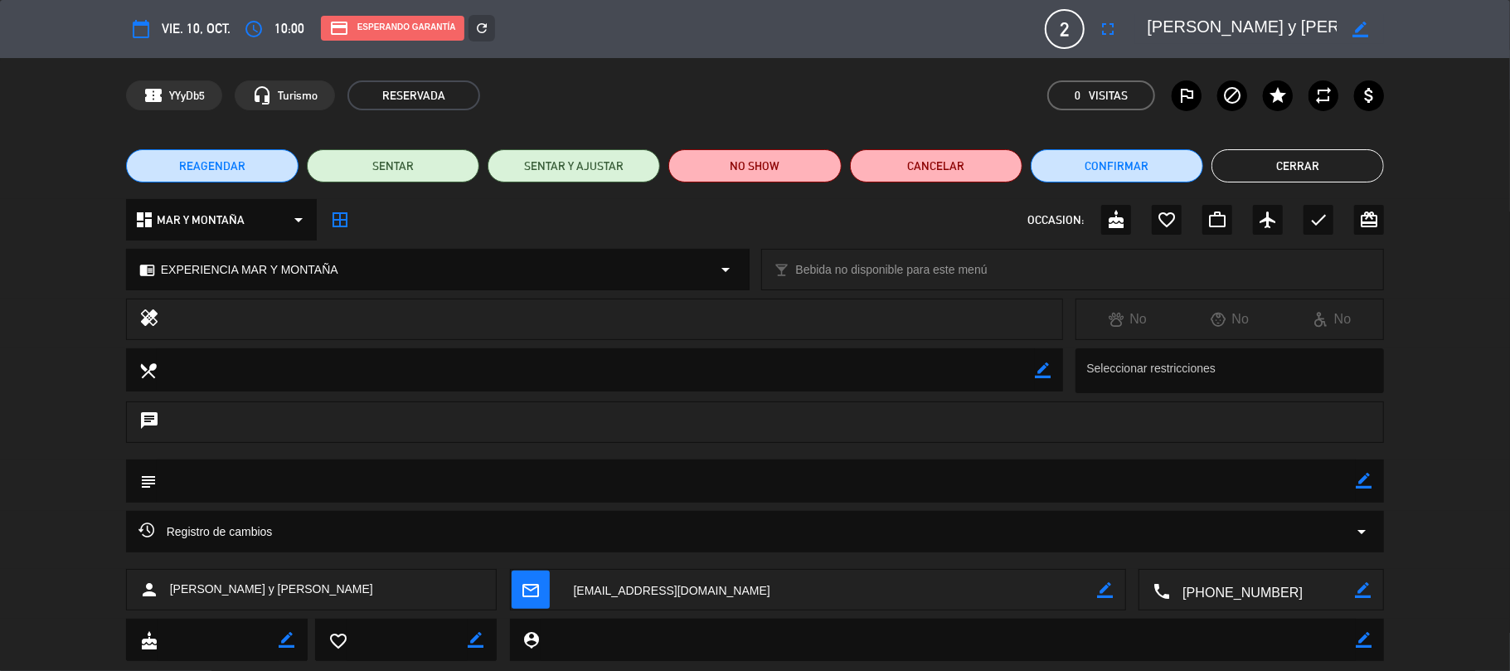
drag, startPoint x: 1268, startPoint y: 166, endPoint x: 927, endPoint y: 98, distance: 347.5
click at [1265, 166] on button "Cerrar" at bounding box center [1297, 165] width 172 height 33
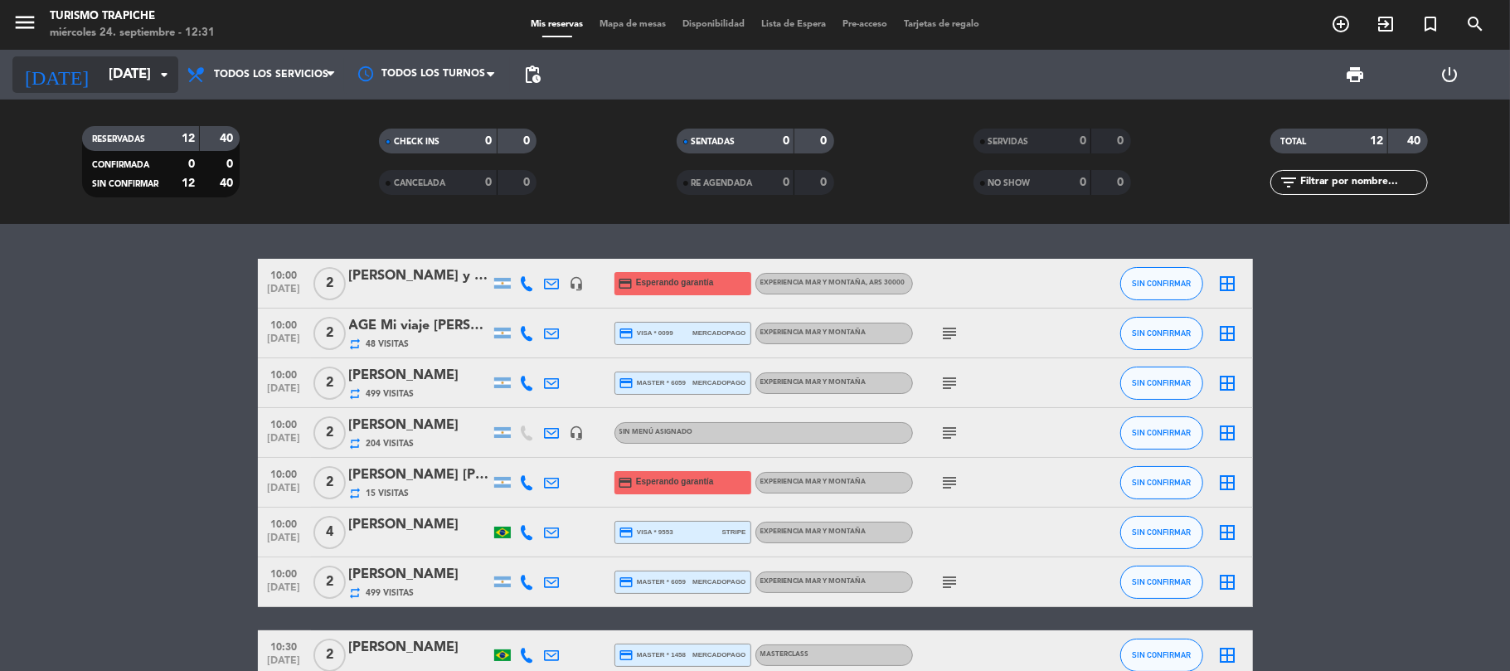
click at [100, 67] on input "[DATE]" at bounding box center [189, 75] width 179 height 32
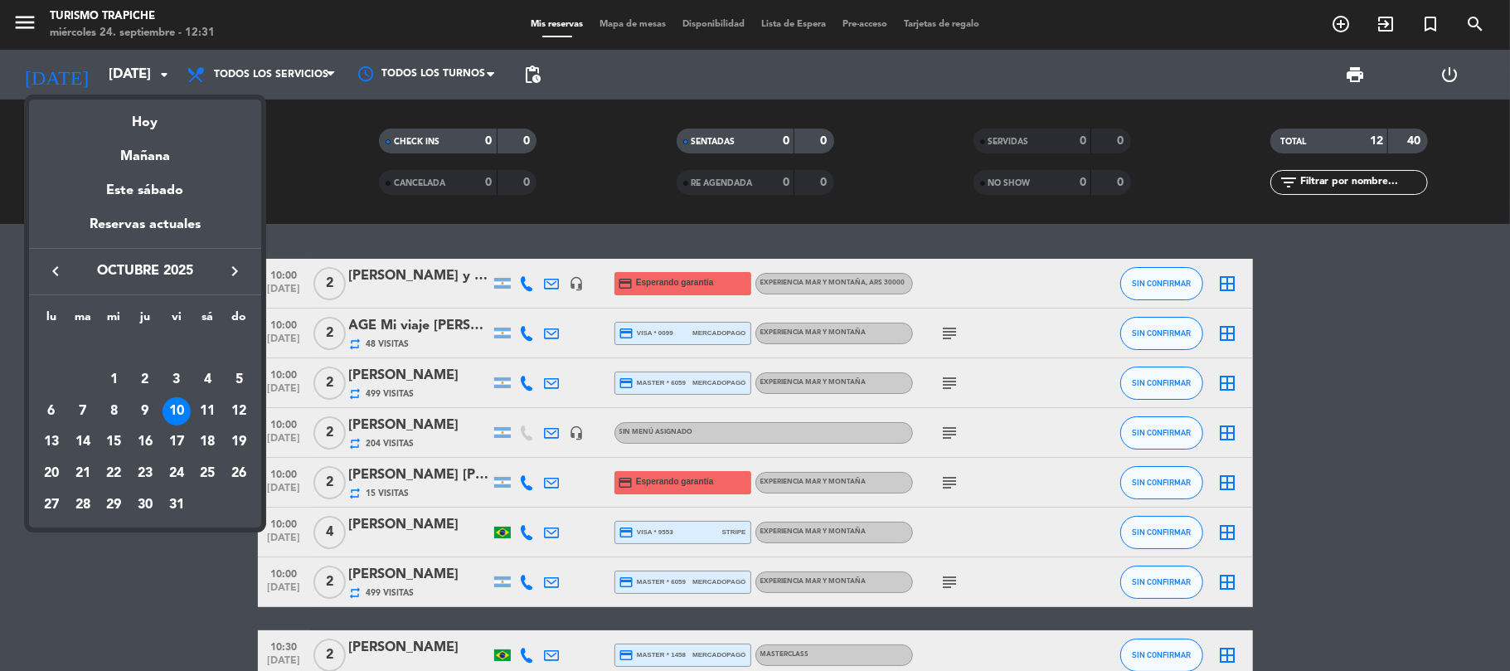
click at [53, 294] on div "keyboard_arrow_left octubre 2025 keyboard_arrow_right" at bounding box center [145, 271] width 232 height 46
click at [53, 280] on icon "keyboard_arrow_left" at bounding box center [56, 271] width 20 height 20
click at [202, 469] on div "27" at bounding box center [207, 473] width 28 height 28
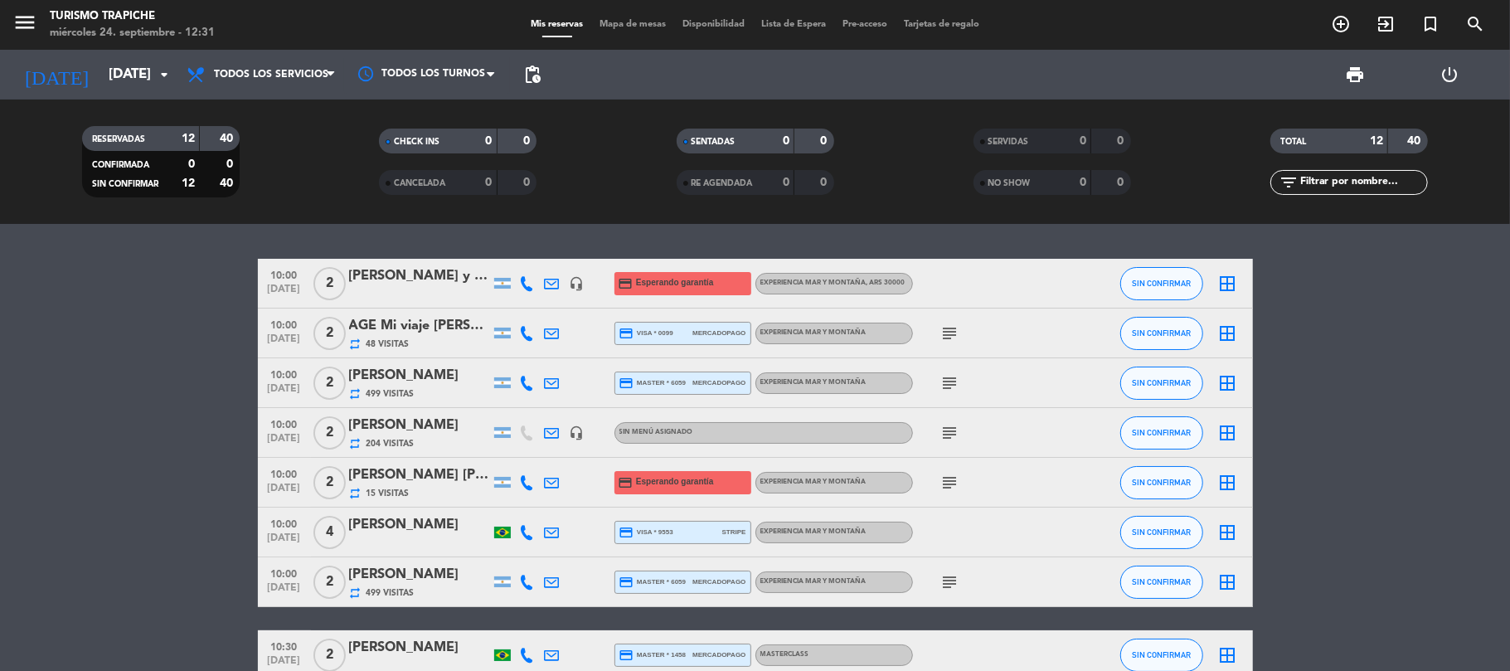
type input "[DATE]"
click at [32, 34] on icon "menu" at bounding box center [24, 22] width 25 height 25
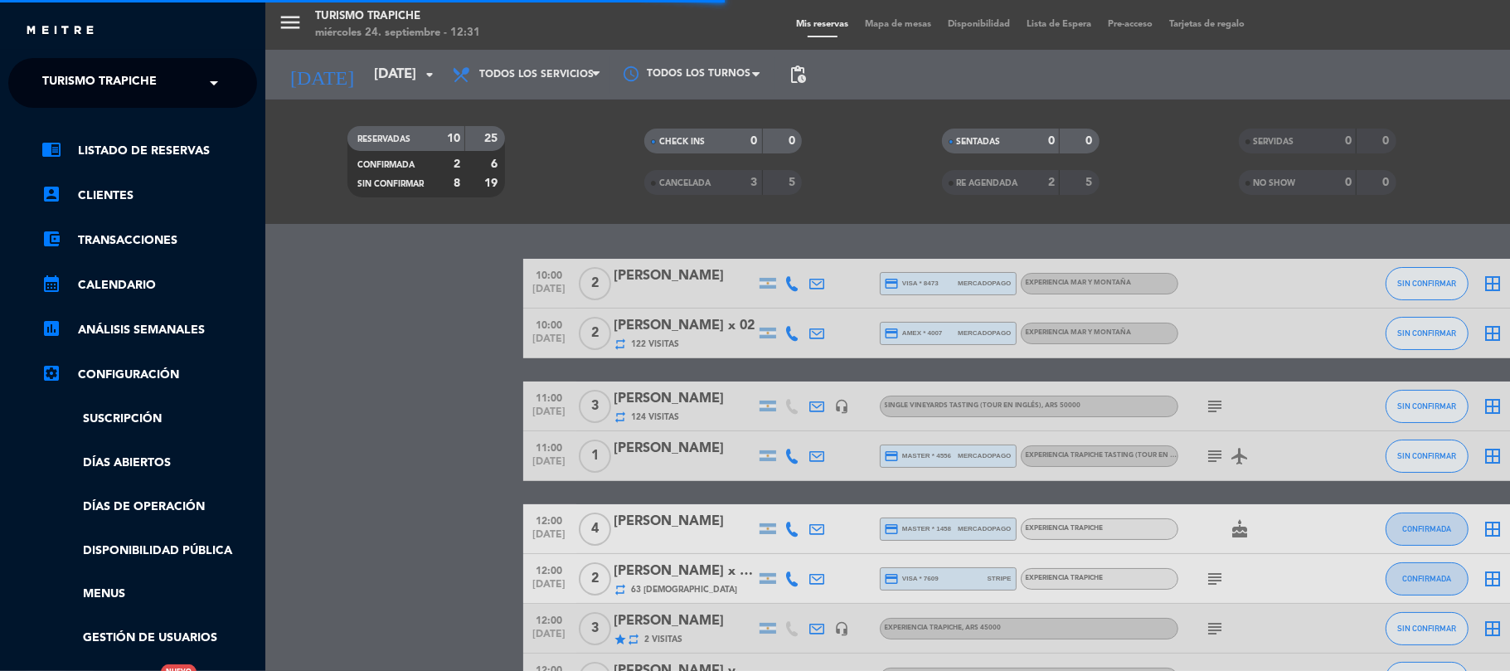
click at [54, 84] on span "Turismo Trapiche" at bounding box center [99, 83] width 114 height 35
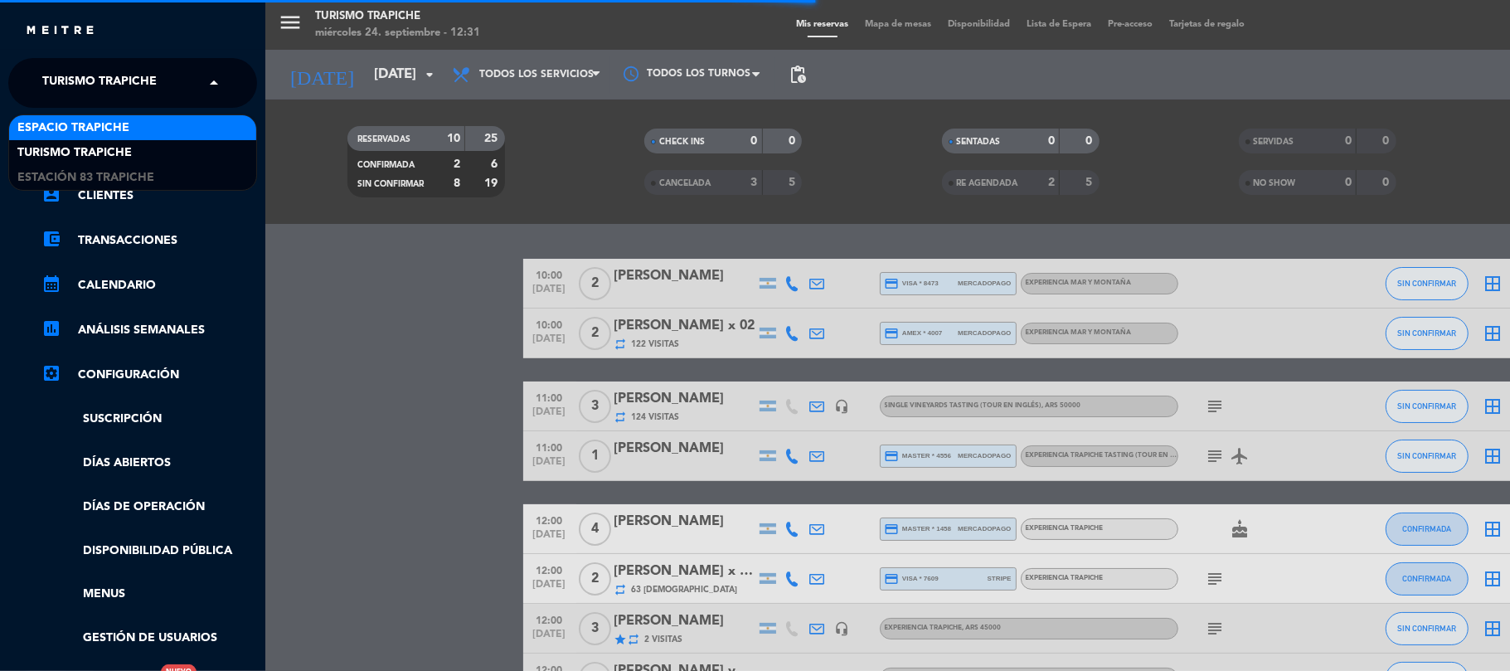
click at [71, 136] on span "Espacio Trapiche" at bounding box center [73, 128] width 112 height 19
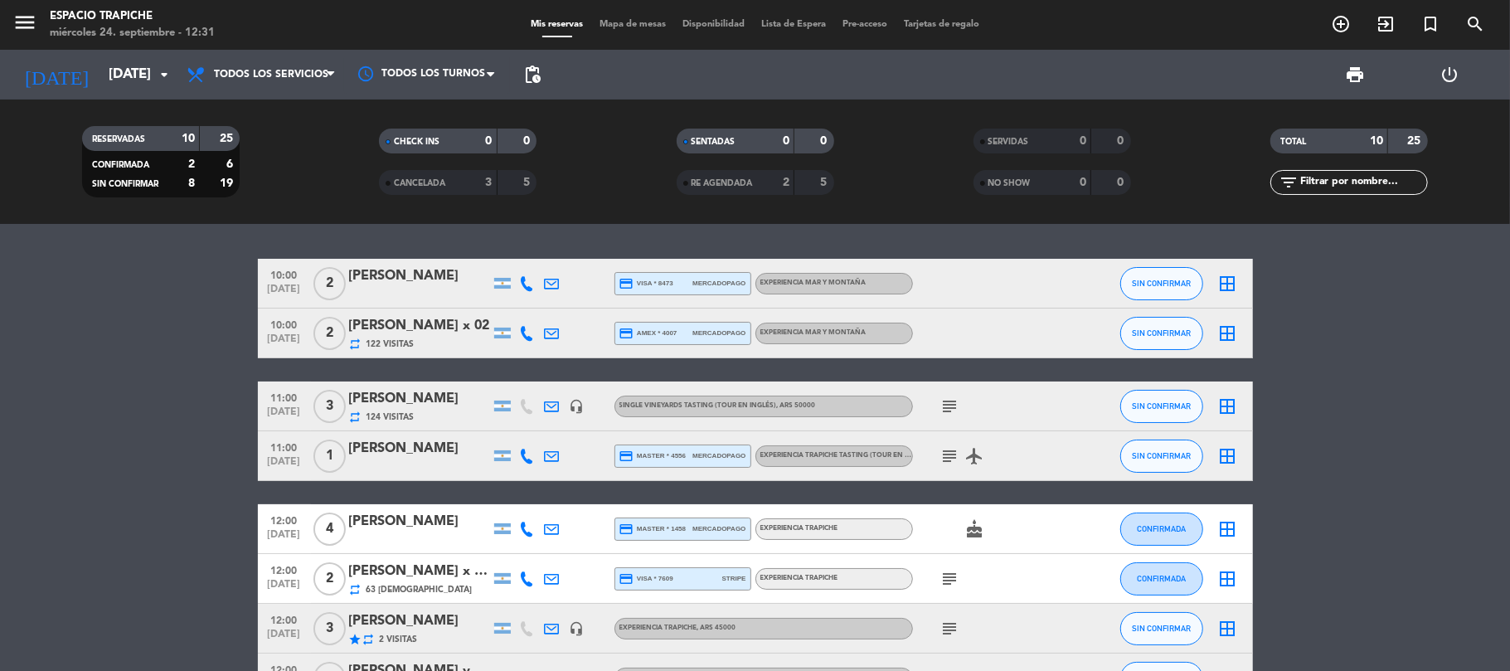
click at [81, 478] on bookings-row "10:00 [DATE] 2 Ale [PERSON_NAME] credit_card visa * 8473 mercadopago EXPERIENCI…" at bounding box center [755, 542] width 1510 height 567
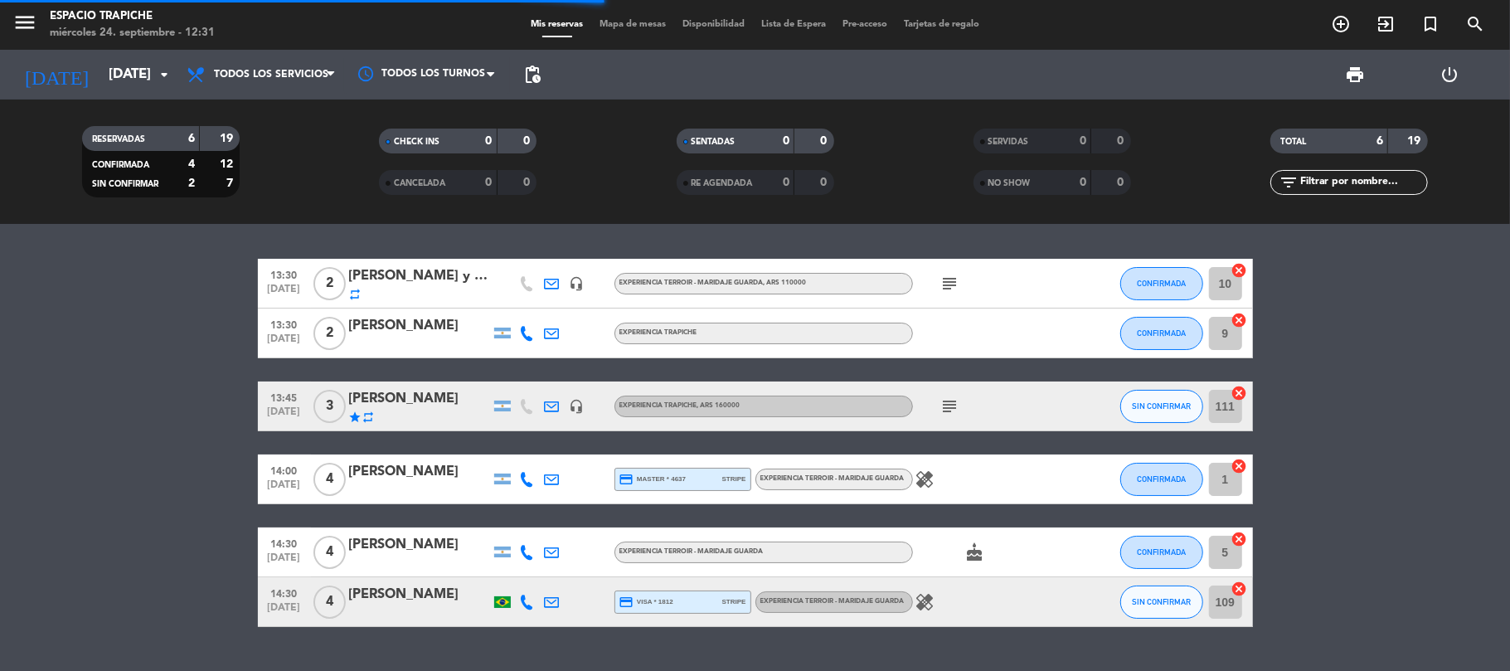
scroll to position [38, 0]
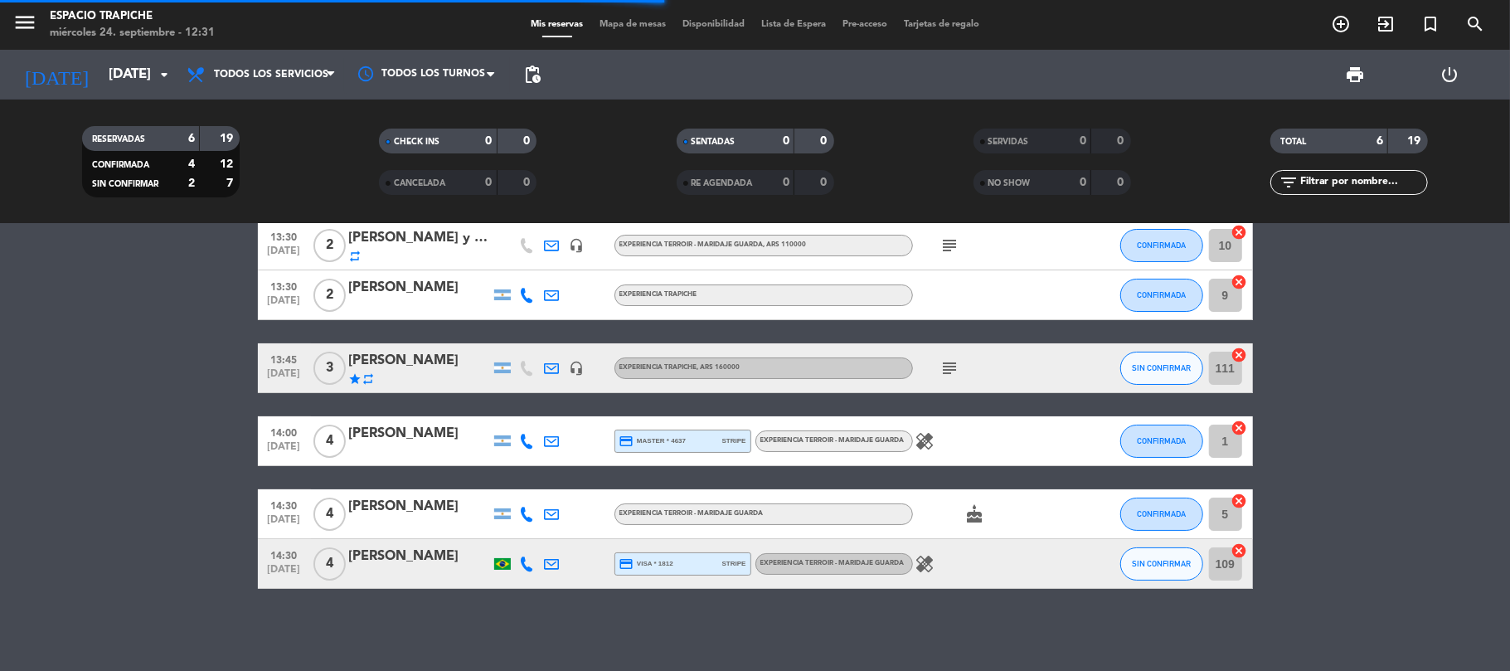
click at [393, 559] on div "[PERSON_NAME]" at bounding box center [419, 557] width 141 height 22
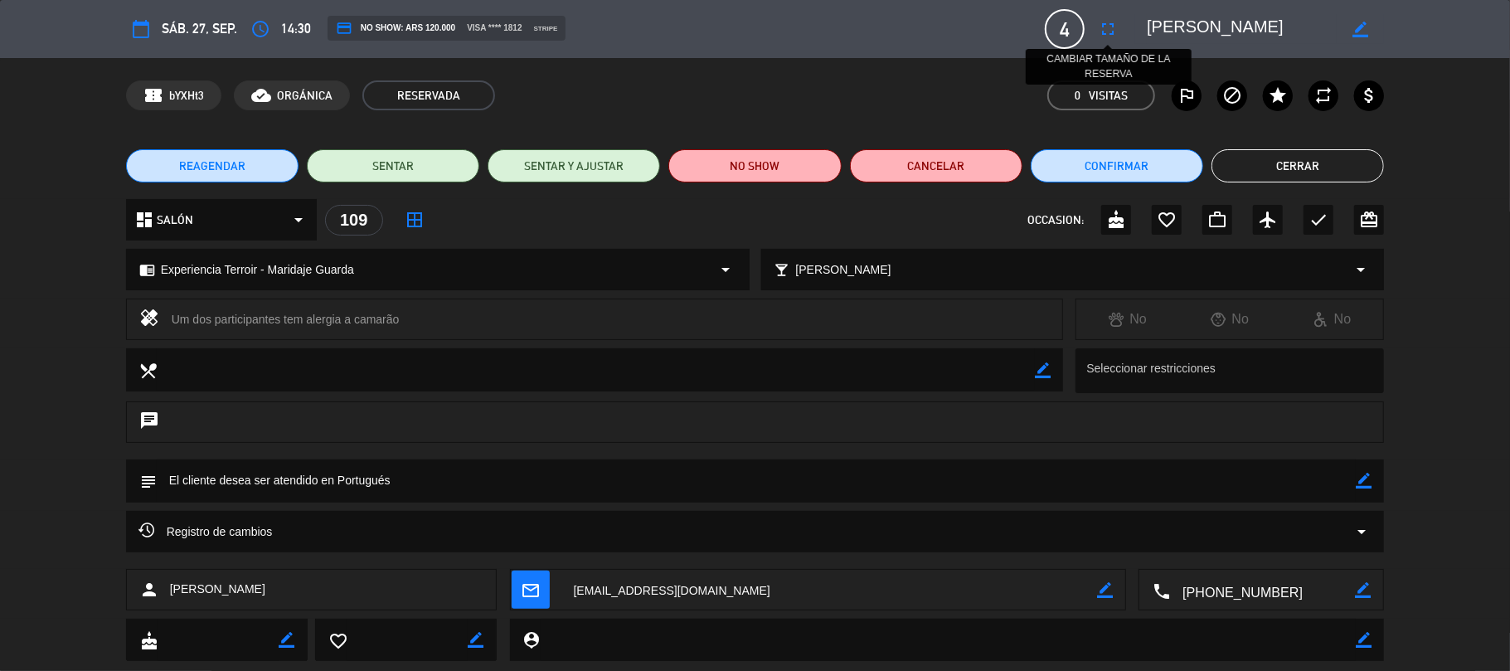
click at [1100, 31] on icon "fullscreen" at bounding box center [1108, 29] width 20 height 20
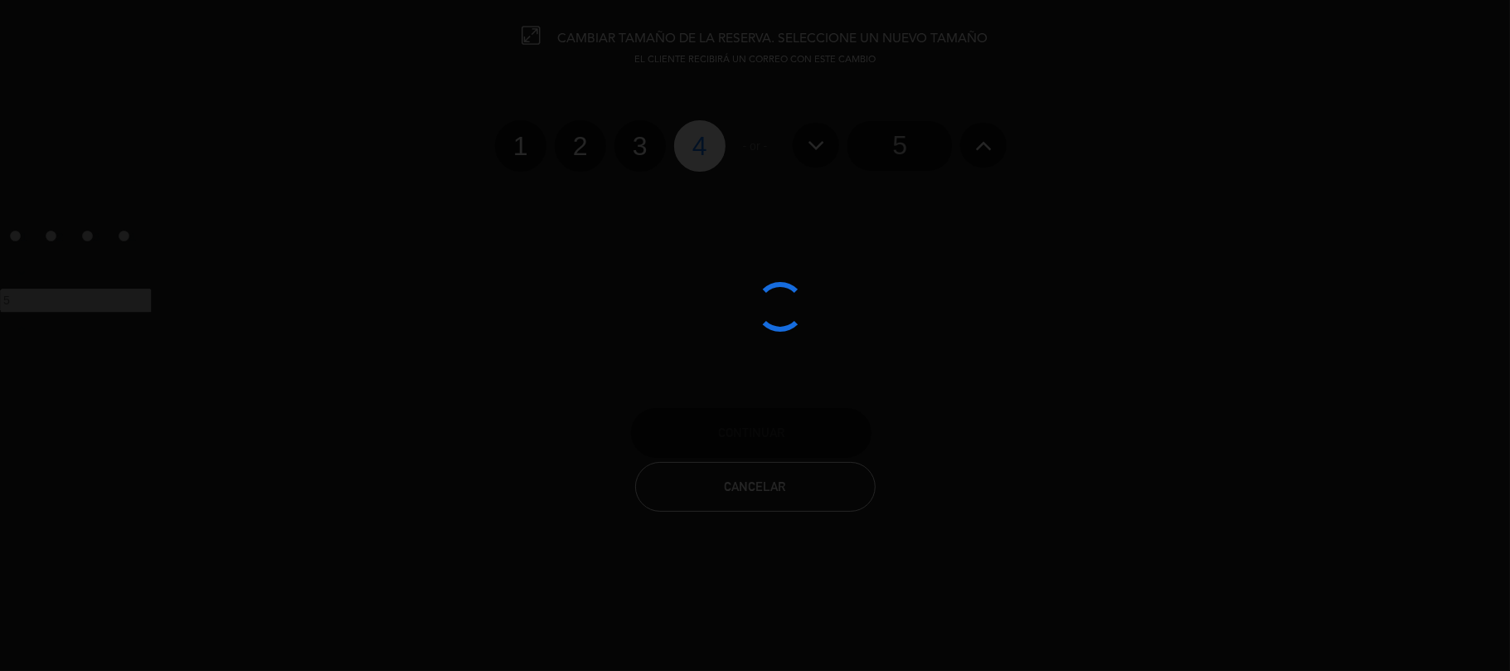
click at [644, 150] on div at bounding box center [755, 335] width 1510 height 671
click at [641, 148] on div at bounding box center [755, 335] width 1510 height 671
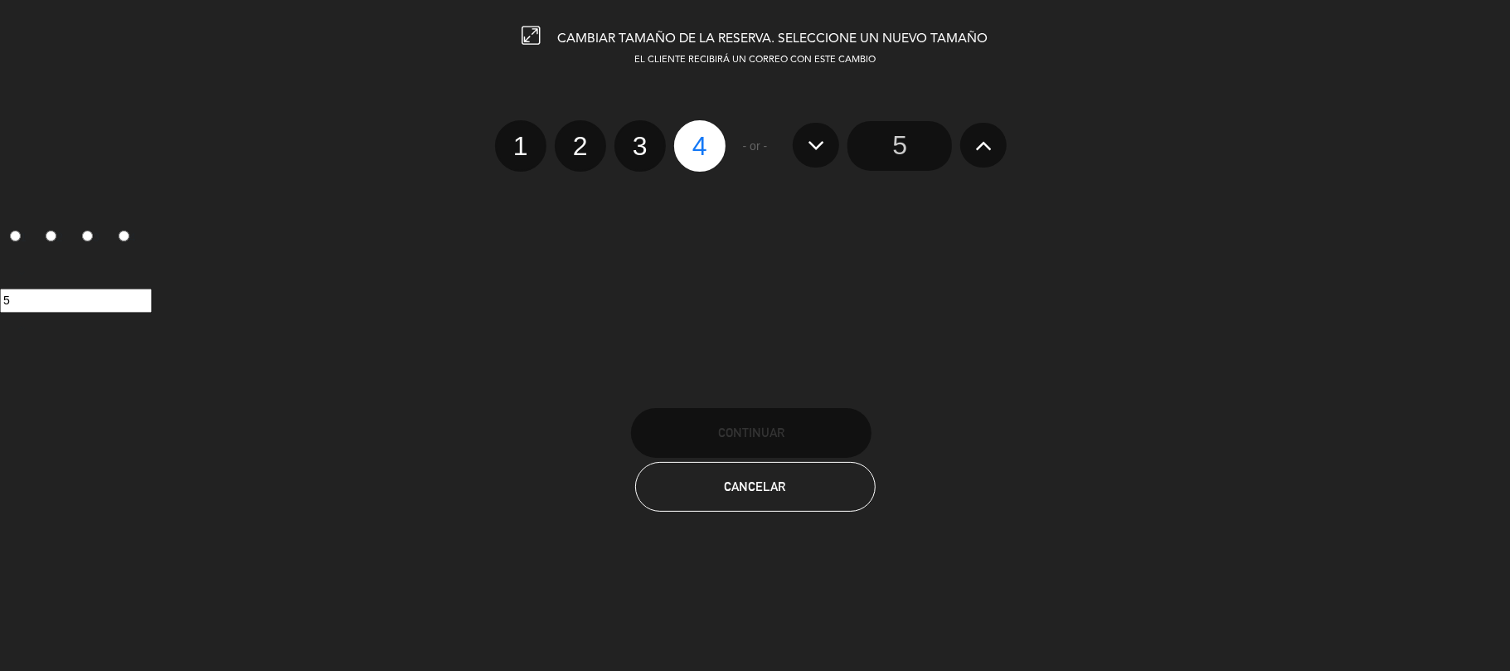
click at [641, 148] on label "3" at bounding box center [639, 145] width 51 height 51
click at [641, 137] on input "3" at bounding box center [638, 131] width 11 height 11
radio input "true"
radio input "false"
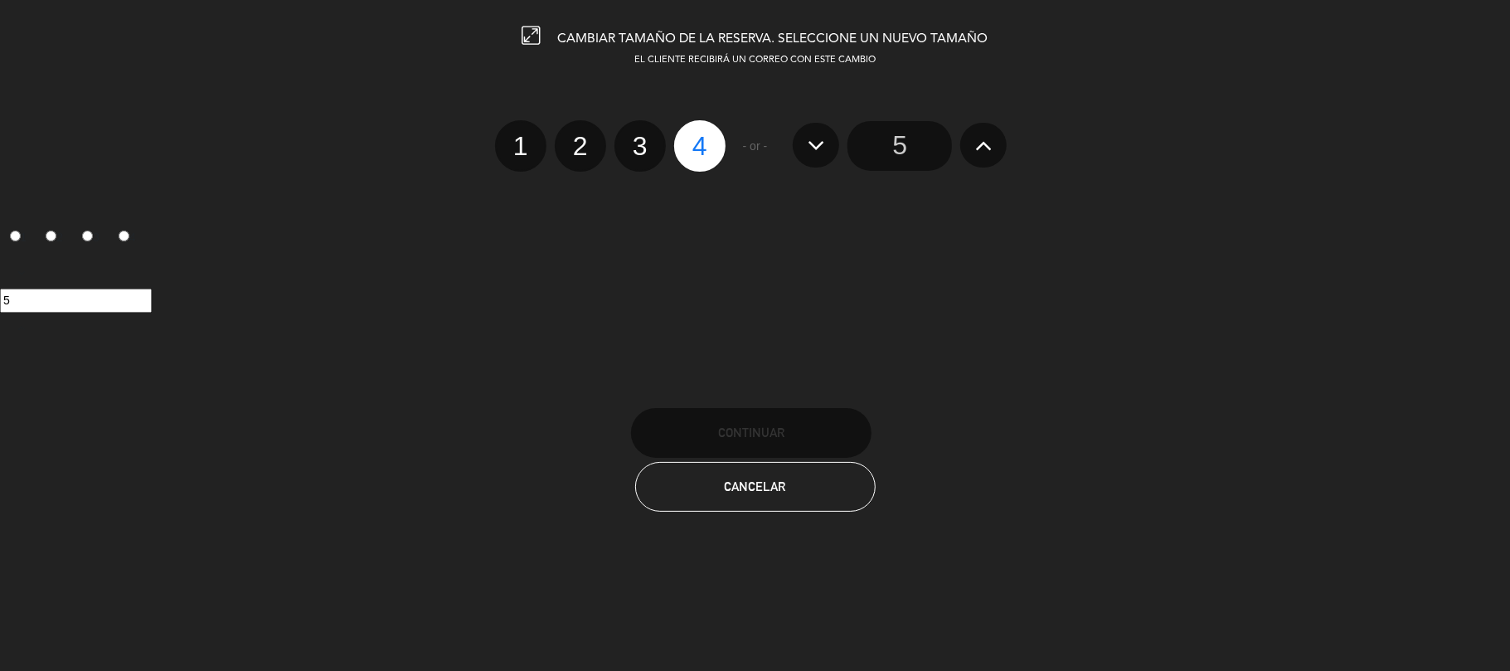
radio input "false"
radio input "true"
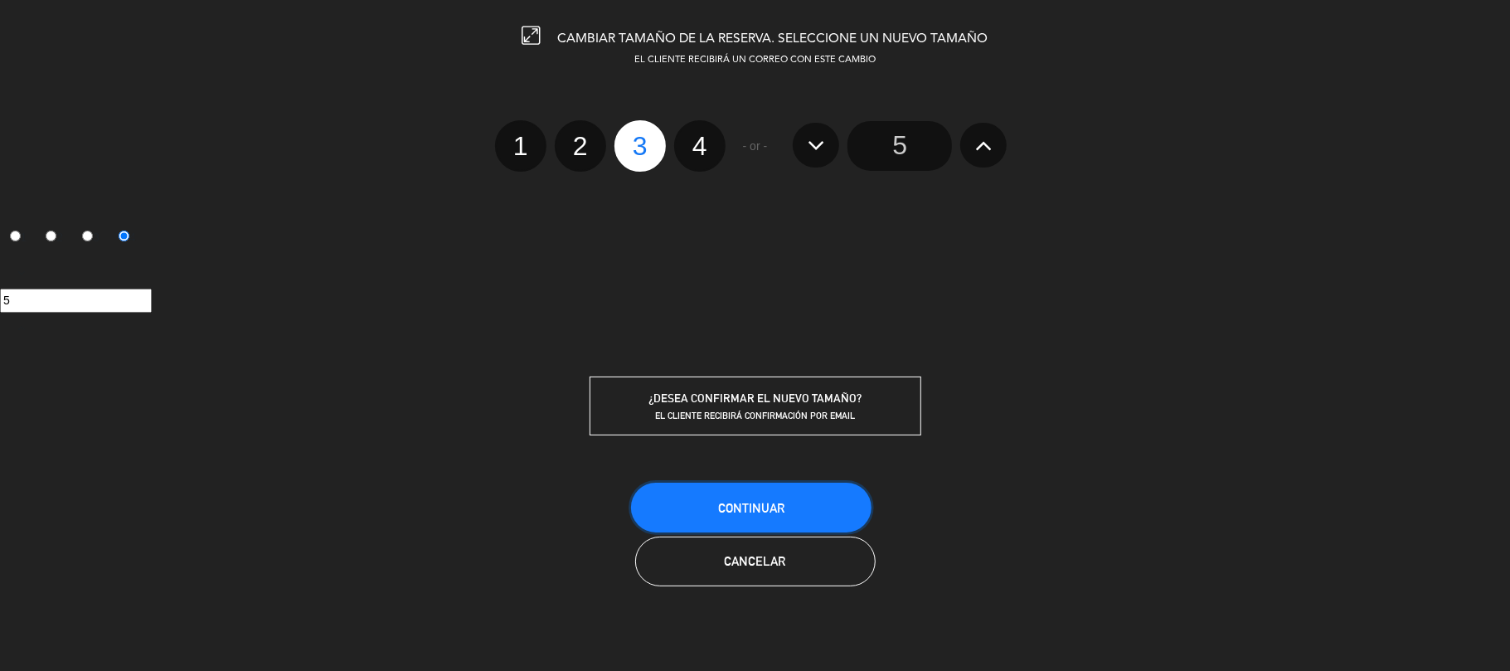
click at [751, 507] on span "Continuar" at bounding box center [751, 508] width 66 height 14
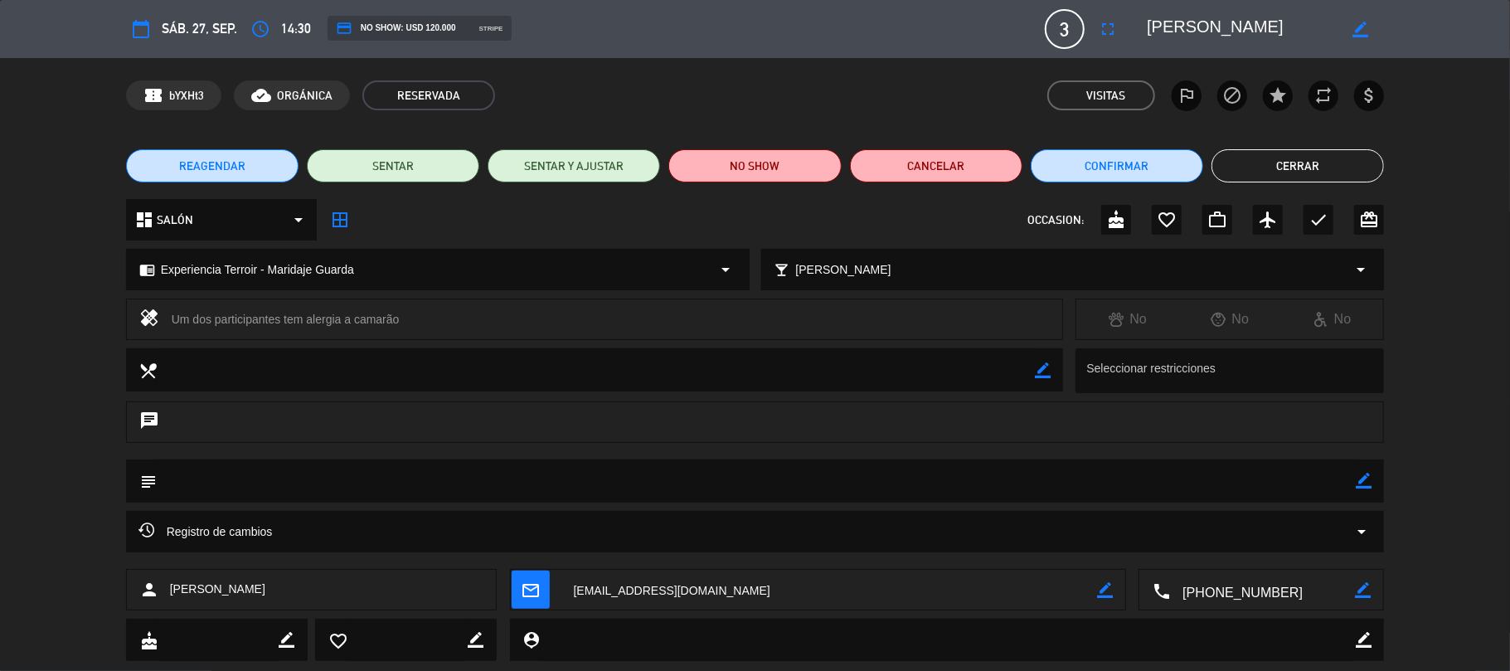
click at [1259, 164] on button "Cerrar" at bounding box center [1297, 165] width 172 height 33
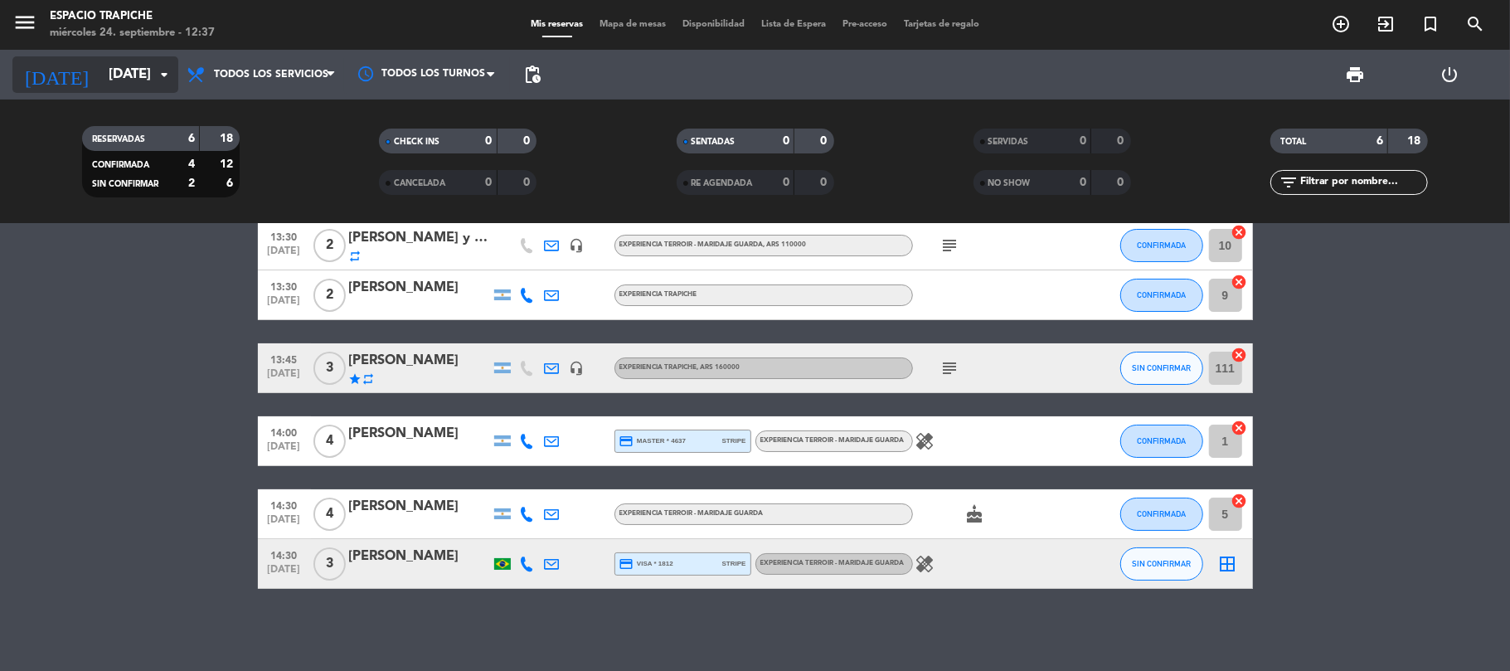
click at [103, 77] on input "[DATE]" at bounding box center [189, 75] width 179 height 32
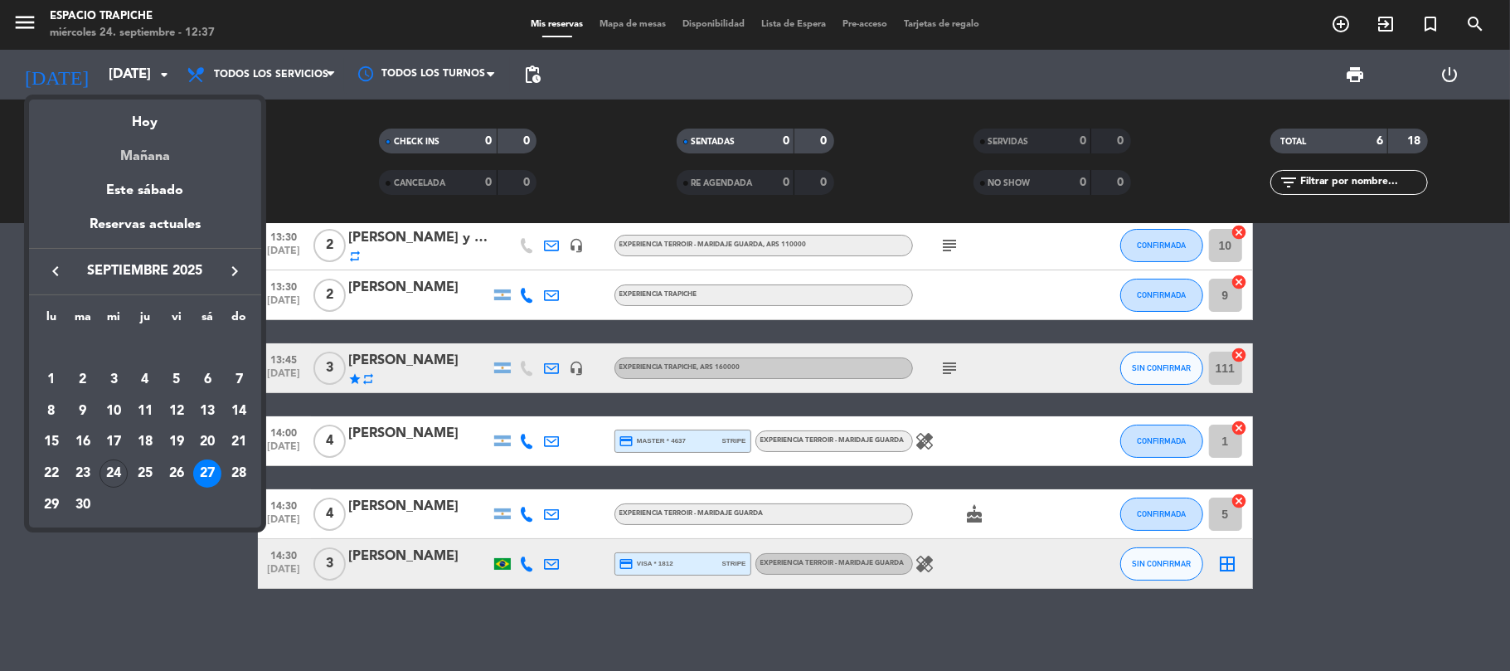
click at [133, 149] on div "Mañana" at bounding box center [145, 150] width 232 height 34
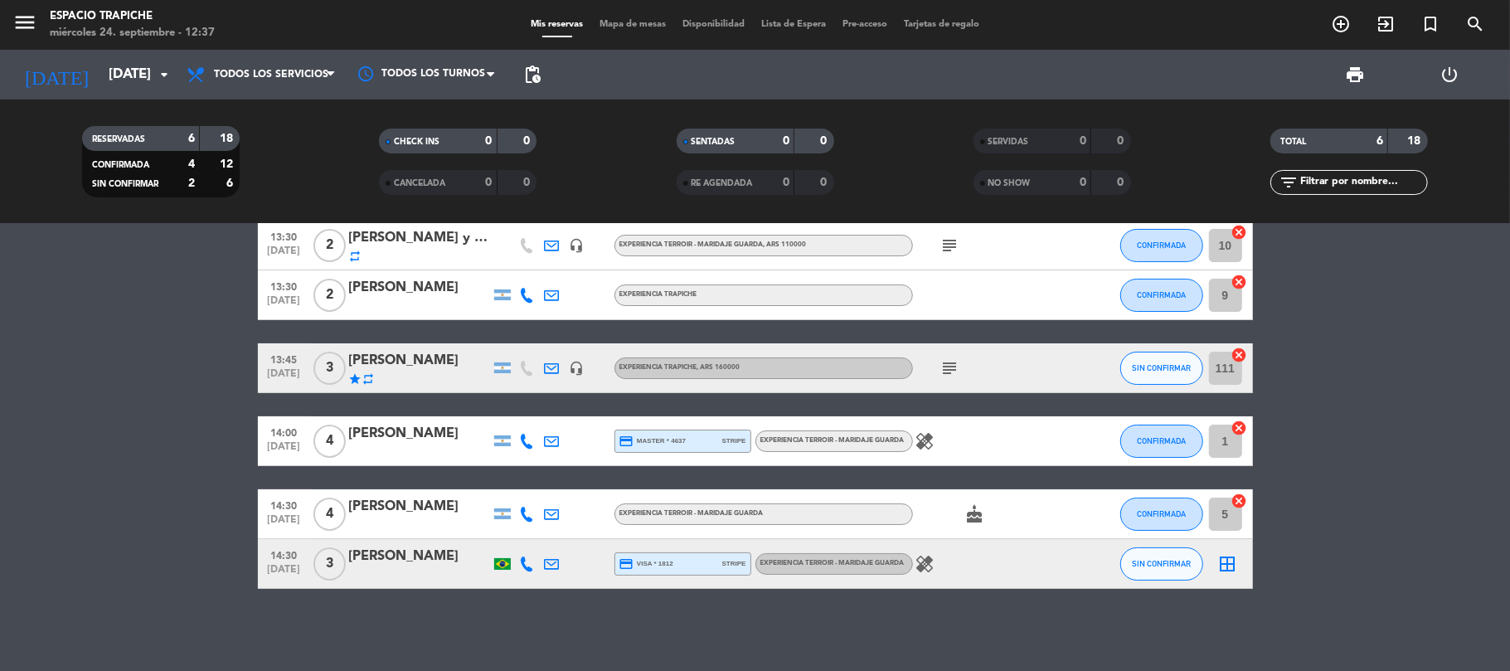
type input "[DEMOGRAPHIC_DATA][DATE]"
click at [27, 22] on icon "menu" at bounding box center [24, 22] width 25 height 25
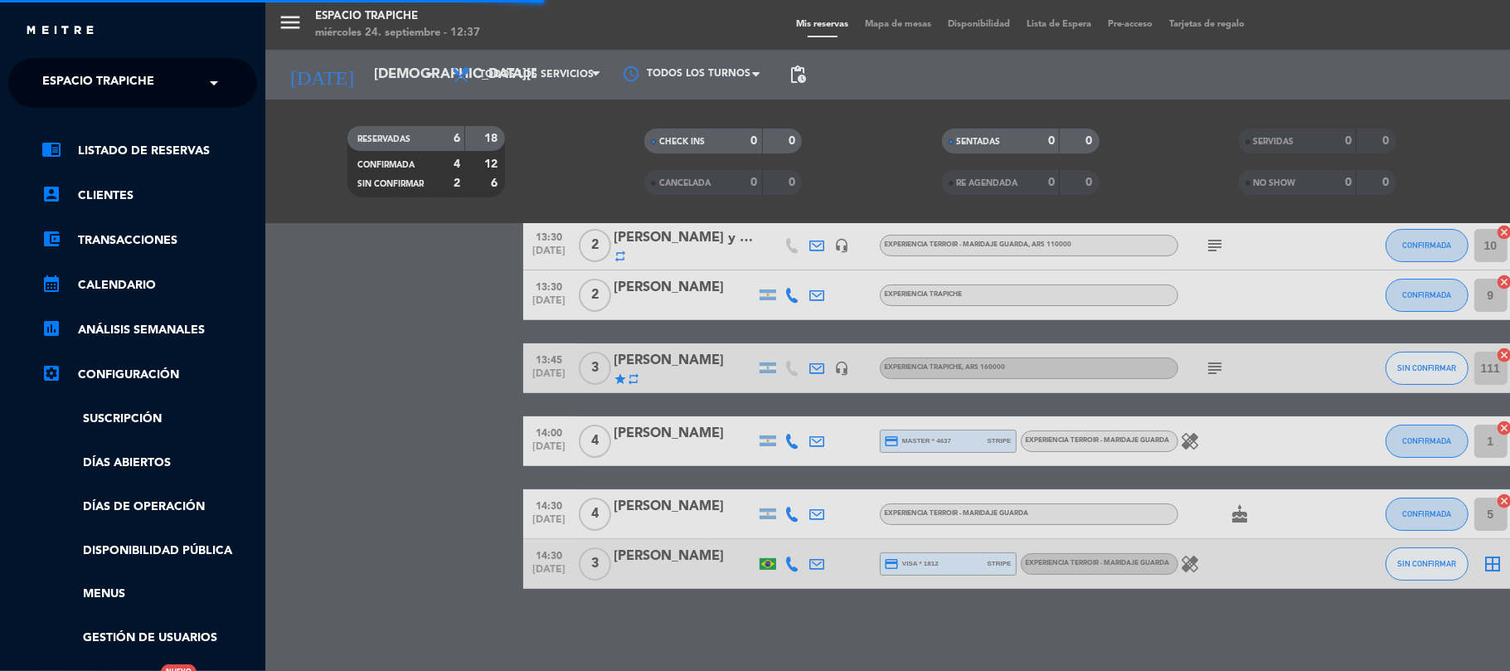
click at [61, 77] on span "Espacio Trapiche" at bounding box center [98, 83] width 112 height 35
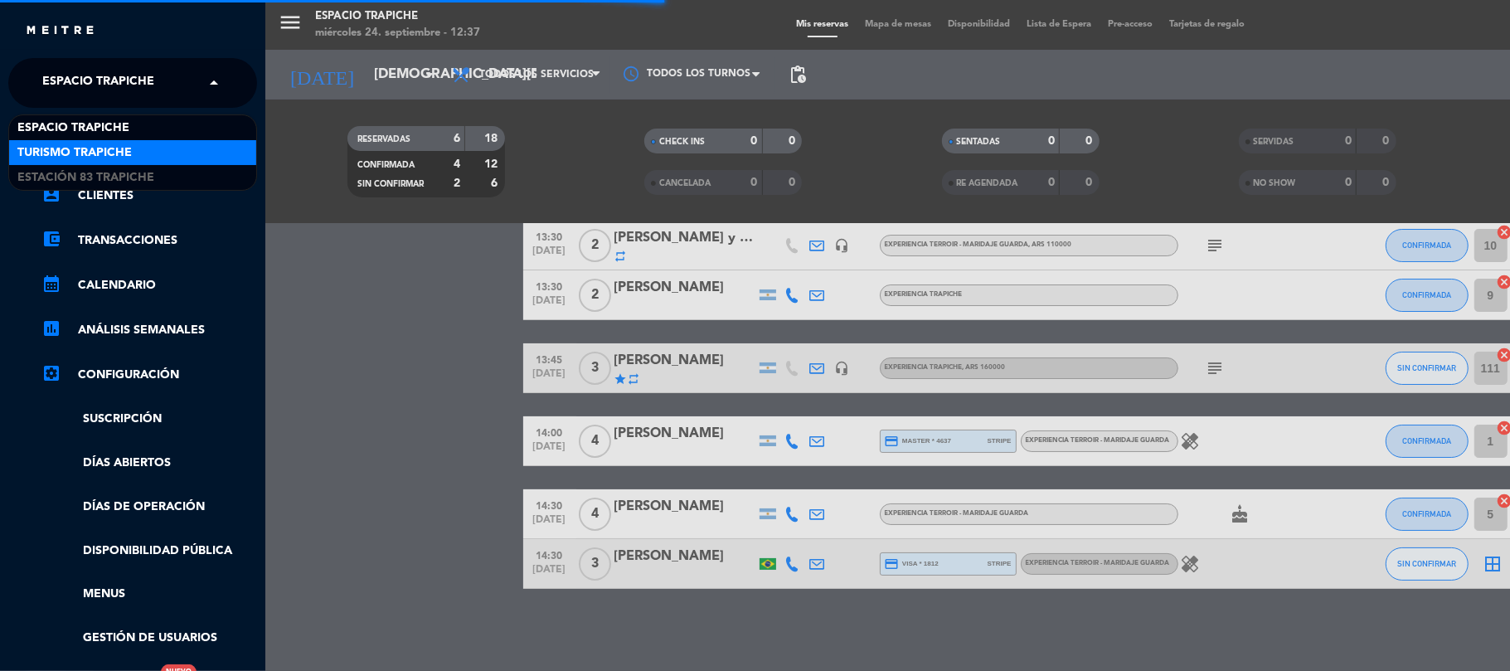
click at [81, 143] on span "Turismo Trapiche" at bounding box center [74, 152] width 114 height 19
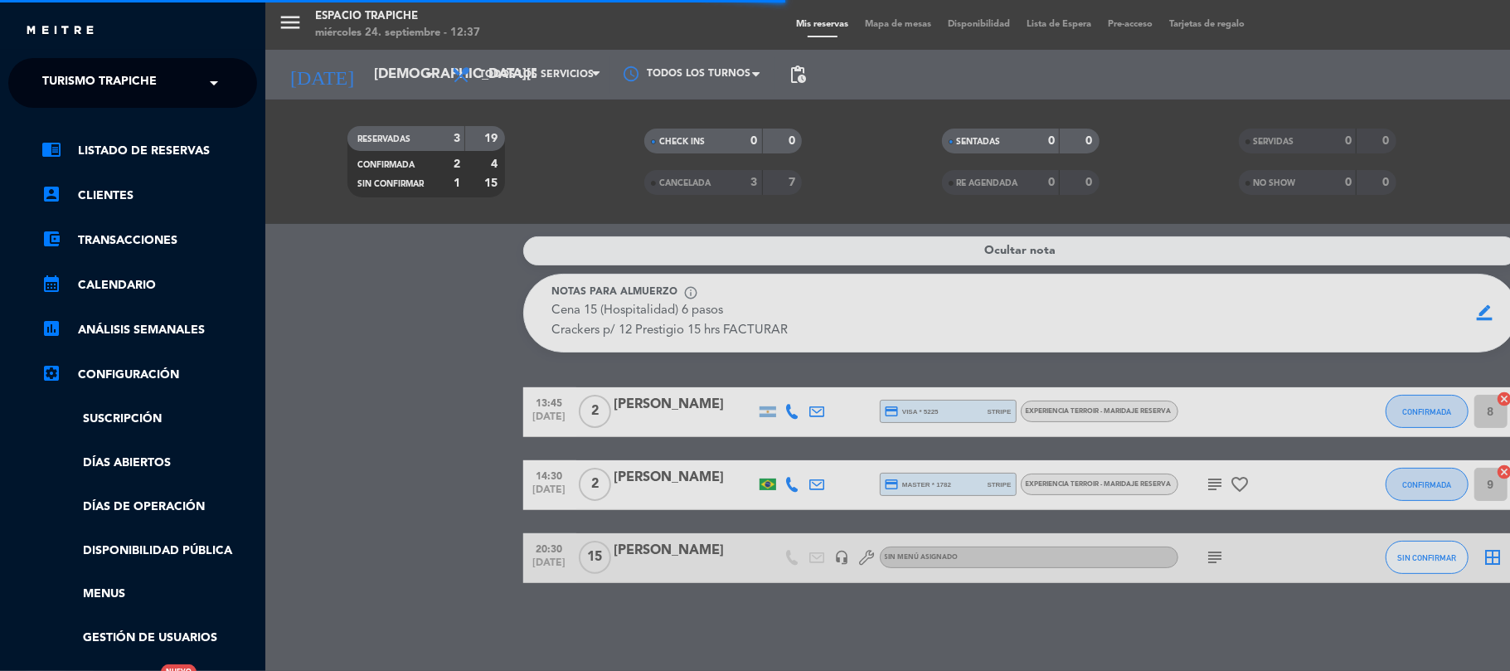
scroll to position [0, 0]
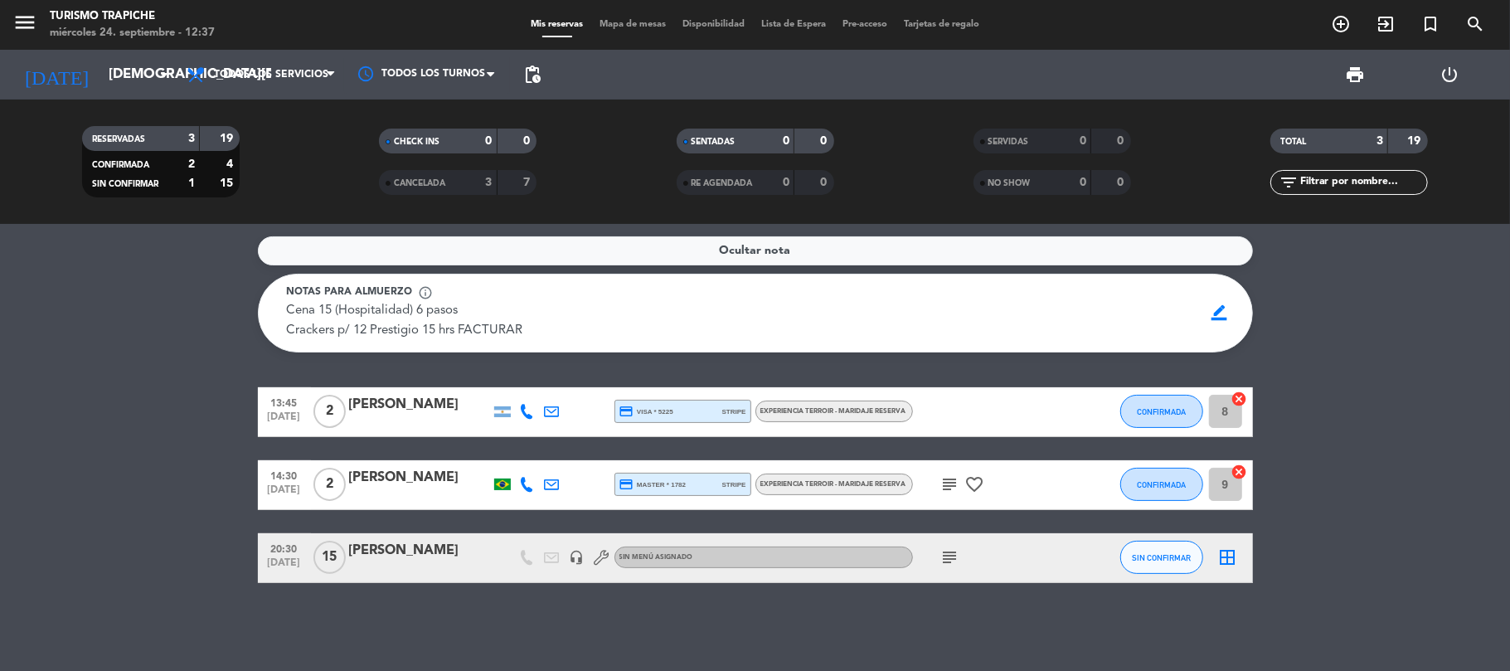
click at [68, 325] on service-notes "Ocultar nota Notas para almuerzo info_outline Cena 15 (Hospitalidad) 6 pasos Cr…" at bounding box center [755, 294] width 1510 height 116
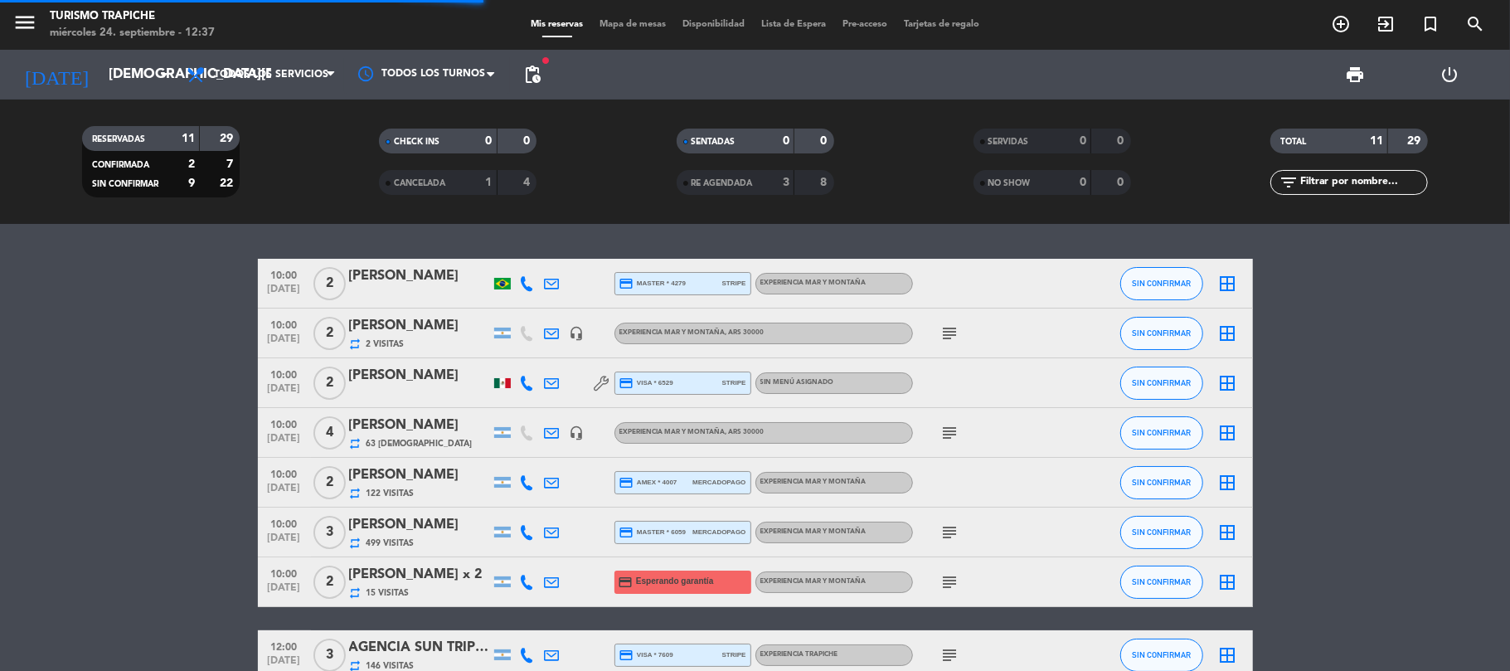
click at [143, 426] on bookings-row "10:00 [DATE] 2 [PERSON_NAME] credit_card master * 4279 stripe EXPERIENCIA MAR Y…" at bounding box center [755, 556] width 1510 height 594
click at [383, 333] on div "[PERSON_NAME]" at bounding box center [419, 326] width 141 height 22
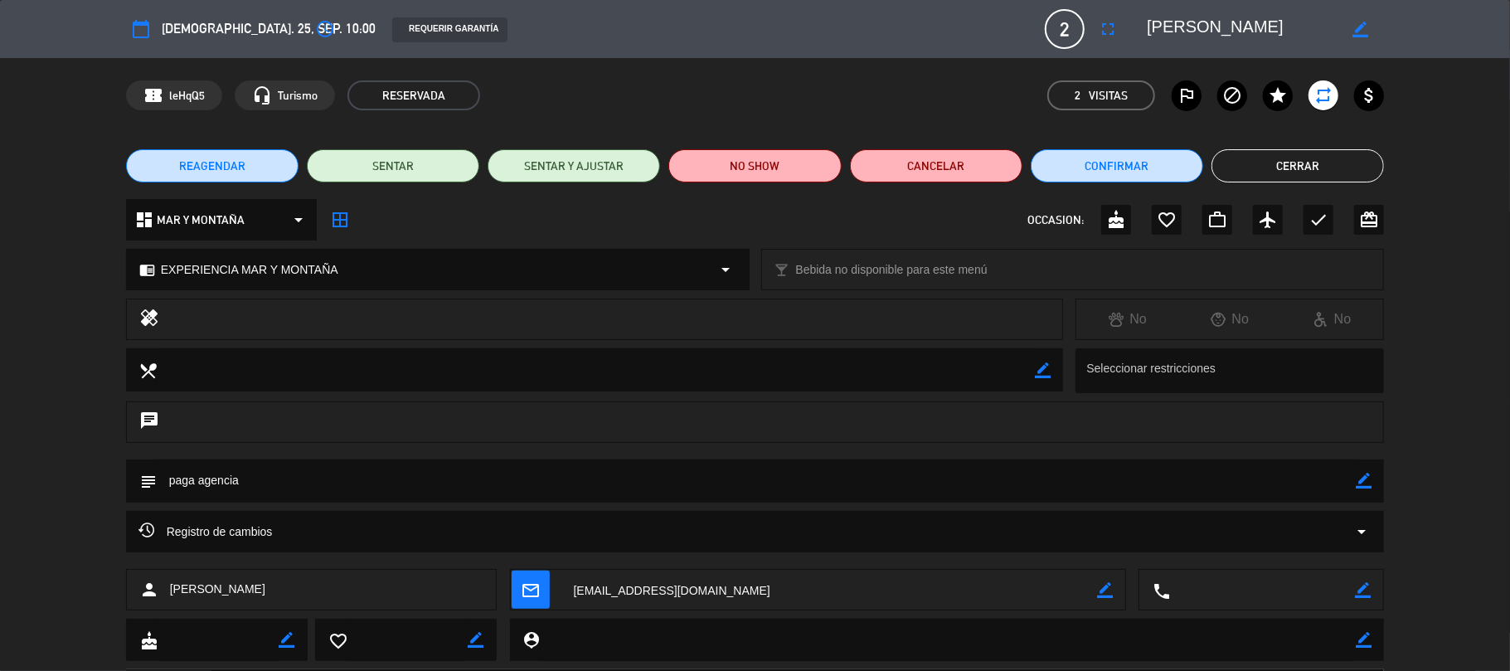
click at [1357, 483] on icon "border_color" at bounding box center [1364, 481] width 16 height 16
click at [1320, 483] on textarea at bounding box center [757, 480] width 1200 height 42
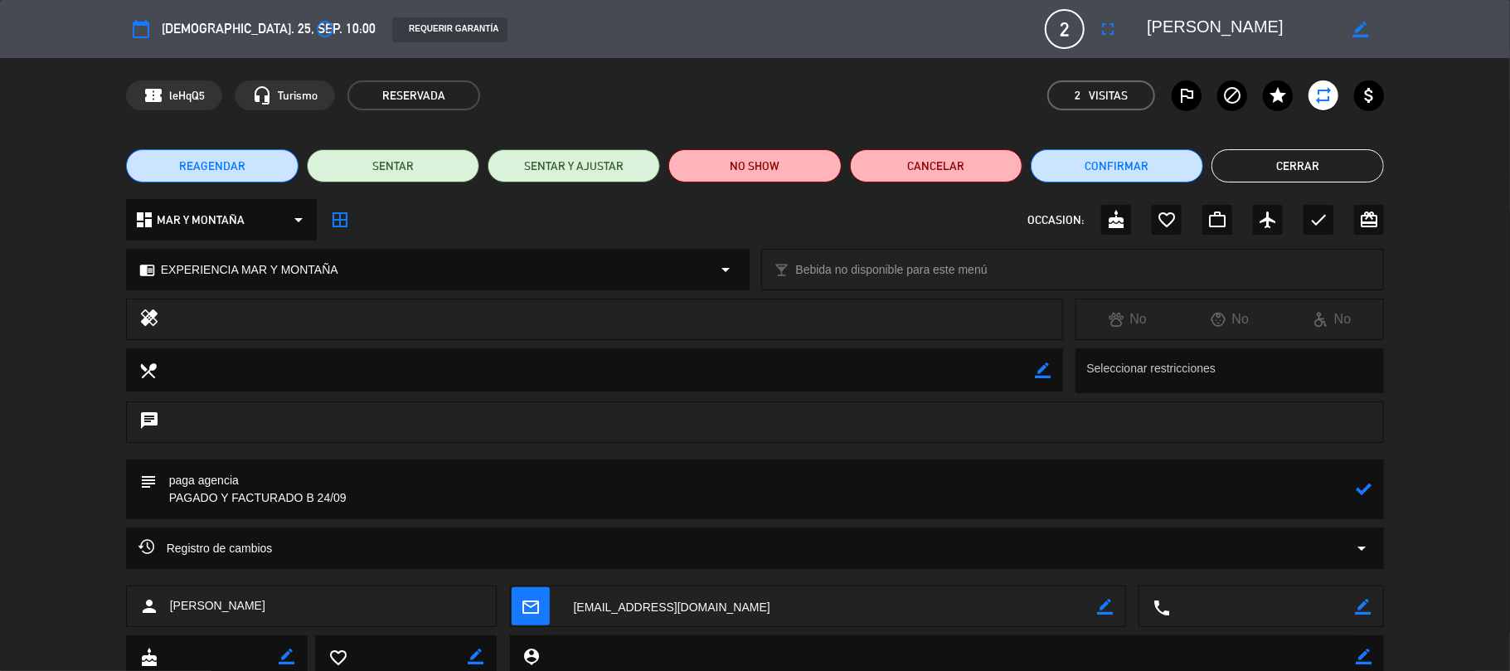
type textarea "paga agencia PAGADO Y FACTURADO B 24/09"
click at [1360, 491] on icon at bounding box center [1364, 489] width 16 height 16
click at [1292, 167] on button "Cerrar" at bounding box center [1297, 165] width 172 height 33
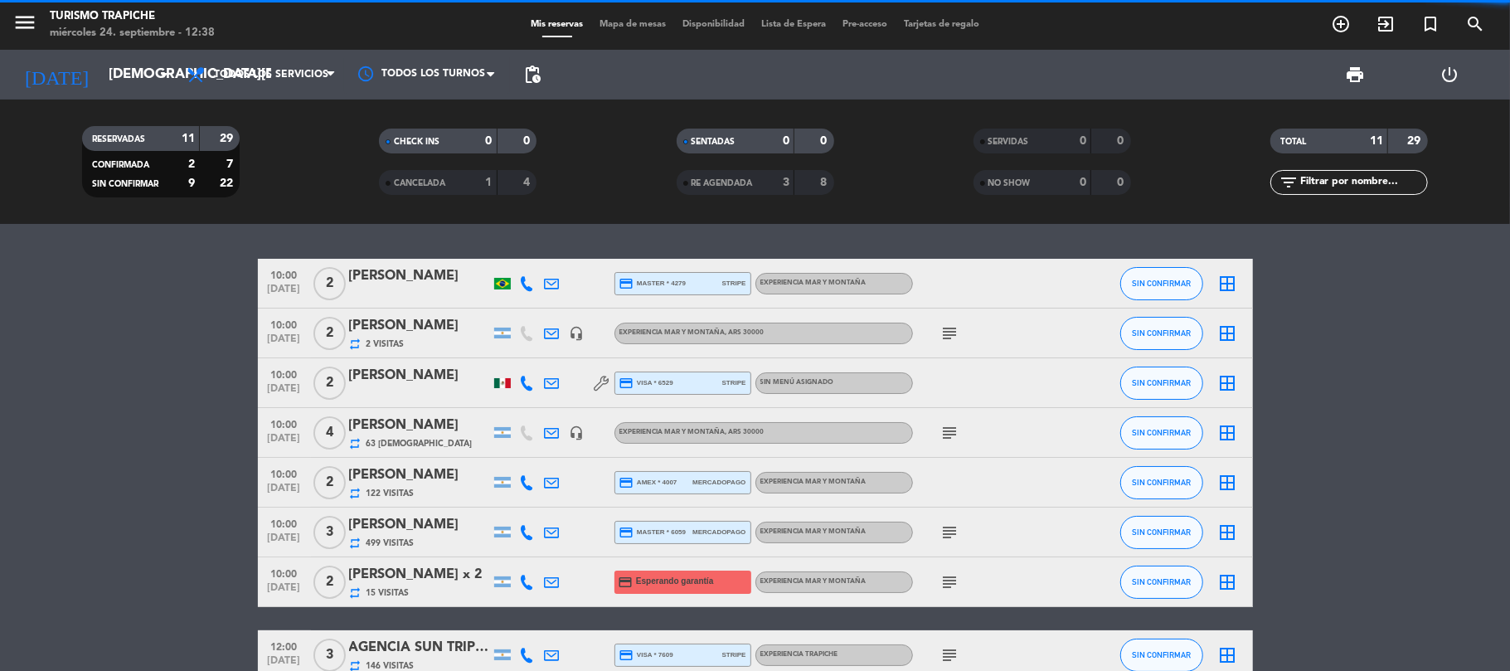
click at [128, 463] on bookings-row "10:00 [DATE] 2 [PERSON_NAME] credit_card master * 4279 stripe EXPERIENCIA MAR Y…" at bounding box center [755, 556] width 1510 height 594
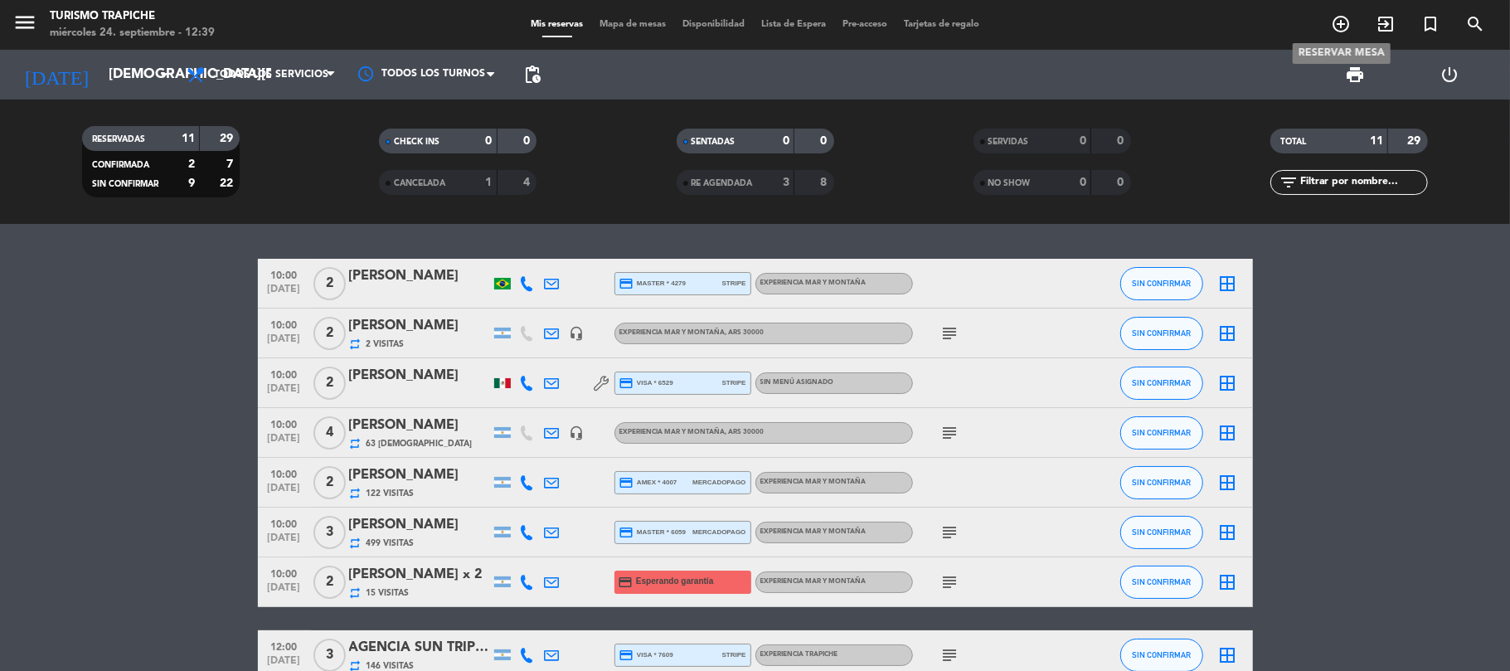
click at [1337, 23] on icon "add_circle_outline" at bounding box center [1341, 24] width 20 height 20
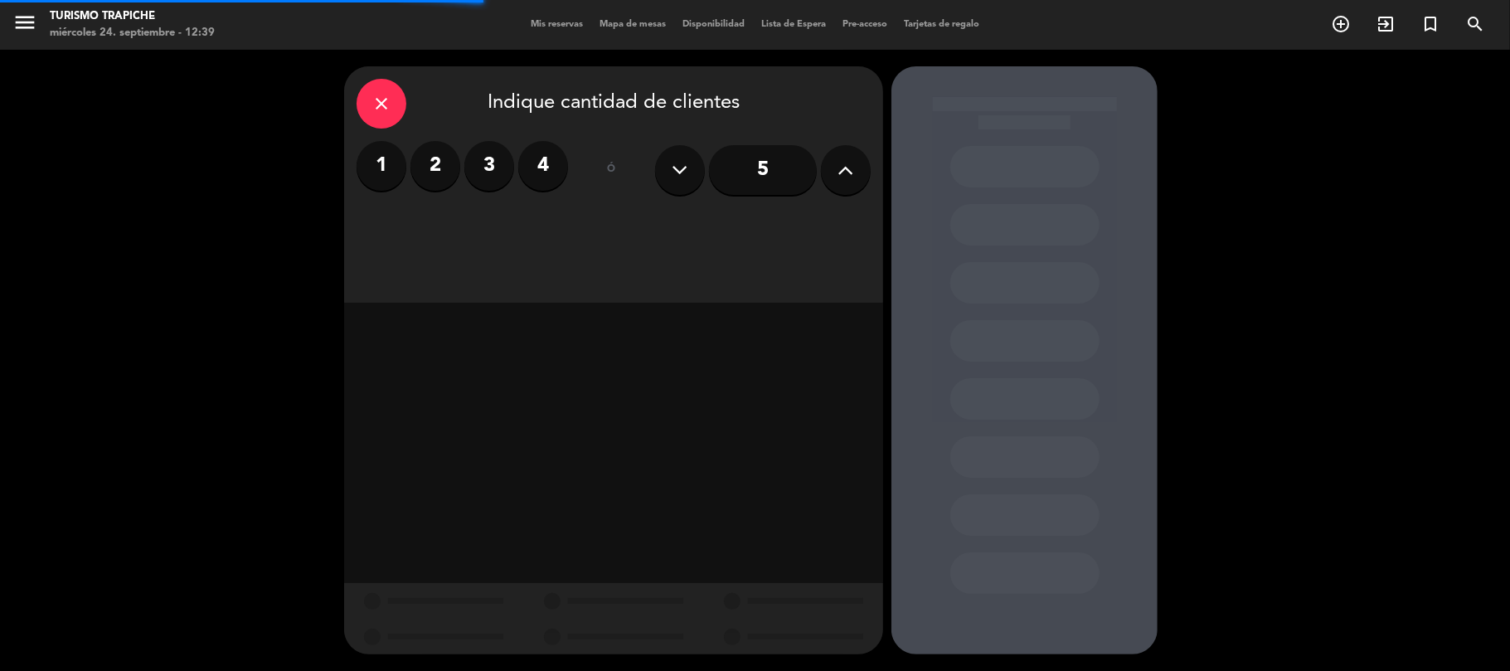
click at [546, 167] on label "4" at bounding box center [543, 166] width 50 height 50
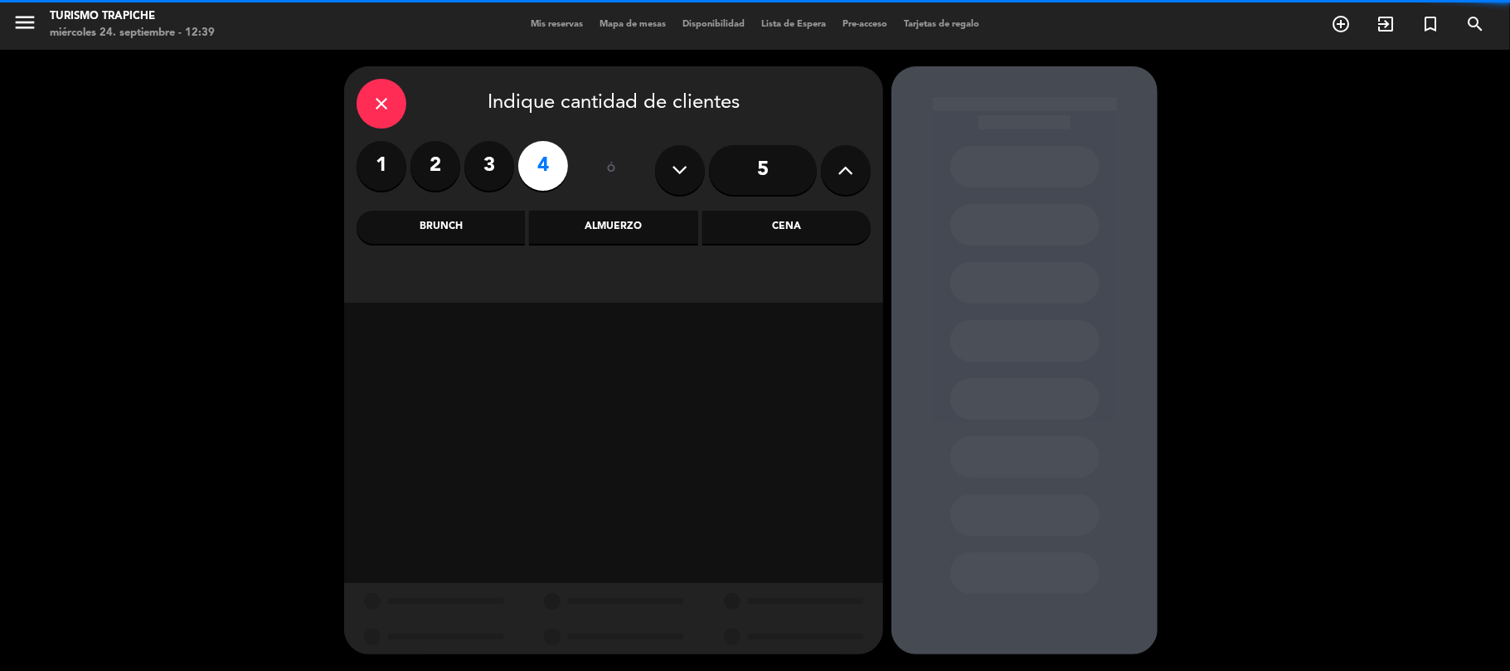
click at [568, 227] on div "Almuerzo" at bounding box center [613, 227] width 168 height 33
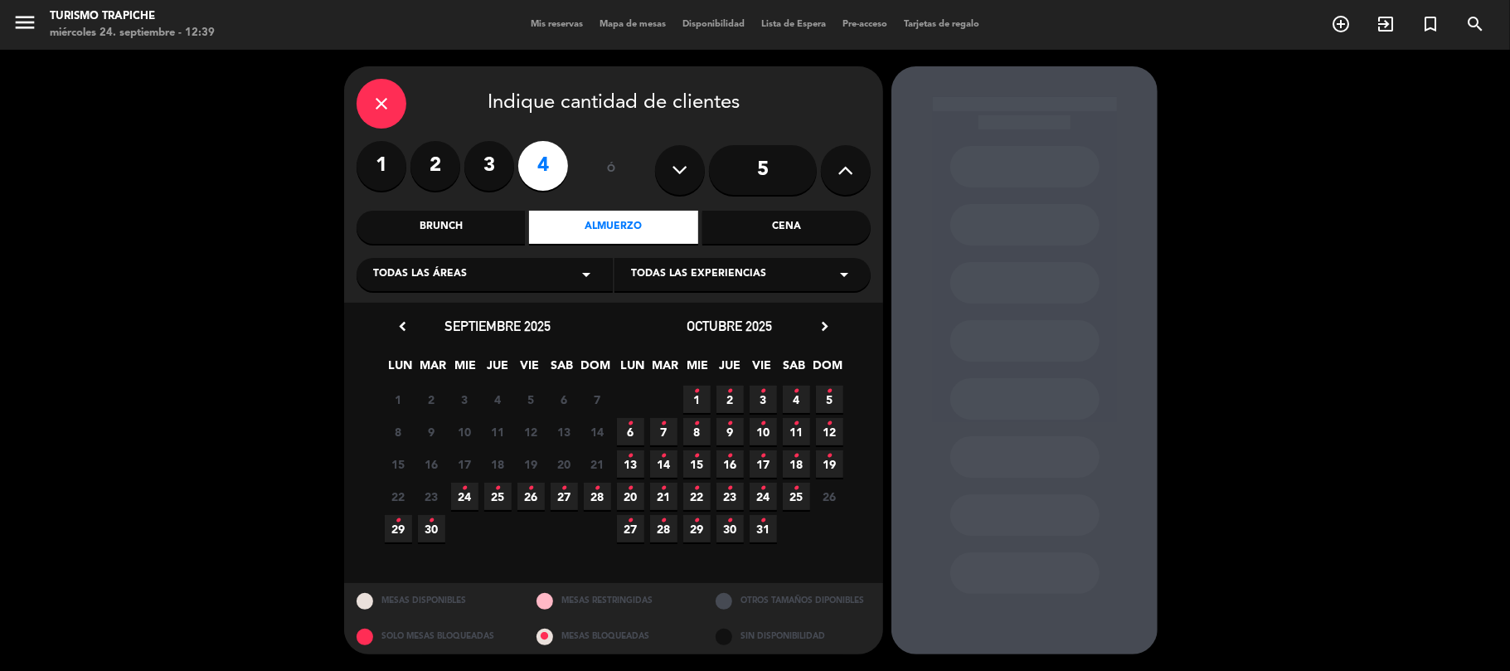
click at [566, 488] on icon "•" at bounding box center [564, 488] width 6 height 27
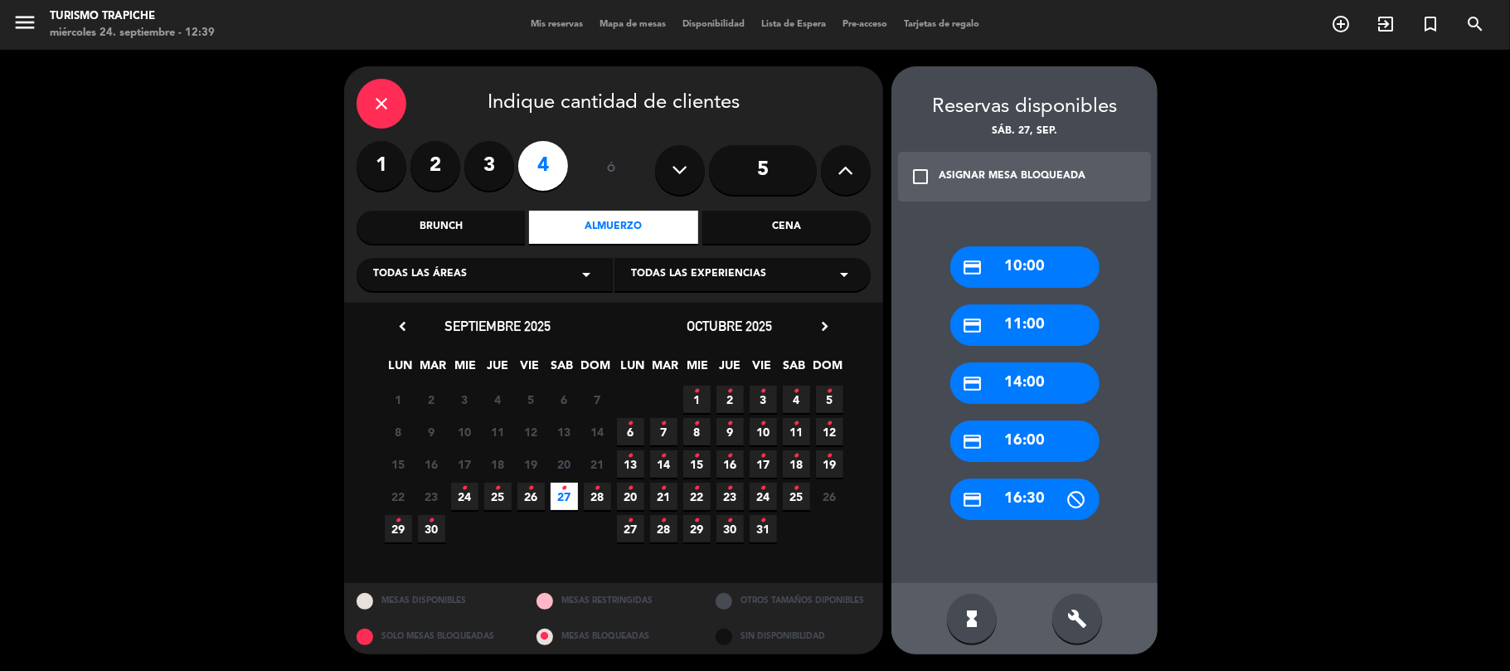
click at [1049, 442] on div "credit_card 16:00" at bounding box center [1024, 440] width 149 height 41
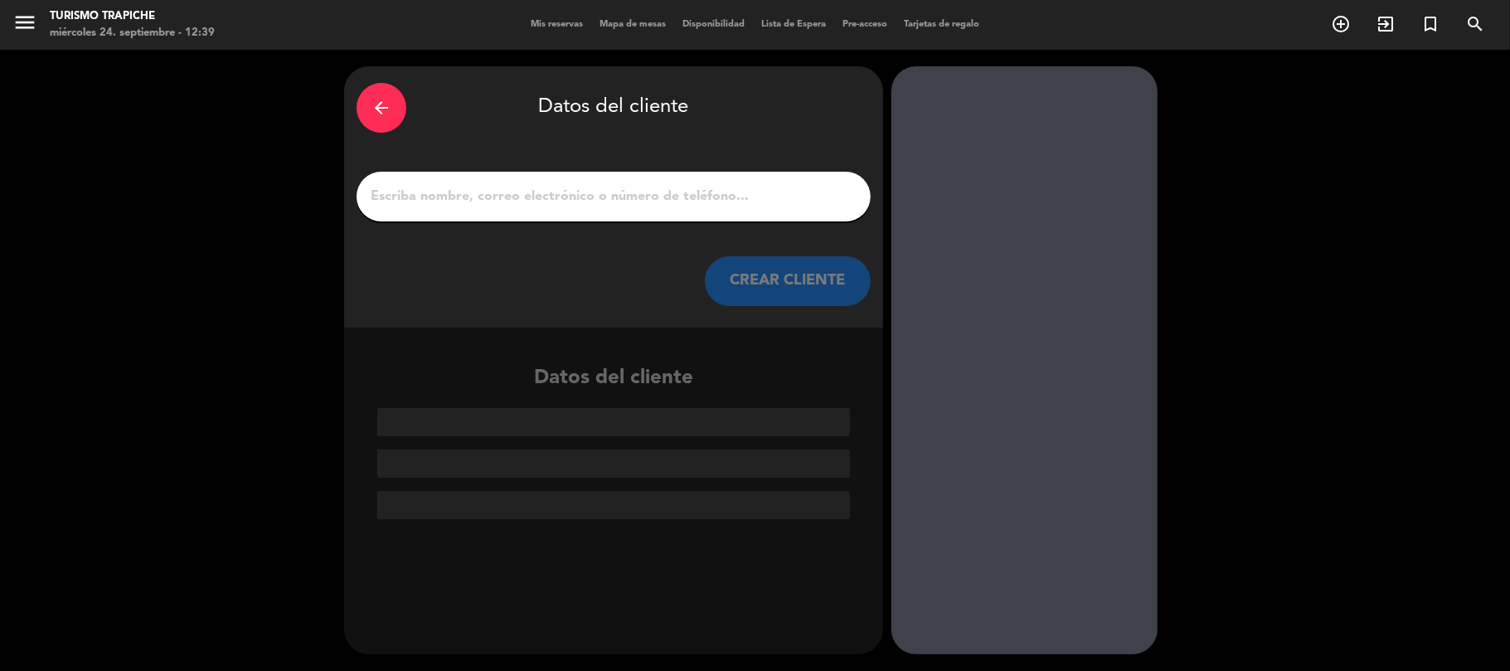
click at [678, 196] on input "1" at bounding box center [613, 196] width 489 height 23
paste input "[PERSON_NAME]"
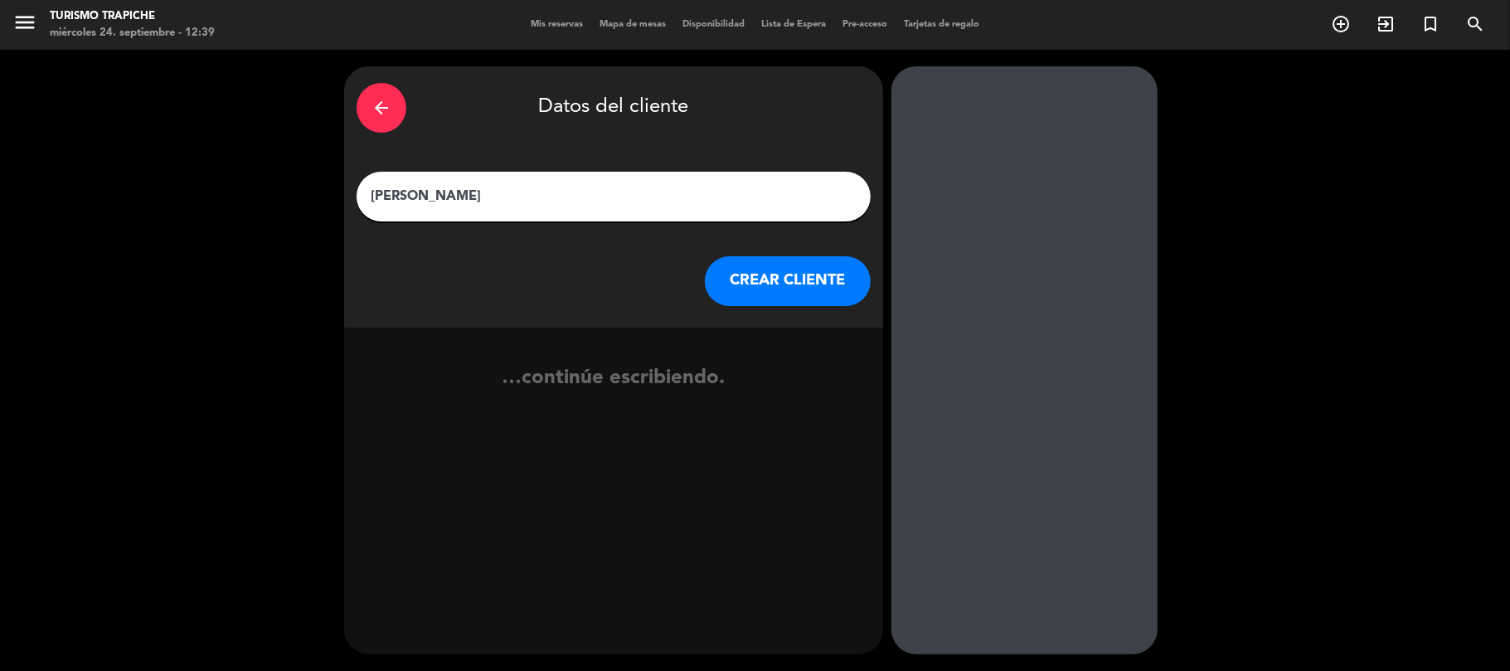
type input "[PERSON_NAME]"
click at [774, 287] on button "CREAR CLIENTE" at bounding box center [788, 281] width 166 height 50
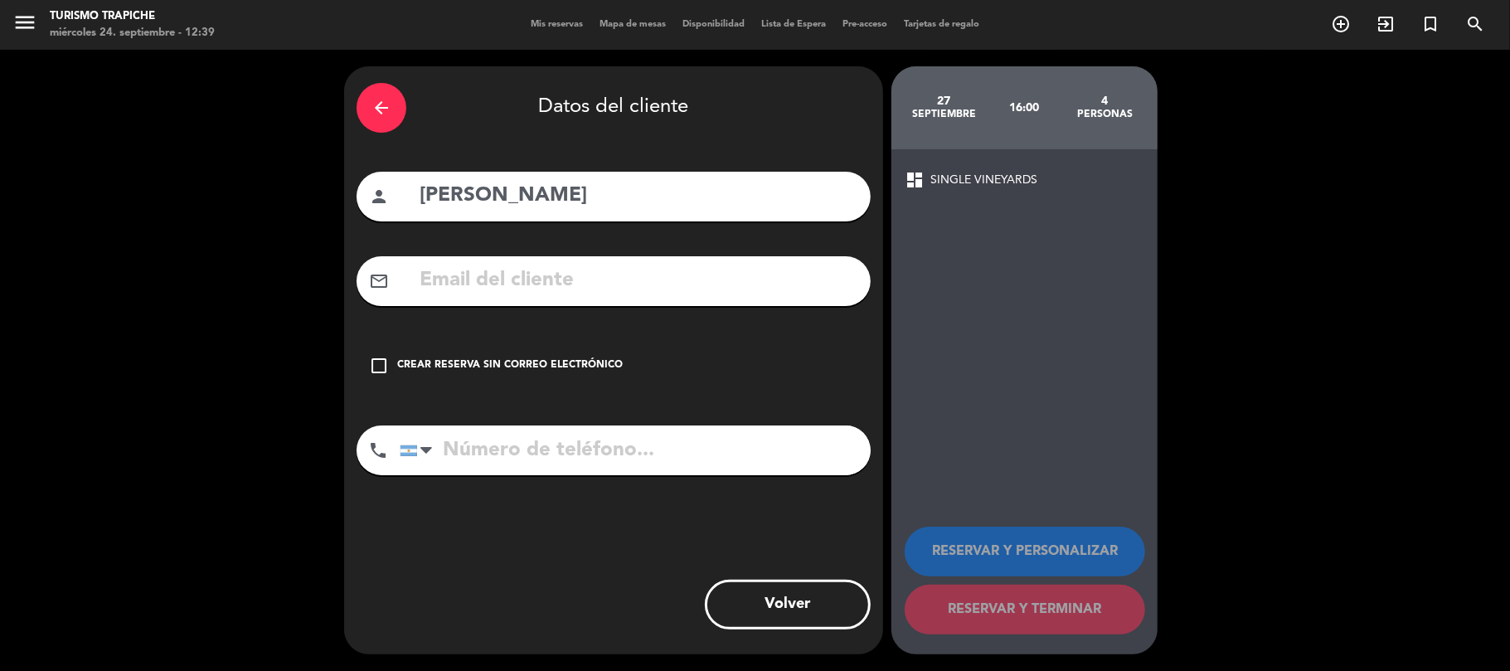
click at [522, 284] on input "text" at bounding box center [638, 281] width 440 height 34
paste input "[PERSON_NAME][EMAIL_ADDRESS][PERSON_NAME][DOMAIN_NAME]"
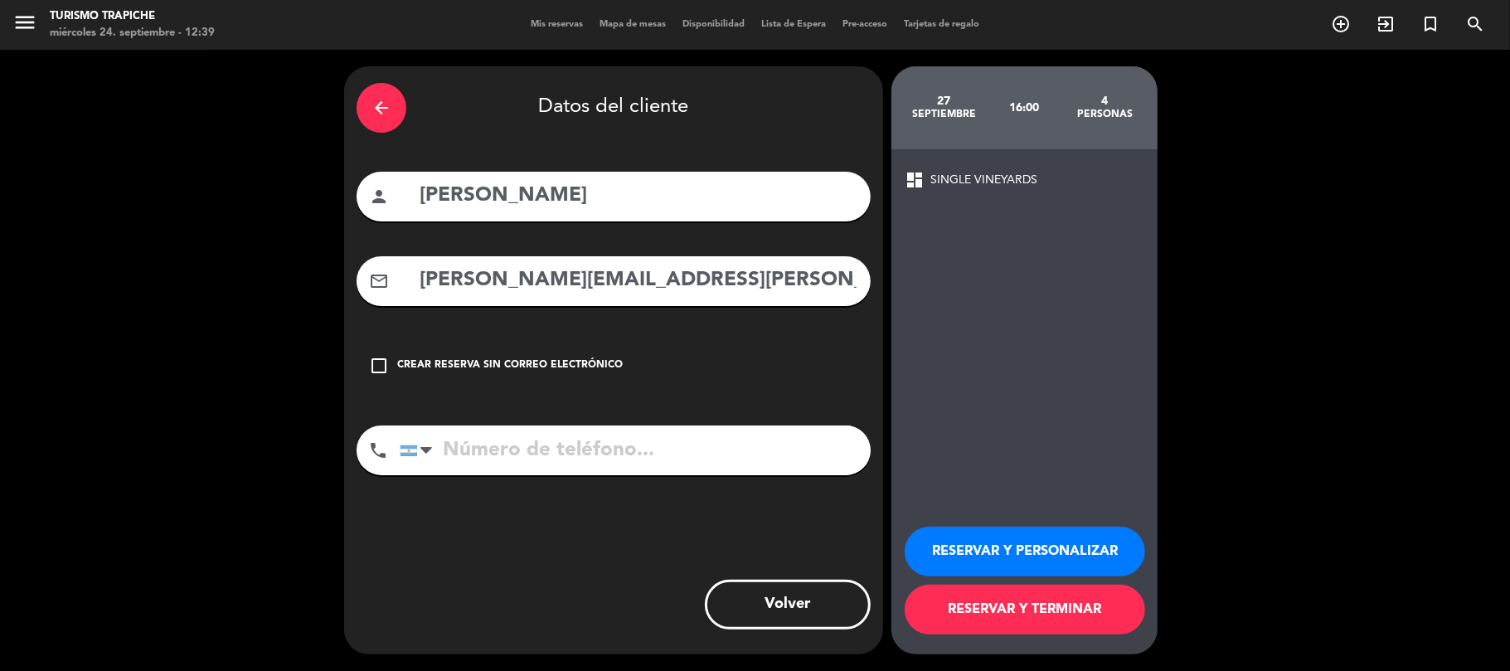
type input "[PERSON_NAME][EMAIL_ADDRESS][PERSON_NAME][DOMAIN_NAME]"
click at [634, 455] on input "tel" at bounding box center [635, 450] width 471 height 50
paste input "[PHONE_NUMBER]"
type input "[PHONE_NUMBER]"
click at [1050, 541] on button "RESERVAR Y PERSONALIZAR" at bounding box center [1025, 552] width 240 height 50
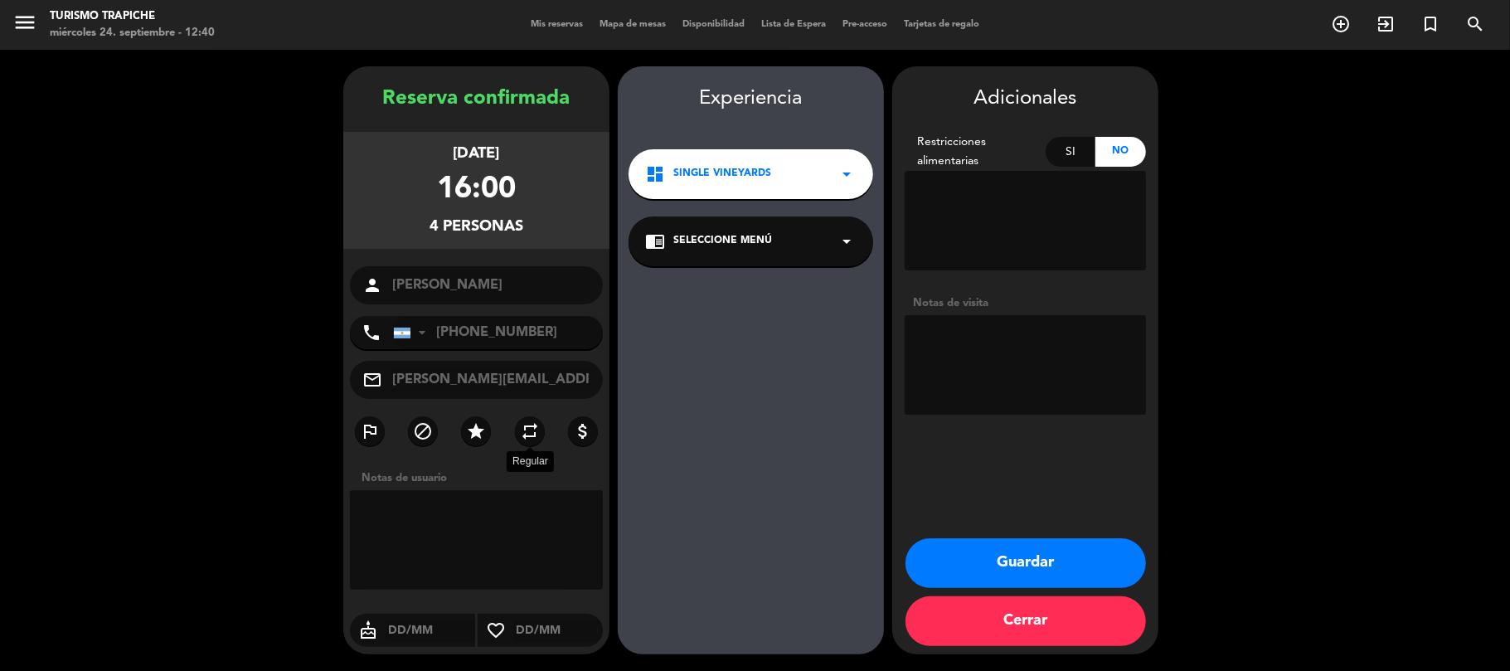
click at [520, 435] on icon "repeat" at bounding box center [530, 431] width 20 height 20
click at [773, 235] on div "chrome_reader_mode Seleccione Menú arrow_drop_down" at bounding box center [751, 241] width 245 height 50
click at [770, 283] on div "EXPERIENCIA SINGLE VINEYARDS" at bounding box center [750, 287] width 211 height 17
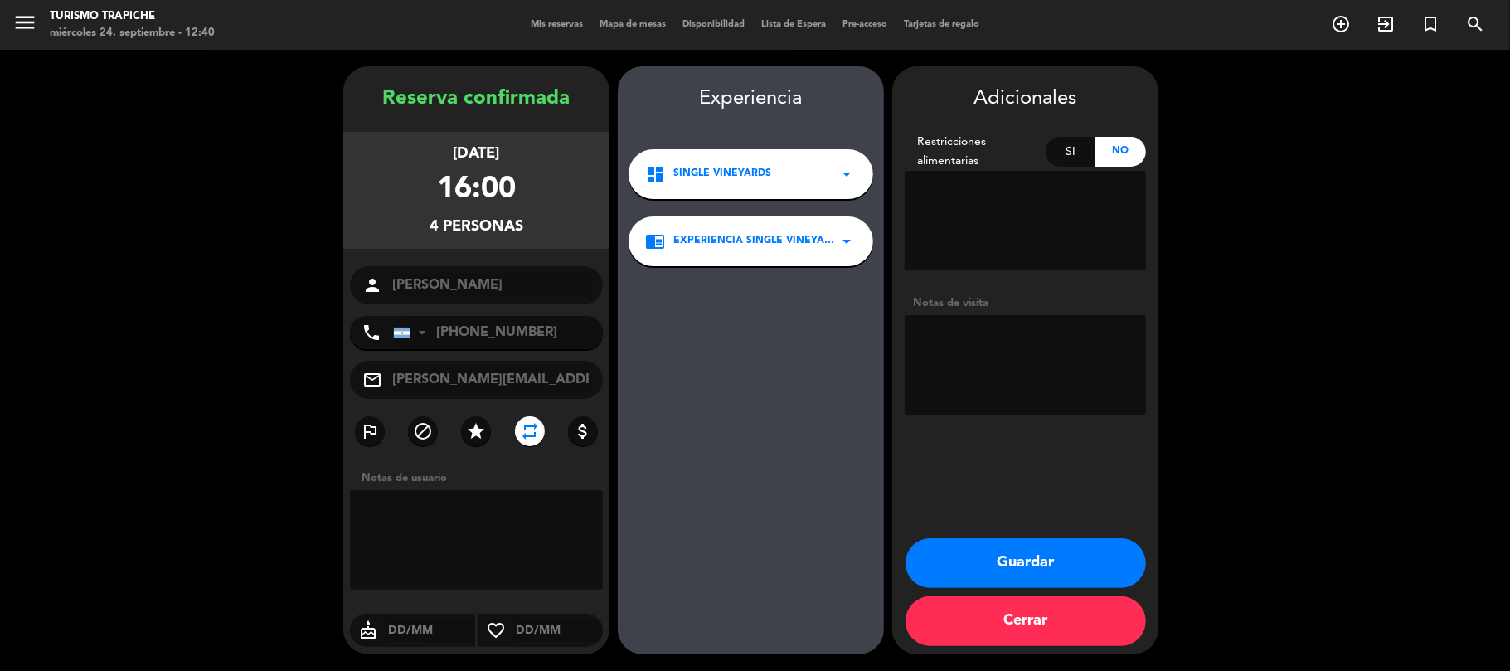
click at [1019, 346] on textarea at bounding box center [1025, 365] width 241 height 100
type textarea "G"
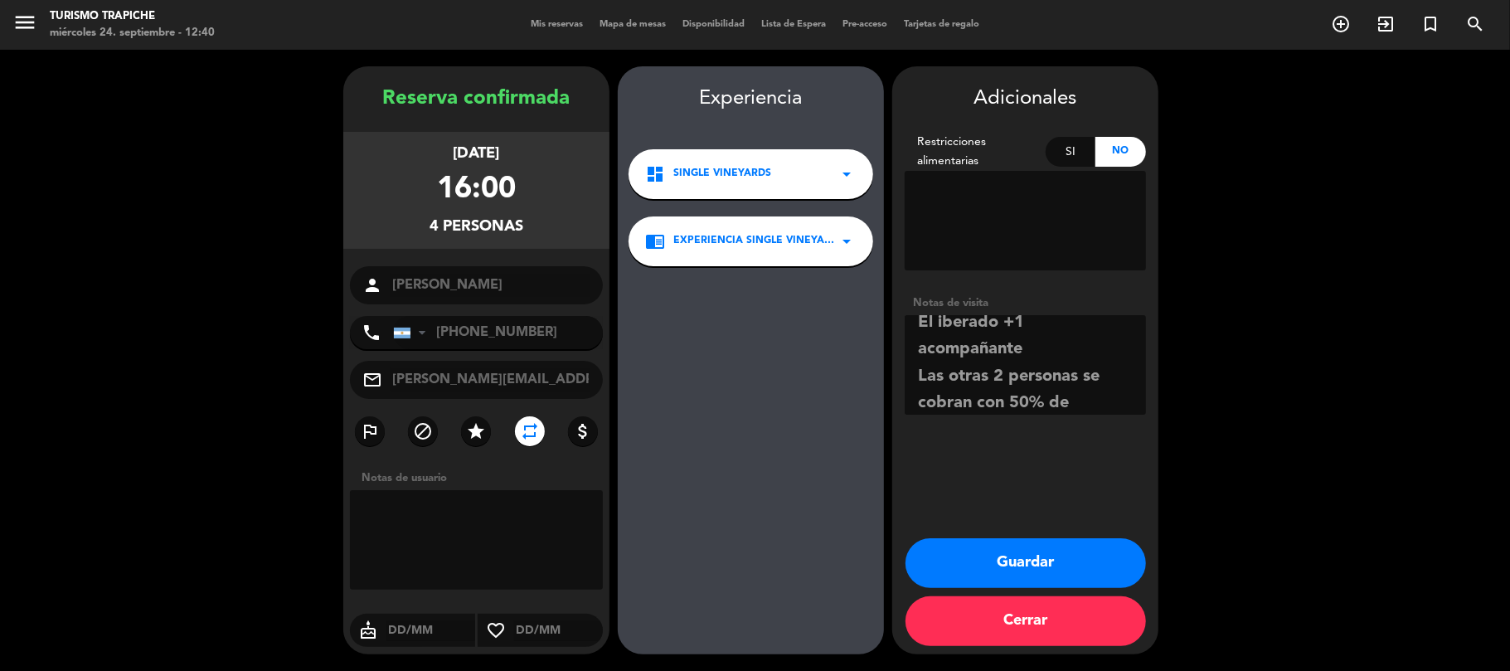
scroll to position [66, 0]
type textarea "Grupo [PERSON_NAME] El iberado +1 acompañante Las otras 2 personas se cobran co…"
click at [485, 430] on icon "star" at bounding box center [476, 431] width 20 height 20
click at [1023, 562] on button "Guardar" at bounding box center [1025, 563] width 240 height 50
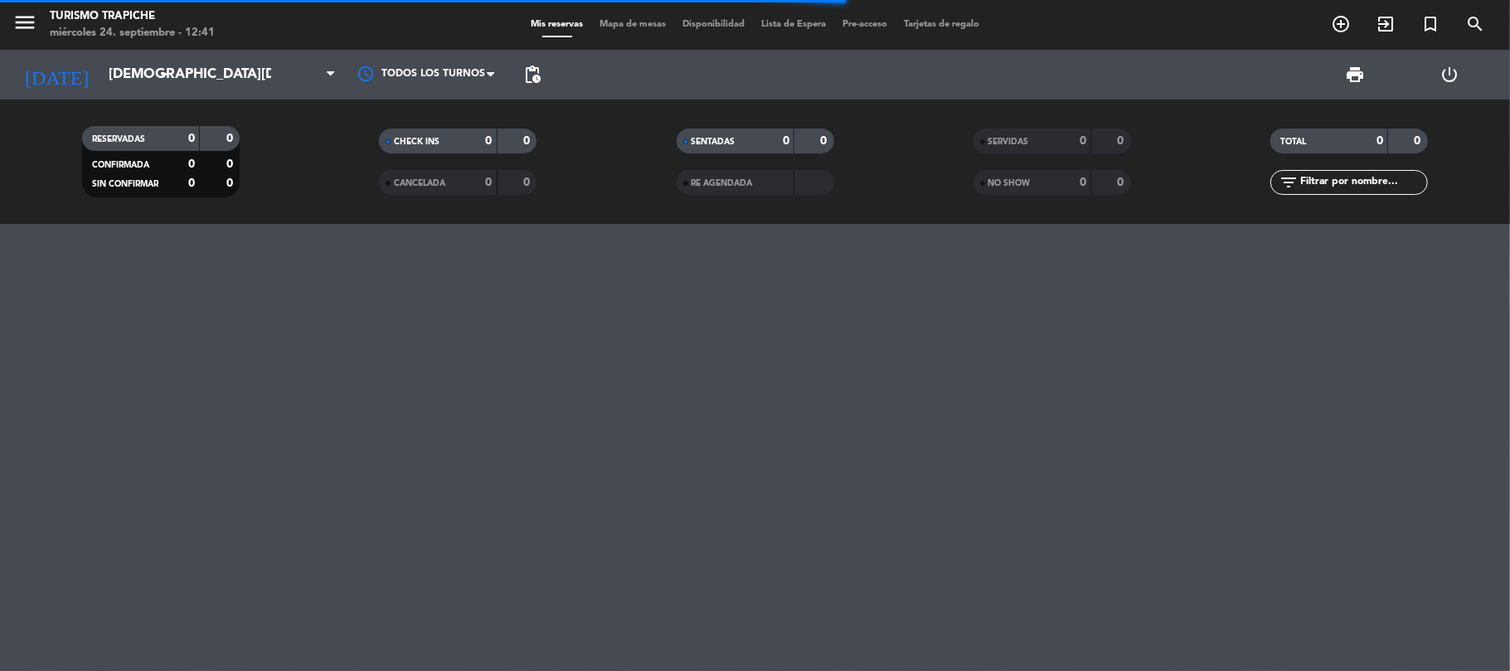
click at [56, 393] on div "menu Turismo Trapiche [DATE] 24. septiembre - 12:41 Mis reservas Mapa de mesas …" at bounding box center [755, 335] width 1510 height 671
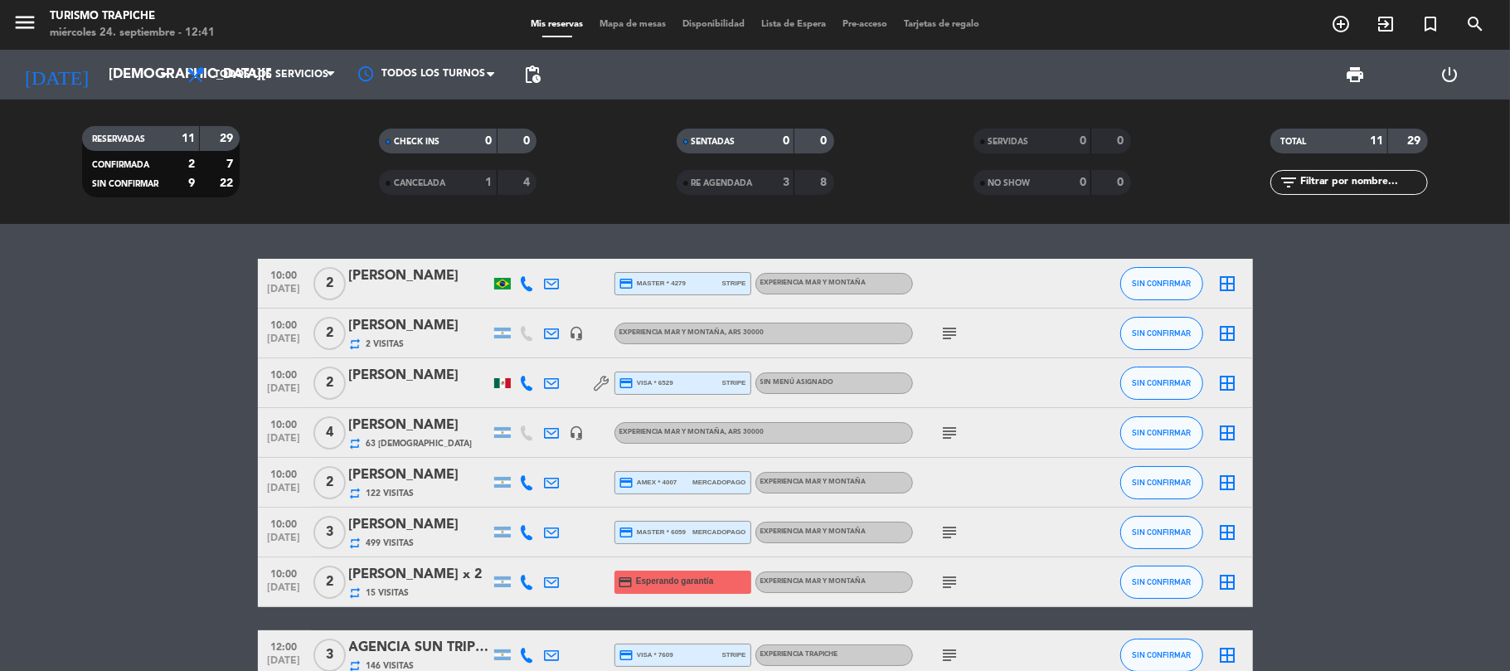
scroll to position [264, 0]
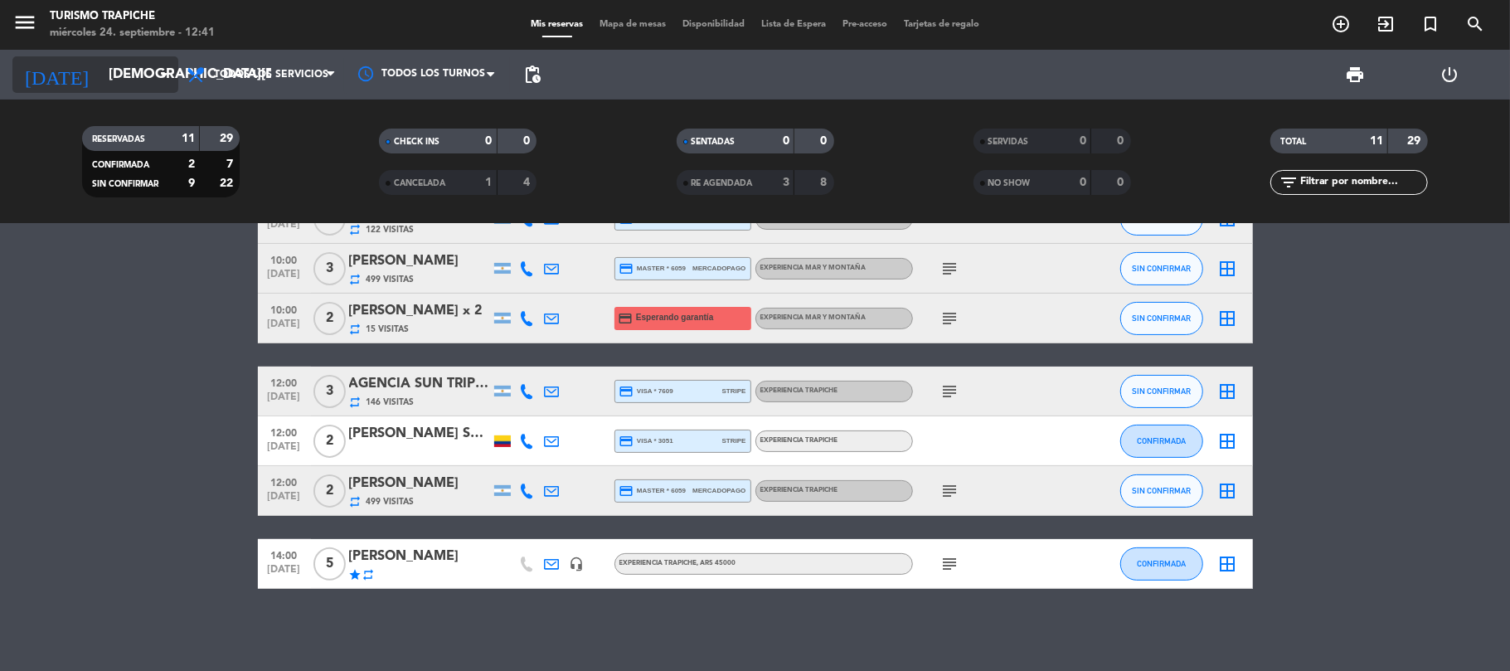
click at [104, 67] on input "[DEMOGRAPHIC_DATA][DATE]" at bounding box center [189, 75] width 179 height 32
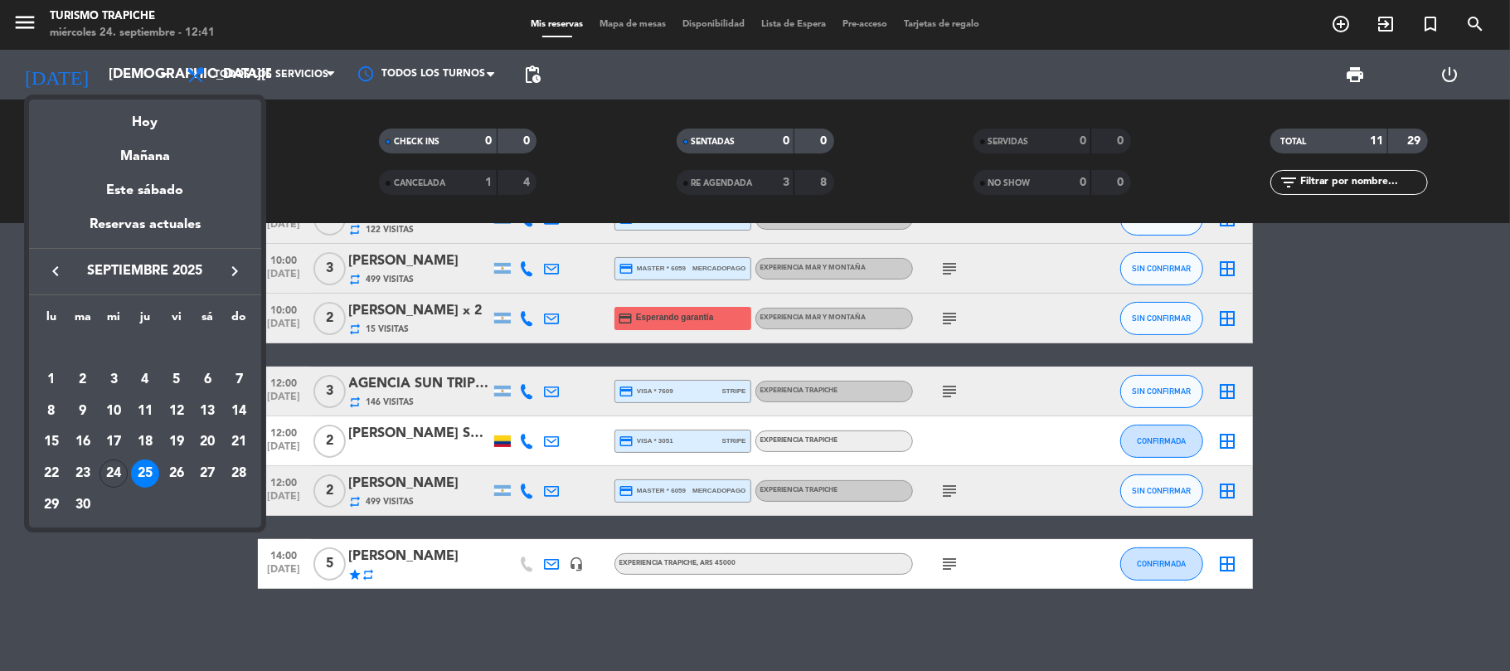
click at [206, 466] on div "27" at bounding box center [207, 473] width 28 height 28
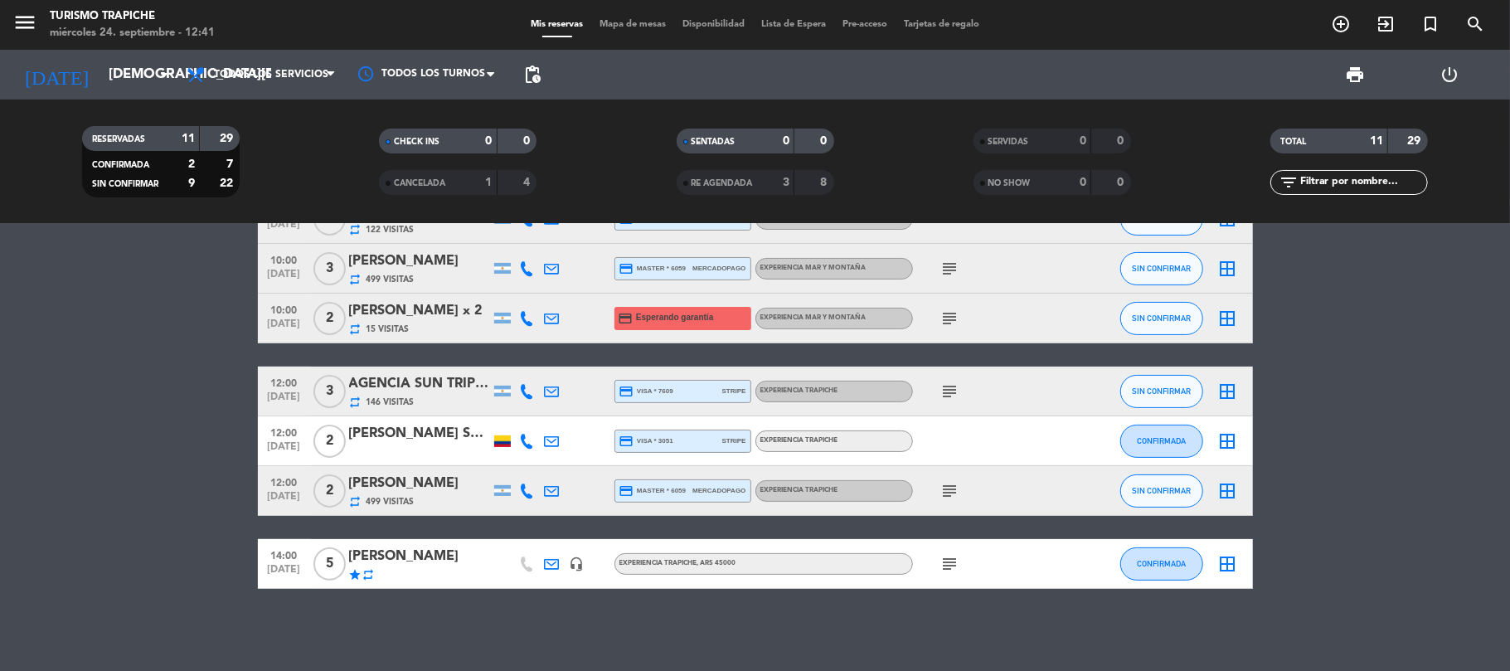
type input "[DATE]"
click at [176, 471] on bookings-row "10:00 [DATE] 2 [PERSON_NAME] credit_card master * 4279 stripe EXPERIENCIA MAR Y…" at bounding box center [755, 292] width 1510 height 594
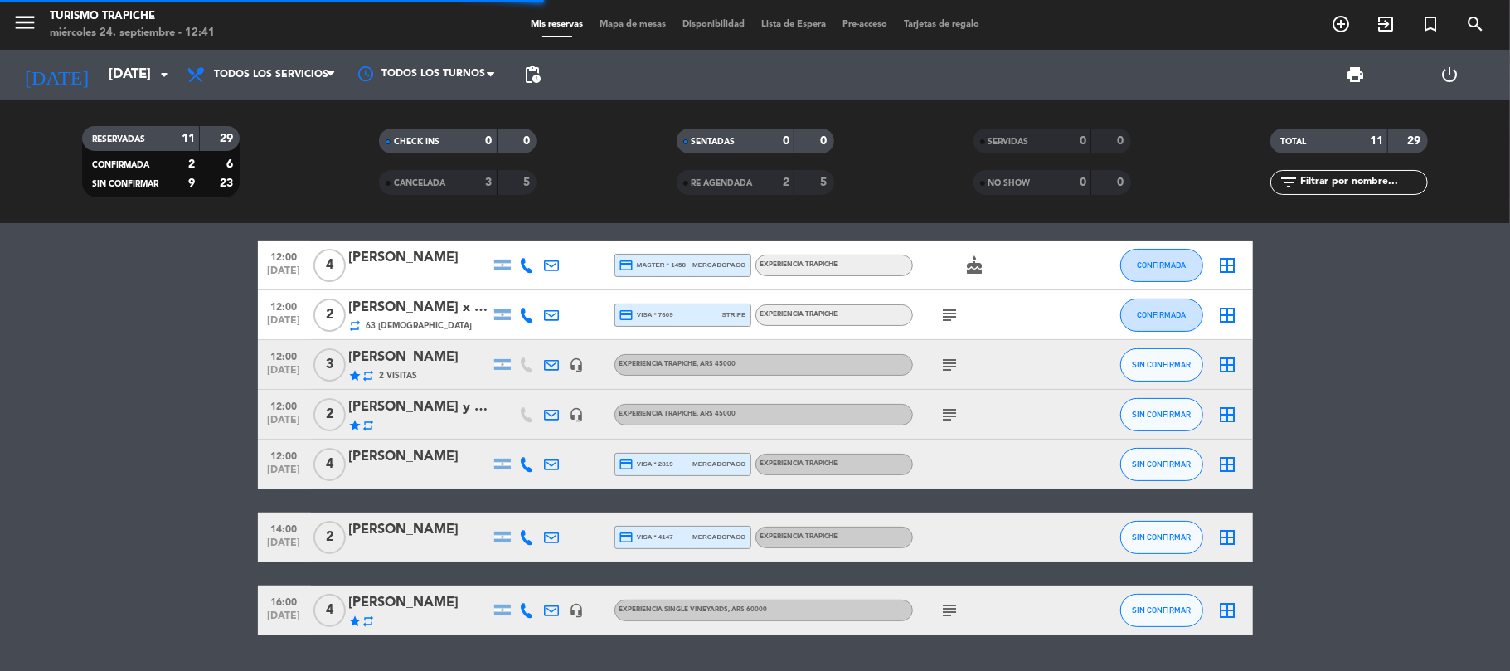
click at [129, 386] on bookings-row "10:00 [DATE] 2 Ale [PERSON_NAME] credit_card visa * 8473 mercadopago EXPERIENCI…" at bounding box center [755, 315] width 1510 height 640
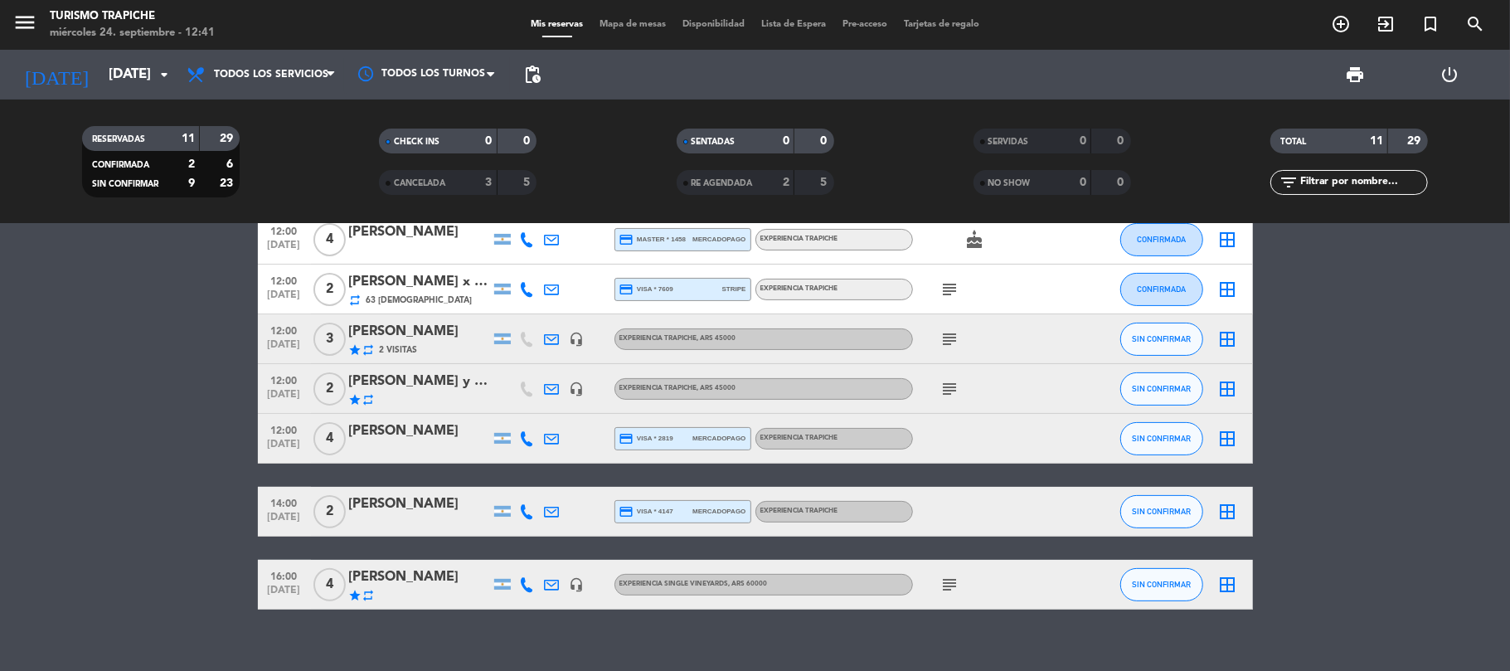
scroll to position [310, 0]
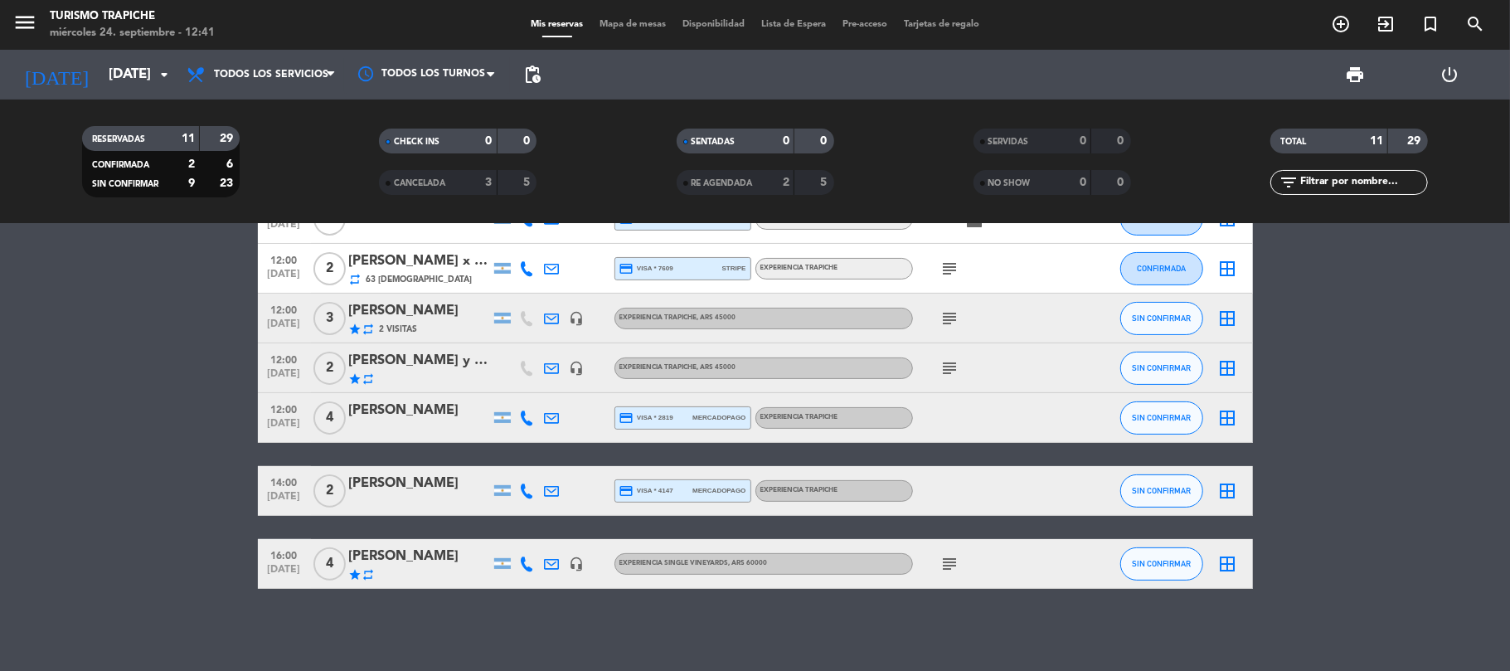
click at [206, 465] on bookings-row "10:00 [DATE] 2 Ale [PERSON_NAME] credit_card visa * 8473 mercadopago EXPERIENCI…" at bounding box center [755, 269] width 1510 height 640
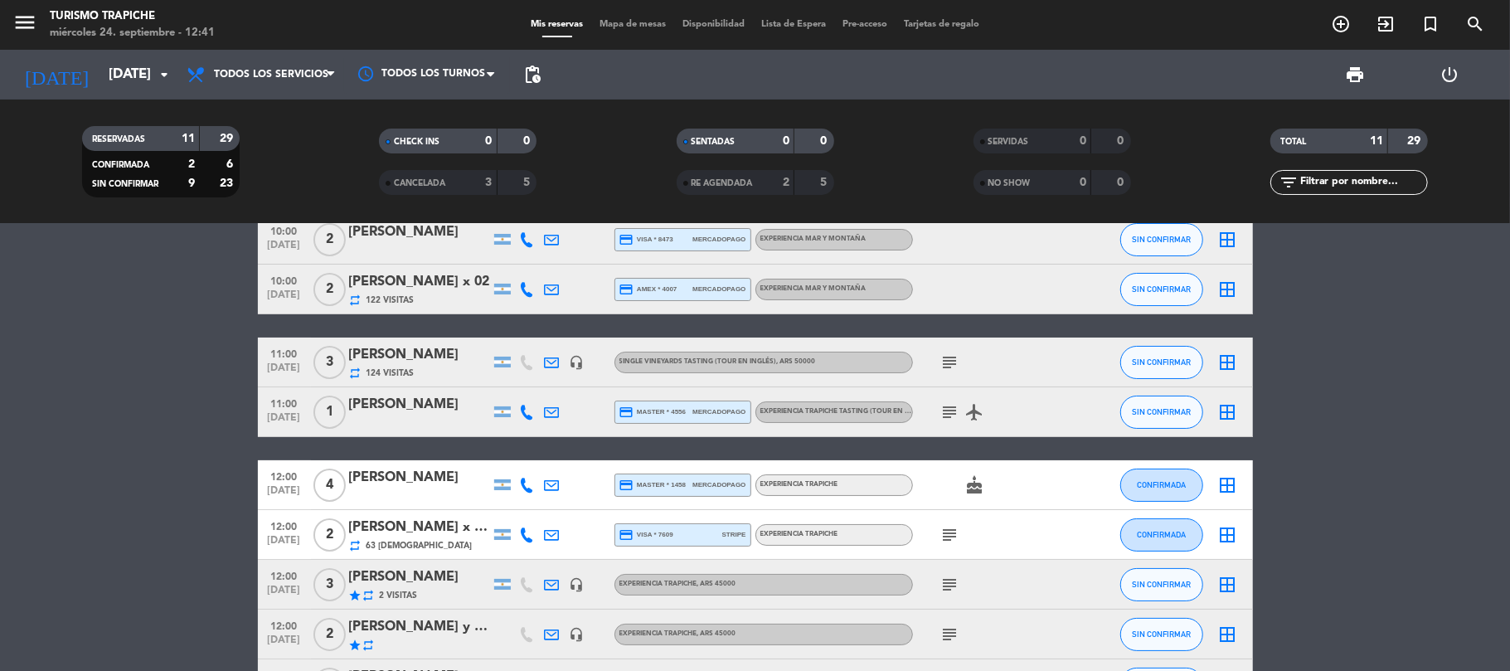
scroll to position [0, 0]
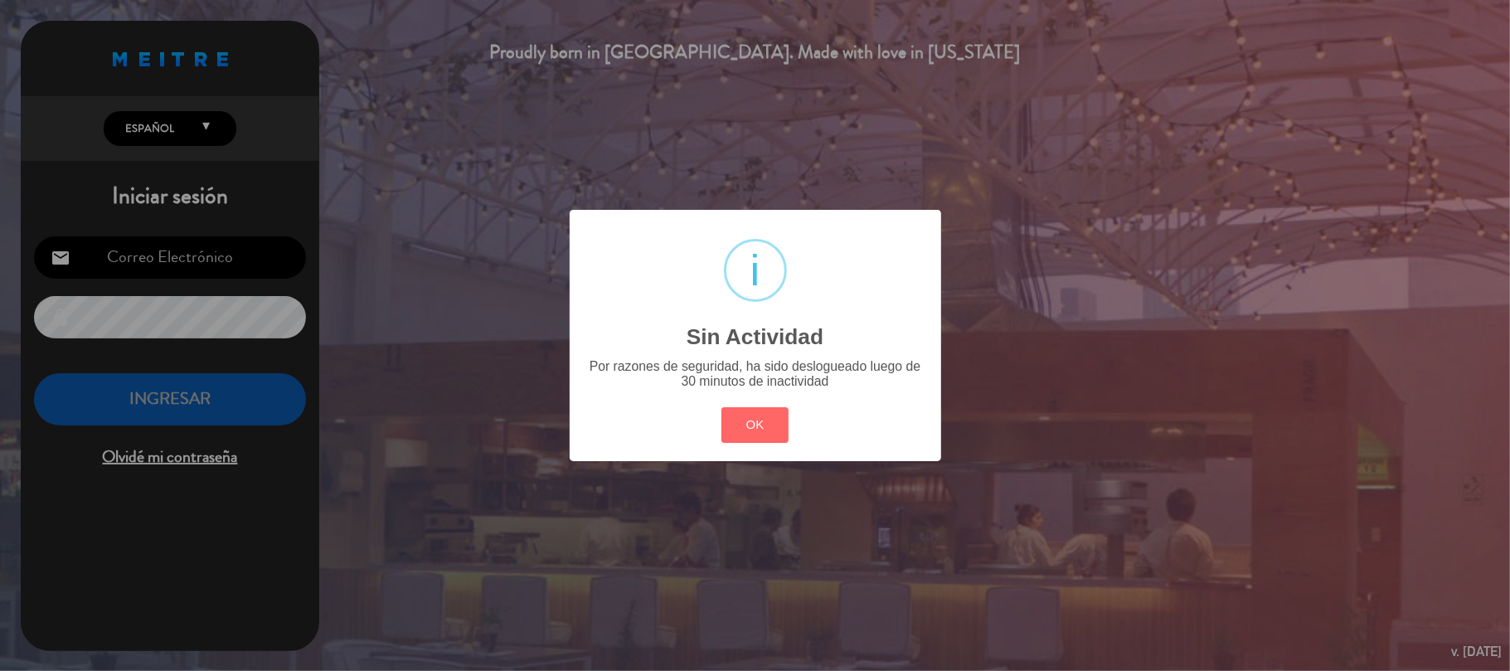
type input "[EMAIL_ADDRESS][DOMAIN_NAME]"
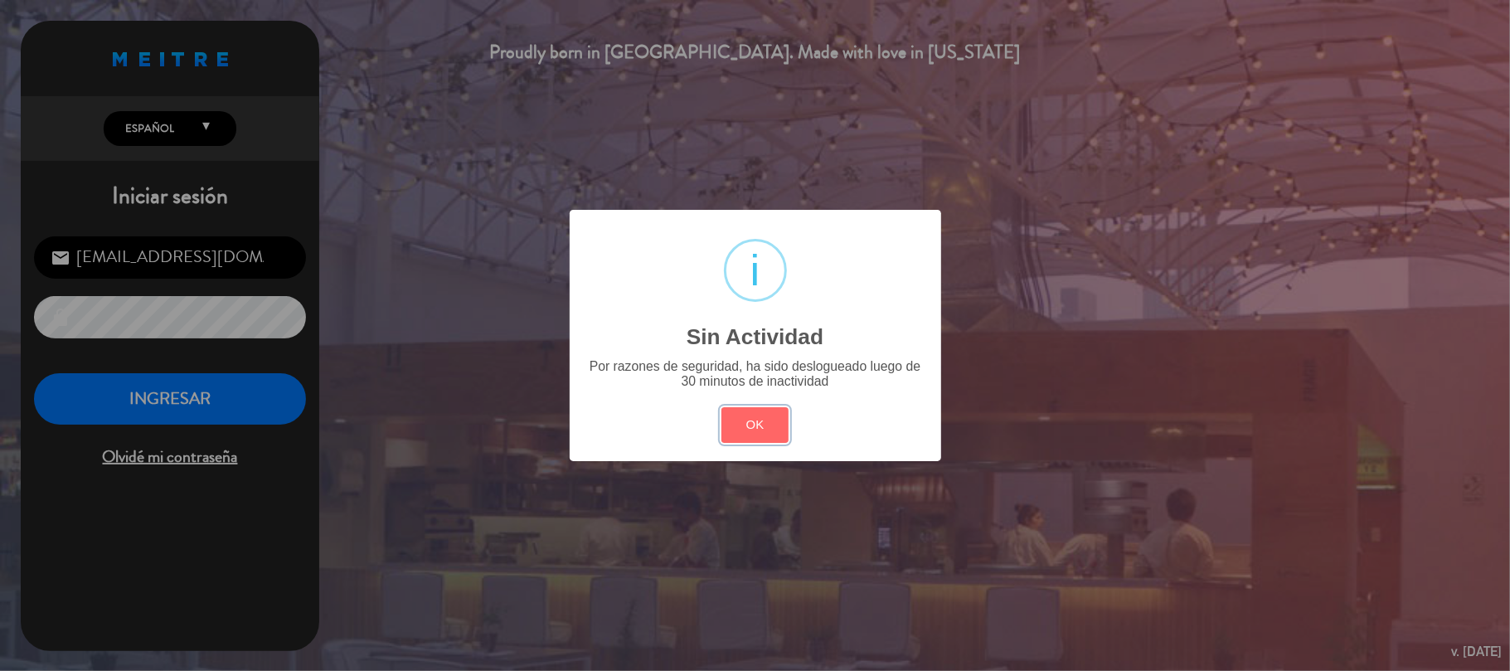
drag, startPoint x: 774, startPoint y: 425, endPoint x: 413, endPoint y: 383, distance: 363.2
click at [770, 425] on button "OK" at bounding box center [754, 425] width 67 height 36
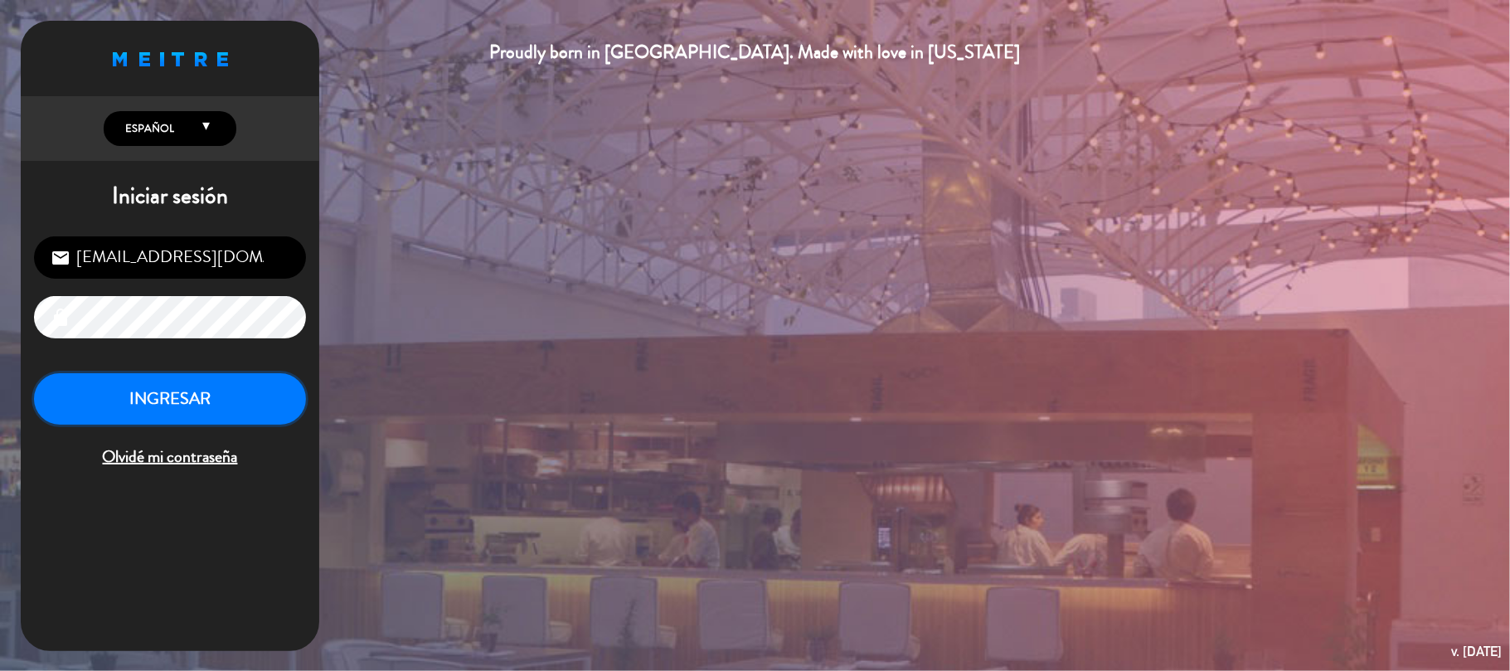
click at [176, 391] on button "INGRESAR" at bounding box center [170, 399] width 272 height 52
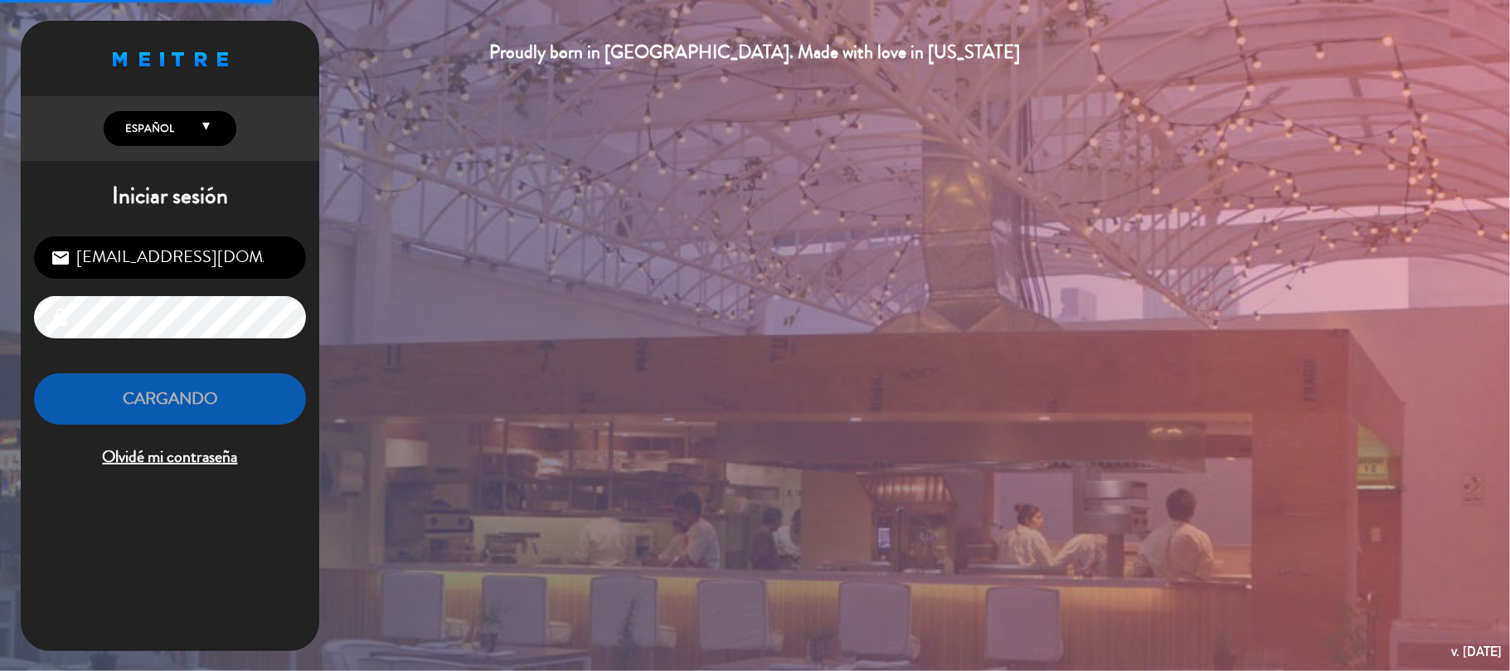
click at [442, 409] on div "Proudly born in [GEOGRAPHIC_DATA]. Made with love in [US_STATE] English Español…" at bounding box center [755, 335] width 1510 height 671
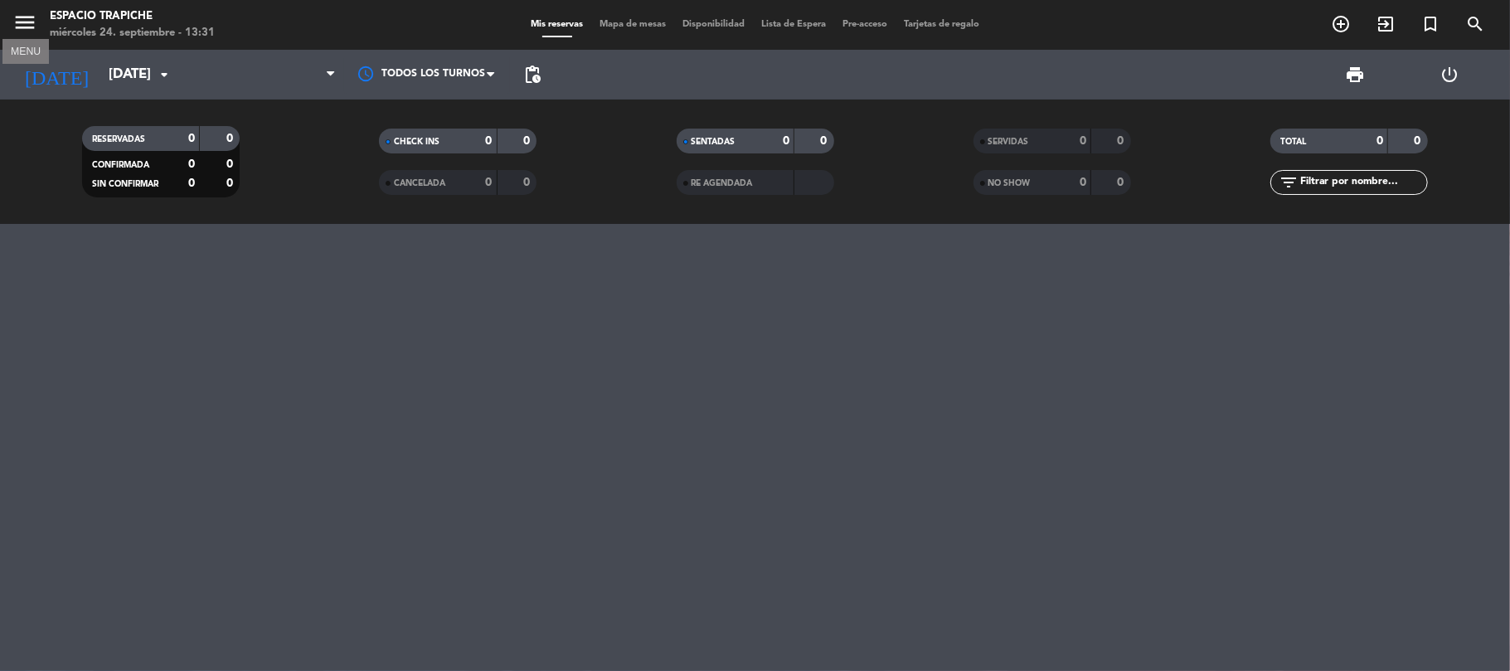
click at [22, 30] on icon "menu" at bounding box center [24, 22] width 25 height 25
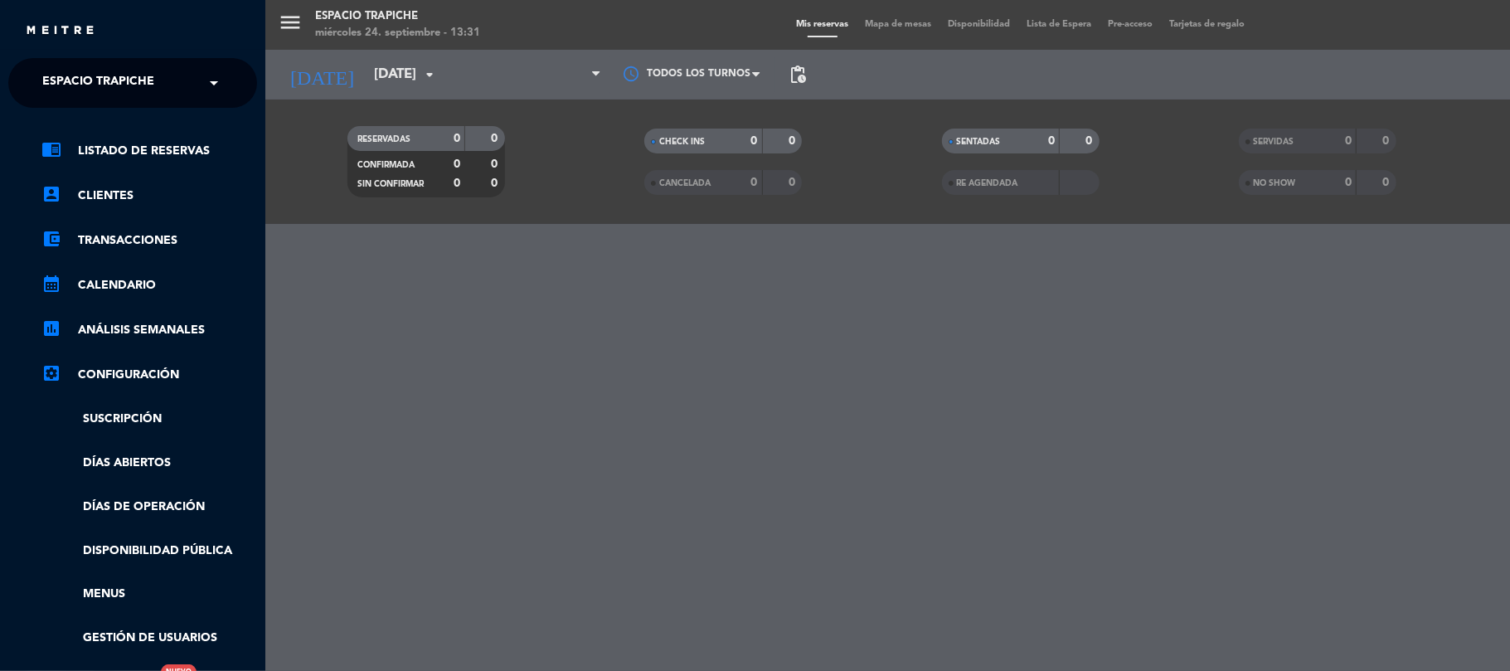
click at [70, 80] on span "Espacio Trapiche" at bounding box center [98, 83] width 112 height 35
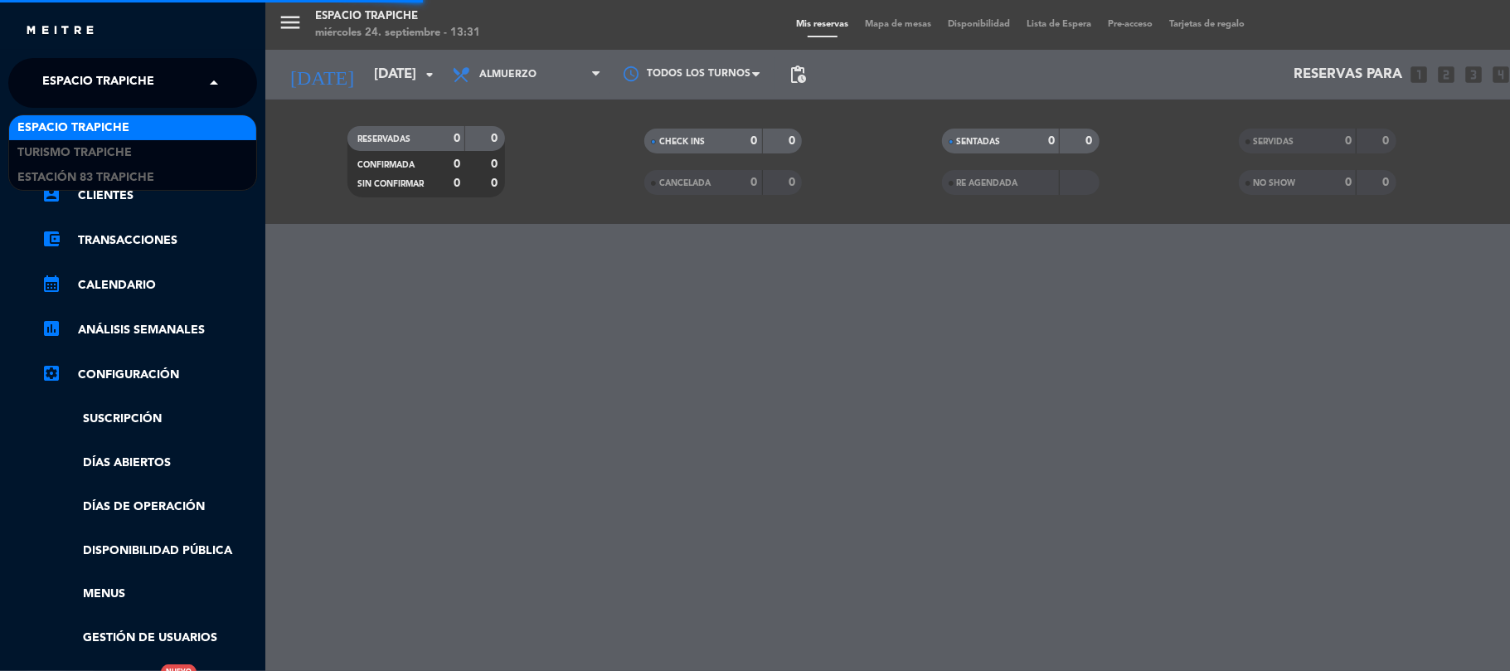
click at [393, 313] on div "menu Espacio Trapiche [DATE] 24. septiembre - 13:31 Mis reservas Mapa de mesas …" at bounding box center [1020, 335] width 1510 height 671
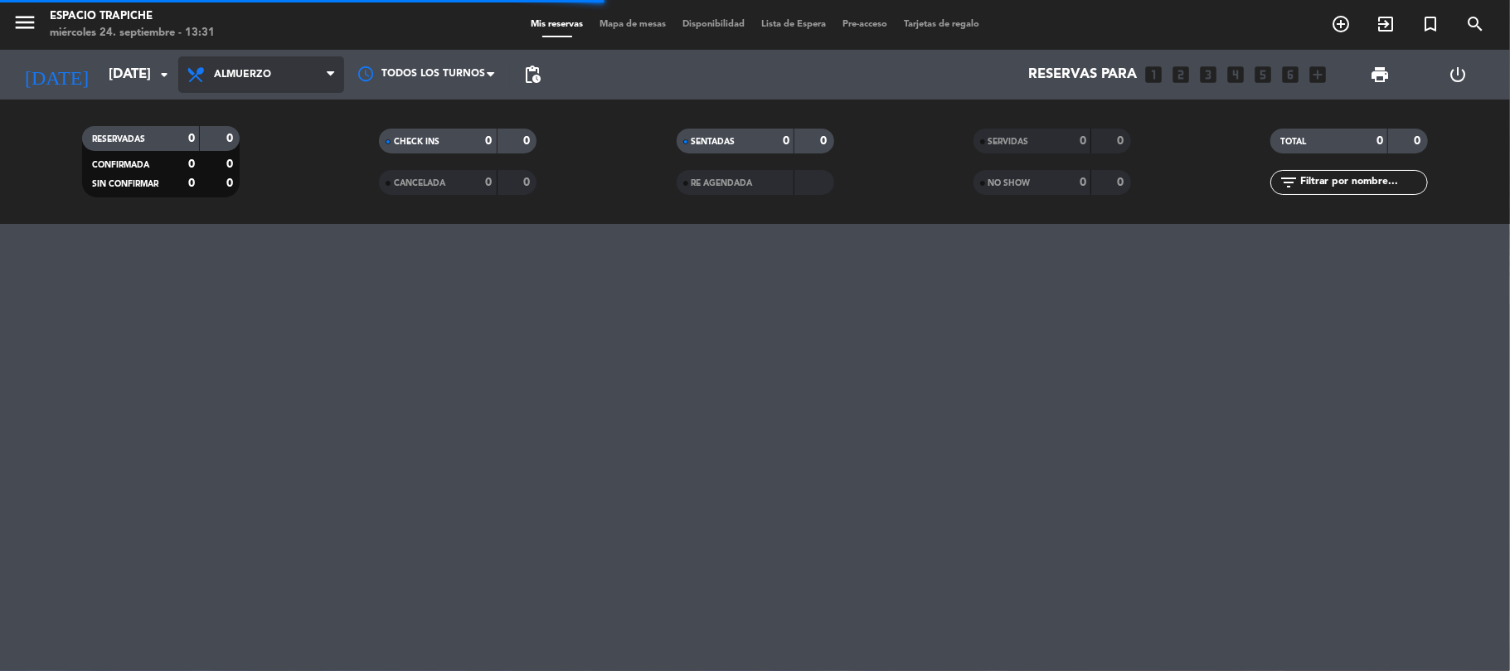
click at [216, 76] on span "Almuerzo" at bounding box center [242, 75] width 57 height 12
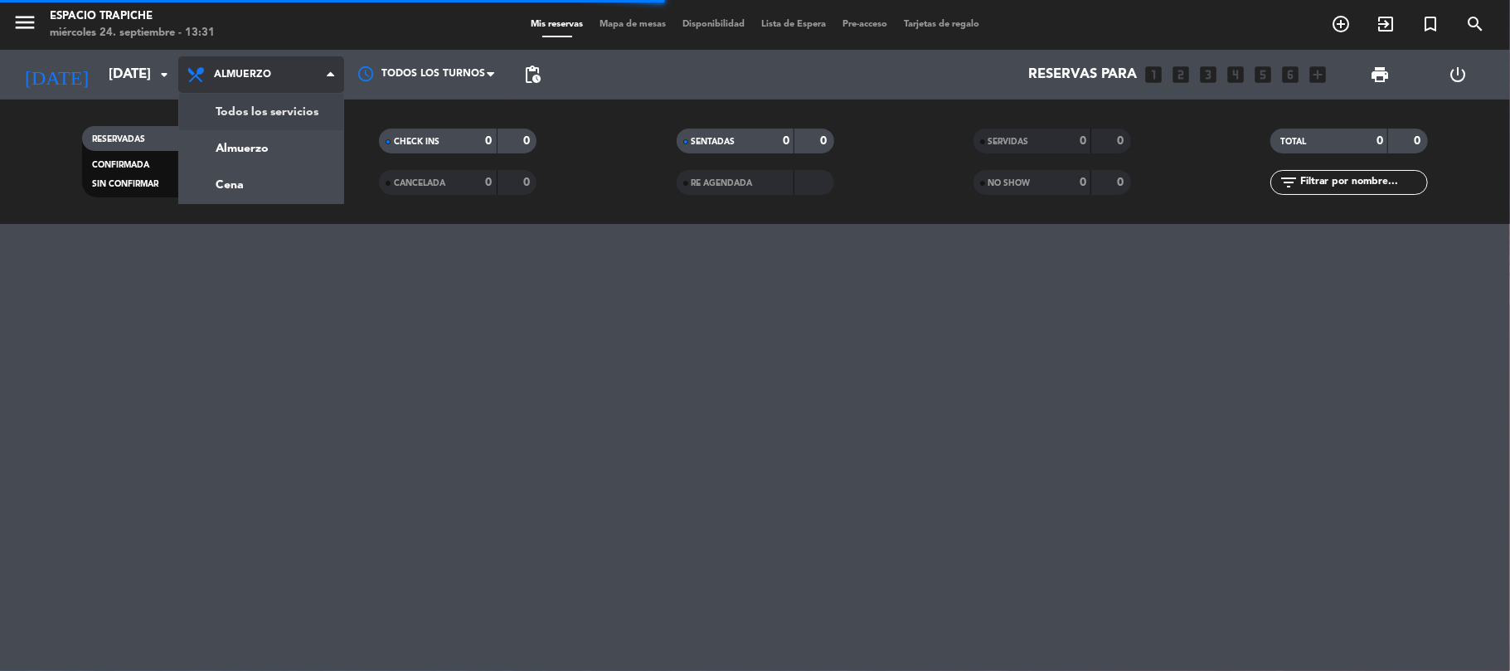
click at [250, 114] on div "menu Espacio Trapiche [DATE] 24. septiembre - 13:31 Mis reservas Mapa de mesas …" at bounding box center [755, 112] width 1510 height 224
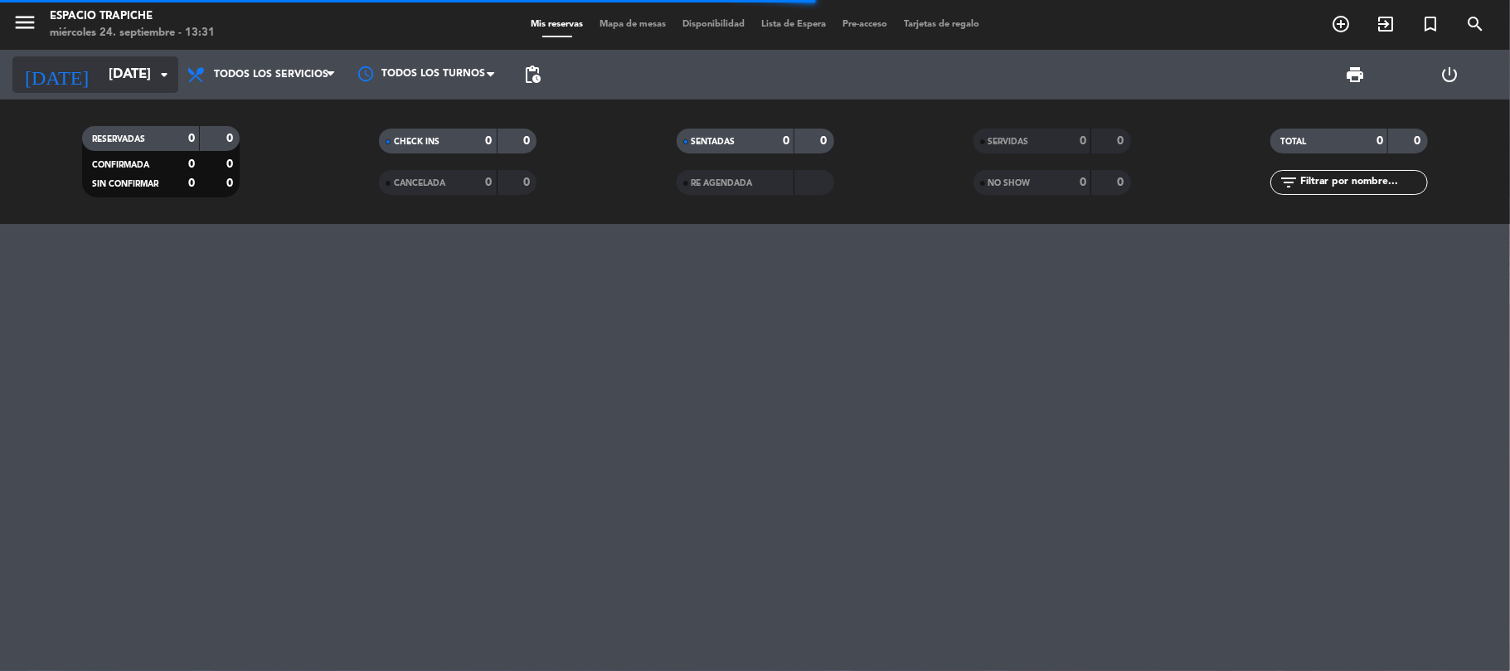
click at [107, 81] on input "[DATE]" at bounding box center [189, 75] width 179 height 32
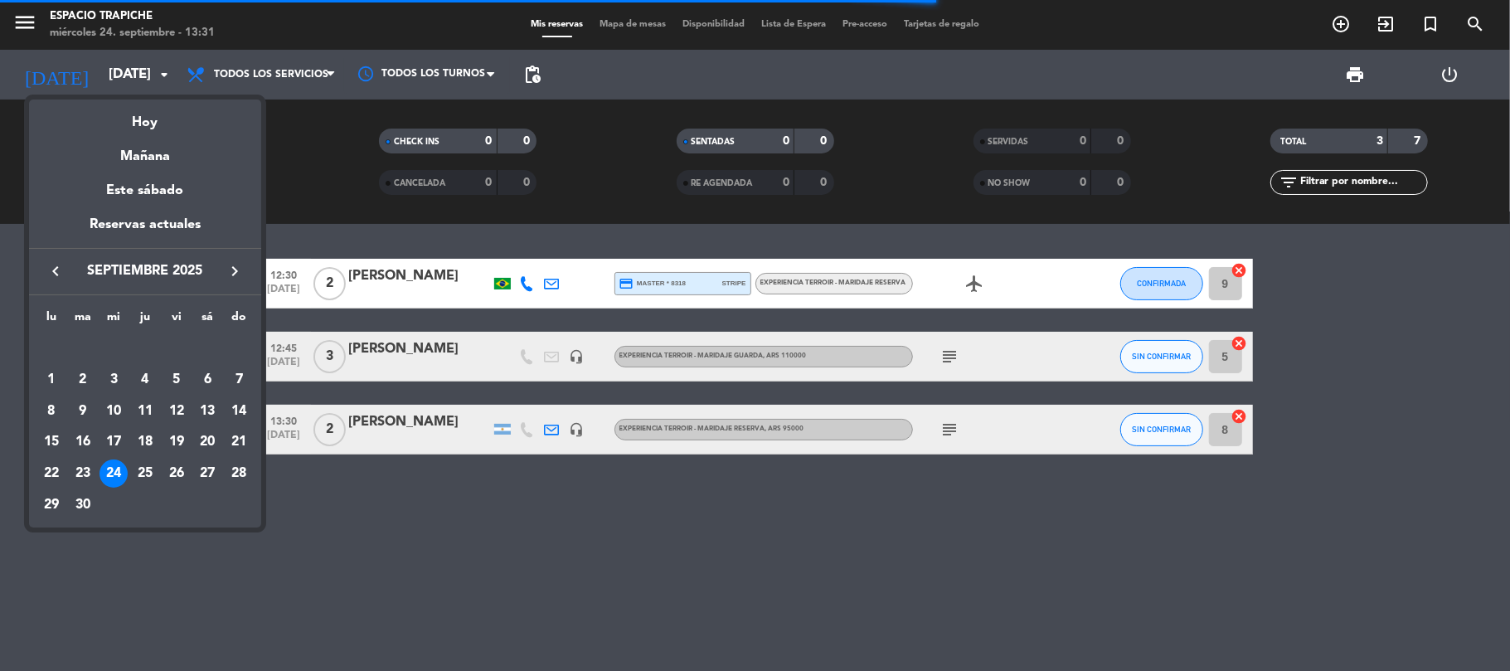
click at [232, 269] on icon "keyboard_arrow_right" at bounding box center [235, 271] width 20 height 20
click at [211, 441] on div "18" at bounding box center [207, 442] width 28 height 28
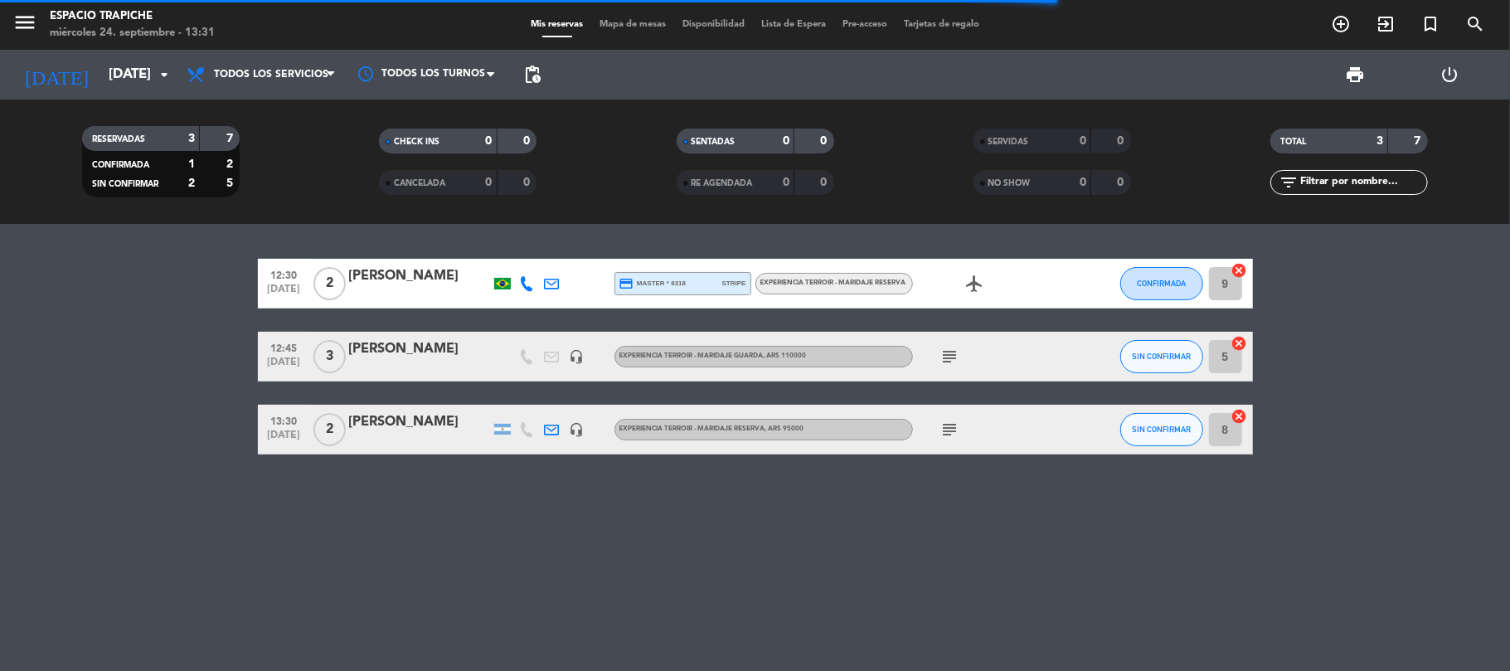
type input "[DATE]"
click at [170, 453] on bookings-row "12:30 [DATE] 2 [PERSON_NAME] credit_card master * 8318 stripe Experiencia Terro…" at bounding box center [755, 357] width 1510 height 196
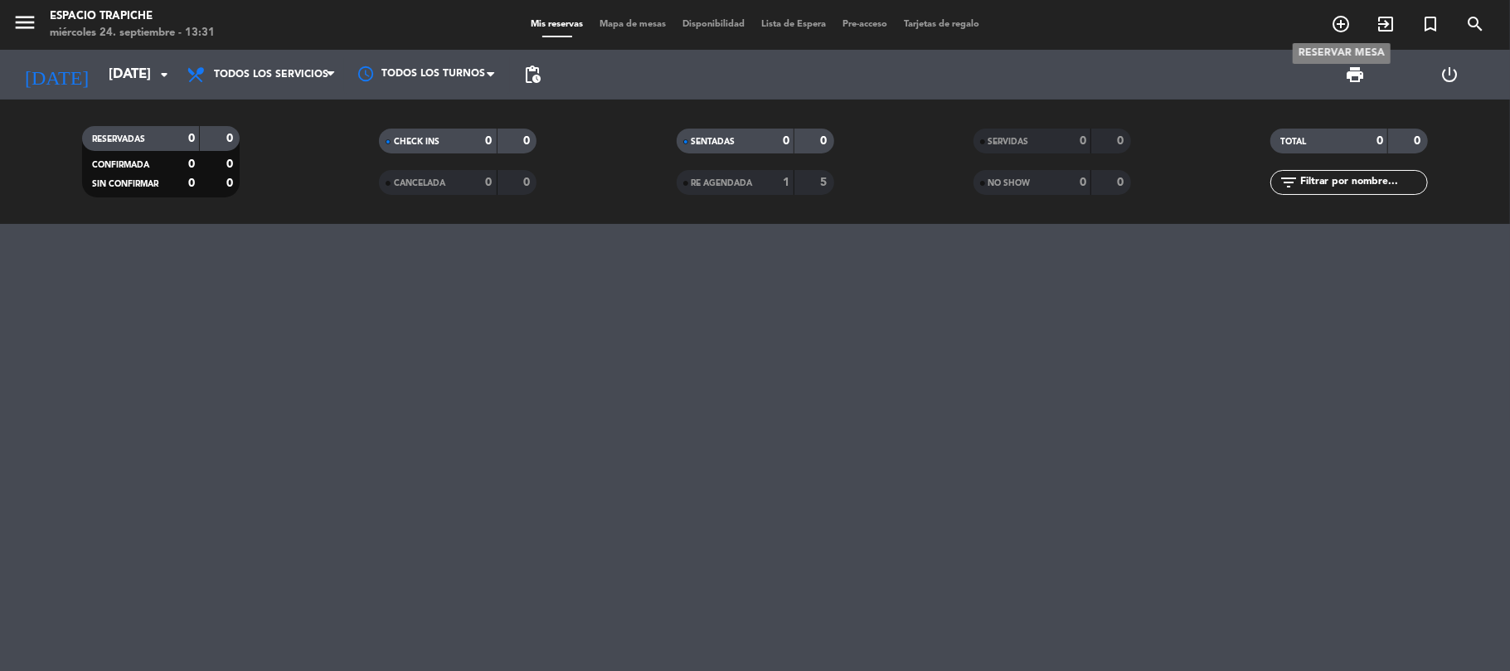
click at [1347, 36] on span "add_circle_outline" at bounding box center [1340, 24] width 45 height 28
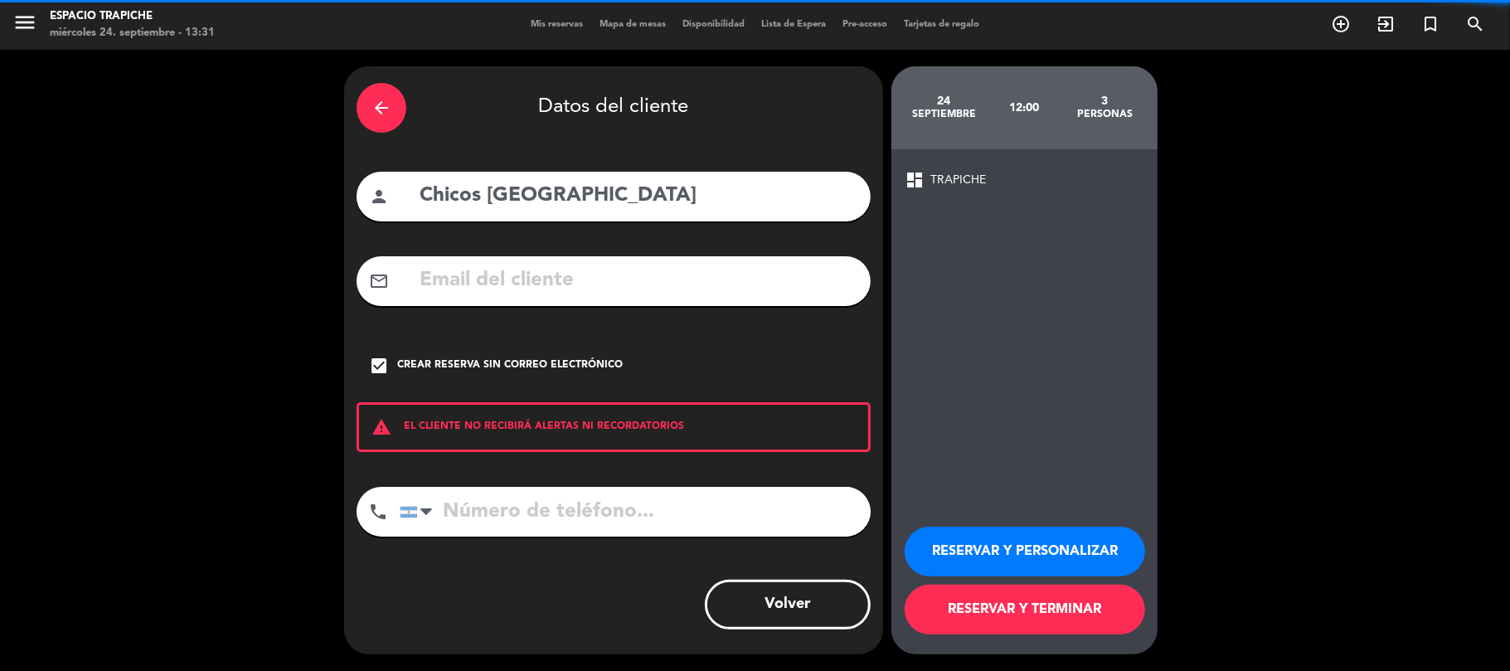
click at [373, 108] on icon "arrow_back" at bounding box center [381, 108] width 20 height 20
click at [0, 0] on icon "close" at bounding box center [0, 0] width 0 height 0
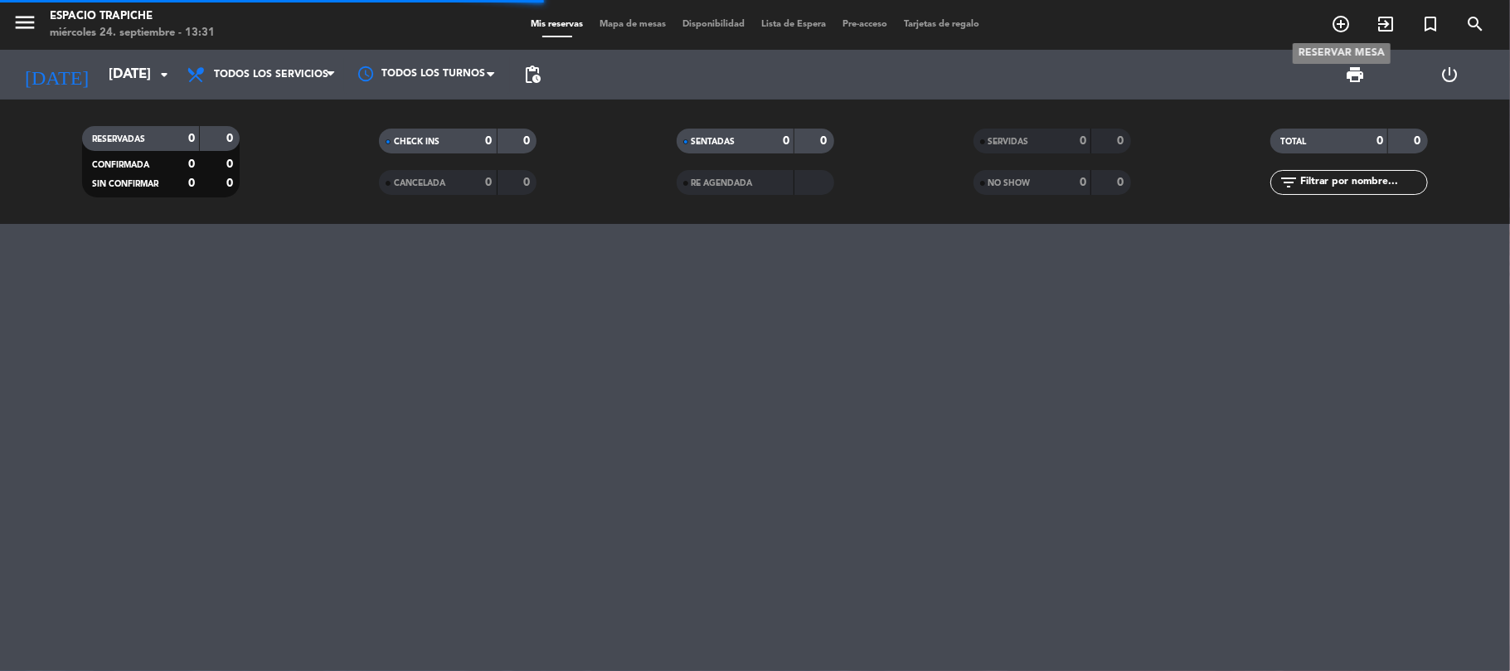
click at [1333, 28] on icon "add_circle_outline" at bounding box center [1341, 24] width 20 height 20
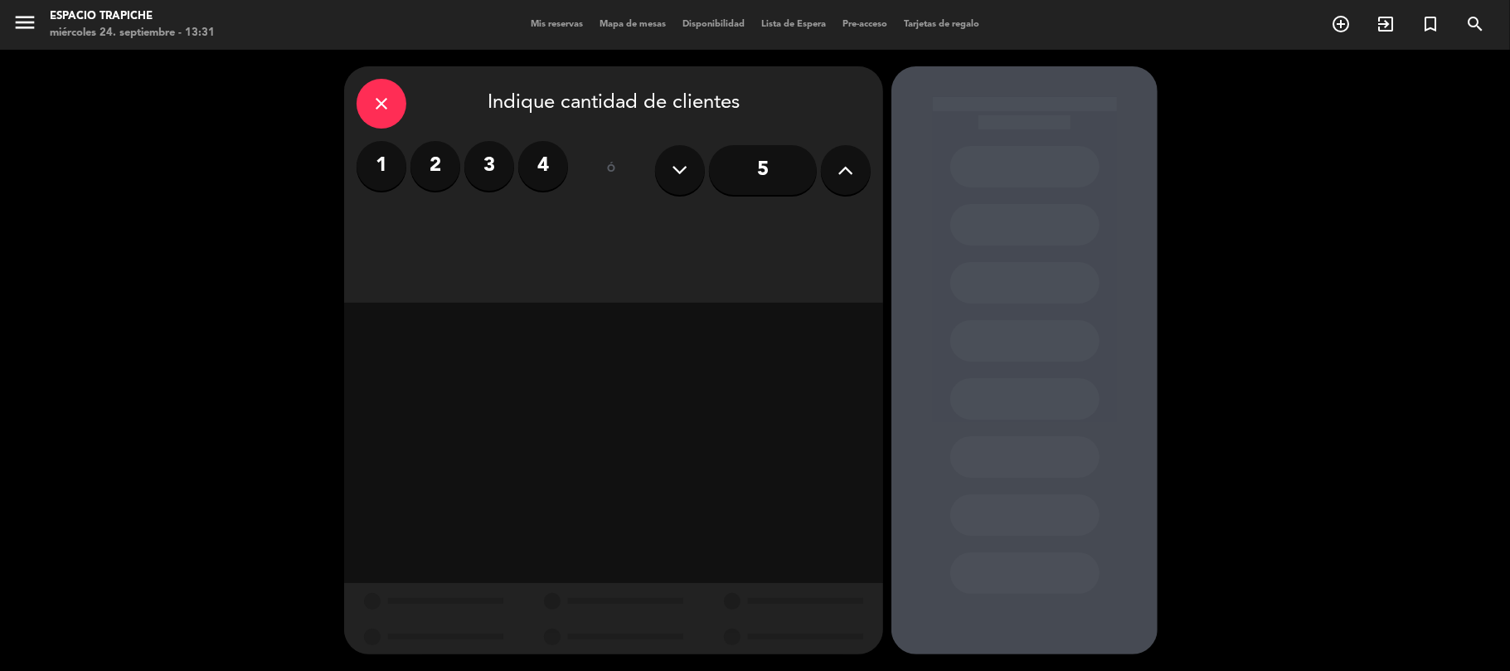
click at [423, 163] on label "2" at bounding box center [435, 166] width 50 height 50
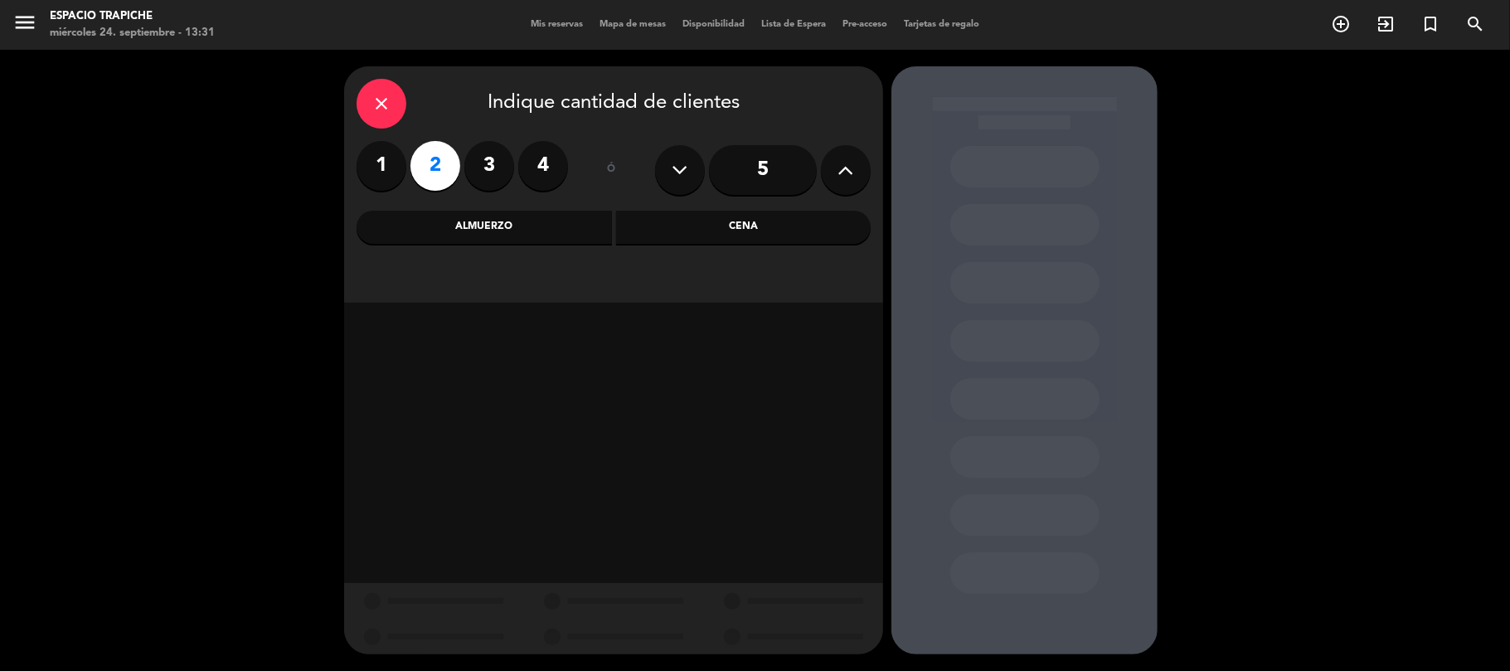
click at [558, 221] on div "Almuerzo" at bounding box center [484, 227] width 255 height 33
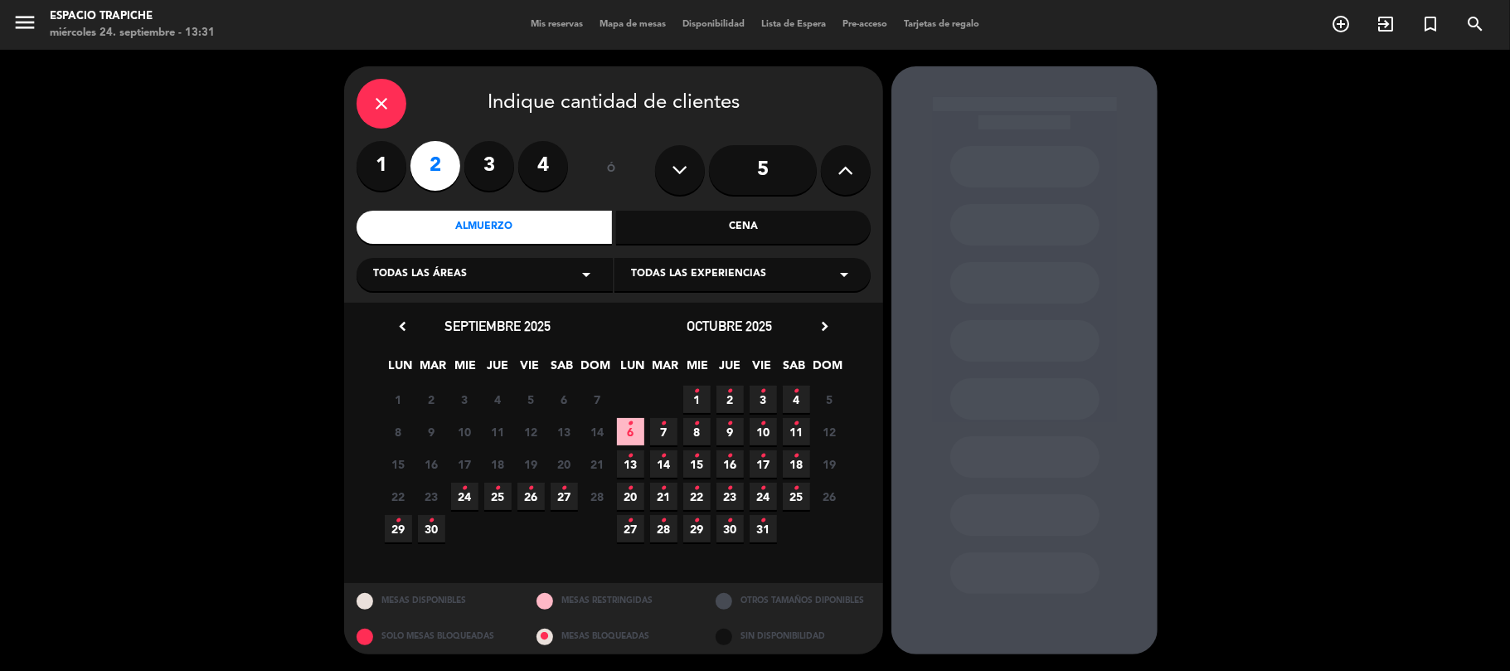
click at [788, 463] on span "18 •" at bounding box center [796, 463] width 27 height 27
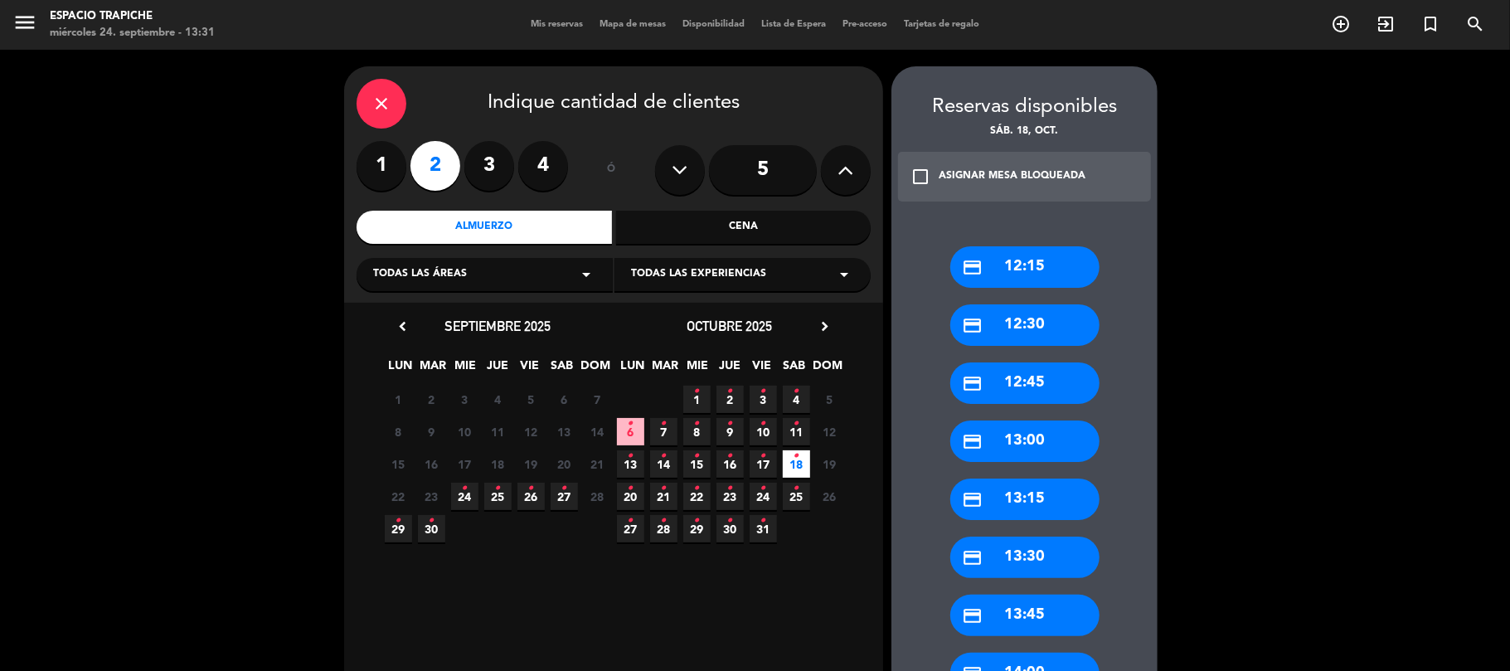
click at [1012, 459] on div "credit_card 13:00" at bounding box center [1024, 440] width 149 height 41
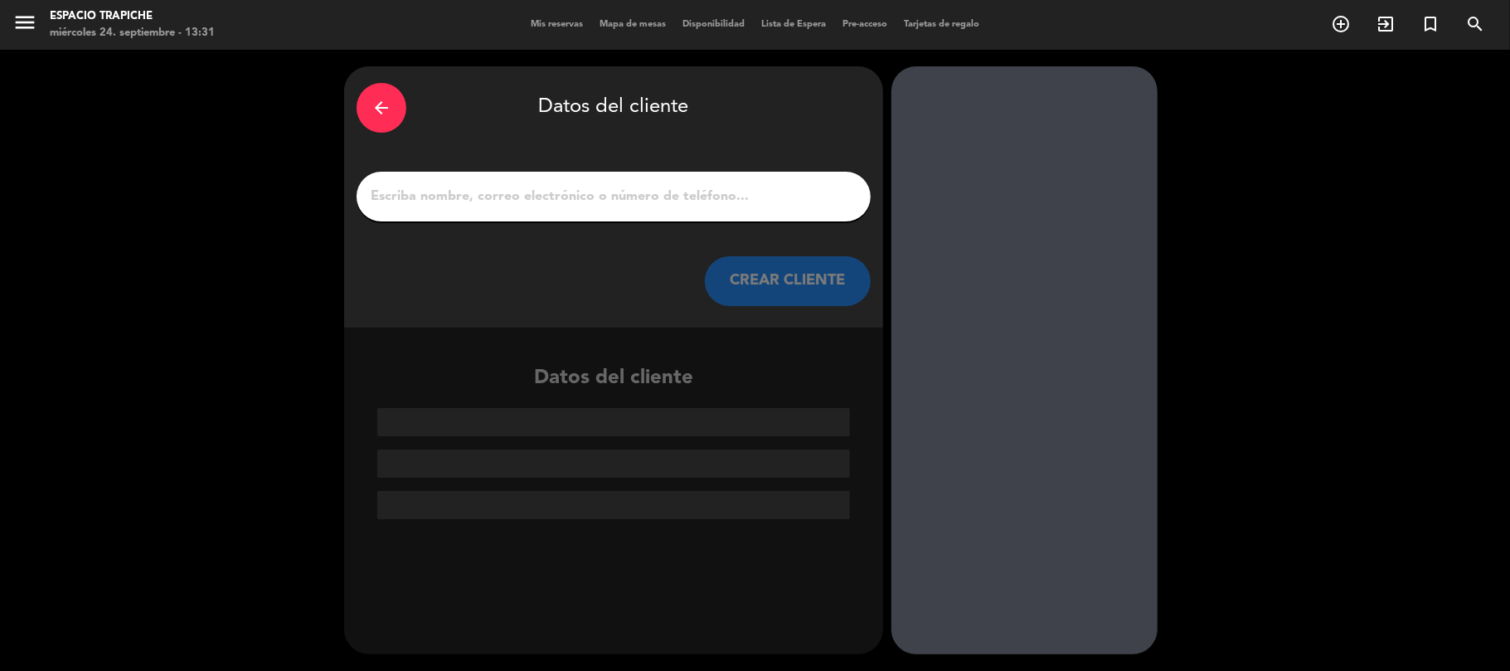
click at [547, 212] on div at bounding box center [614, 197] width 514 height 50
click at [551, 197] on input "1" at bounding box center [613, 196] width 489 height 23
paste input "[PERSON_NAME] X 2"
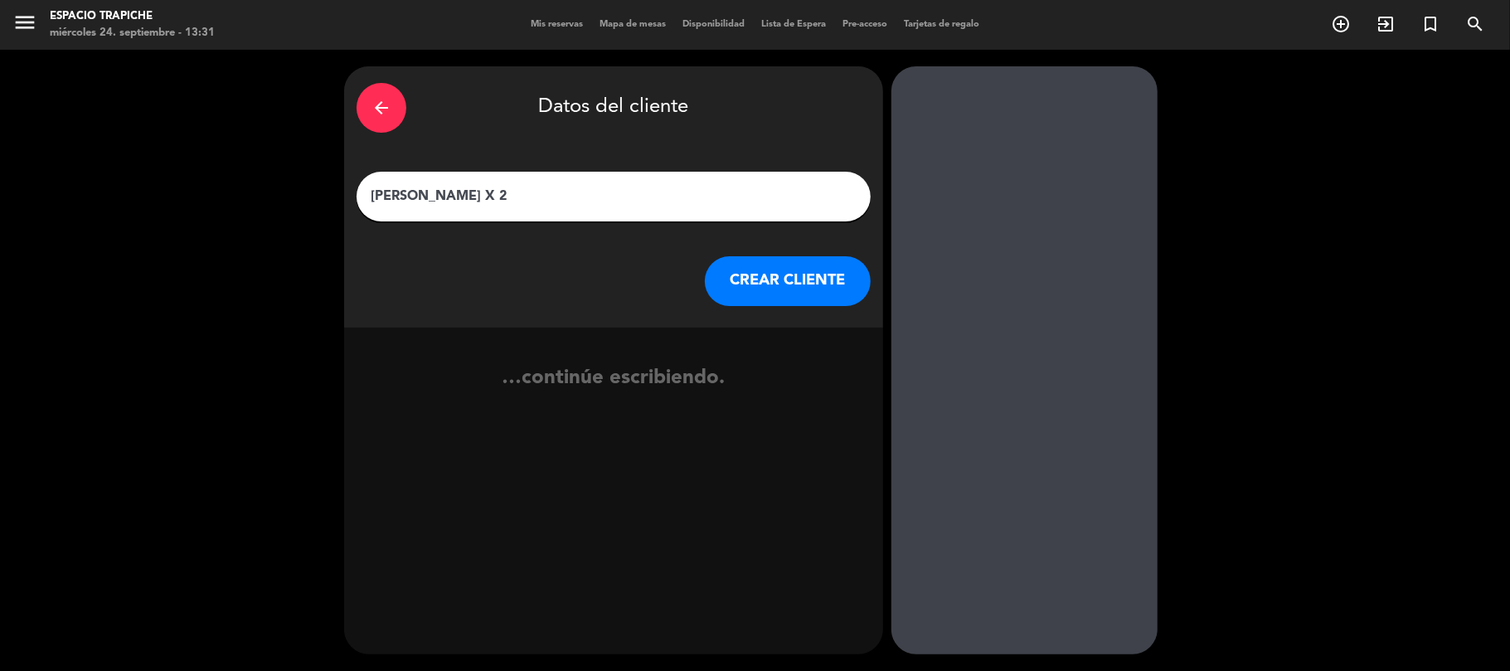
type input "[PERSON_NAME] X 2"
click at [748, 266] on button "CREAR CLIENTE" at bounding box center [788, 281] width 166 height 50
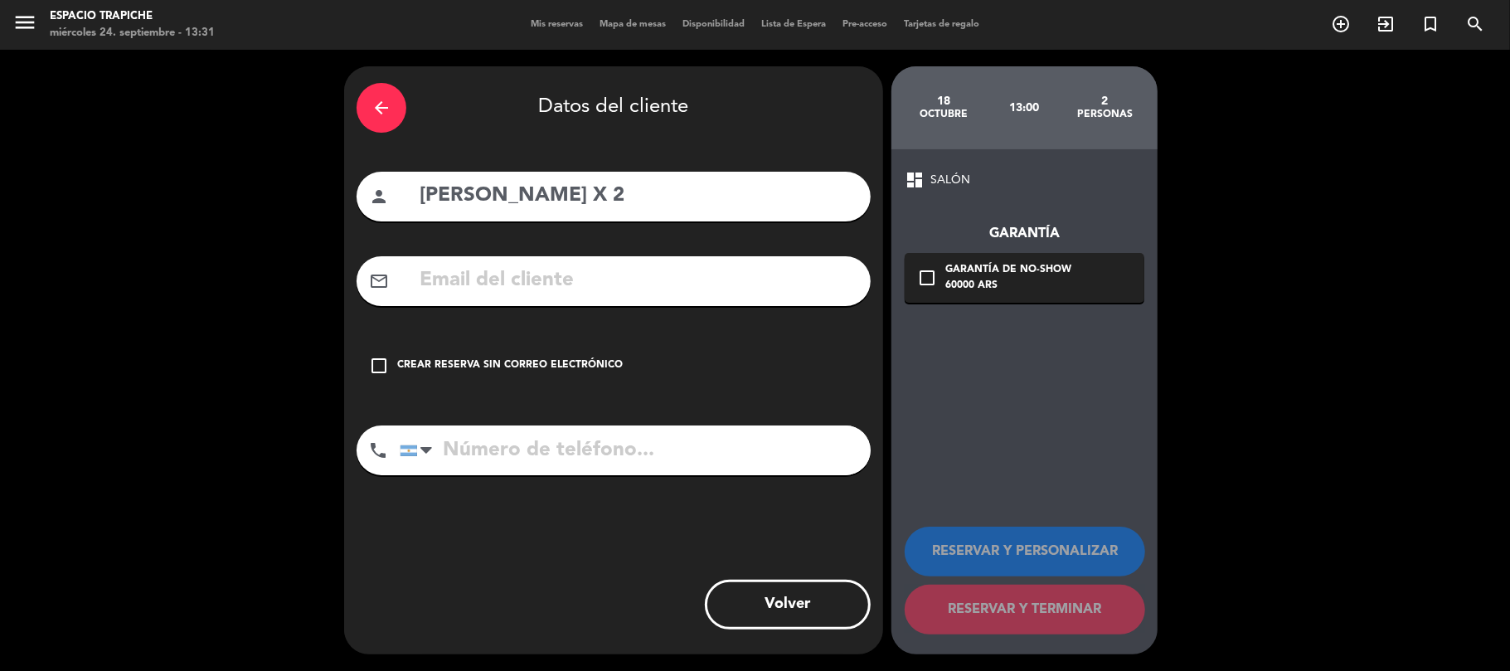
click at [551, 286] on input "text" at bounding box center [638, 281] width 440 height 34
paste input "[PERSON_NAME] | SAK Wine & Travel <[EMAIL_ADDRESS][DOMAIN_NAME]>"
drag, startPoint x: 537, startPoint y: 283, endPoint x: 327, endPoint y: 269, distance: 211.0
click at [327, 269] on div "arrow_back Datos del cliente person [PERSON_NAME] X 2 mail_outline [PERSON_NAME…" at bounding box center [755, 360] width 1510 height 621
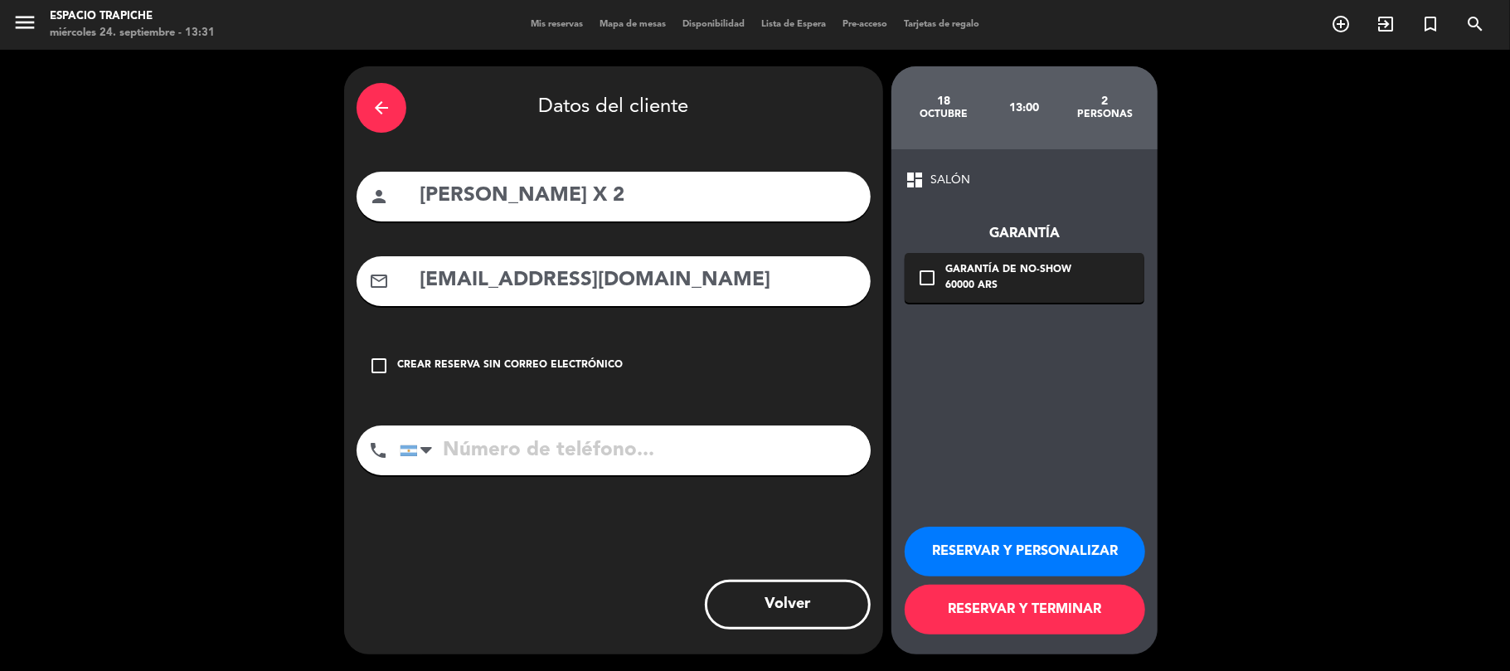
type input "[EMAIL_ADDRESS][DOMAIN_NAME]"
drag, startPoint x: 673, startPoint y: 197, endPoint x: 257, endPoint y: 191, distance: 416.3
click at [257, 191] on div "arrow_back Datos del cliente person [PERSON_NAME] X 2 mail_outline [EMAIL_ADDRE…" at bounding box center [755, 360] width 1510 height 621
click at [1002, 551] on button "RESERVAR Y PERSONALIZAR" at bounding box center [1025, 552] width 240 height 50
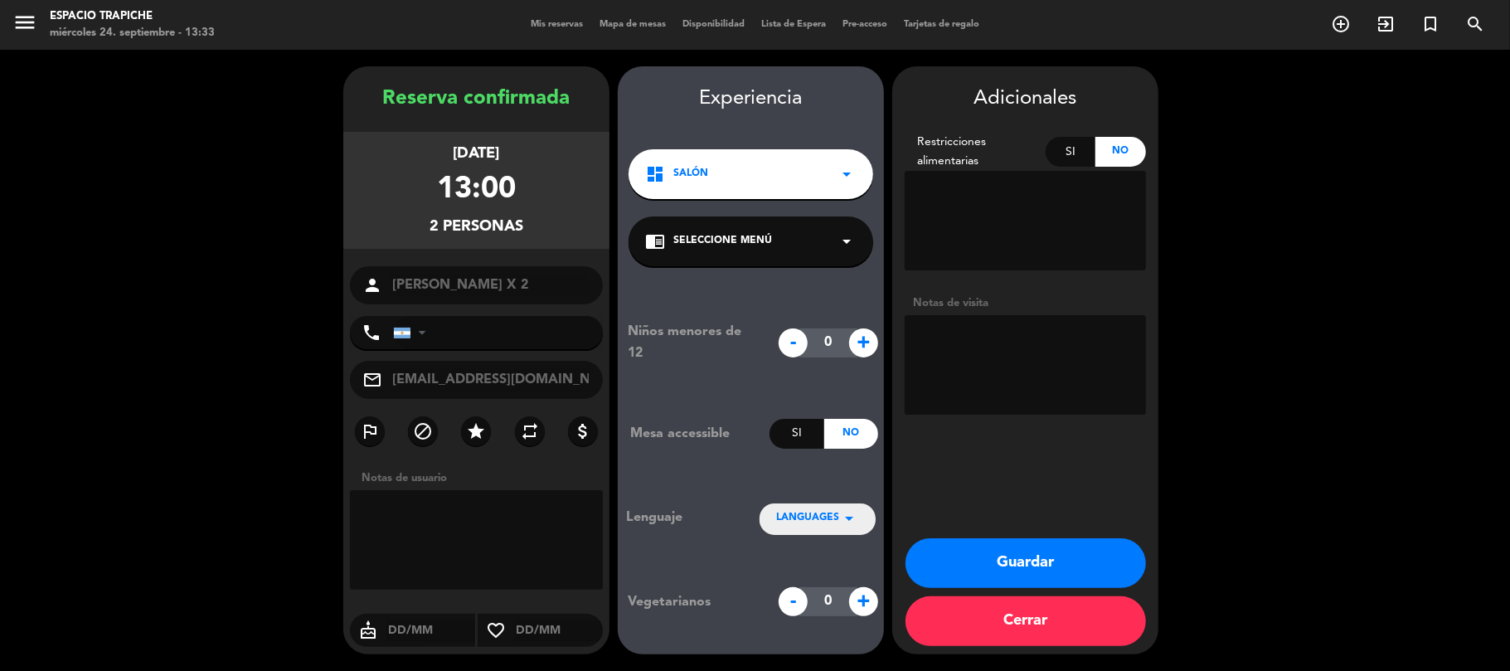
click at [799, 519] on span "LANGUAGES" at bounding box center [807, 518] width 63 height 17
click at [811, 468] on div "Inglés" at bounding box center [817, 467] width 83 height 17
click at [942, 326] on textarea at bounding box center [1025, 365] width 241 height 100
type textarea "Inglés Paga agencia Sin restricciones Terroir reserva"
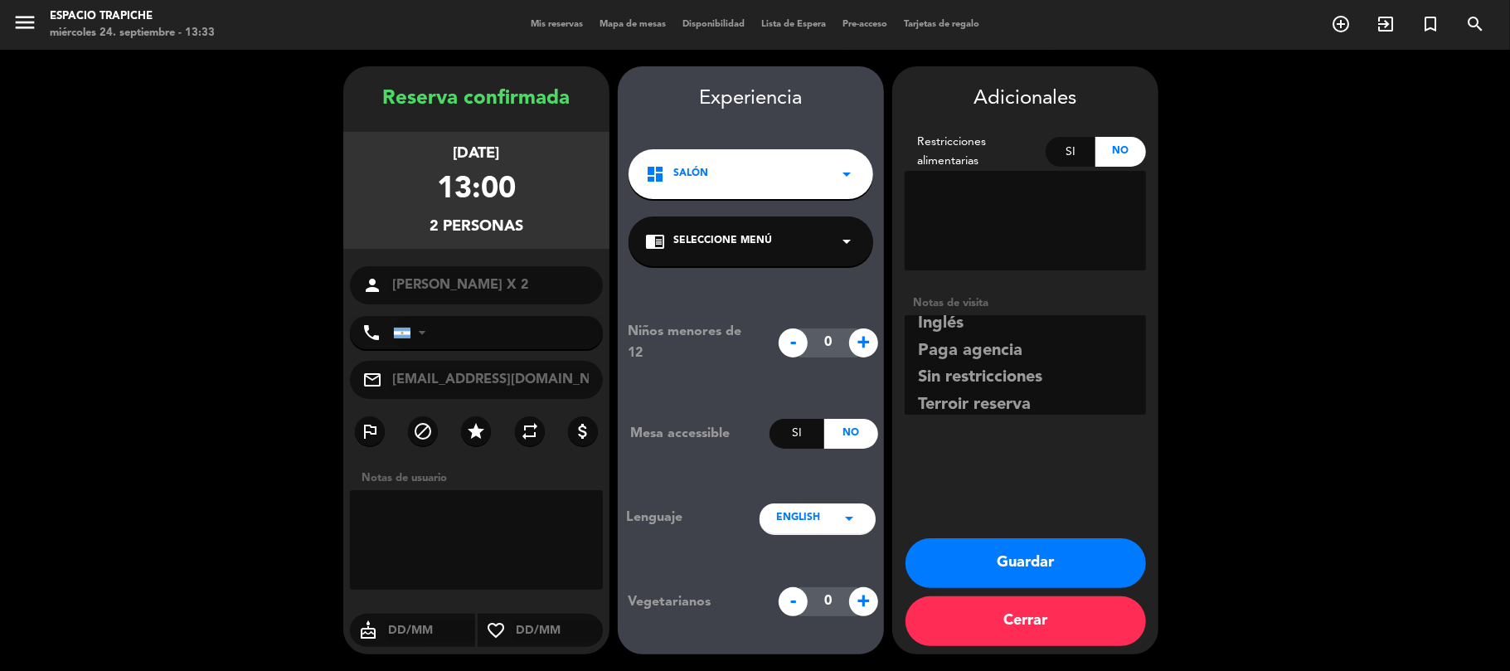
click at [761, 237] on span "Seleccione Menú" at bounding box center [722, 241] width 99 height 17
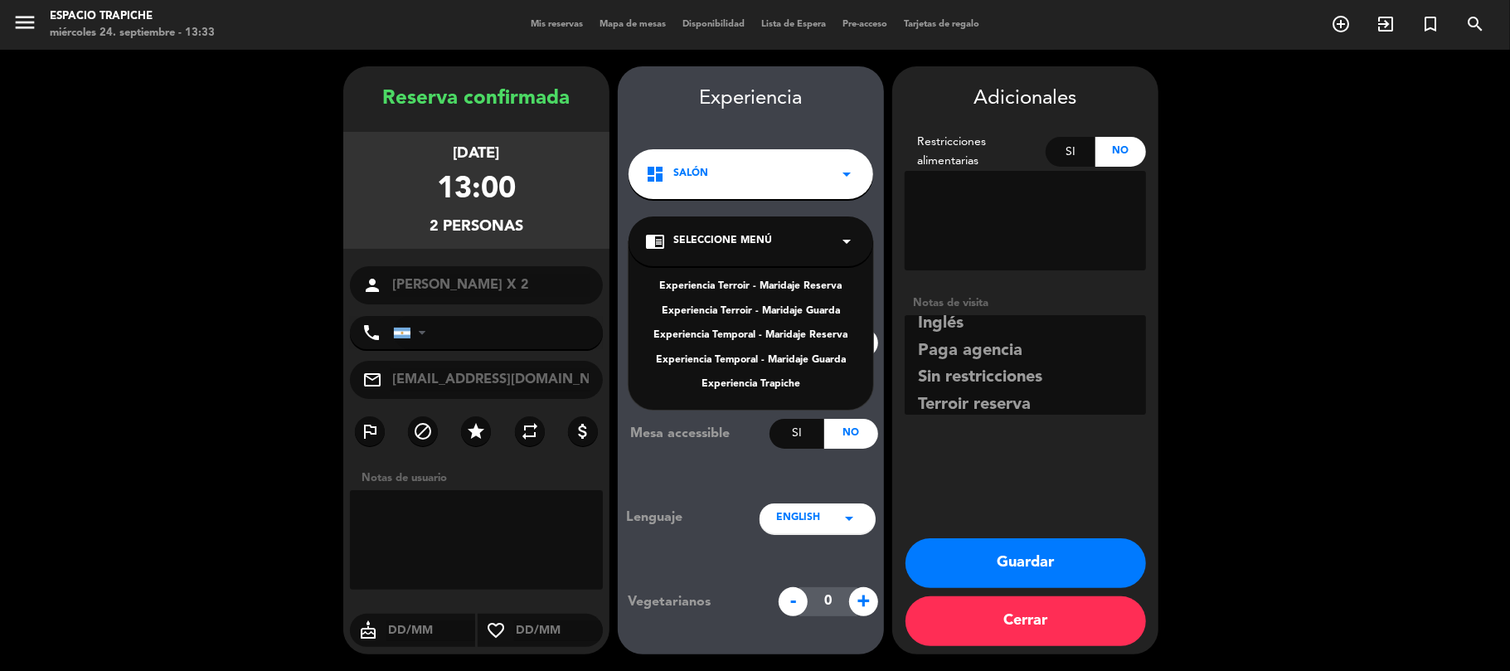
click at [750, 285] on div "Experiencia Terroir - Maridaje Reserva" at bounding box center [750, 287] width 211 height 17
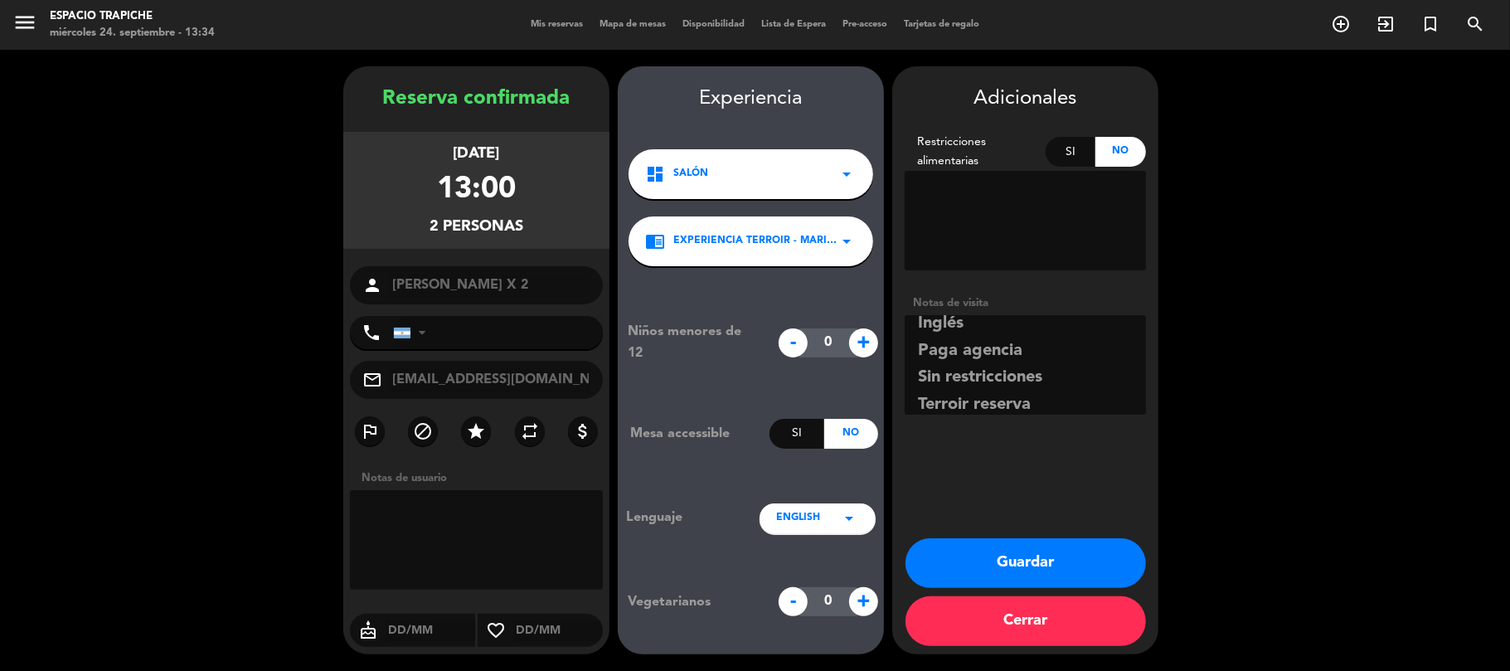
click at [1020, 557] on button "Guardar" at bounding box center [1025, 563] width 240 height 50
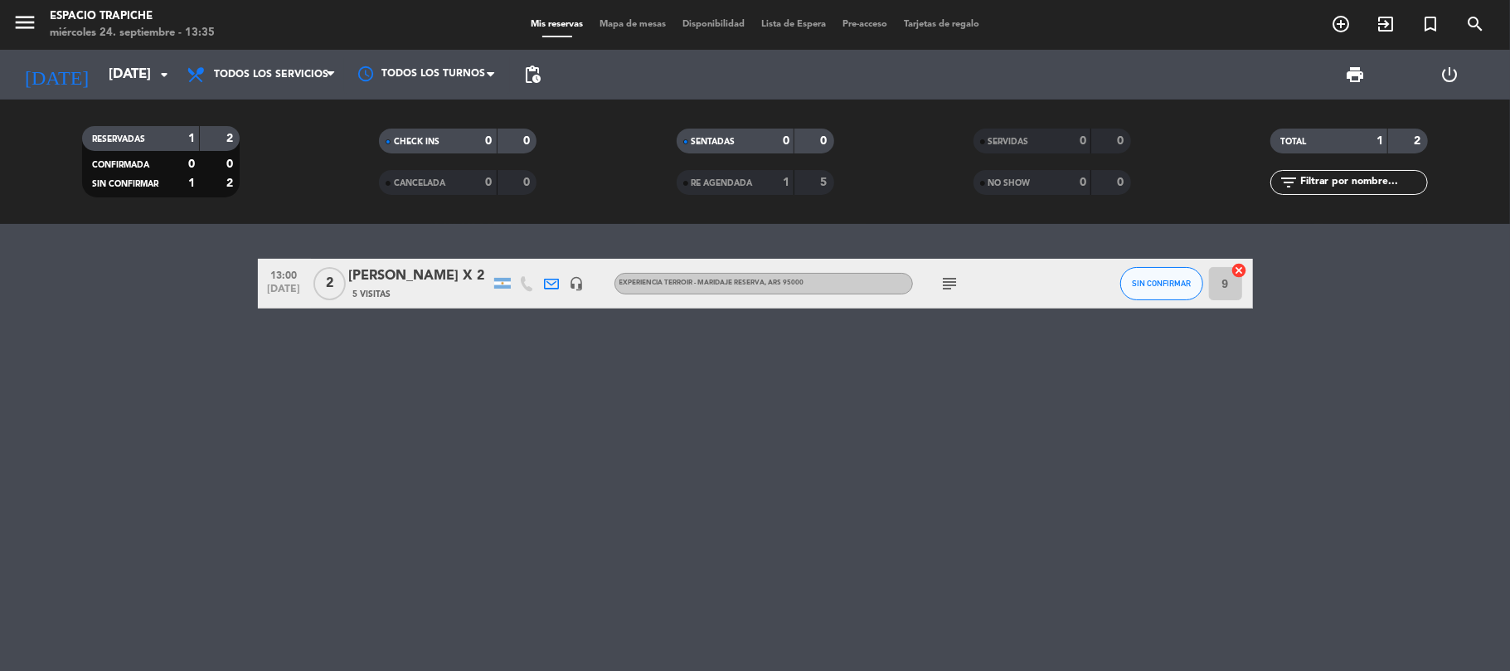
click at [149, 439] on div "13:00 [DATE] 2 [PERSON_NAME] X 2 5 Visitas headset_mic Experiencia Terroir - Ma…" at bounding box center [755, 447] width 1510 height 447
click at [100, 85] on input "[DATE]" at bounding box center [189, 75] width 179 height 32
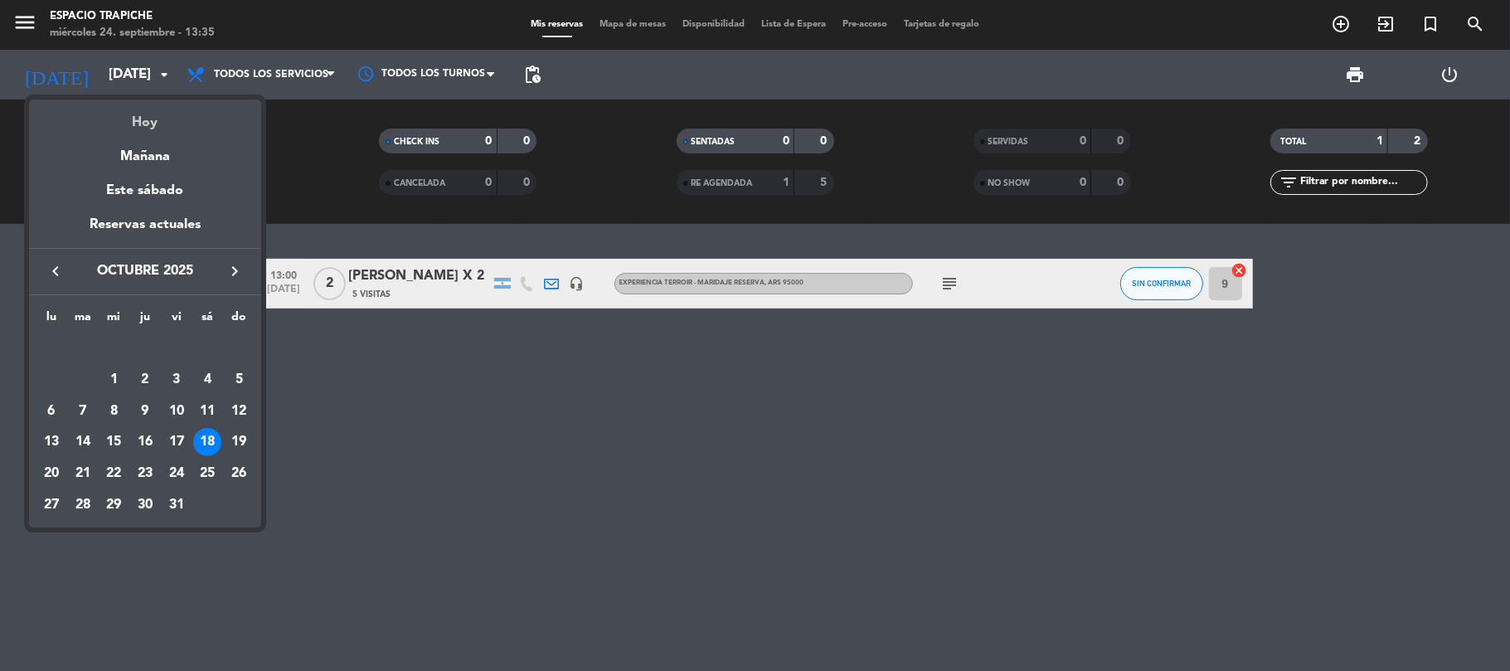
click at [146, 121] on div "Hoy" at bounding box center [145, 117] width 232 height 34
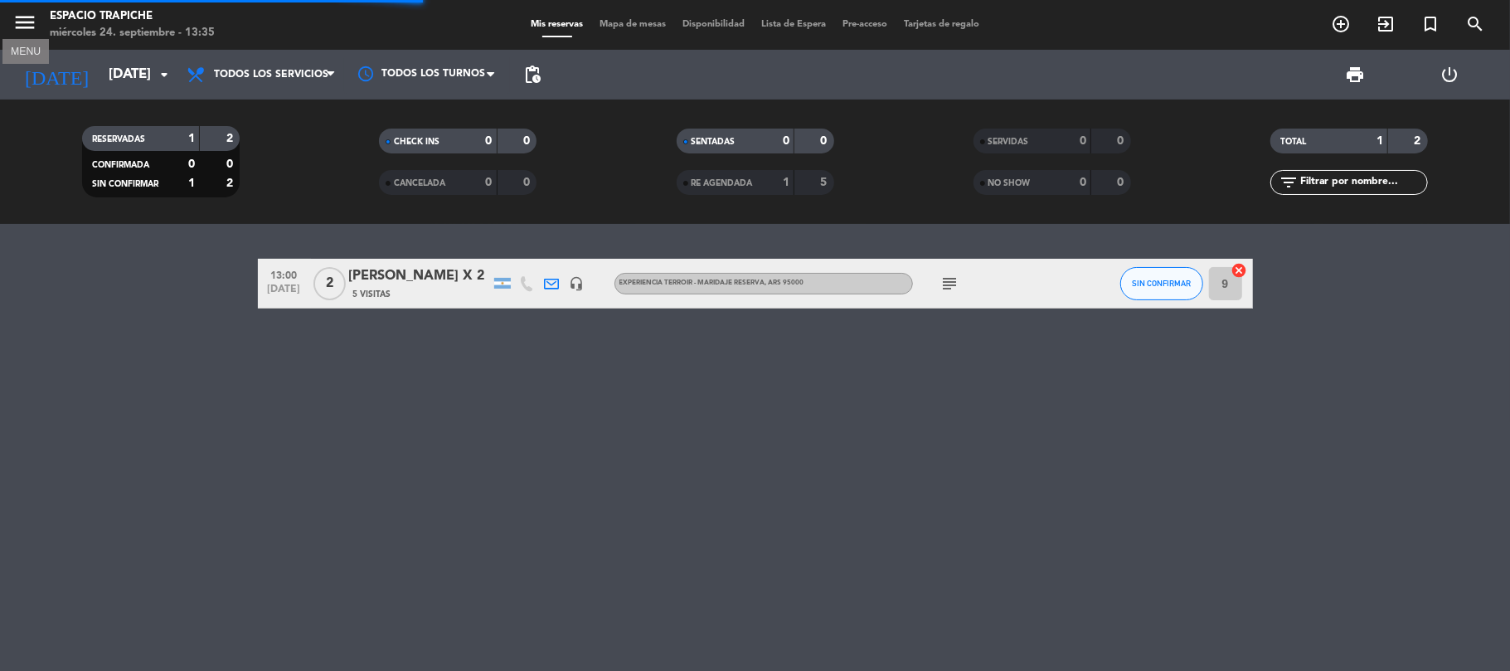
click at [27, 28] on icon "menu" at bounding box center [24, 22] width 25 height 25
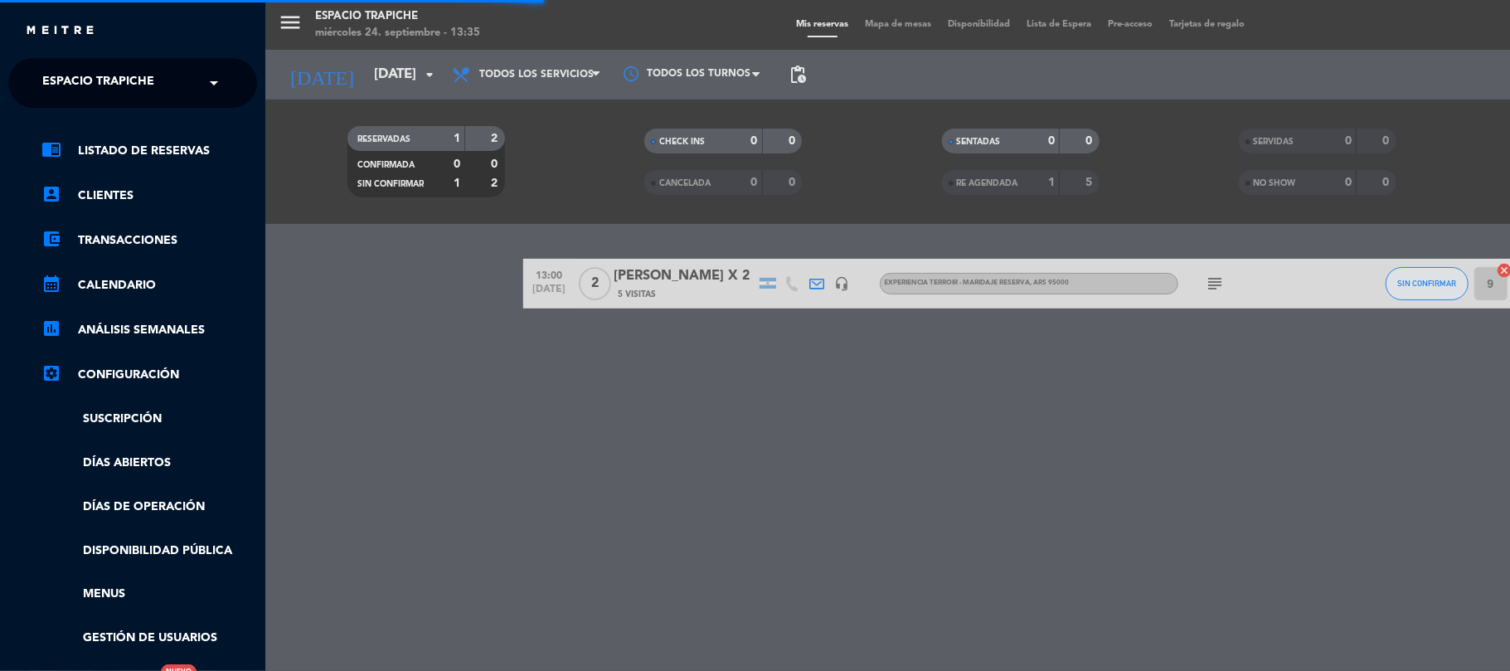
click at [53, 73] on span "Espacio Trapiche" at bounding box center [98, 83] width 112 height 35
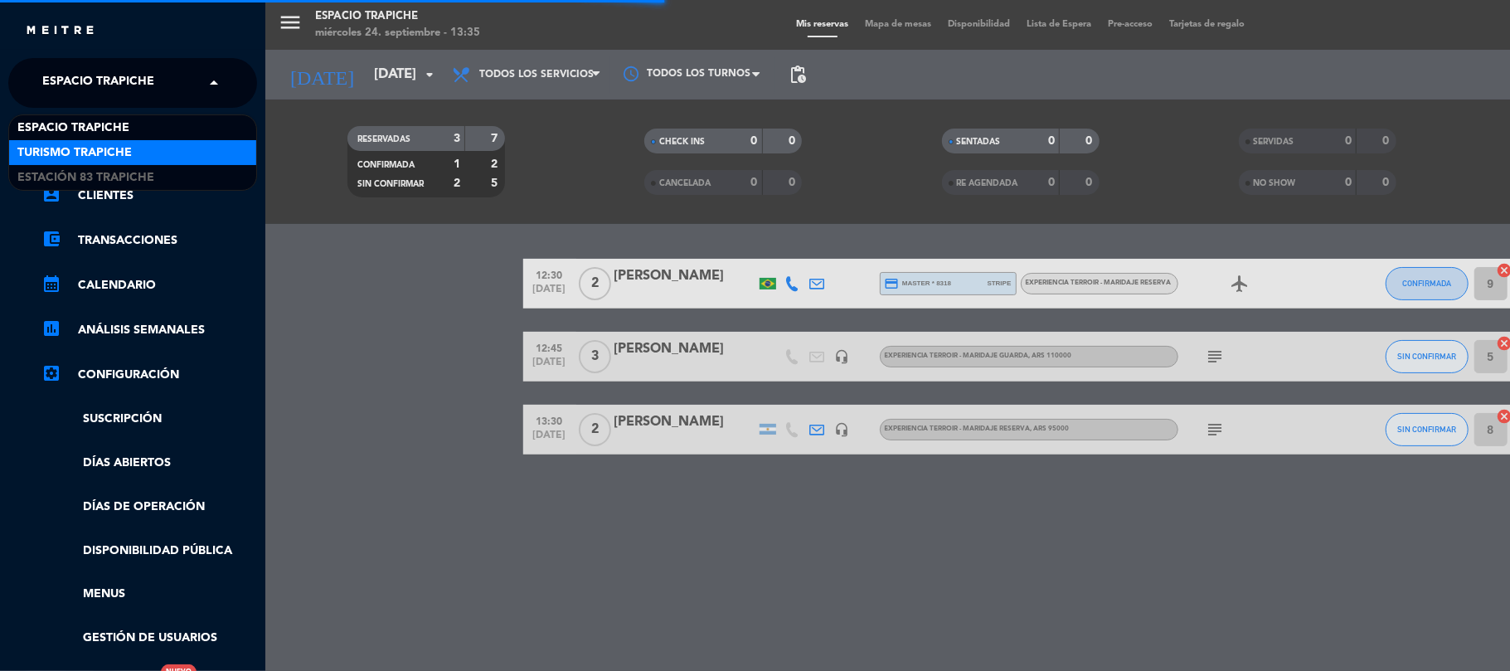
click at [77, 148] on span "Turismo Trapiche" at bounding box center [74, 152] width 114 height 19
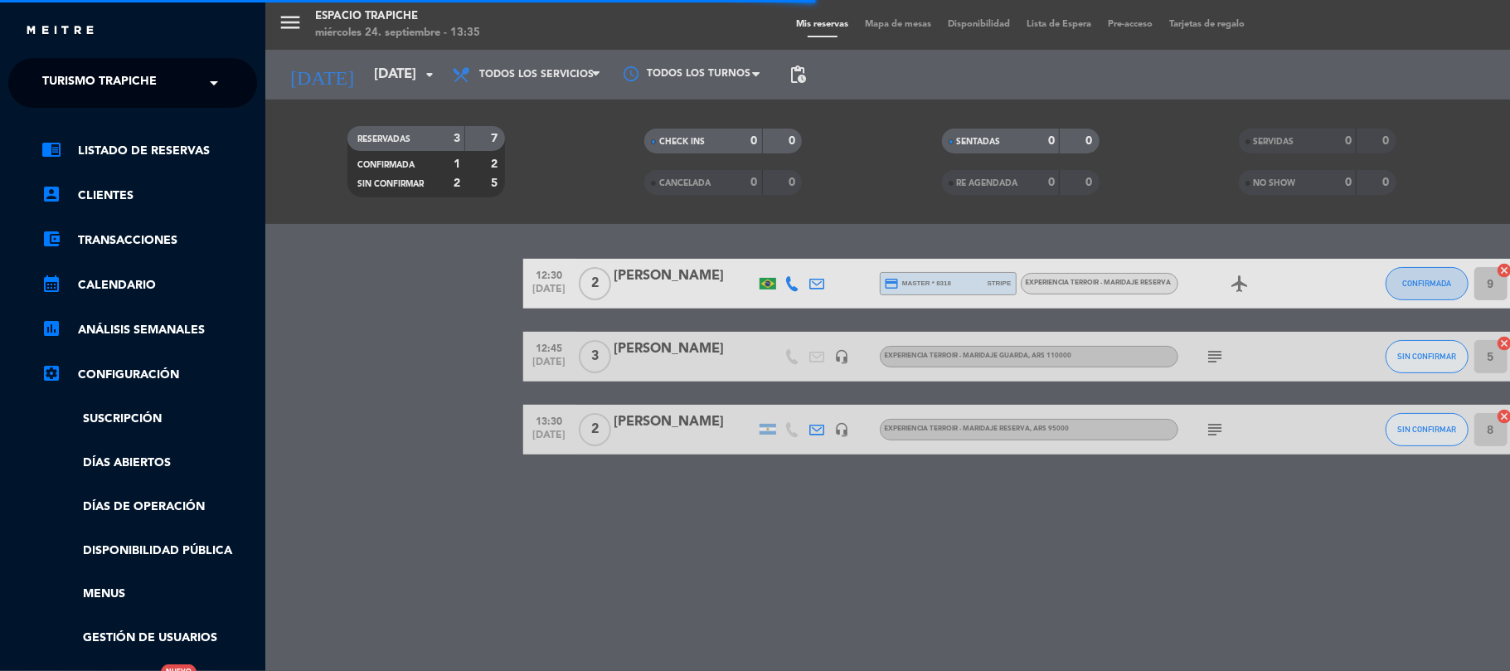
click at [378, 431] on div "menu Espacio Trapiche [DATE] 24. septiembre - 13:35 Mis reservas Mapa de mesas …" at bounding box center [1020, 335] width 1510 height 671
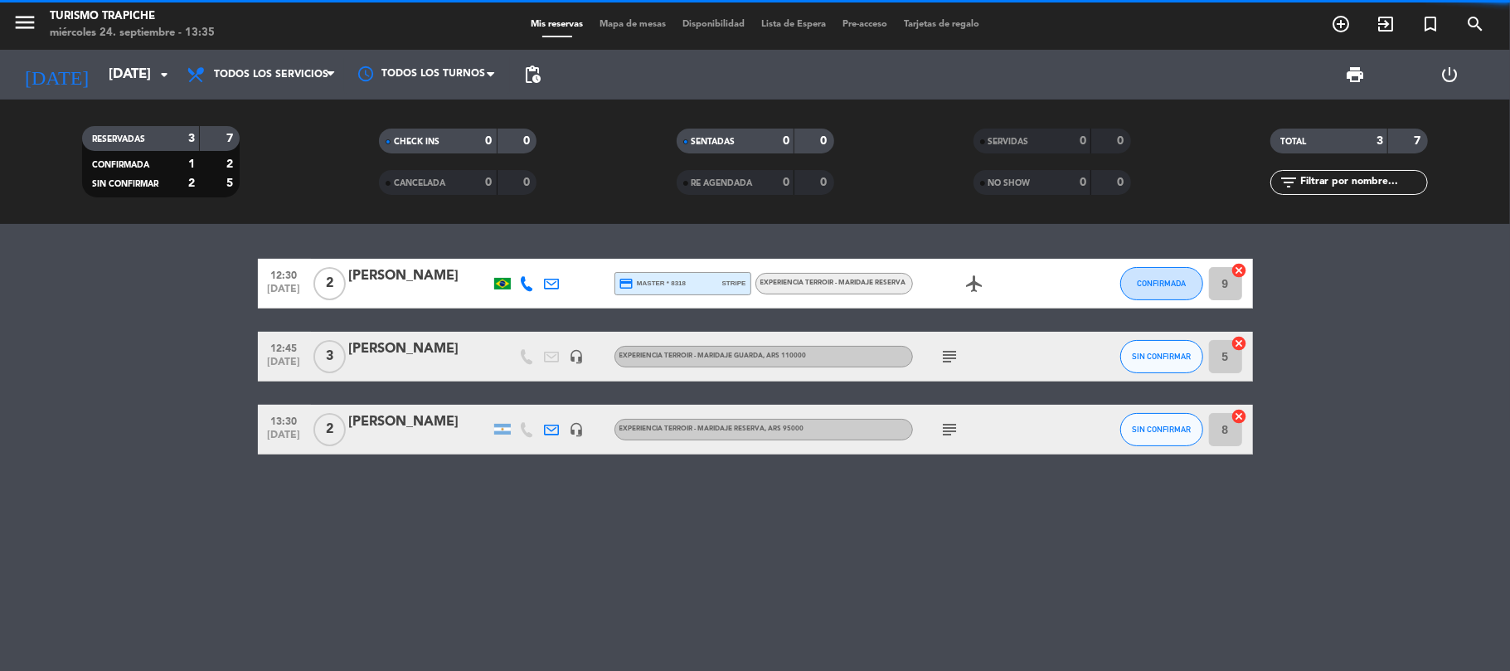
click at [43, 439] on bookings-row "12:30 [DATE] 2 [PERSON_NAME] credit_card master * 8318 stripe Experiencia Terro…" at bounding box center [755, 357] width 1510 height 196
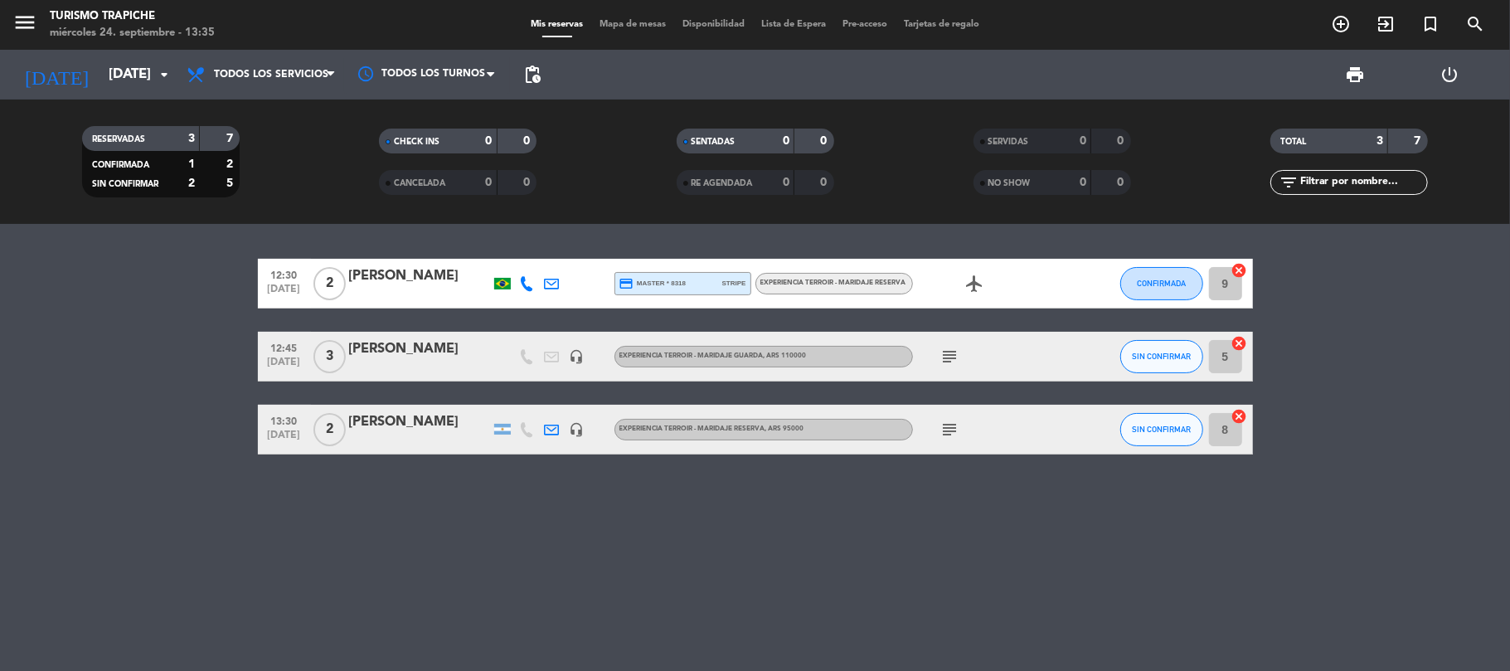
click at [146, 401] on bookings-row "12:30 [DATE] 2 [PERSON_NAME] credit_card master * 8318 stripe Experiencia Terro…" at bounding box center [755, 357] width 1510 height 196
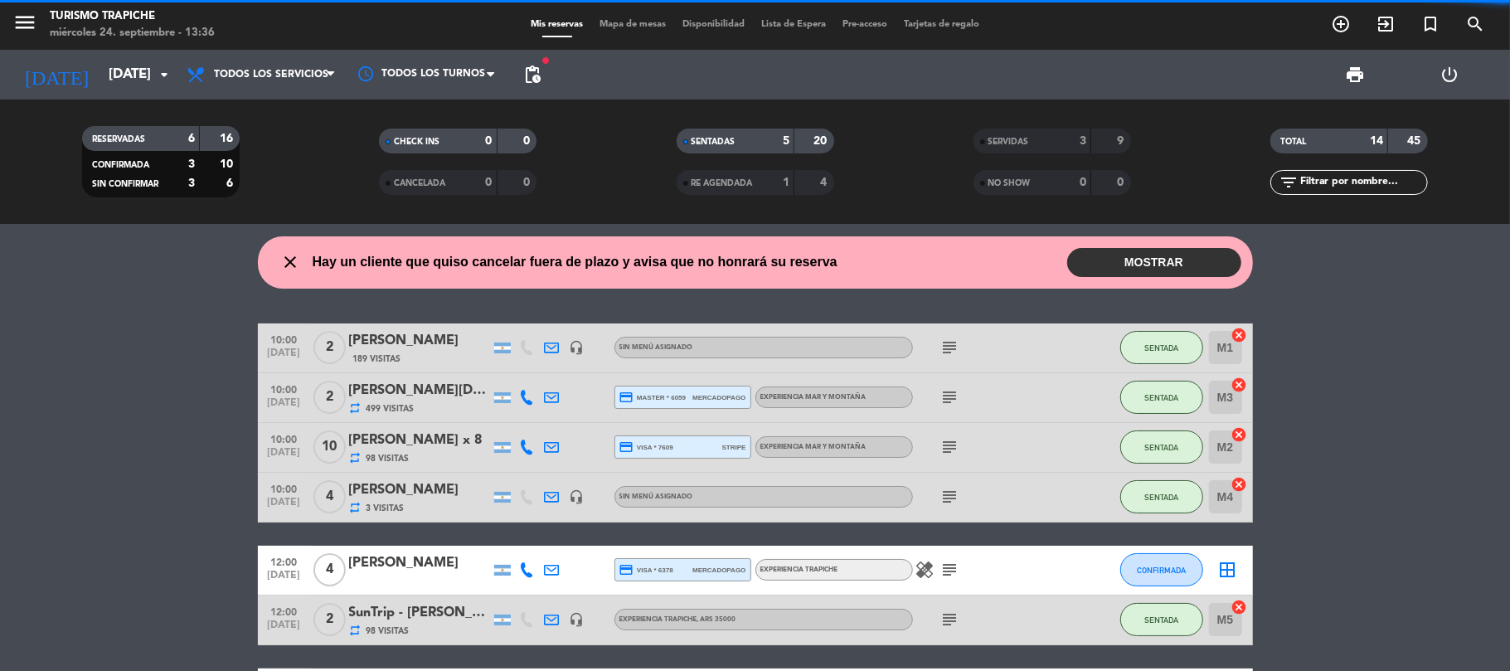
click at [96, 420] on bookings-row "10:00 [DATE] 2 [PERSON_NAME] 189 Visitas headset_mic Sin menú asignado subject …" at bounding box center [755, 631] width 1510 height 617
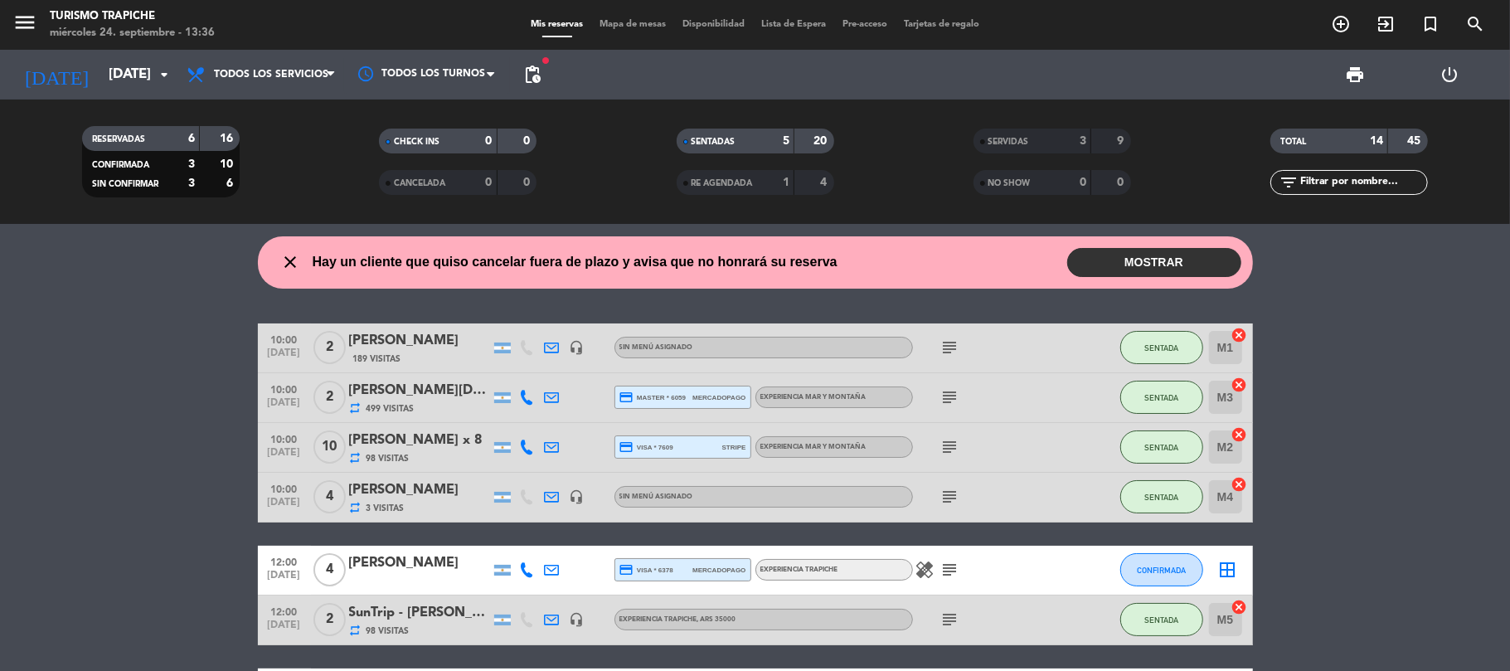
click at [1158, 253] on button "MOSTRAR" at bounding box center [1154, 262] width 174 height 29
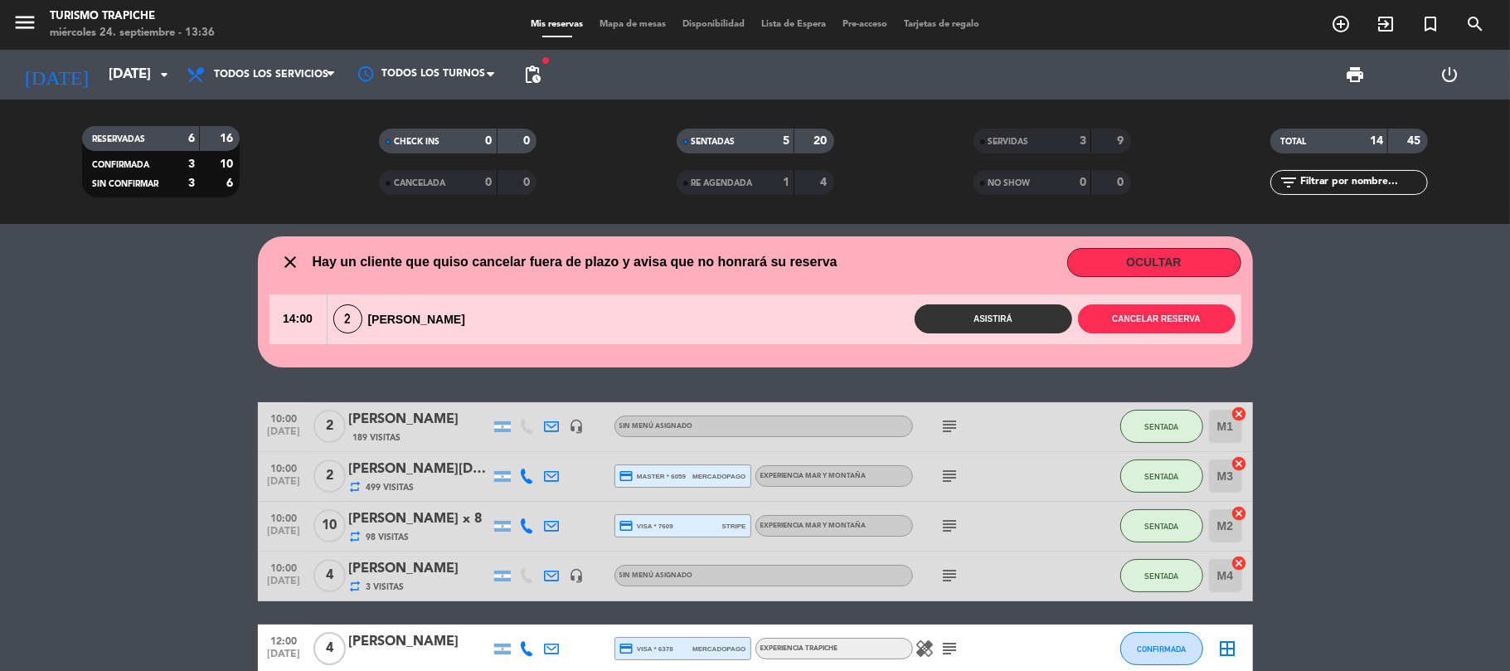
click at [240, 386] on div "close Hay un cliente que quiso cancelar fuera de plazo y avisa que no honrará s…" at bounding box center [755, 447] width 1510 height 447
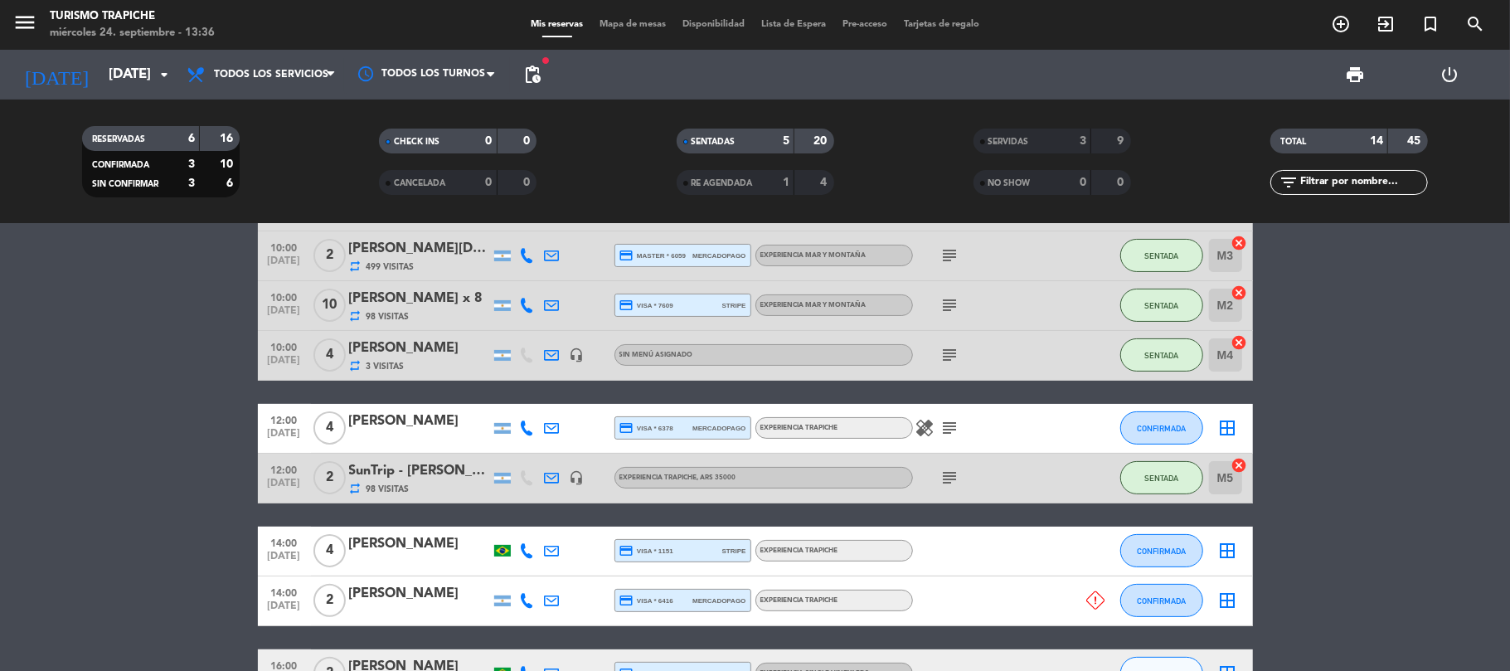
click at [193, 386] on bookings-row "10:00 [DATE] 2 [PERSON_NAME] 189 Visitas headset_mic Sin menú asignado subject …" at bounding box center [755, 490] width 1510 height 617
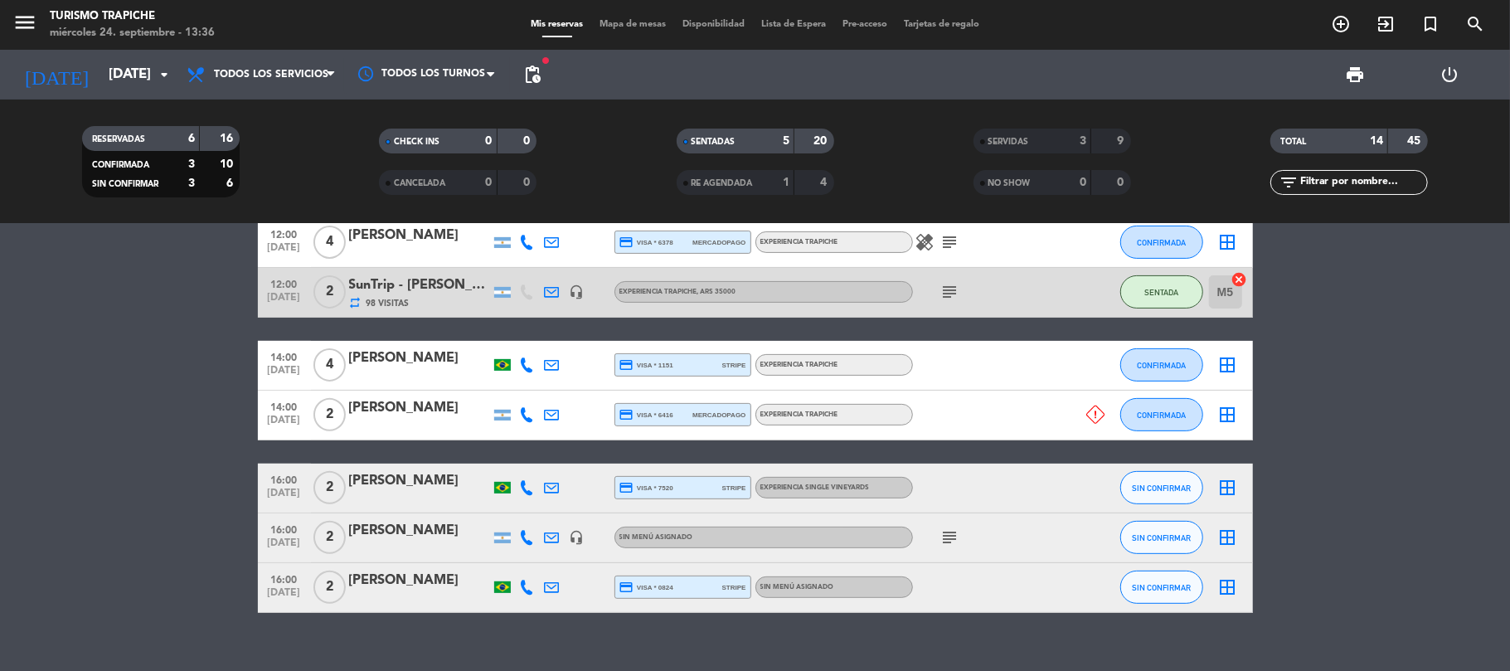
scroll to position [431, 0]
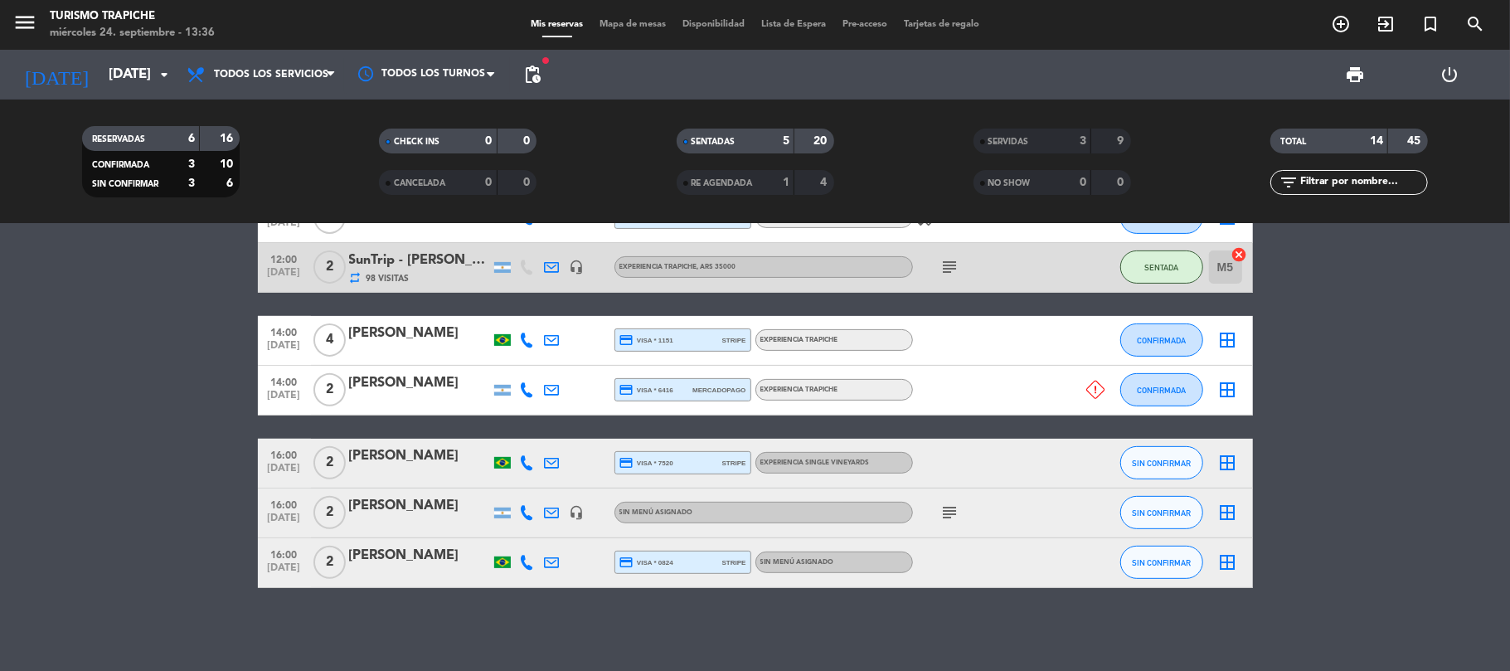
drag, startPoint x: 146, startPoint y: 498, endPoint x: 183, endPoint y: 493, distance: 37.8
click at [147, 498] on bookings-row "10:00 [DATE] 2 [PERSON_NAME] 189 Visitas headset_mic Sin menú asignado subject …" at bounding box center [755, 279] width 1510 height 617
click at [138, 511] on bookings-row "10:00 [DATE] 2 [PERSON_NAME] 189 Visitas headset_mic Sin menú asignado subject …" at bounding box center [755, 279] width 1510 height 617
click at [524, 342] on icon at bounding box center [527, 340] width 15 height 15
click at [494, 305] on span "Copiar" at bounding box center [511, 311] width 35 height 17
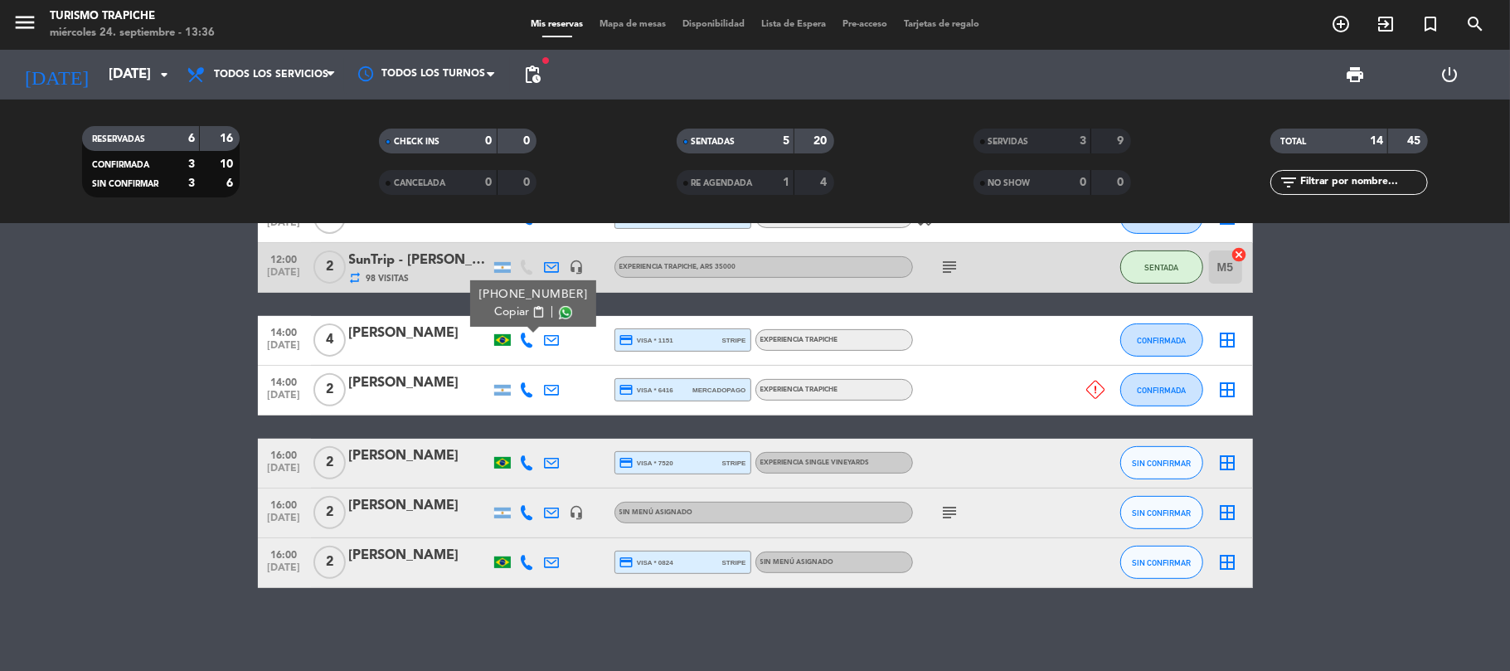
click at [200, 495] on bookings-row "10:00 [DATE] 2 [PERSON_NAME] 189 Visitas headset_mic Sin menú asignado subject …" at bounding box center [755, 279] width 1510 height 617
click at [157, 445] on bookings-row "10:00 [DATE] 2 [PERSON_NAME] 189 Visitas headset_mic Sin menú asignado subject …" at bounding box center [755, 279] width 1510 height 617
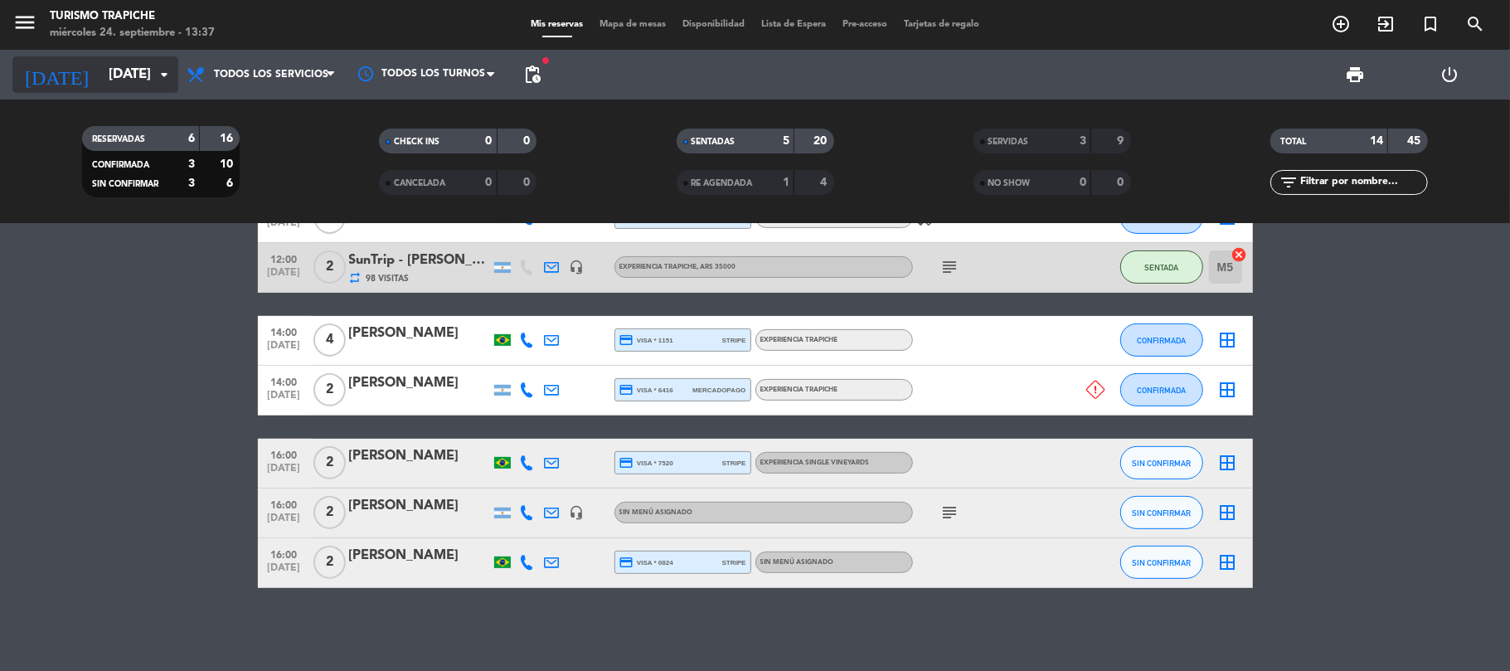
click at [106, 88] on input "[DATE]" at bounding box center [189, 75] width 179 height 32
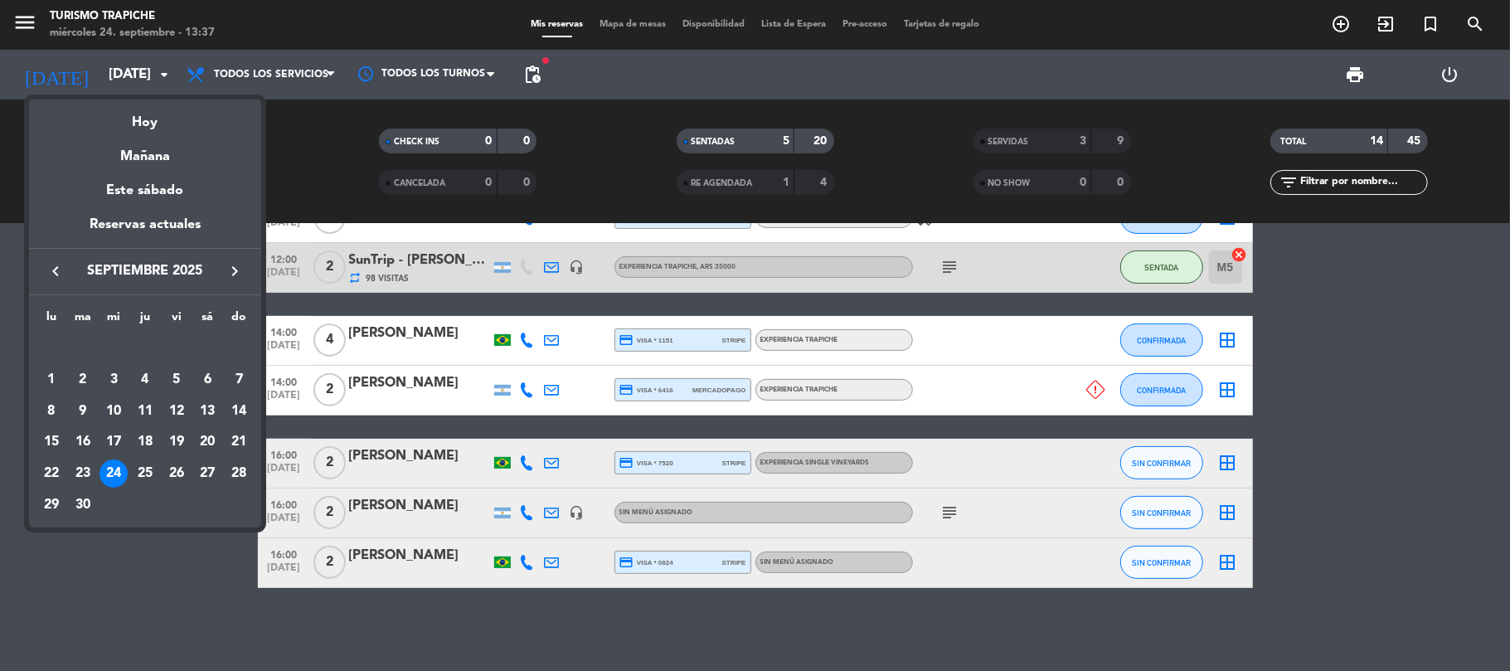
click at [230, 263] on icon "keyboard_arrow_right" at bounding box center [235, 271] width 20 height 20
click at [231, 263] on icon "keyboard_arrow_right" at bounding box center [235, 271] width 20 height 20
click at [176, 472] on div "26" at bounding box center [177, 473] width 28 height 28
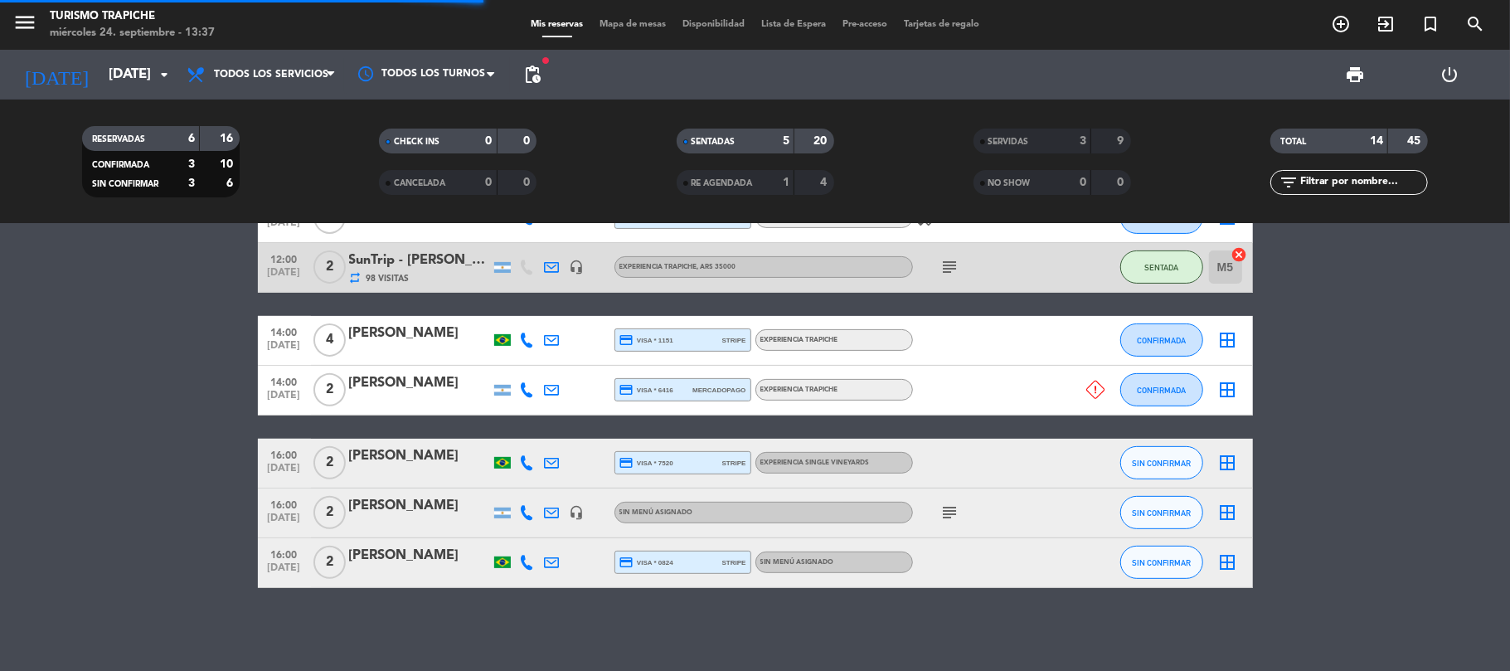
click at [119, 478] on bookings-row "10:00 [DATE] 2 [PERSON_NAME] 189 Visitas headset_mic Sin menú asignado subject …" at bounding box center [755, 279] width 1510 height 617
click at [143, 448] on bookings-row "10:00 [DATE] 2 [PERSON_NAME] 189 Visitas headset_mic Sin menú asignado subject …" at bounding box center [755, 279] width 1510 height 617
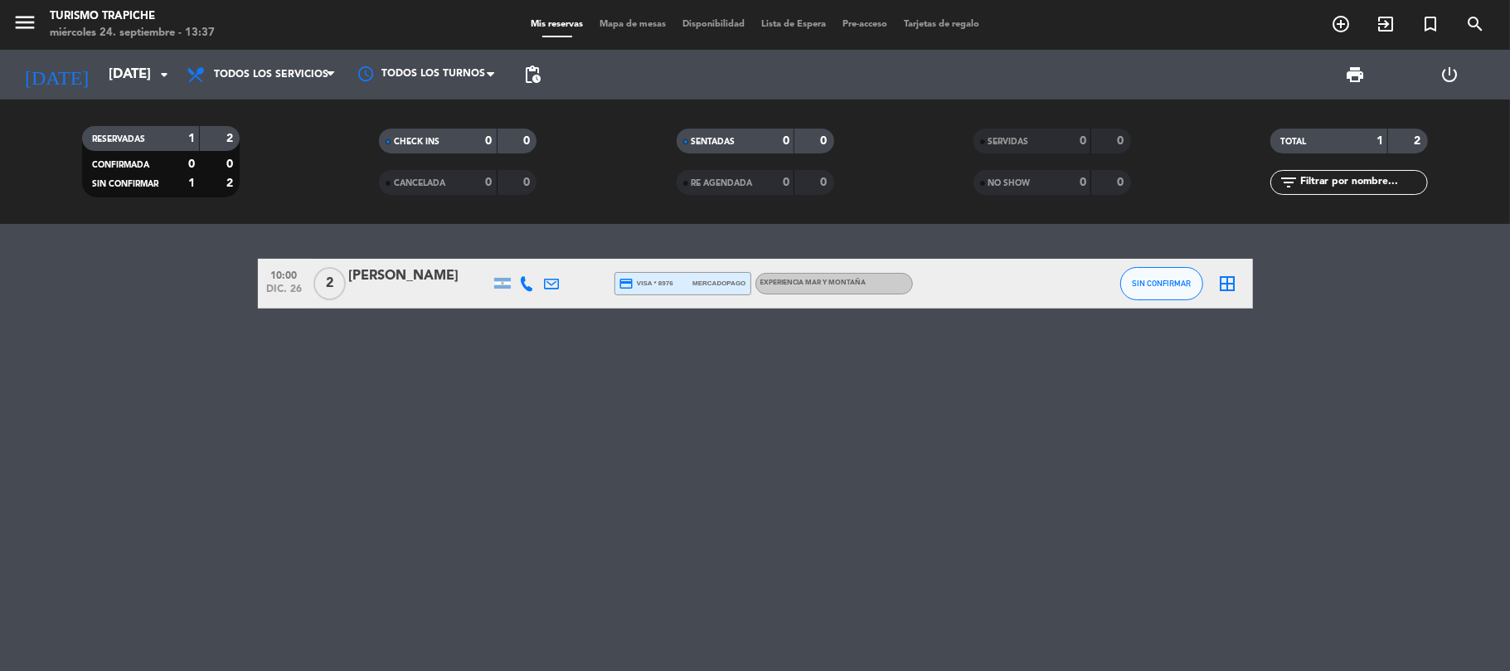
click at [726, 183] on span "RE AGENDADA" at bounding box center [722, 183] width 61 height 8
click at [100, 80] on input "[DATE]" at bounding box center [189, 75] width 179 height 32
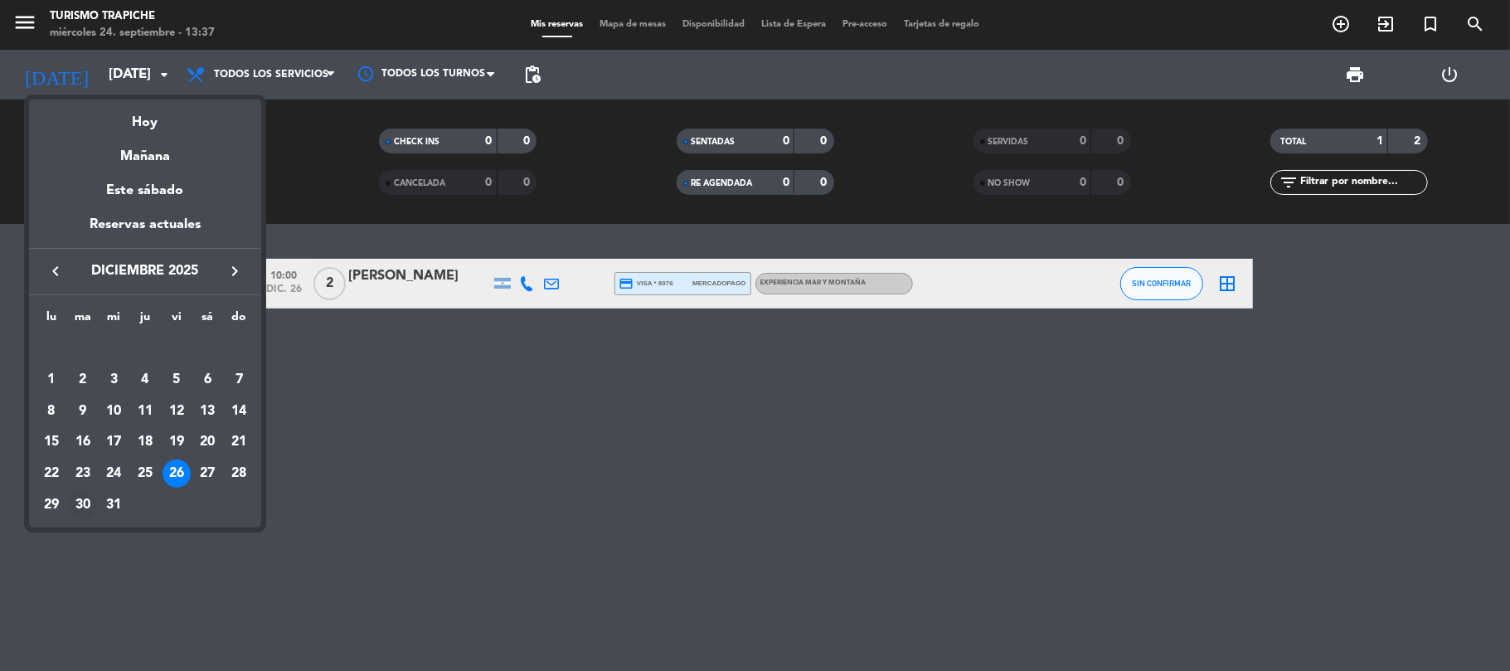
click at [83, 499] on div "30" at bounding box center [83, 505] width 28 height 28
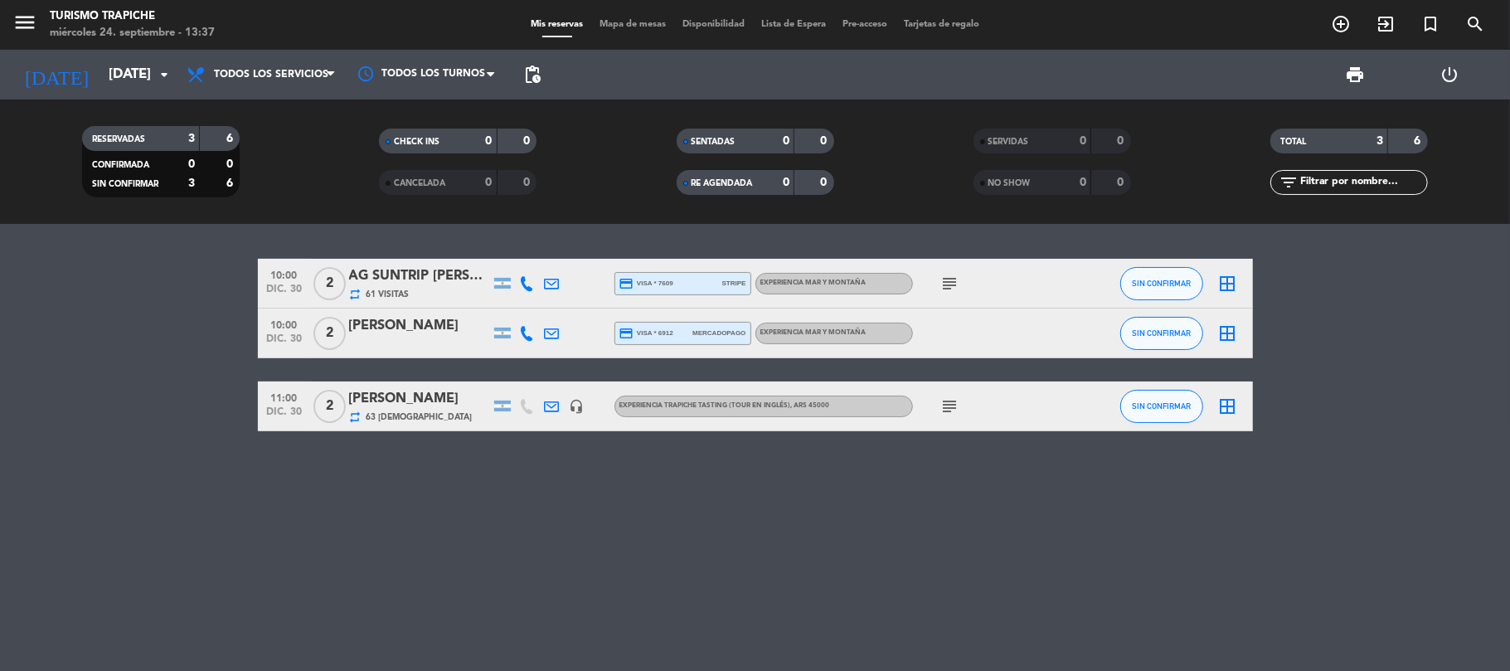
click at [77, 462] on div "10:00 [DATE] 2 AG SUNTRIP [PERSON_NAME] [PERSON_NAME] X2 repeat 61 Visitas cred…" at bounding box center [755, 447] width 1510 height 447
click at [391, 332] on div "[PERSON_NAME]" at bounding box center [419, 326] width 141 height 22
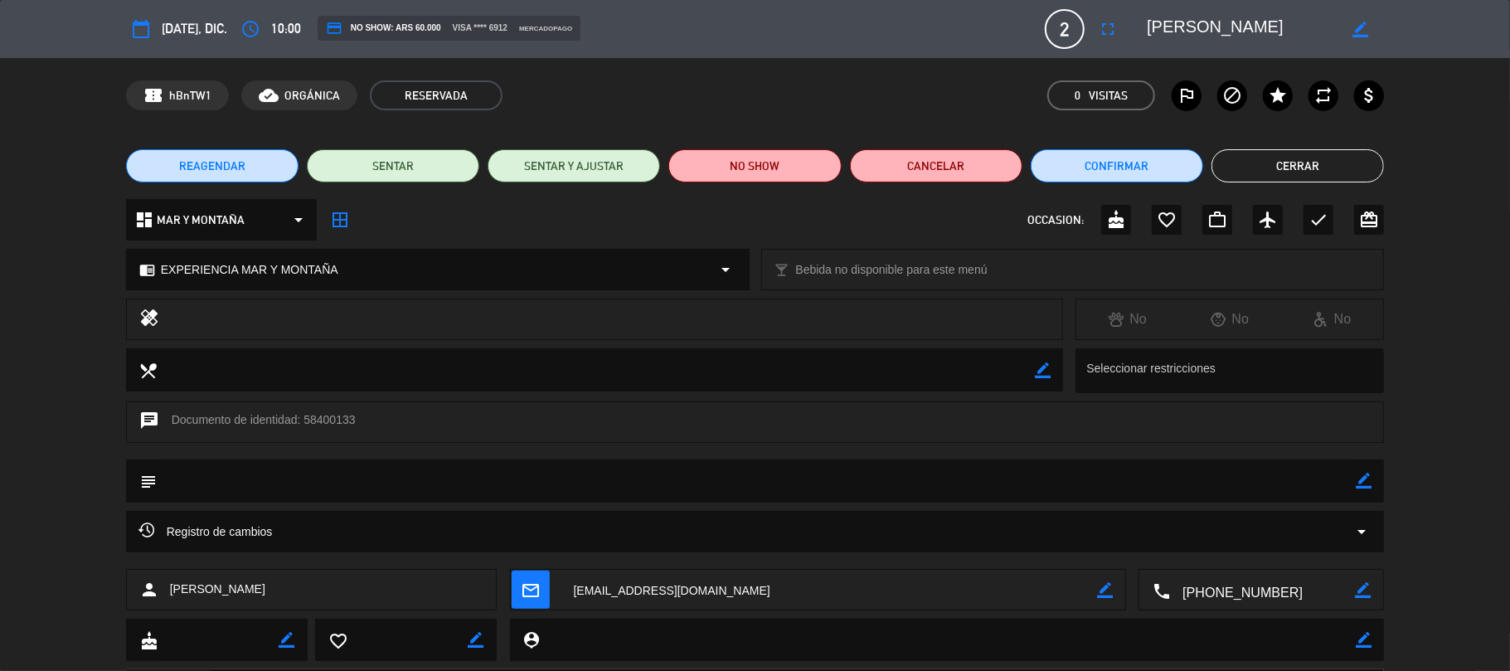
click at [1262, 177] on button "Cerrar" at bounding box center [1297, 165] width 172 height 33
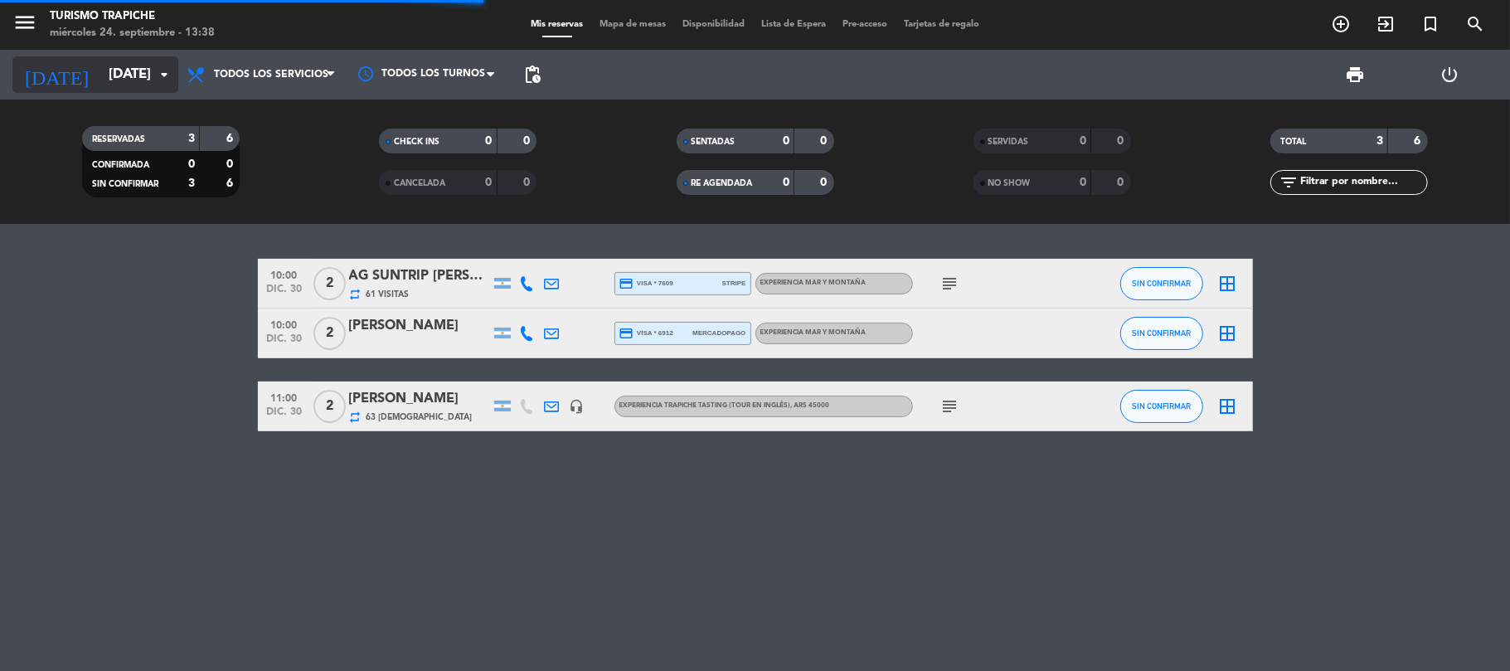
click at [137, 74] on input "[DATE]" at bounding box center [189, 75] width 179 height 32
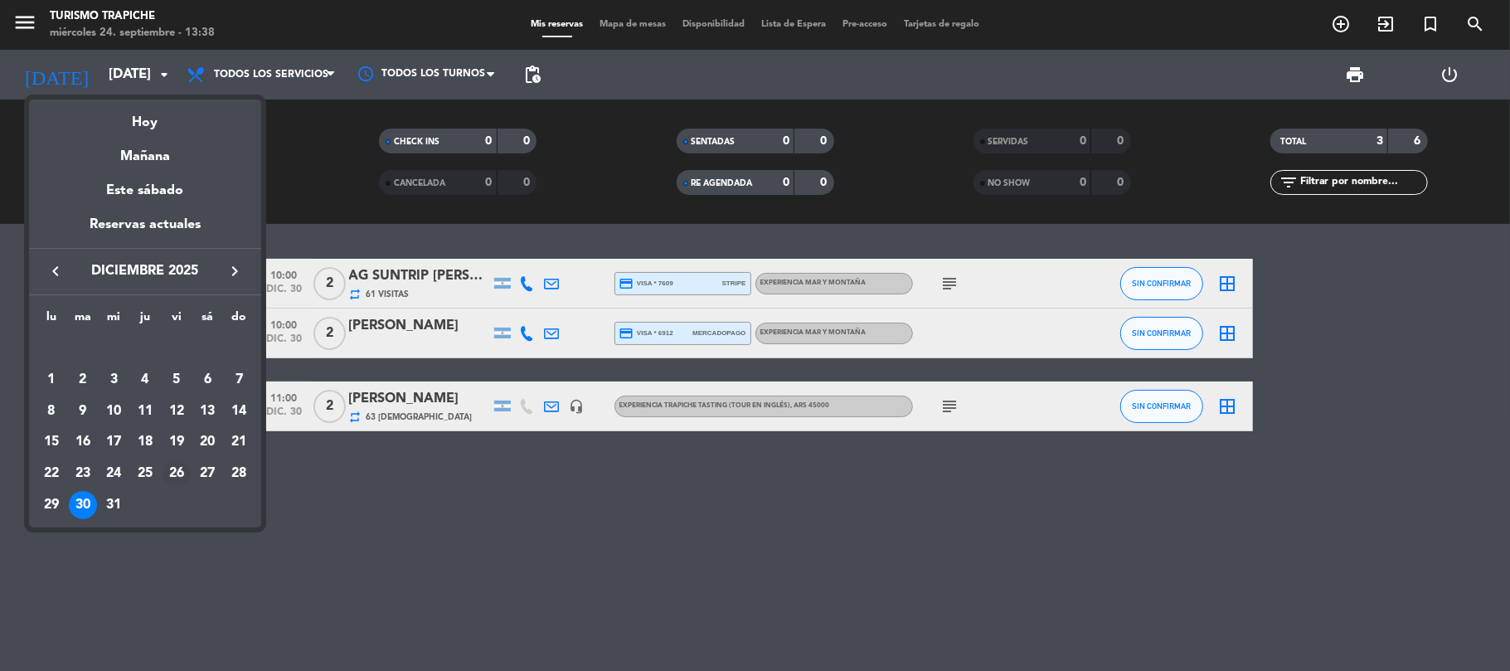
click at [177, 478] on div "26" at bounding box center [177, 473] width 28 height 28
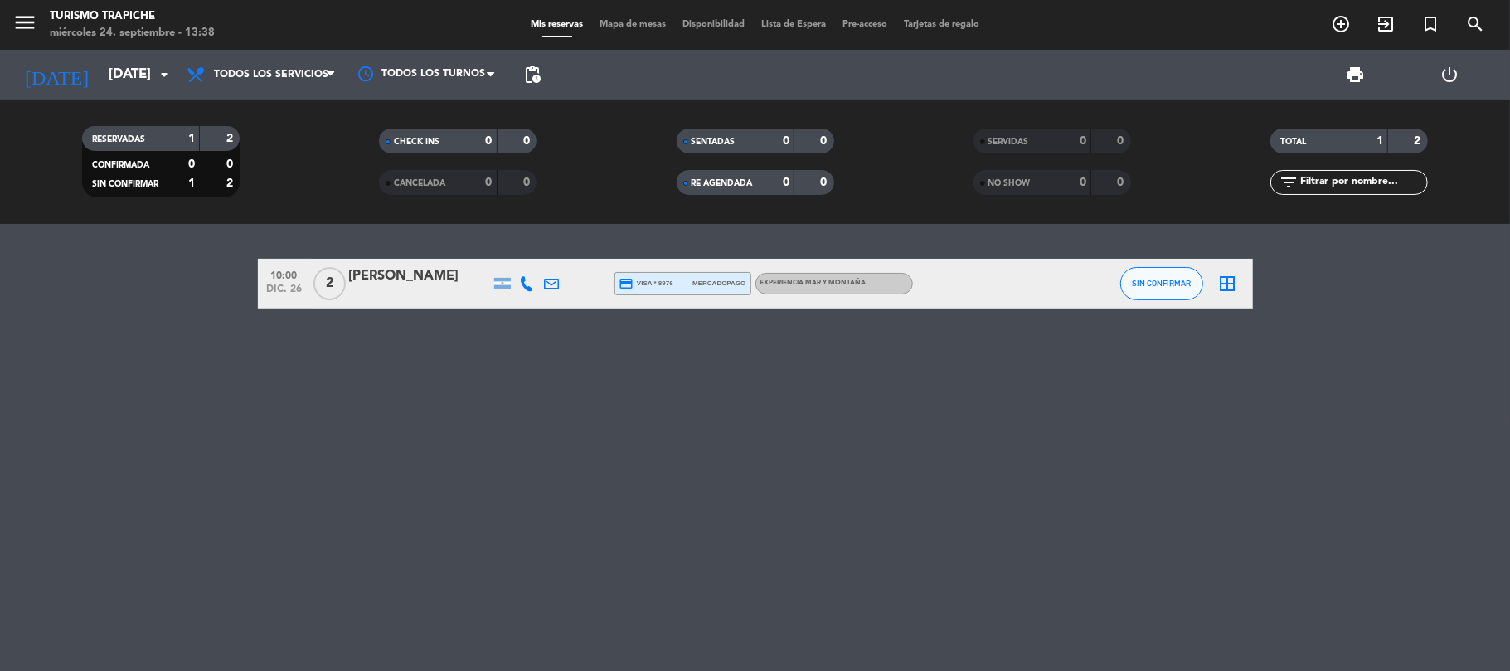
click at [432, 292] on div at bounding box center [419, 294] width 141 height 13
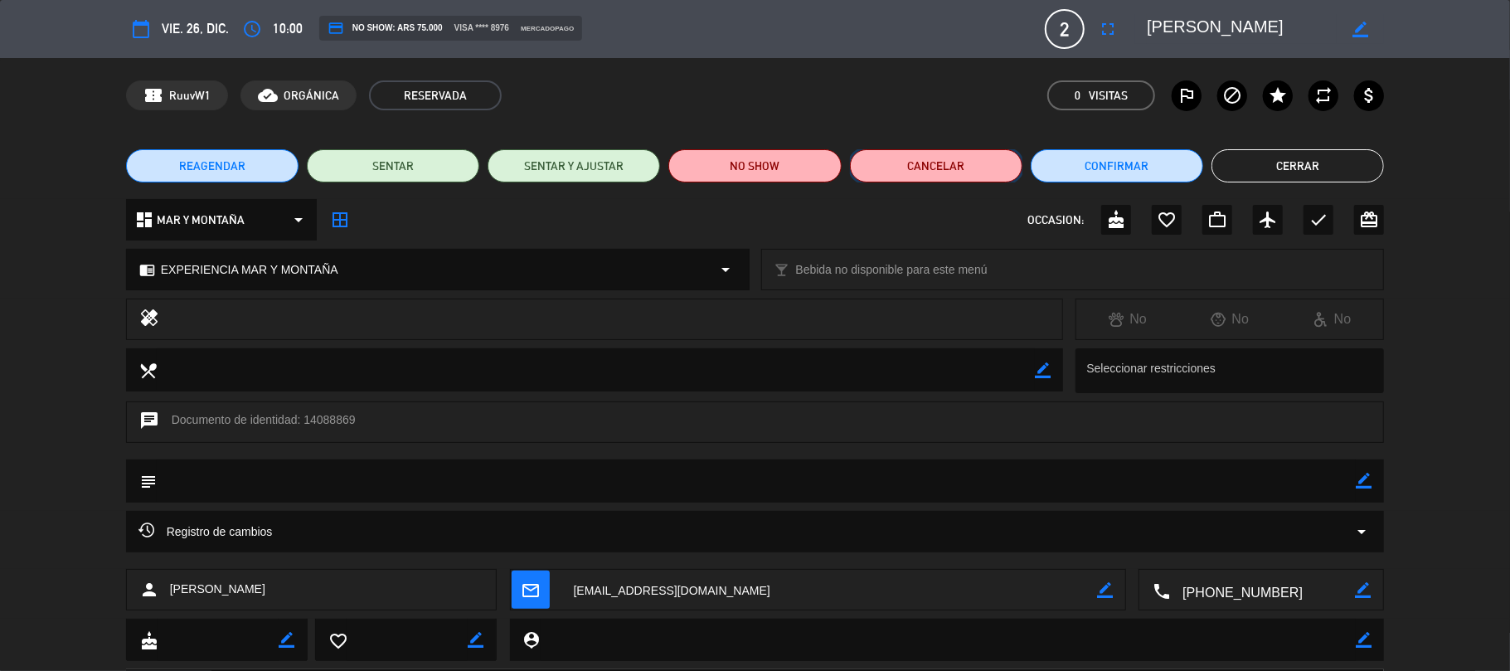
click at [924, 157] on button "Cancelar" at bounding box center [936, 165] width 172 height 33
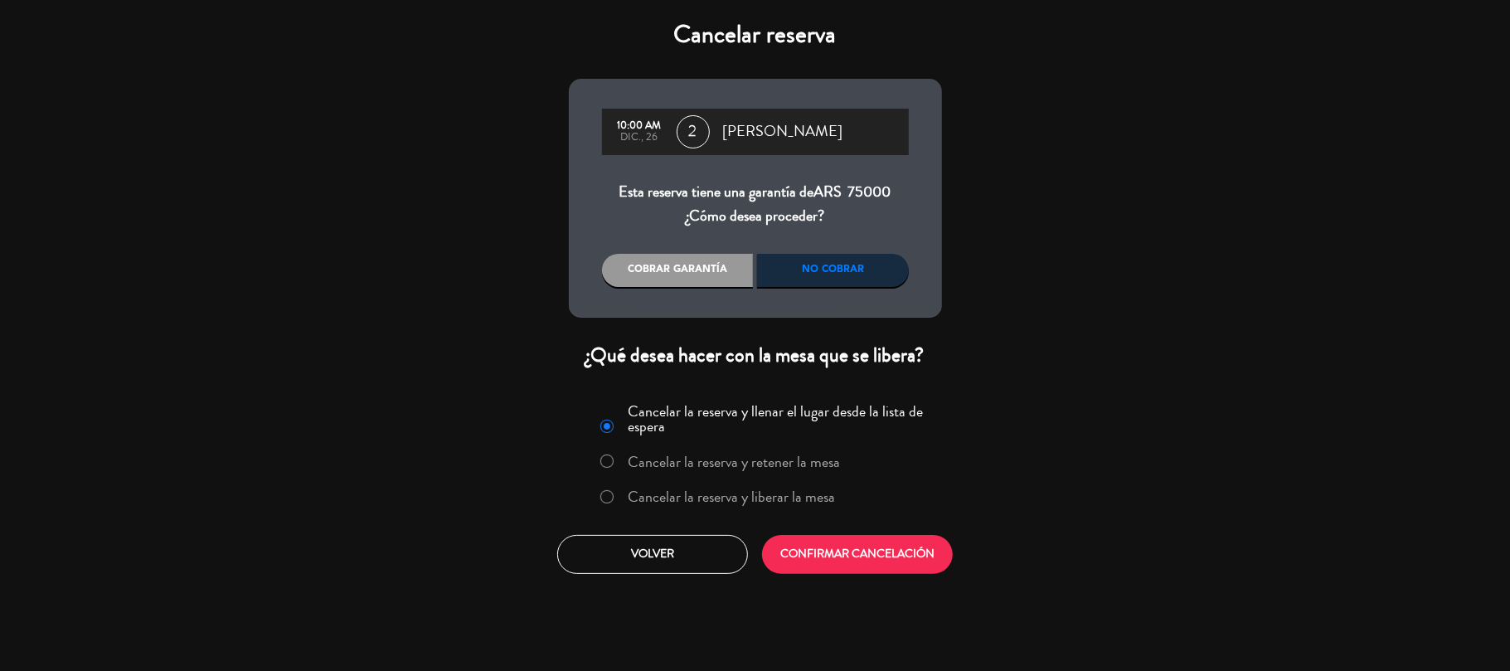
drag, startPoint x: 831, startPoint y: 279, endPoint x: 823, endPoint y: 294, distance: 16.4
click at [831, 280] on div "No cobrar" at bounding box center [833, 270] width 152 height 33
click at [774, 498] on label "Cancelar la reserva y liberar la mesa" at bounding box center [731, 496] width 207 height 15
click at [833, 554] on button "CONFIRMAR CANCELACIÓN" at bounding box center [857, 554] width 191 height 39
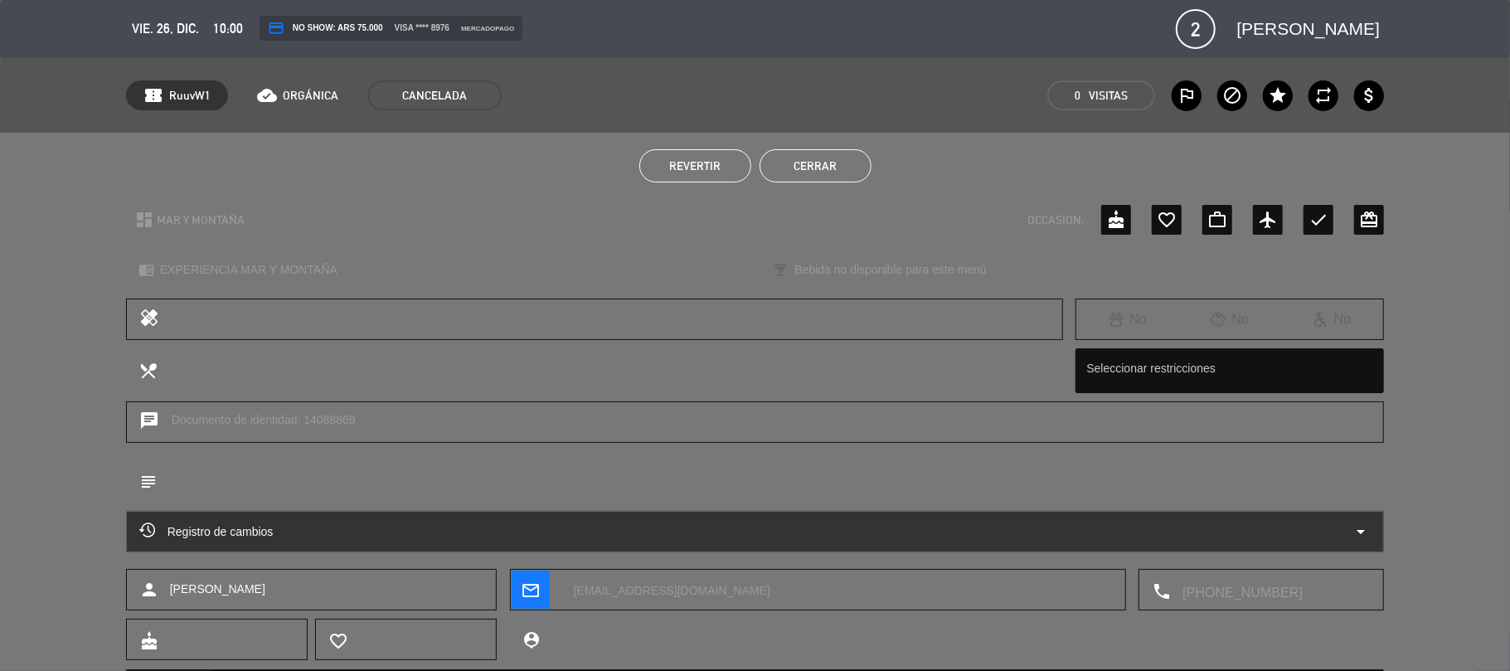
click at [803, 163] on button "Cerrar" at bounding box center [816, 165] width 112 height 33
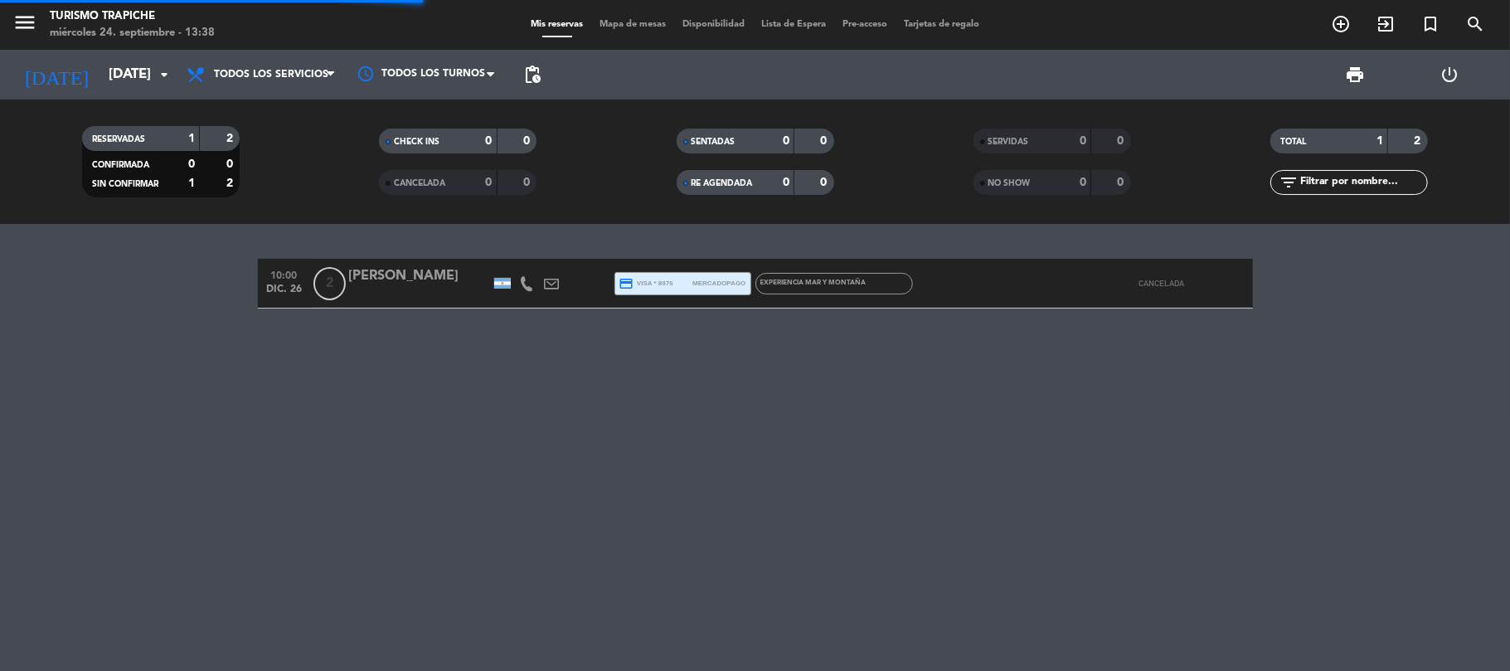
drag, startPoint x: 31, startPoint y: 391, endPoint x: 163, endPoint y: 386, distance: 132.8
click at [33, 391] on div "10:00 [DATE] 2 [PERSON_NAME] credit_card visa * 8976 mercadopago EXPERIENCIA MA…" at bounding box center [755, 447] width 1510 height 447
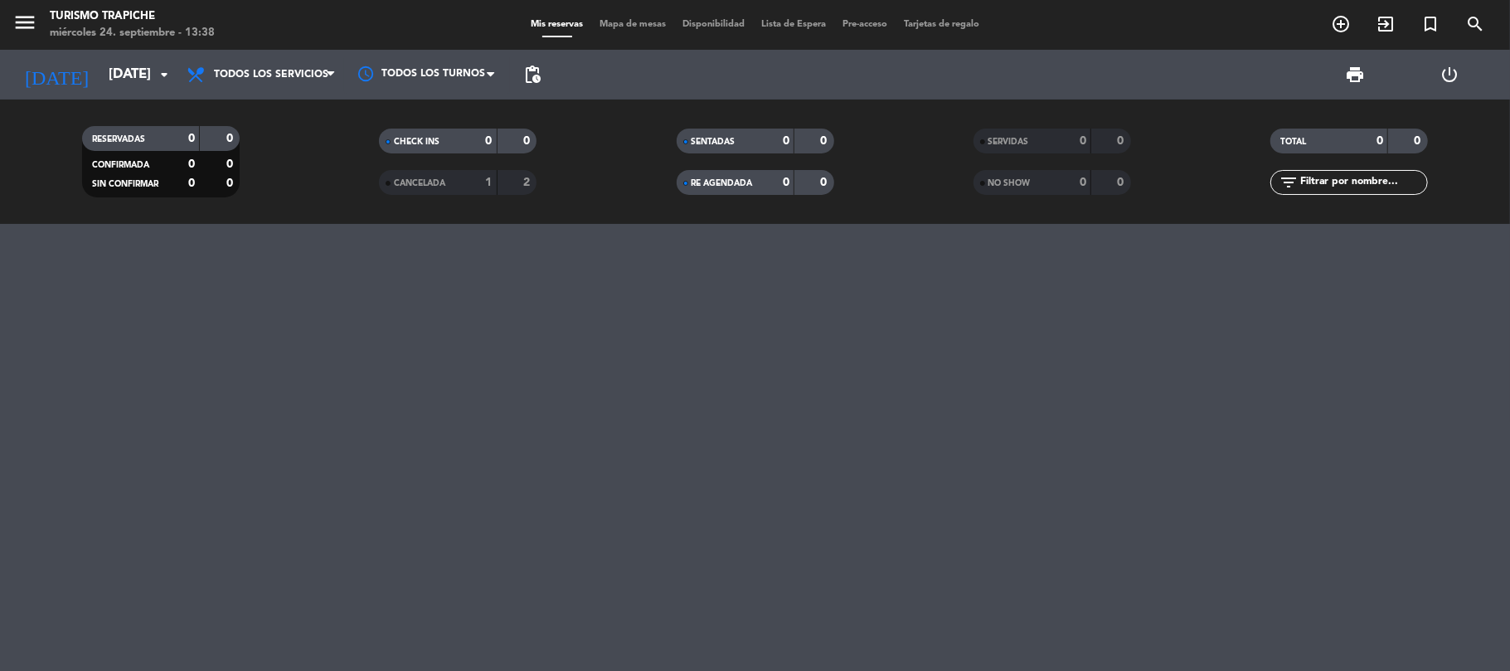
click at [111, 94] on div "[DATE] [DATE] arrow_drop_down" at bounding box center [95, 75] width 166 height 50
drag, startPoint x: 131, startPoint y: 76, endPoint x: 136, endPoint y: 85, distance: 9.7
click at [136, 85] on input "[DATE]" at bounding box center [189, 75] width 179 height 32
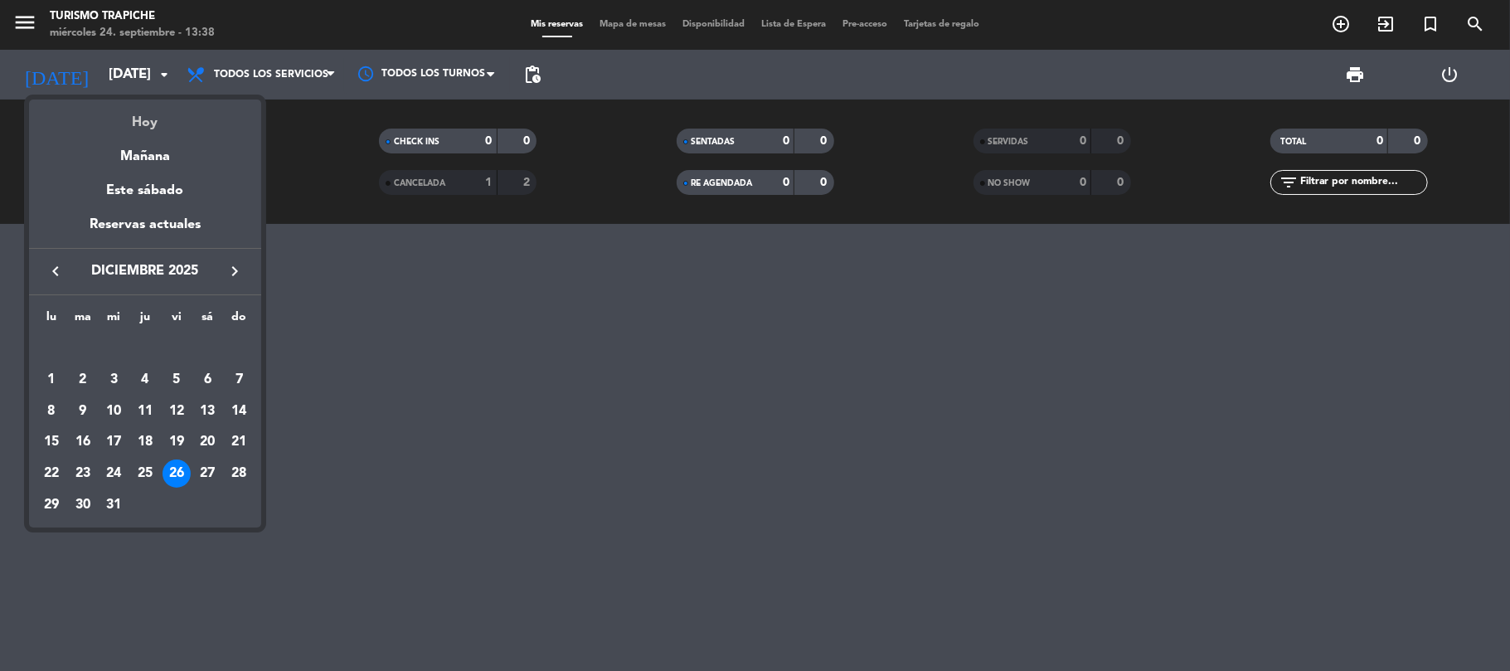
click at [157, 114] on div "Hoy" at bounding box center [145, 117] width 232 height 34
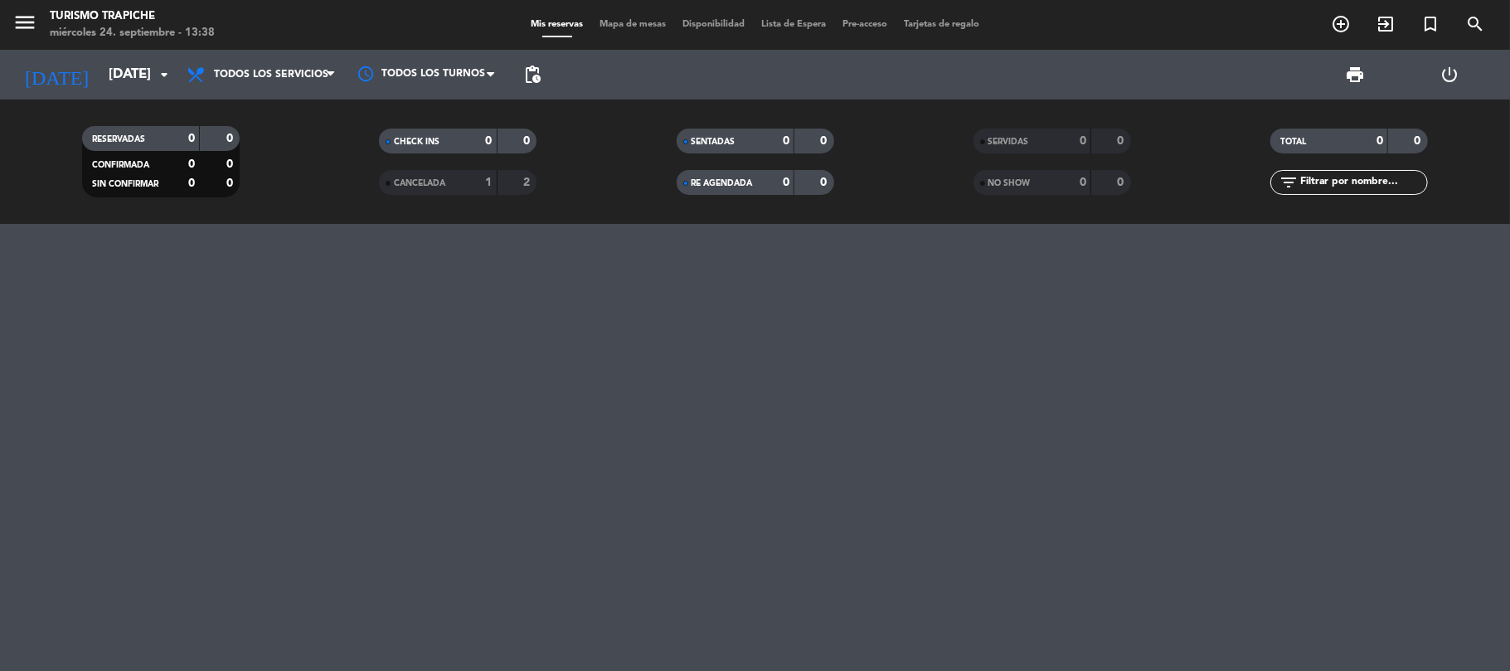
type input "[DATE]"
click at [140, 325] on div at bounding box center [755, 447] width 1510 height 447
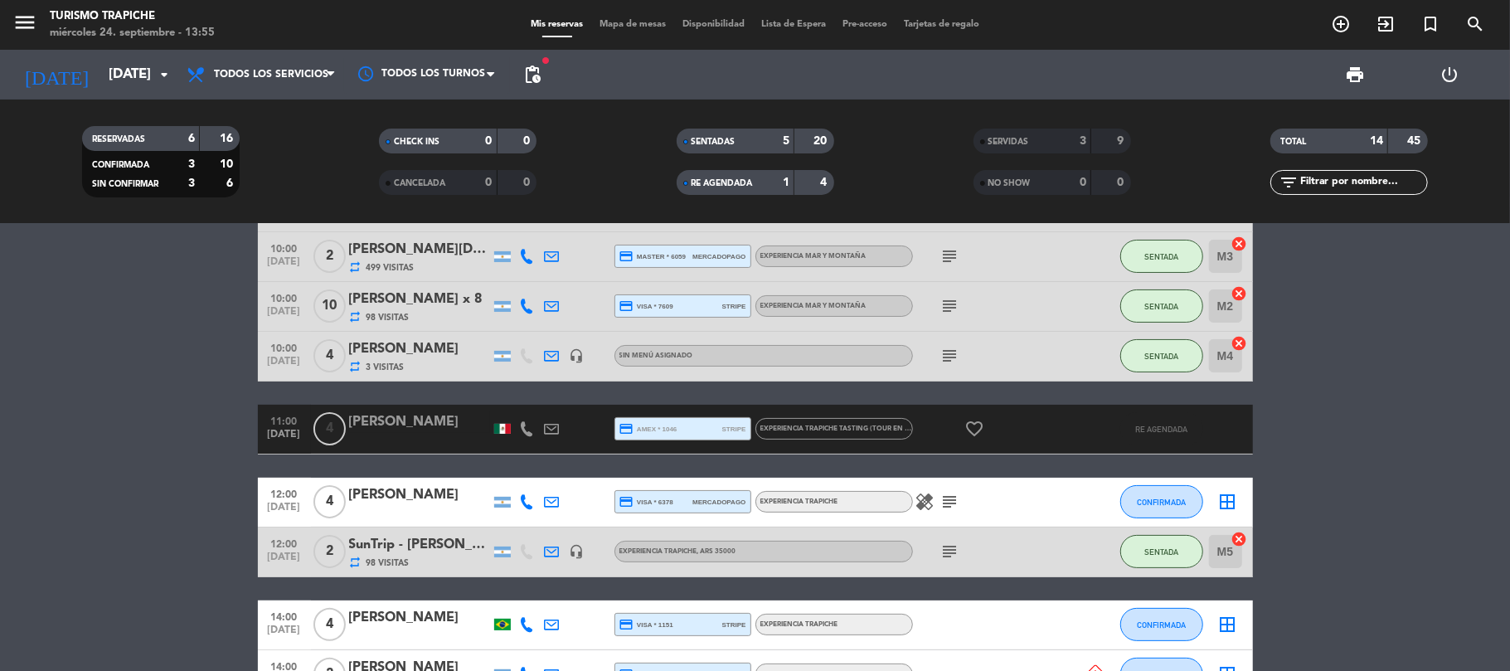
scroll to position [221, 0]
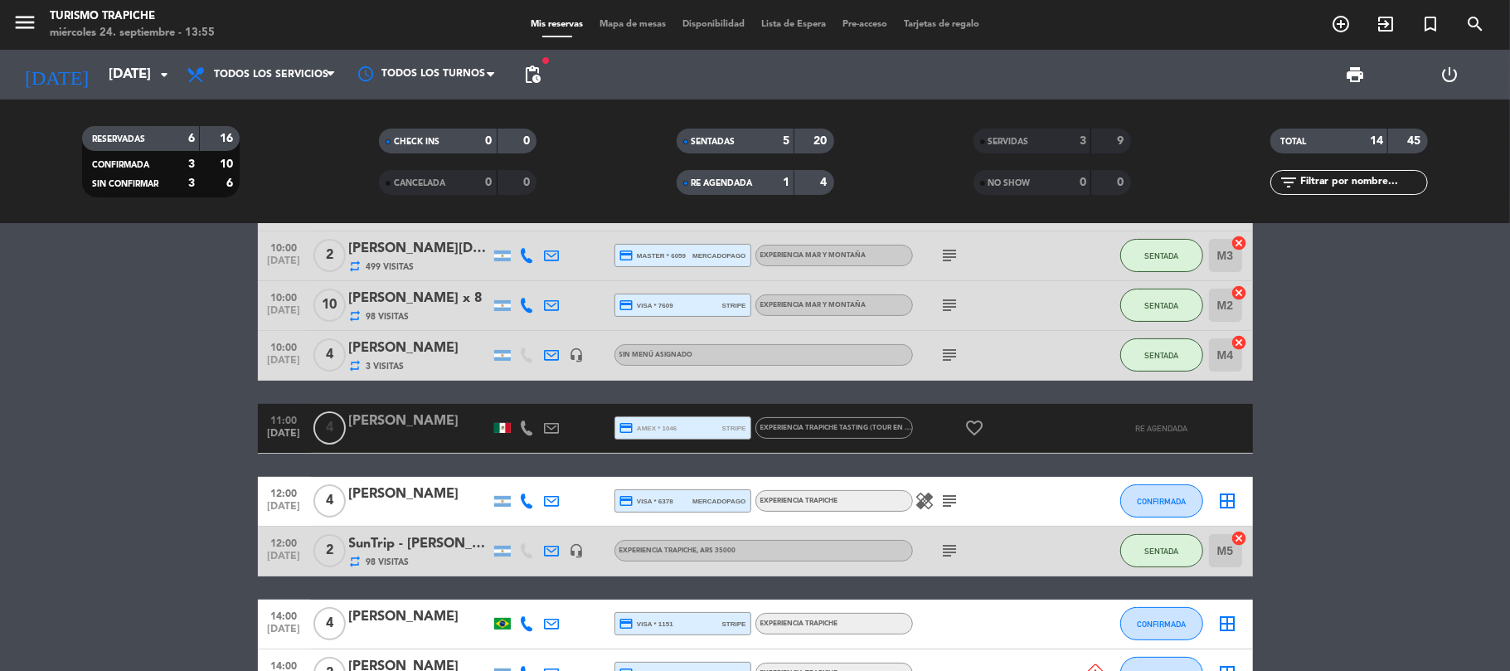
click at [210, 412] on bookings-row "10:00 [DATE] 2 [PERSON_NAME] 189 Visitas headset_mic Sin menú asignado subject …" at bounding box center [755, 527] width 1510 height 690
click at [551, 499] on icon at bounding box center [552, 500] width 15 height 15
click at [667, 474] on span "Copiar" at bounding box center [684, 472] width 35 height 17
click at [153, 489] on bookings-row "10:00 [DATE] 2 [PERSON_NAME] 189 Visitas headset_mic Sin menú asignado subject …" at bounding box center [755, 527] width 1510 height 690
click at [1125, 502] on button "CONFIRMADA" at bounding box center [1161, 500] width 83 height 33
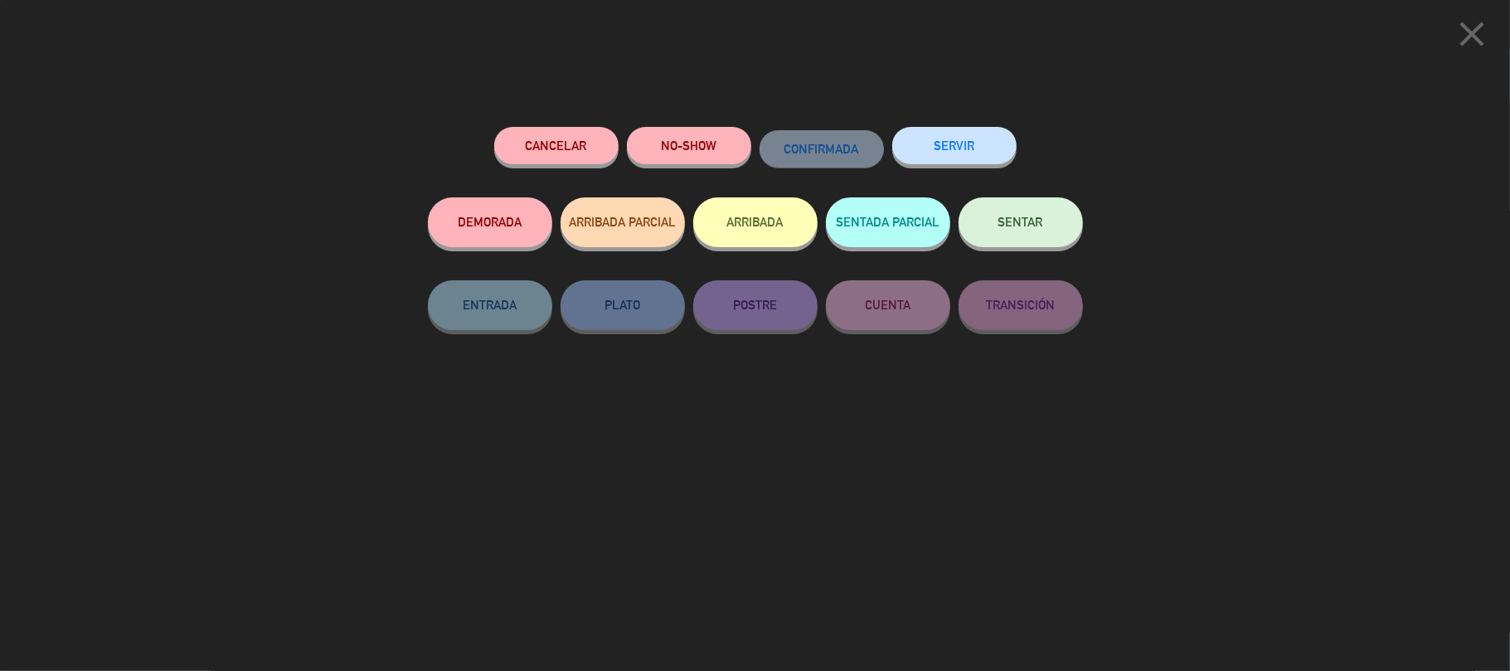
click at [925, 131] on button "SERVIR" at bounding box center [954, 145] width 124 height 37
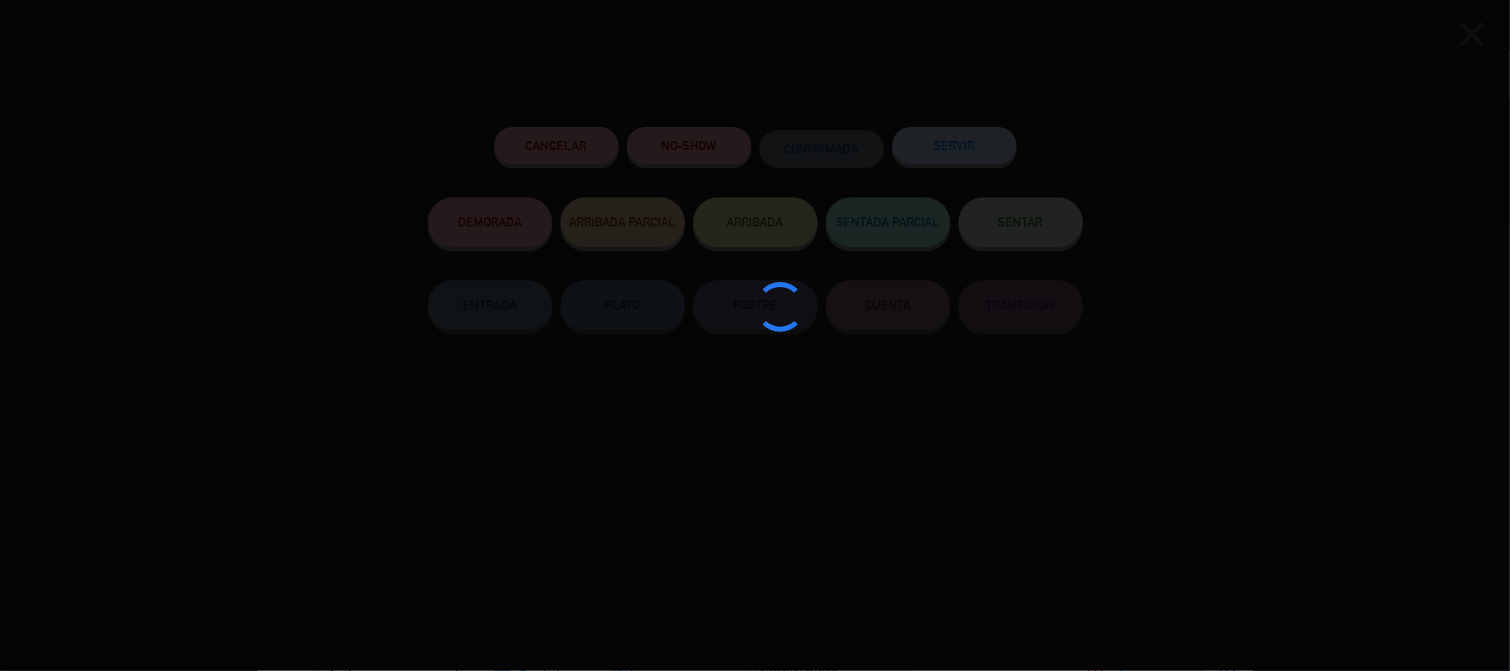
click at [96, 458] on div at bounding box center [755, 335] width 1510 height 671
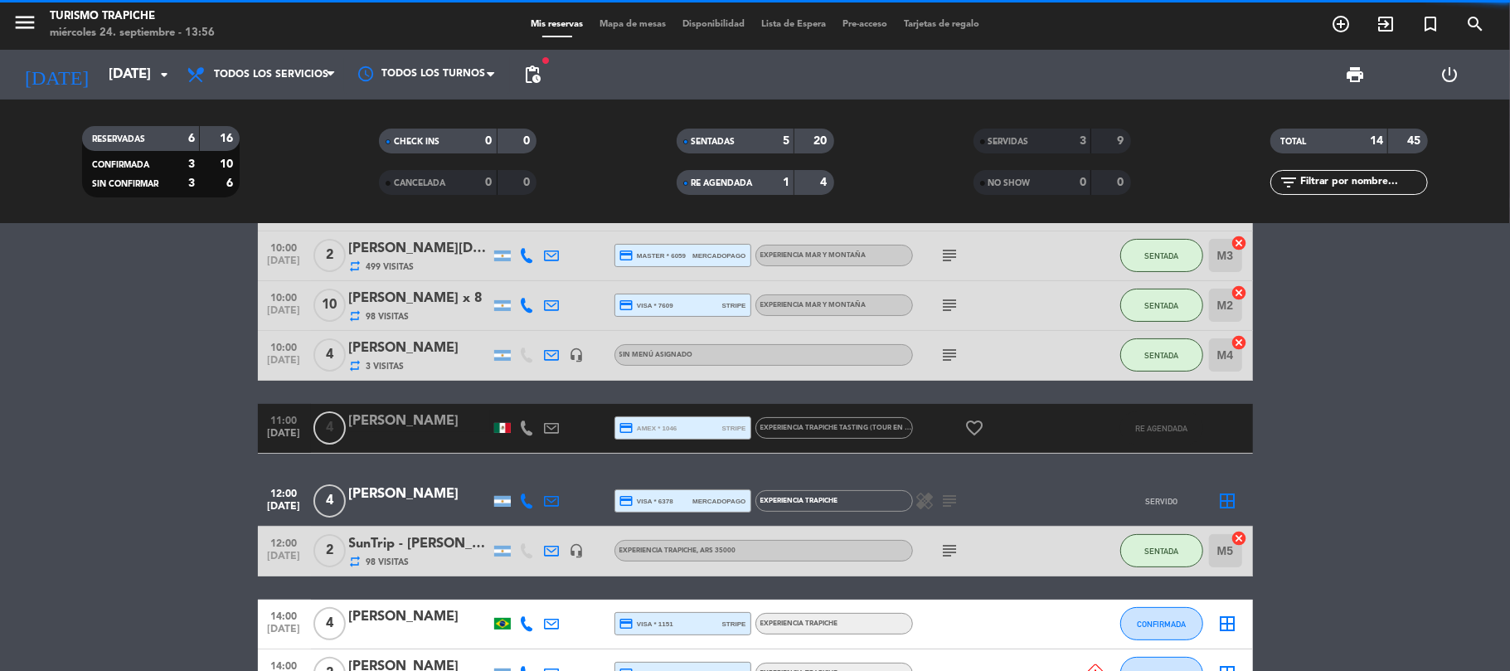
scroll to position [332, 0]
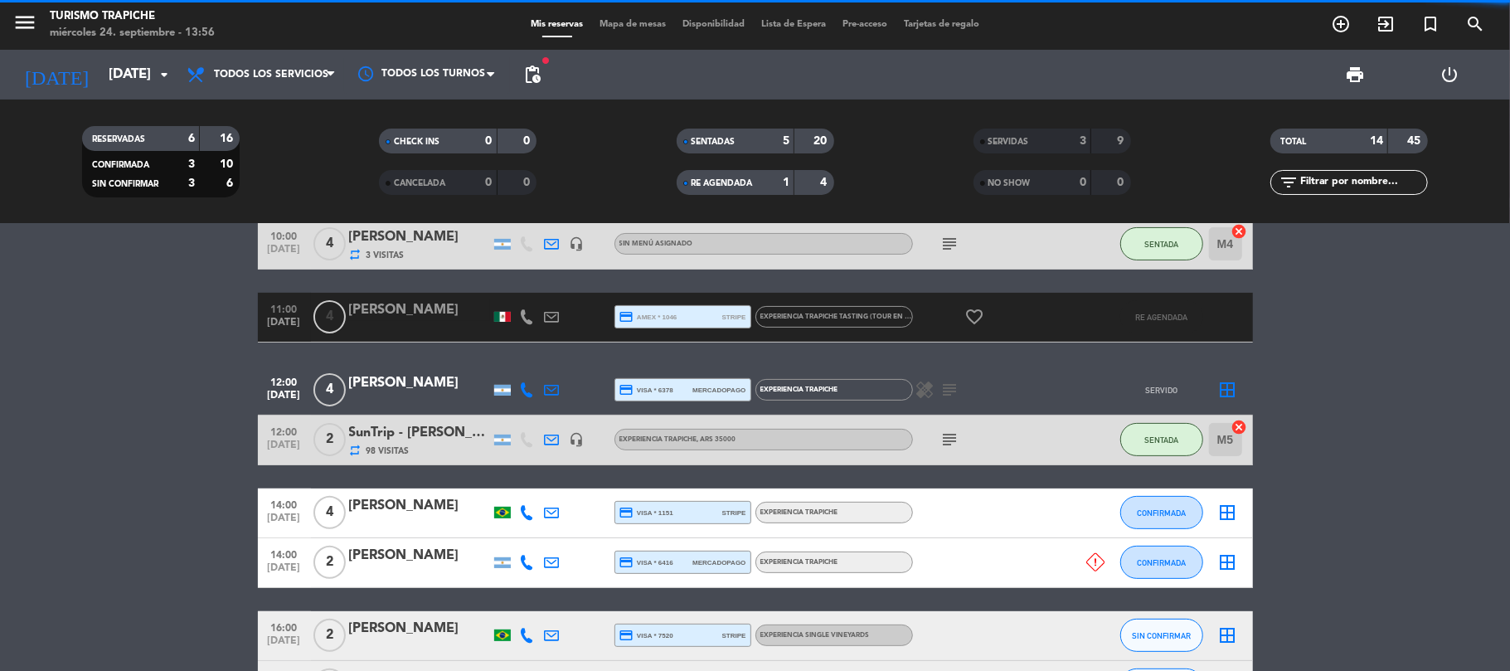
click at [177, 474] on bookings-row "10:00 [DATE] 2 [PERSON_NAME] 189 Visitas headset_mic Sin menú asignado subject …" at bounding box center [755, 415] width 1510 height 690
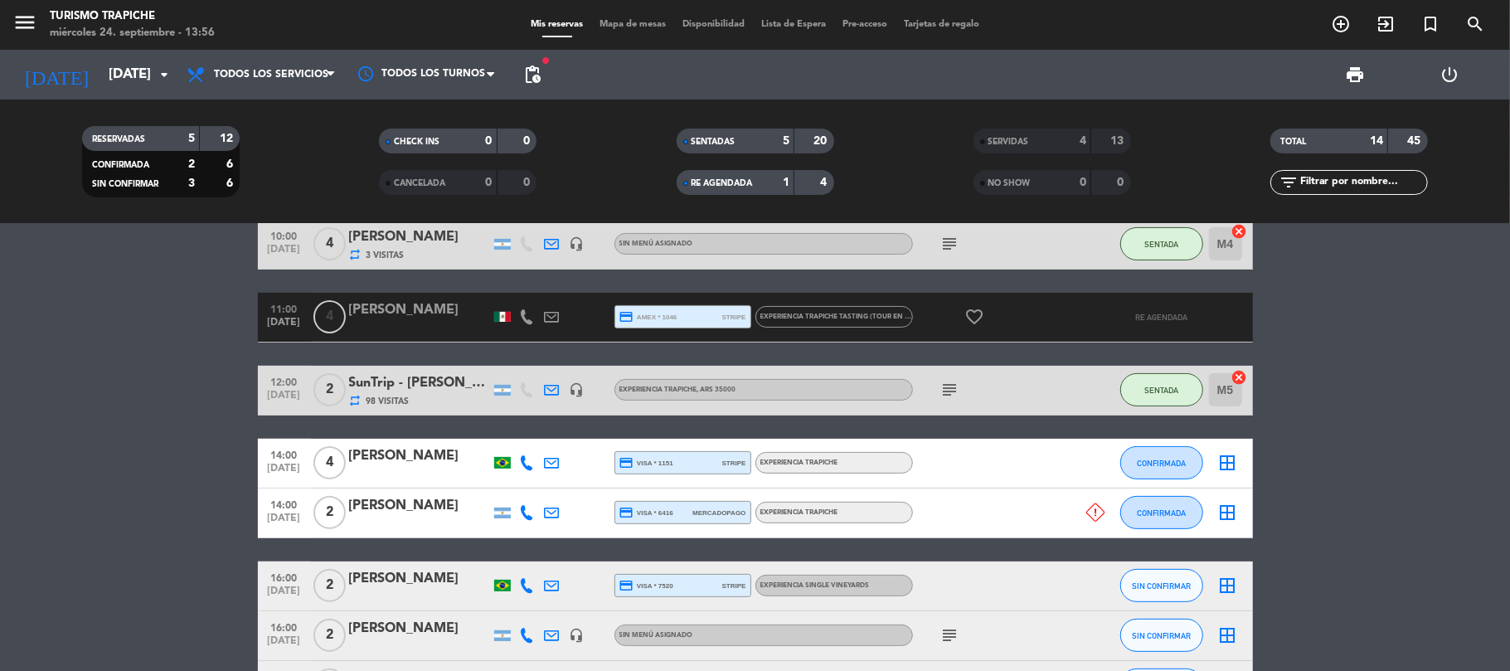
click at [177, 474] on bookings-row "10:00 [DATE] 2 [PERSON_NAME] 189 Visitas headset_mic Sin menú asignado subject …" at bounding box center [755, 390] width 1510 height 640
click at [189, 514] on bookings-row "10:00 [DATE] 2 [PERSON_NAME] 189 Visitas headset_mic Sin menú asignado subject …" at bounding box center [755, 390] width 1510 height 640
click at [47, 505] on bookings-row "10:00 [DATE] 2 [PERSON_NAME] 189 Visitas headset_mic Sin menú asignado subject …" at bounding box center [755, 390] width 1510 height 640
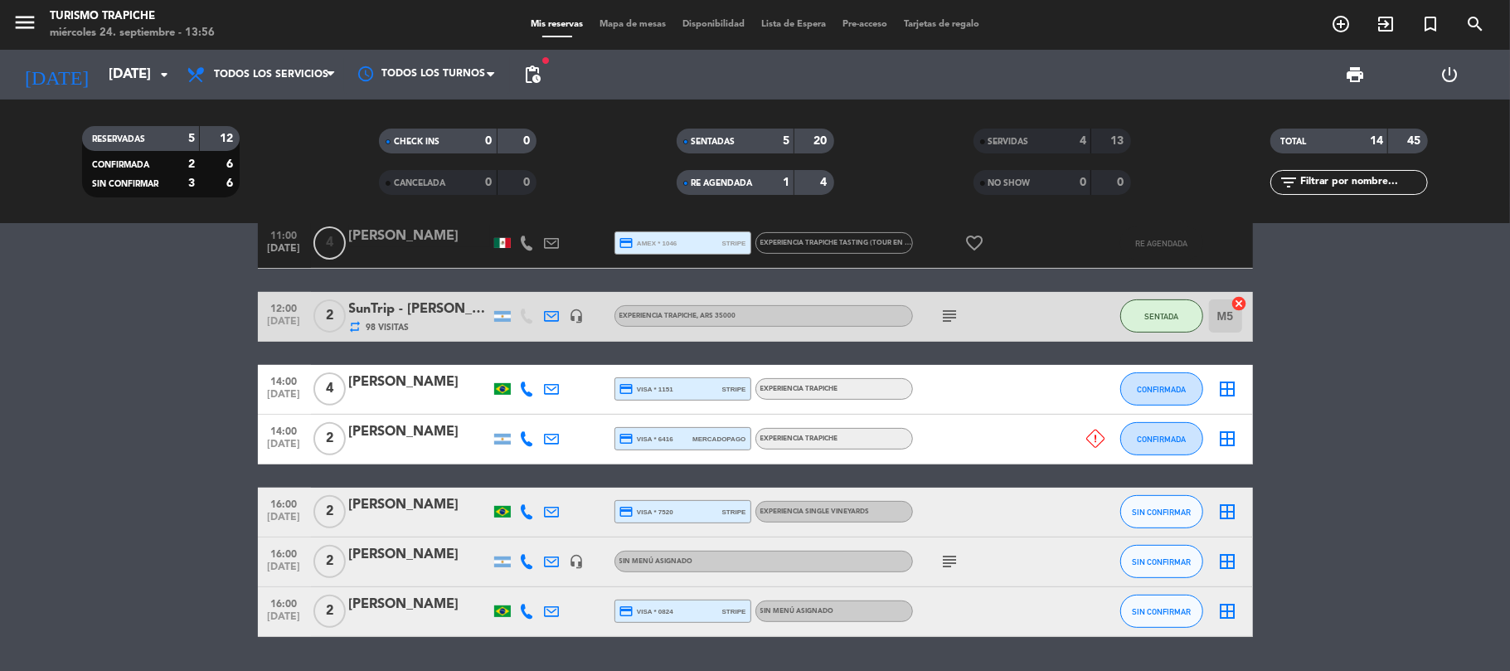
scroll to position [442, 0]
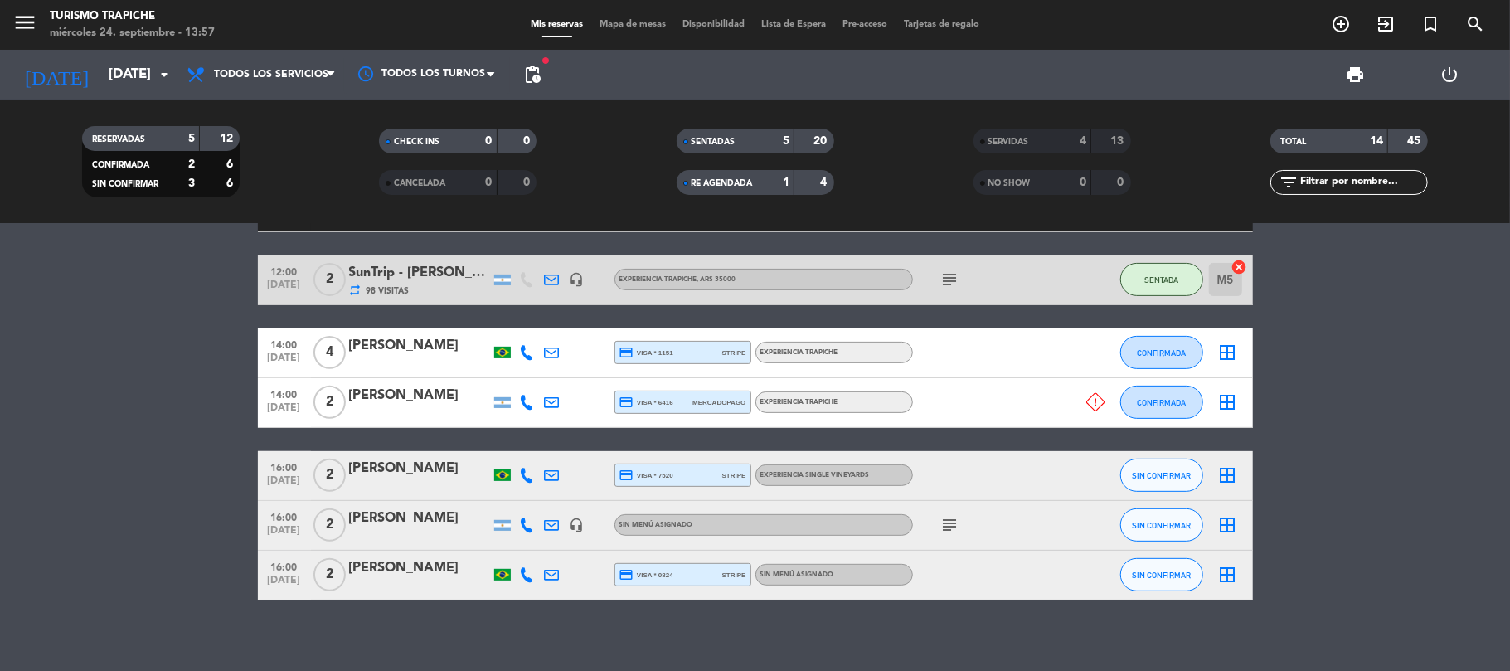
drag, startPoint x: 107, startPoint y: 473, endPoint x: 209, endPoint y: 462, distance: 102.6
click at [111, 472] on bookings-row "10:00 [DATE] 2 [PERSON_NAME] 189 Visitas headset_mic Sin menú asignado subject …" at bounding box center [755, 280] width 1510 height 640
click at [141, 484] on bookings-row "10:00 [DATE] 2 [PERSON_NAME] 189 Visitas headset_mic Sin menú asignado subject …" at bounding box center [755, 280] width 1510 height 640
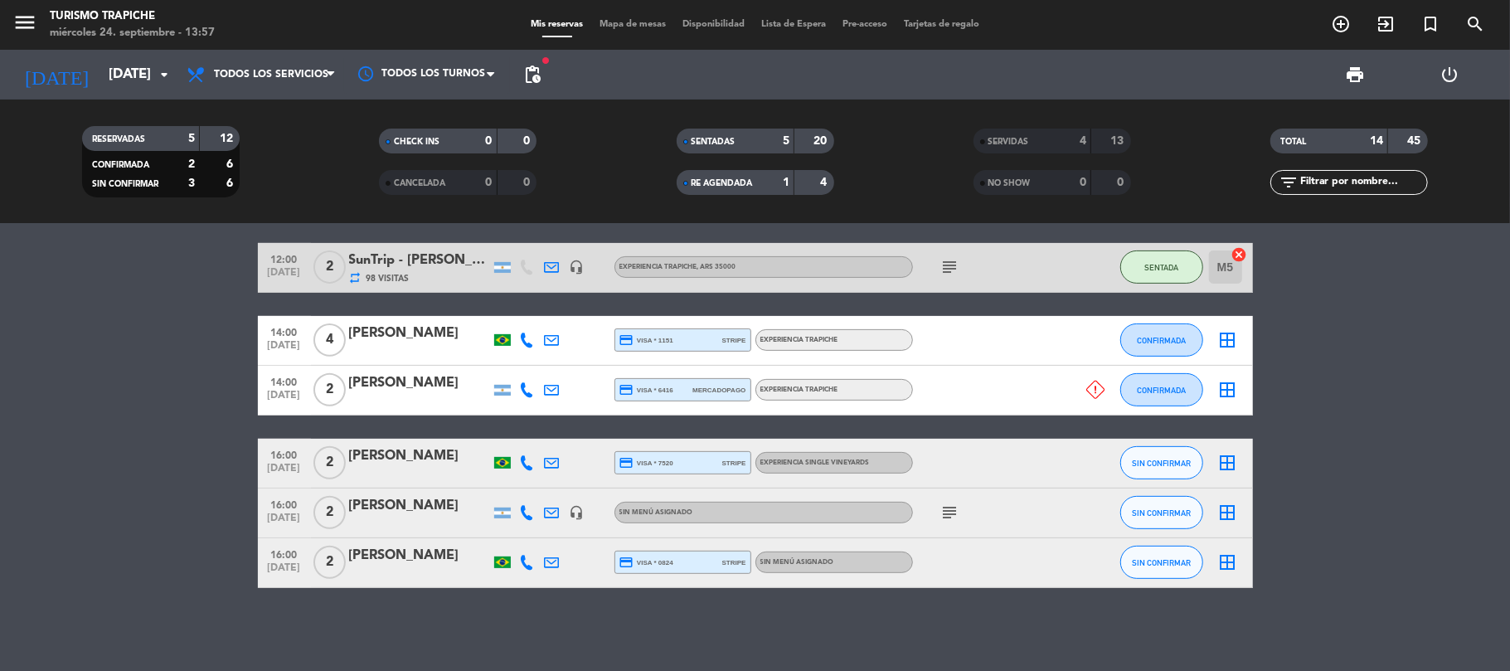
click at [164, 476] on bookings-row "10:00 [DATE] 2 [PERSON_NAME] 189 Visitas headset_mic Sin menú asignado subject …" at bounding box center [755, 268] width 1510 height 640
click at [194, 515] on bookings-row "10:00 [DATE] 2 [PERSON_NAME] 189 Visitas headset_mic Sin menú asignado subject …" at bounding box center [755, 268] width 1510 height 640
click at [154, 409] on bookings-row "10:00 [DATE] 2 [PERSON_NAME] 189 Visitas headset_mic Sin menú asignado subject …" at bounding box center [755, 268] width 1510 height 640
click at [130, 479] on bookings-row "10:00 [DATE] 2 [PERSON_NAME] 189 Visitas headset_mic Sin menú asignado subject …" at bounding box center [755, 268] width 1510 height 640
click at [0, 546] on bookings-row "10:00 [DATE] 2 [PERSON_NAME] 189 Visitas headset_mic Sin menú asignado subject …" at bounding box center [755, 268] width 1510 height 640
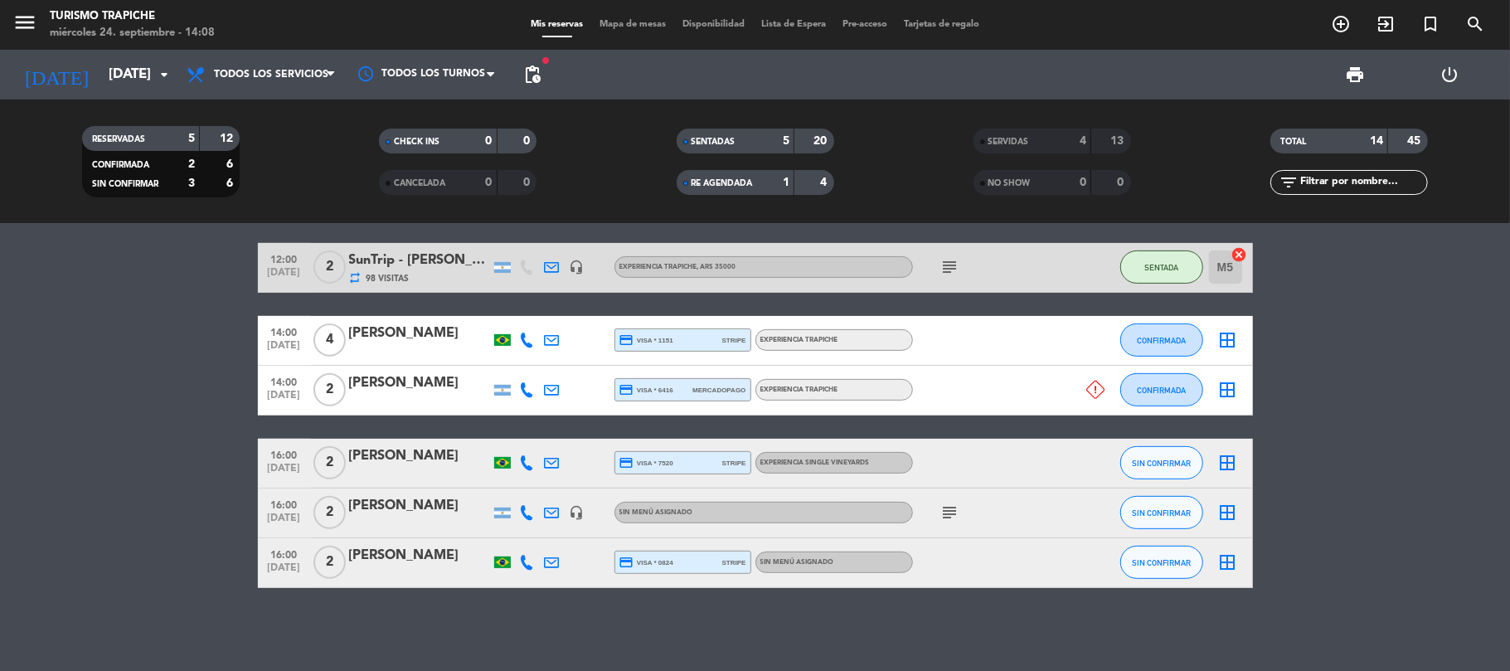
click at [70, 468] on bookings-row "10:00 [DATE] 2 [PERSON_NAME] 189 Visitas headset_mic Sin menú asignado subject …" at bounding box center [755, 268] width 1510 height 640
click at [199, 517] on bookings-row "10:00 [DATE] 2 [PERSON_NAME] 189 Visitas headset_mic Sin menú asignado subject …" at bounding box center [755, 268] width 1510 height 640
click at [81, 438] on bookings-row "10:00 [DATE] 2 [PERSON_NAME] 189 Visitas headset_mic Sin menú asignado subject …" at bounding box center [755, 268] width 1510 height 640
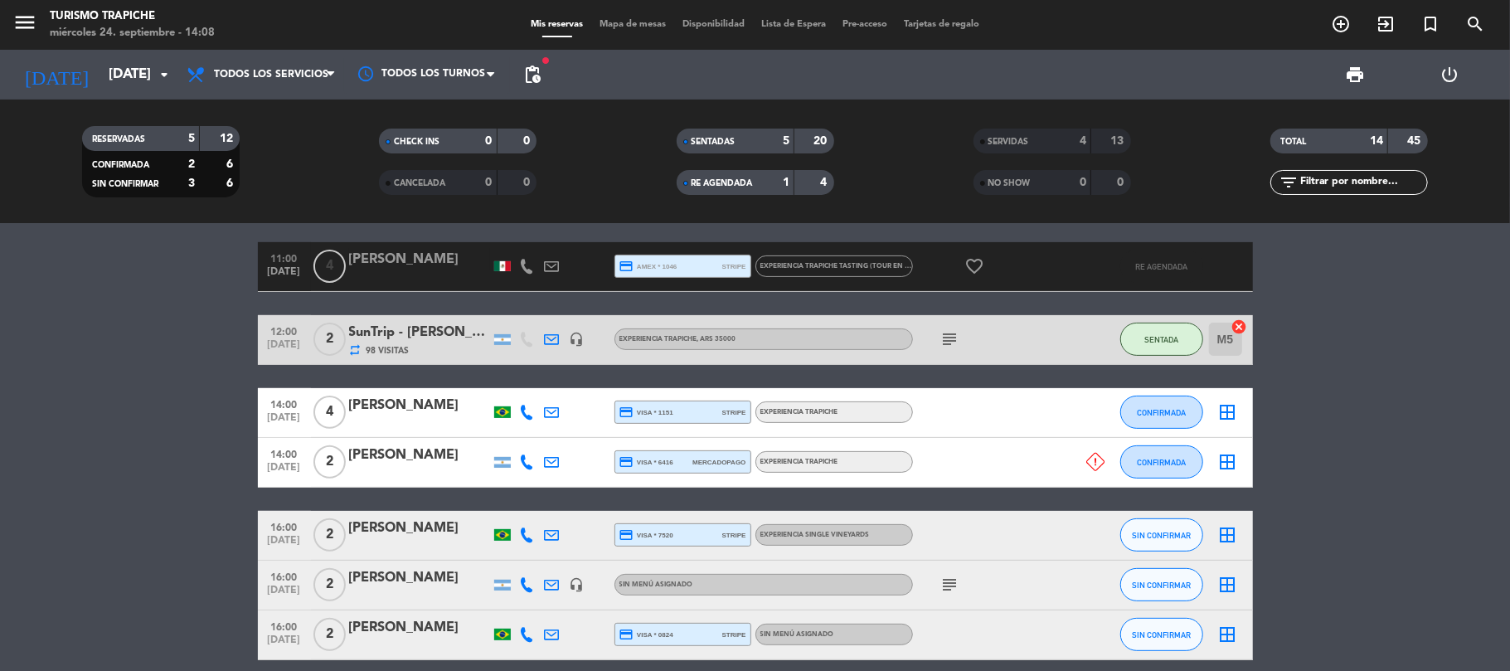
scroll to position [343, 0]
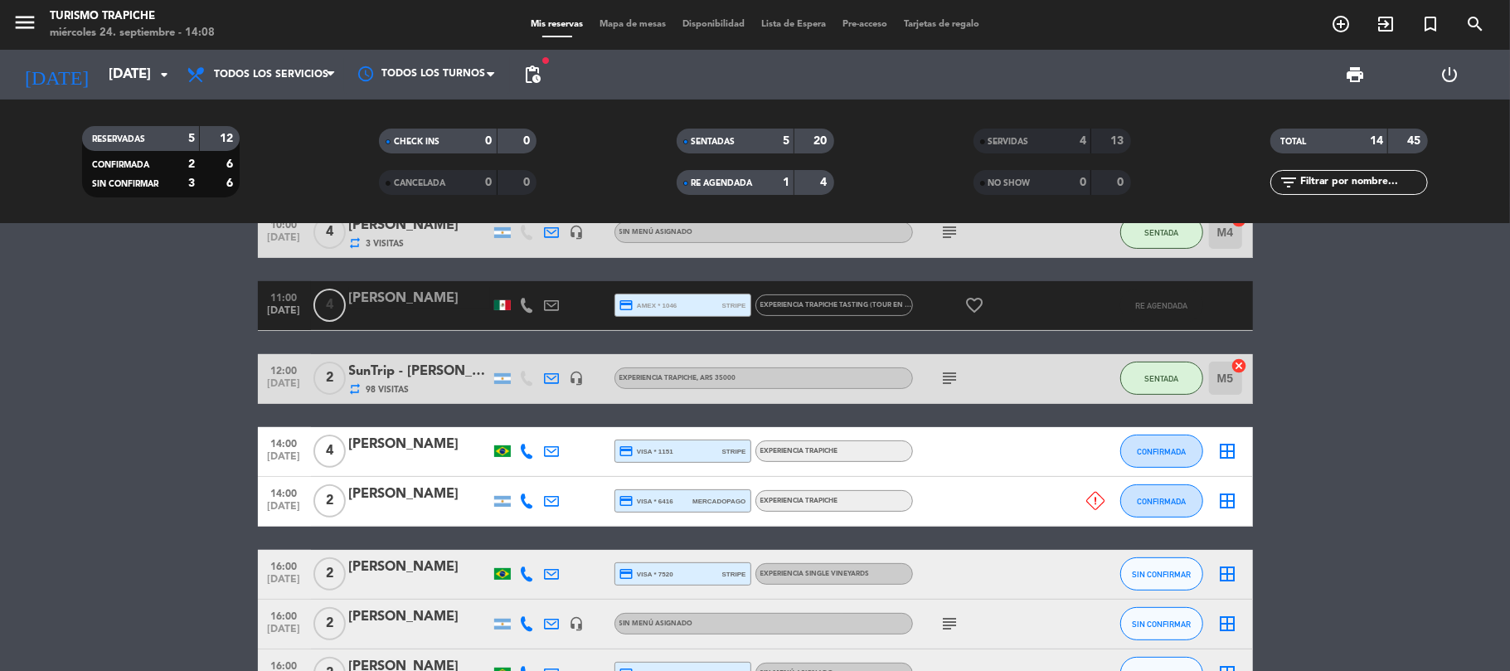
click at [993, 133] on div "SERVIDAS" at bounding box center [1016, 141] width 76 height 19
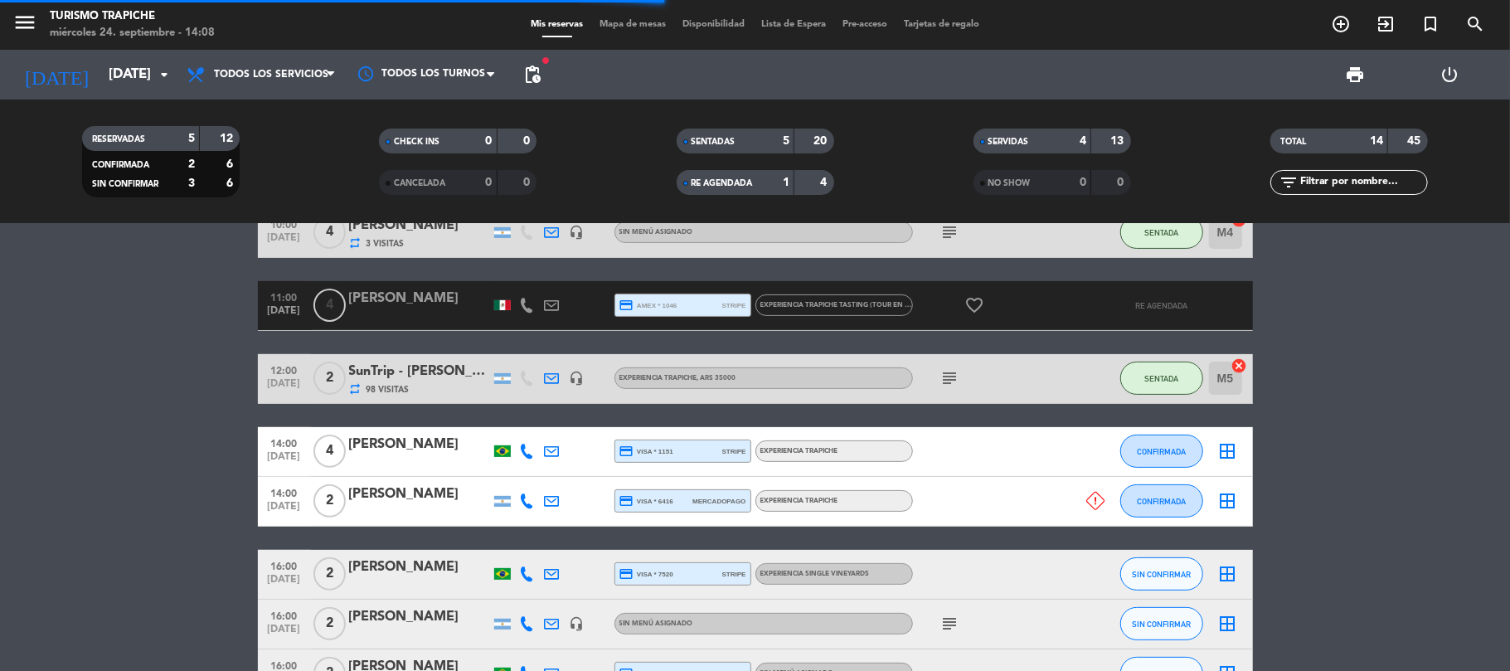
click at [108, 465] on bookings-row "10:00 [DATE] 2 [PERSON_NAME] 189 Visitas headset_mic Sin menú asignado subject …" at bounding box center [755, 379] width 1510 height 640
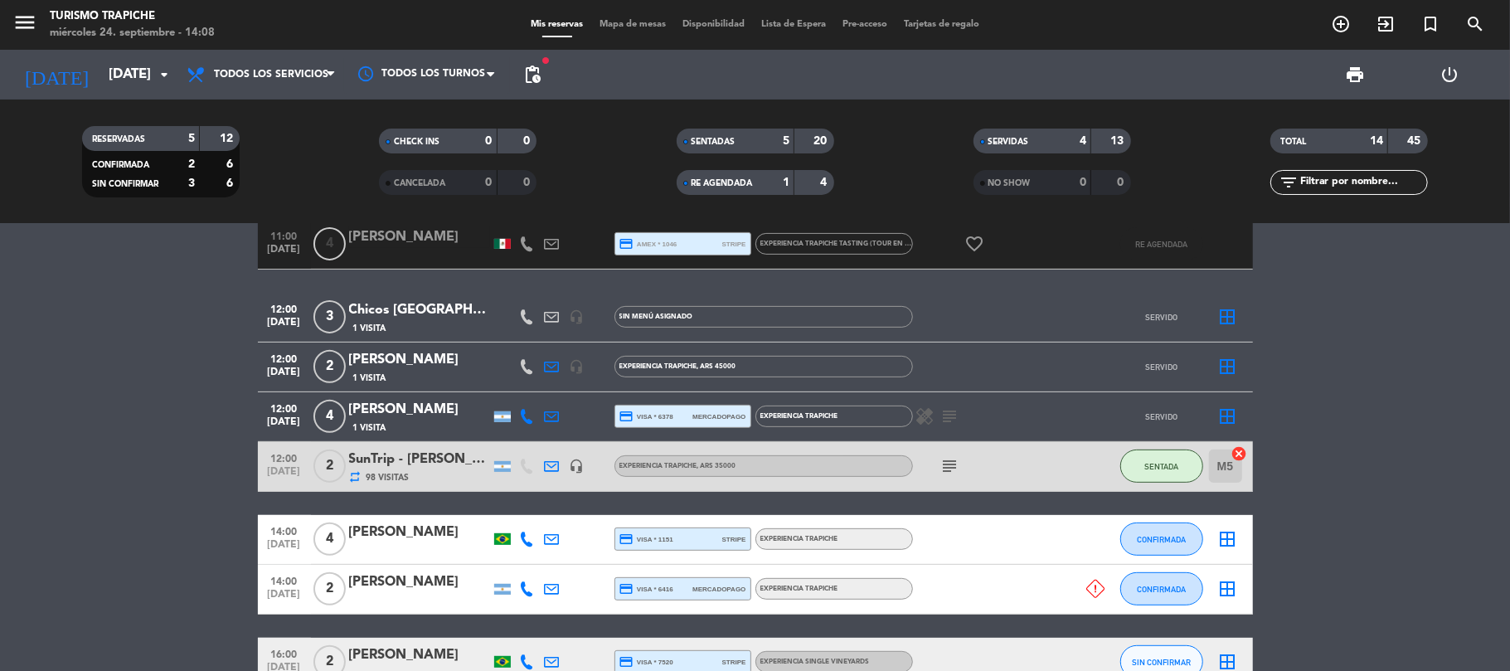
scroll to position [565, 0]
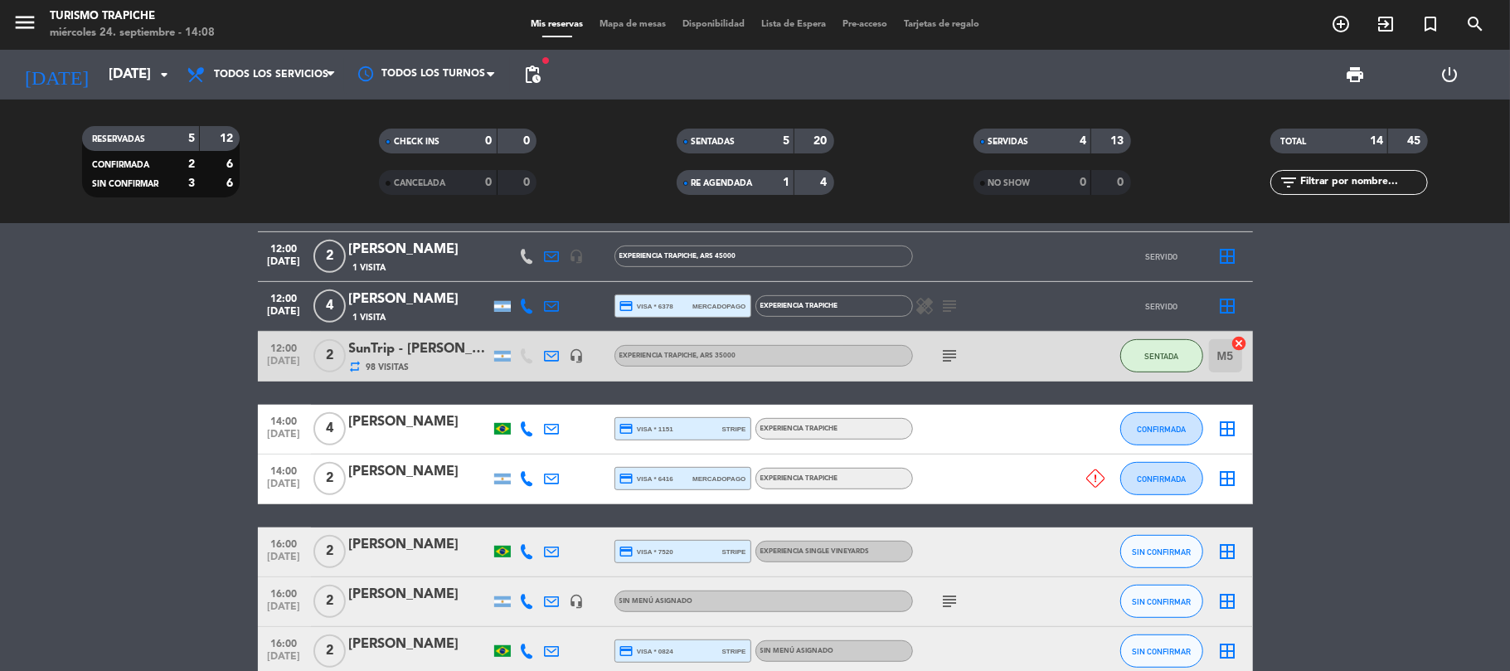
click at [167, 396] on bookings-row "10:00 [DATE] 2 [PERSON_NAME] 189 Visitas headset_mic Sin menú asignado subject …" at bounding box center [755, 256] width 1510 height 839
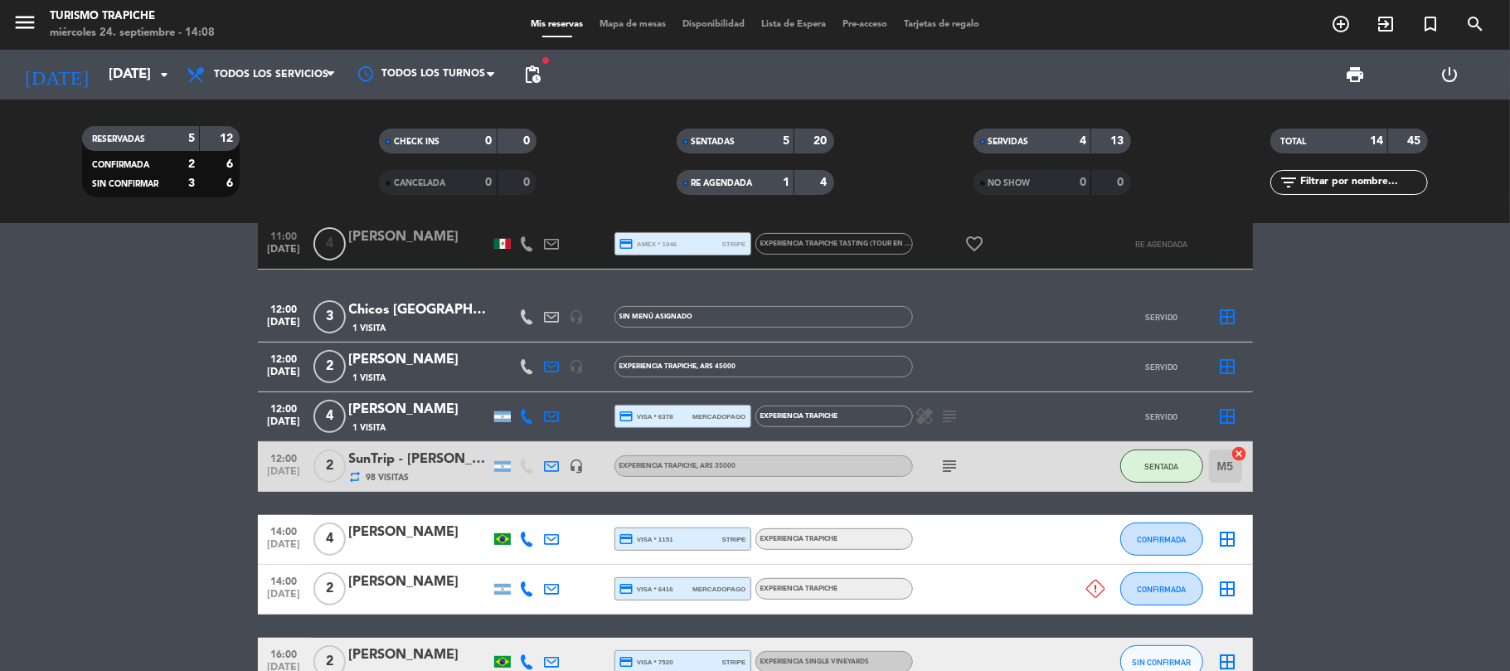
click at [555, 410] on icon at bounding box center [552, 416] width 15 height 15
click at [667, 382] on span "Copiar" at bounding box center [684, 387] width 35 height 17
click at [184, 549] on bookings-row "10:00 [DATE] 2 [PERSON_NAME] 189 Visitas headset_mic Sin menú asignado subject …" at bounding box center [755, 367] width 1510 height 839
click at [411, 541] on div "[PERSON_NAME]" at bounding box center [419, 533] width 141 height 22
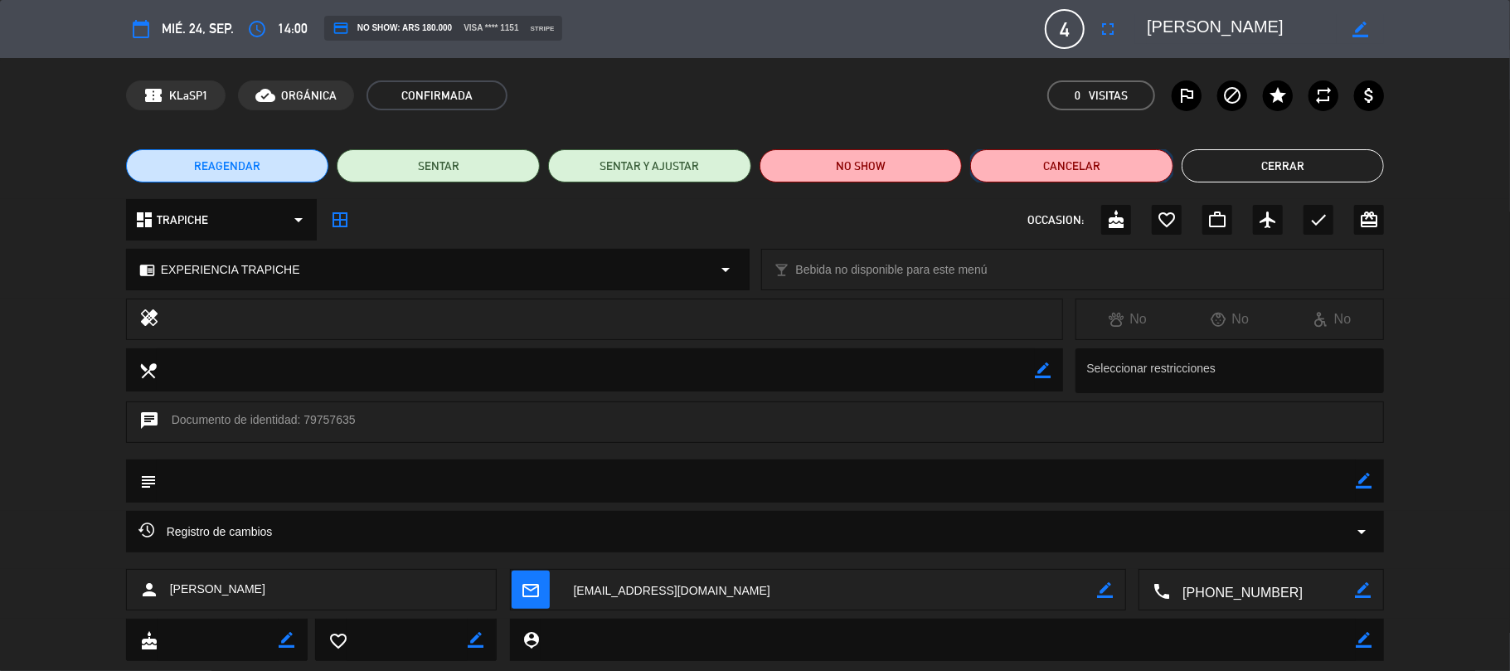
click at [1058, 158] on button "Cancelar" at bounding box center [1071, 165] width 203 height 33
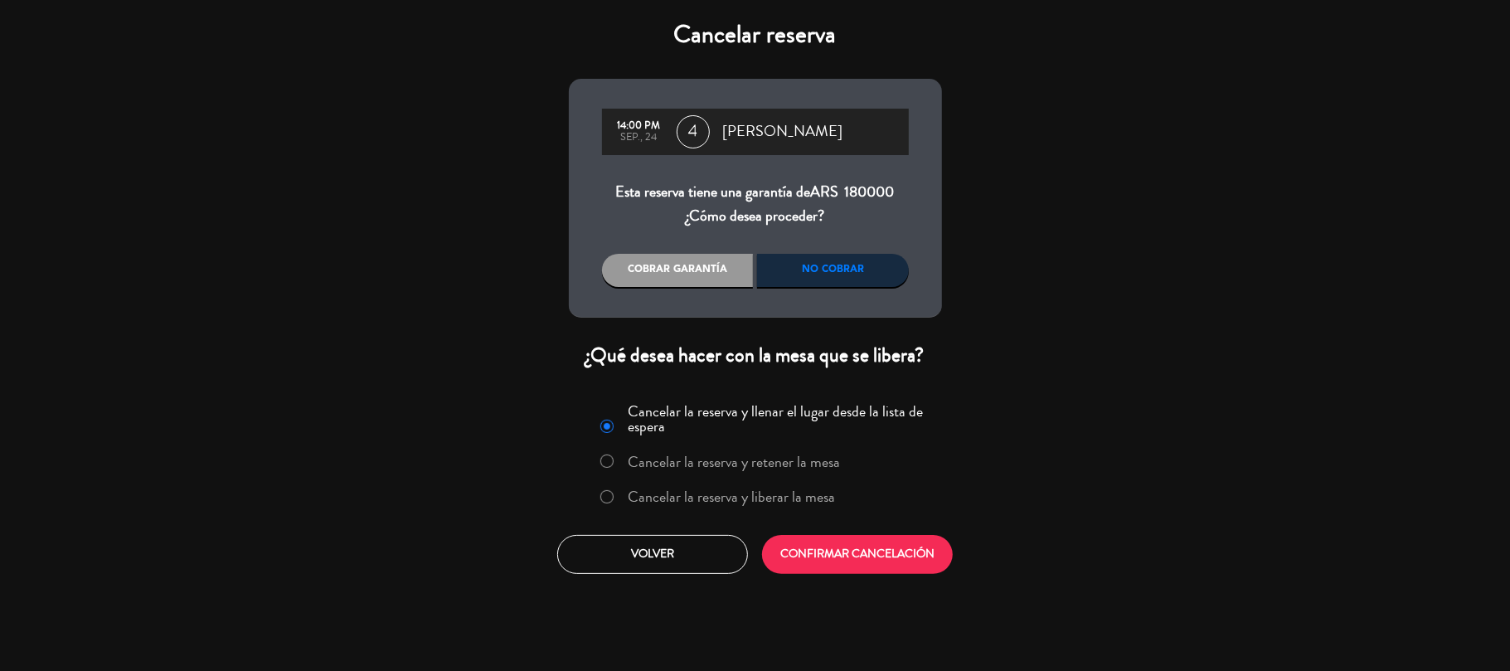
click at [840, 276] on div "No cobrar" at bounding box center [833, 270] width 152 height 33
click at [811, 496] on label "Cancelar la reserva y liberar la mesa" at bounding box center [731, 496] width 207 height 15
click at [833, 554] on button "CONFIRMAR CANCELACIÓN" at bounding box center [857, 554] width 191 height 39
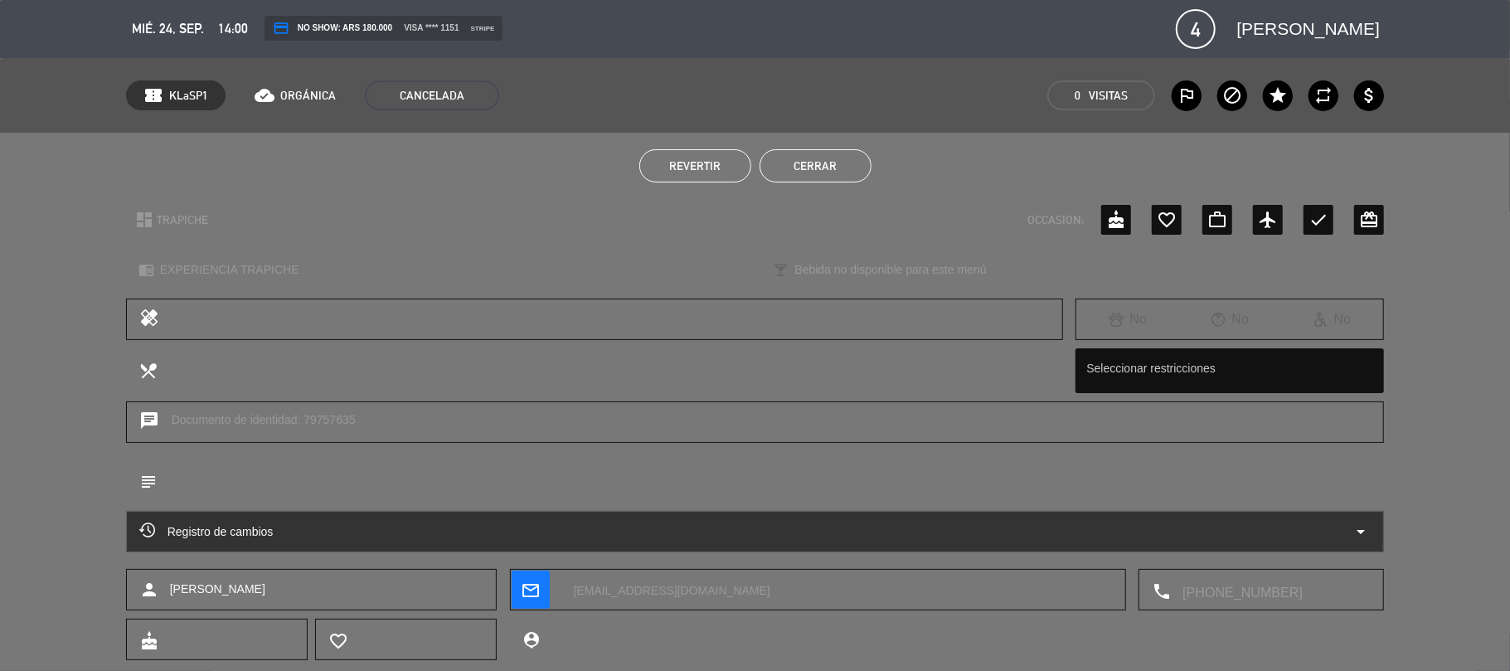
click at [790, 163] on button "Cerrar" at bounding box center [816, 165] width 112 height 33
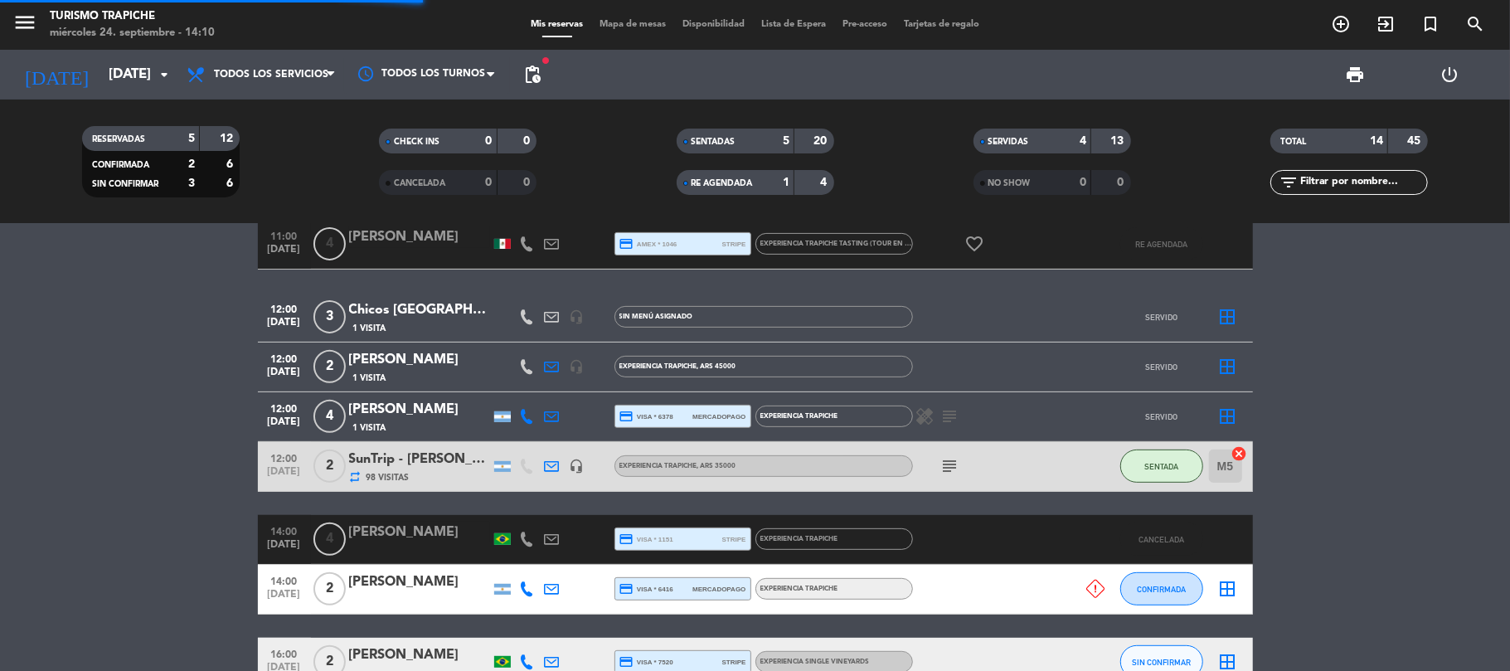
click at [0, 439] on bookings-row "10:00 [DATE] 2 [PERSON_NAME] 189 Visitas headset_mic Sin menú asignado subject …" at bounding box center [755, 367] width 1510 height 839
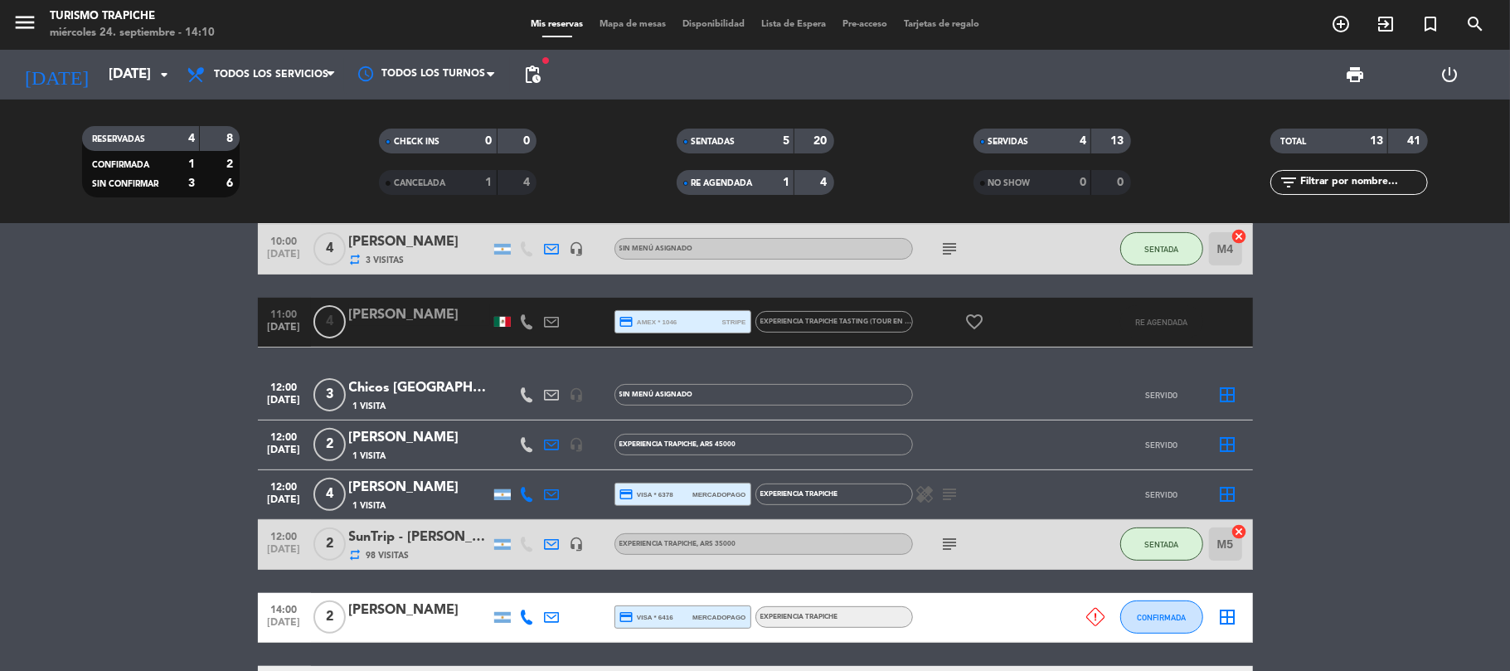
scroll to position [343, 0]
